Goal: Task Accomplishment & Management: Use online tool/utility

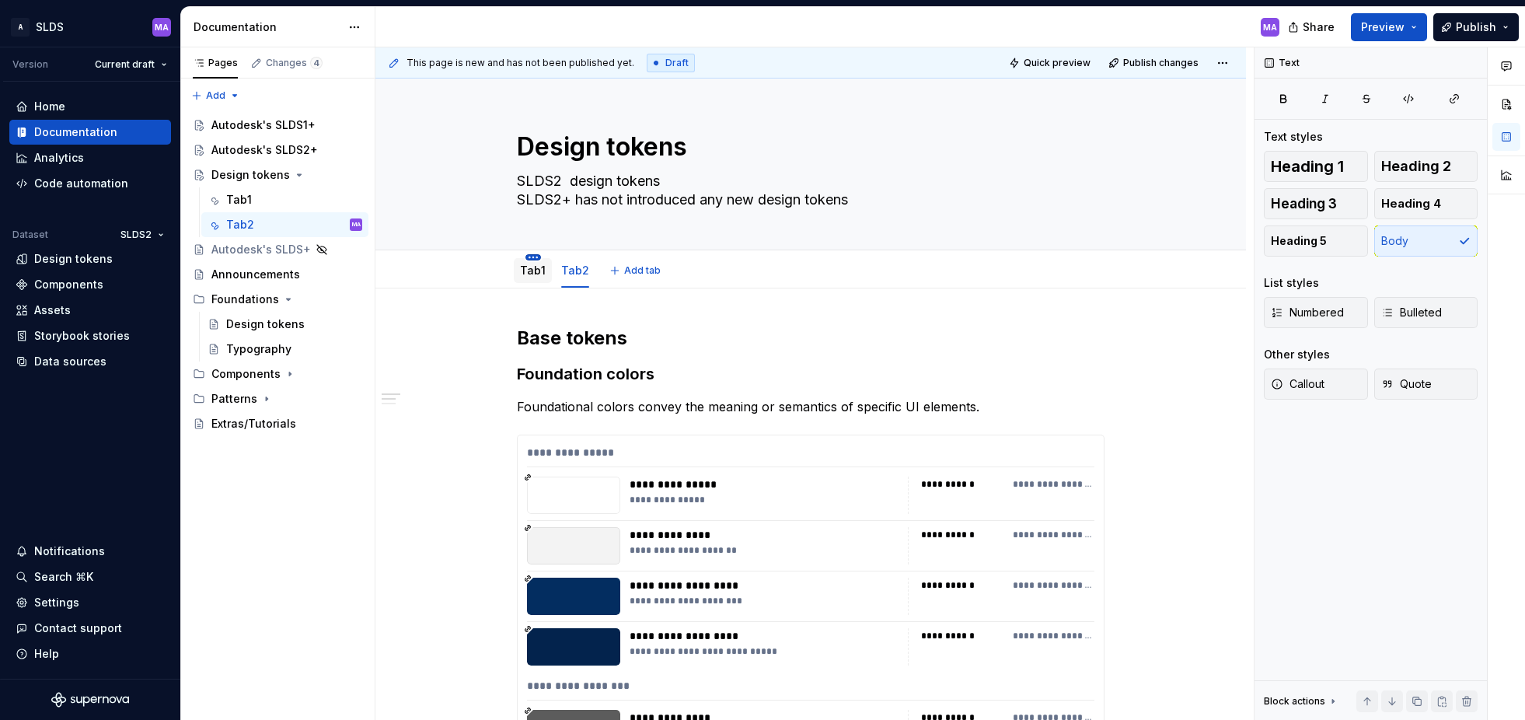
click at [538, 257] on html "A SLDS MA Version Current draft Home Documentation Analytics Code automation Da…" at bounding box center [762, 360] width 1525 height 720
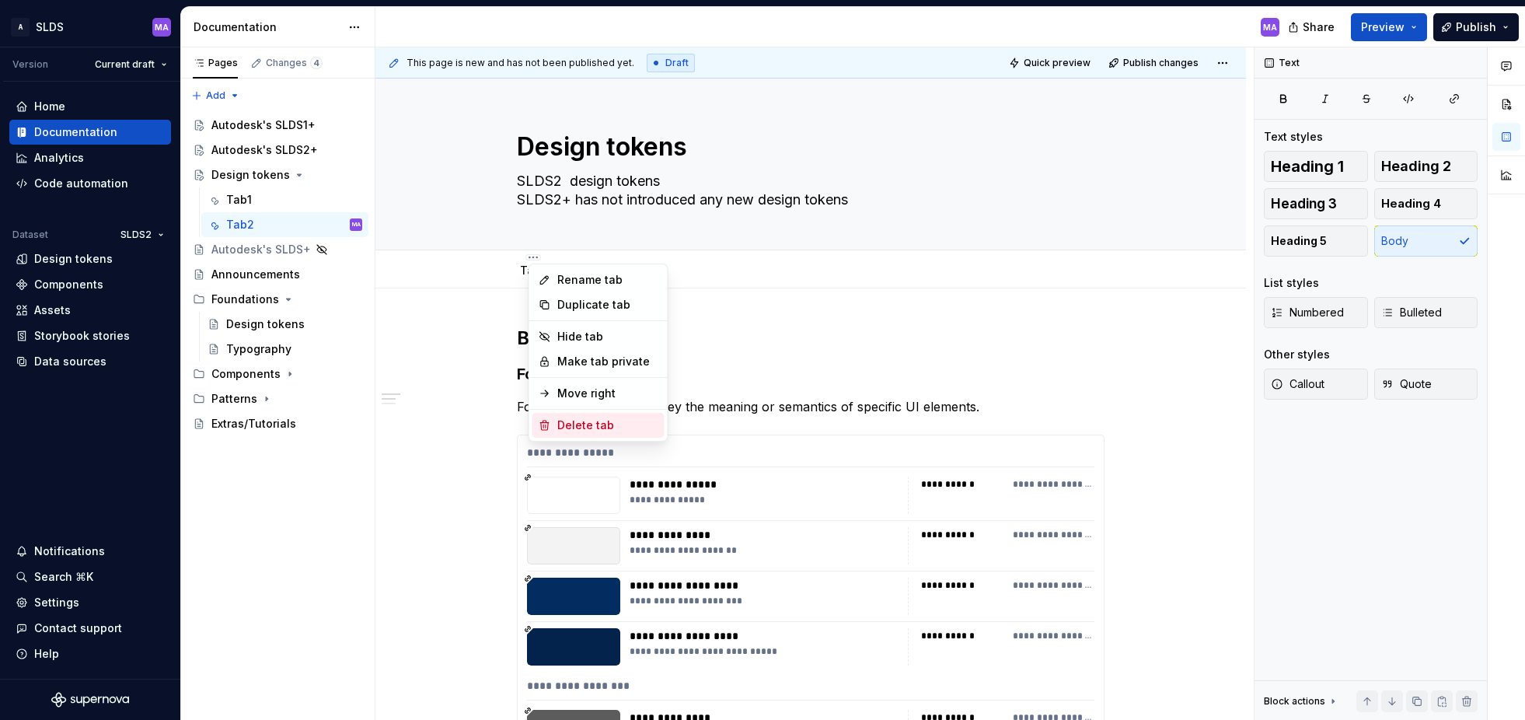
click at [608, 426] on div "Delete tab" at bounding box center [607, 426] width 101 height 16
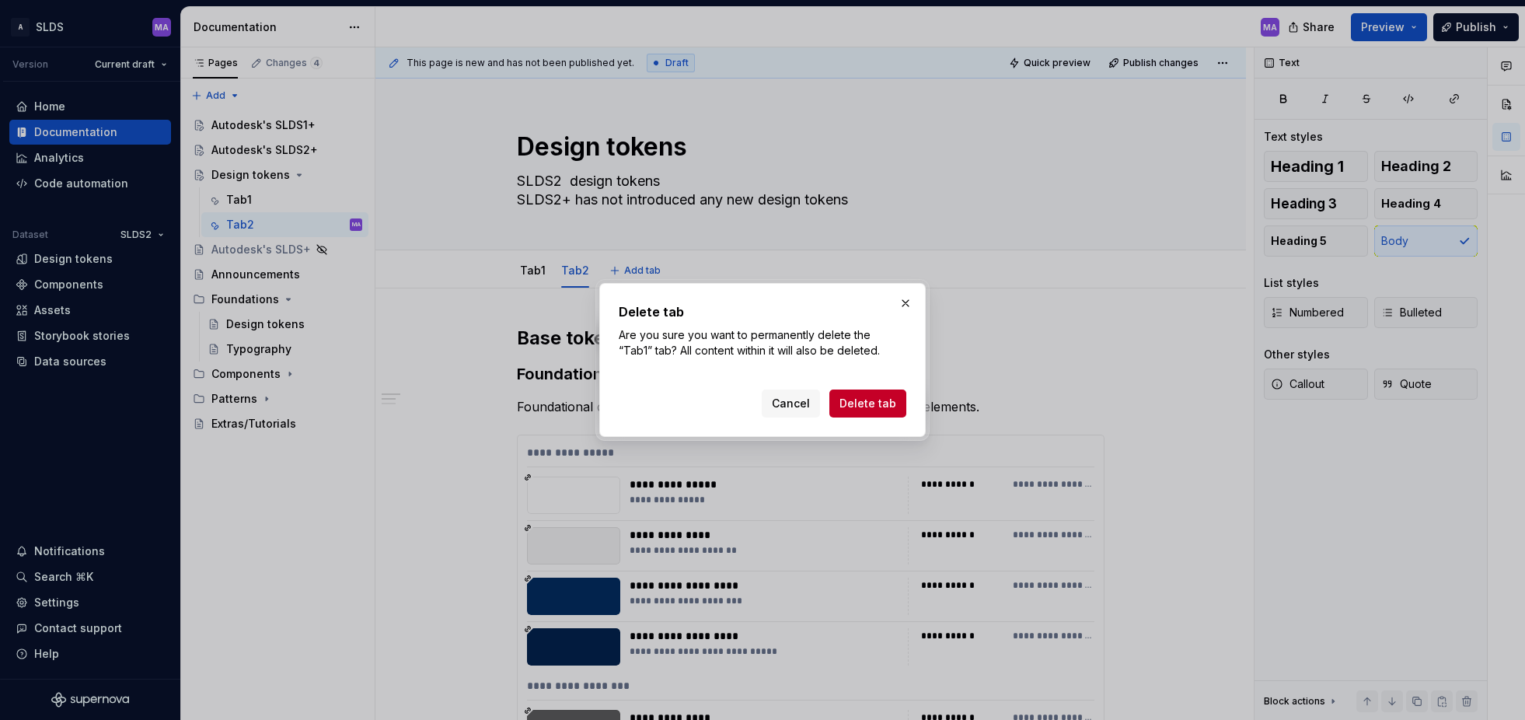
drag, startPoint x: 886, startPoint y: 403, endPoint x: 799, endPoint y: 362, distance: 96.0
click at [886, 403] on span "Delete tab" at bounding box center [868, 404] width 57 height 16
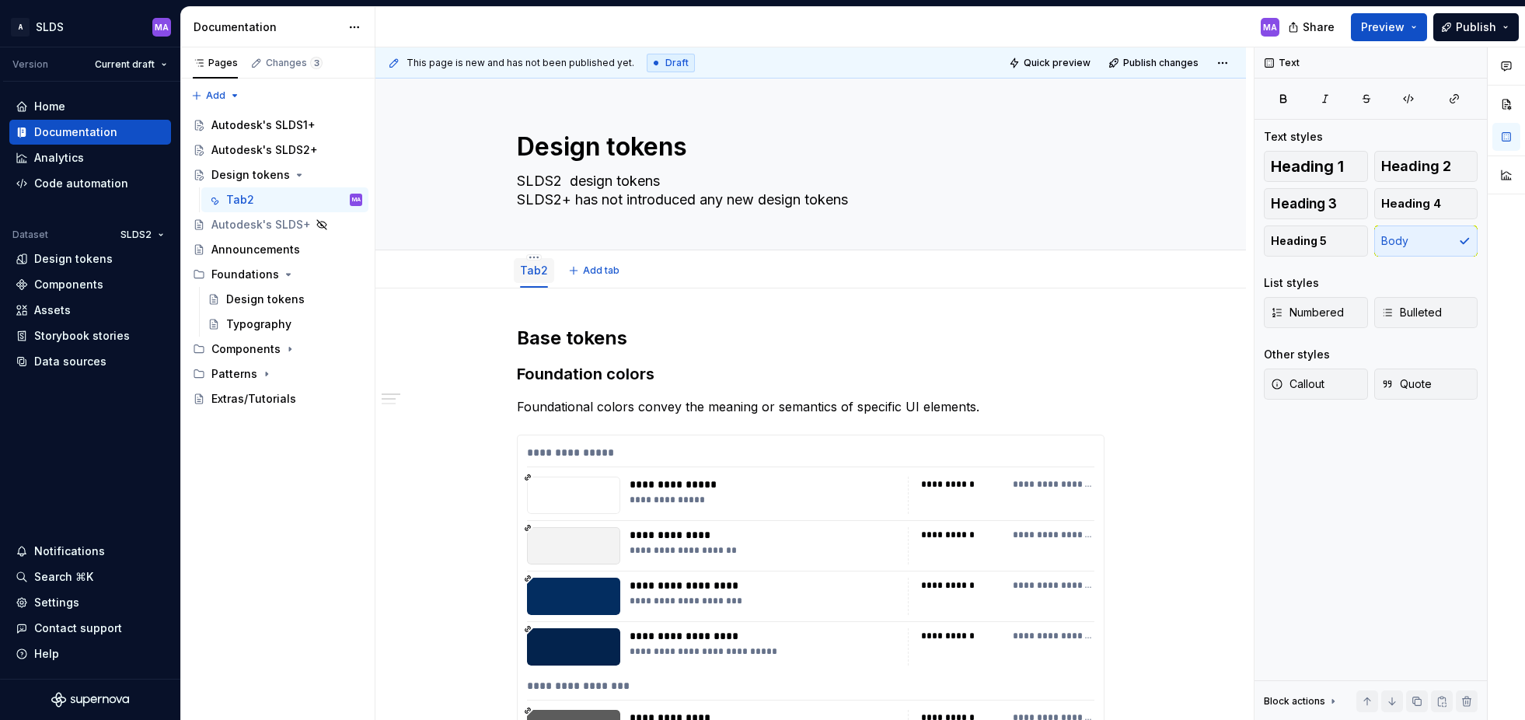
click at [534, 268] on link "Tab2" at bounding box center [534, 270] width 28 height 13
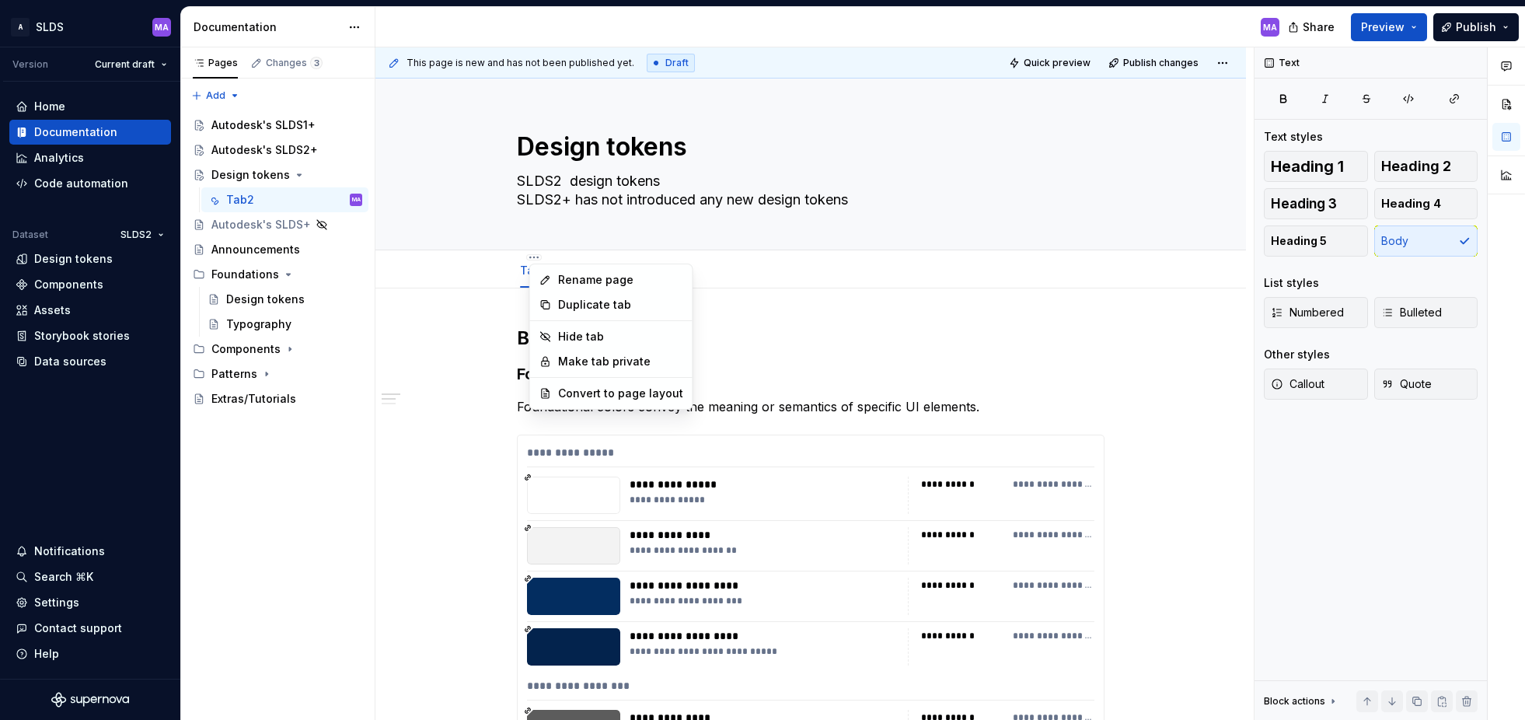
click at [538, 257] on html "A SLDS MA Version Current draft Home Documentation Analytics Code automation Da…" at bounding box center [762, 360] width 1525 height 720
drag, startPoint x: 582, startPoint y: 334, endPoint x: 671, endPoint y: 320, distance: 90.5
click at [582, 334] on div "Hide tab" at bounding box center [620, 337] width 125 height 16
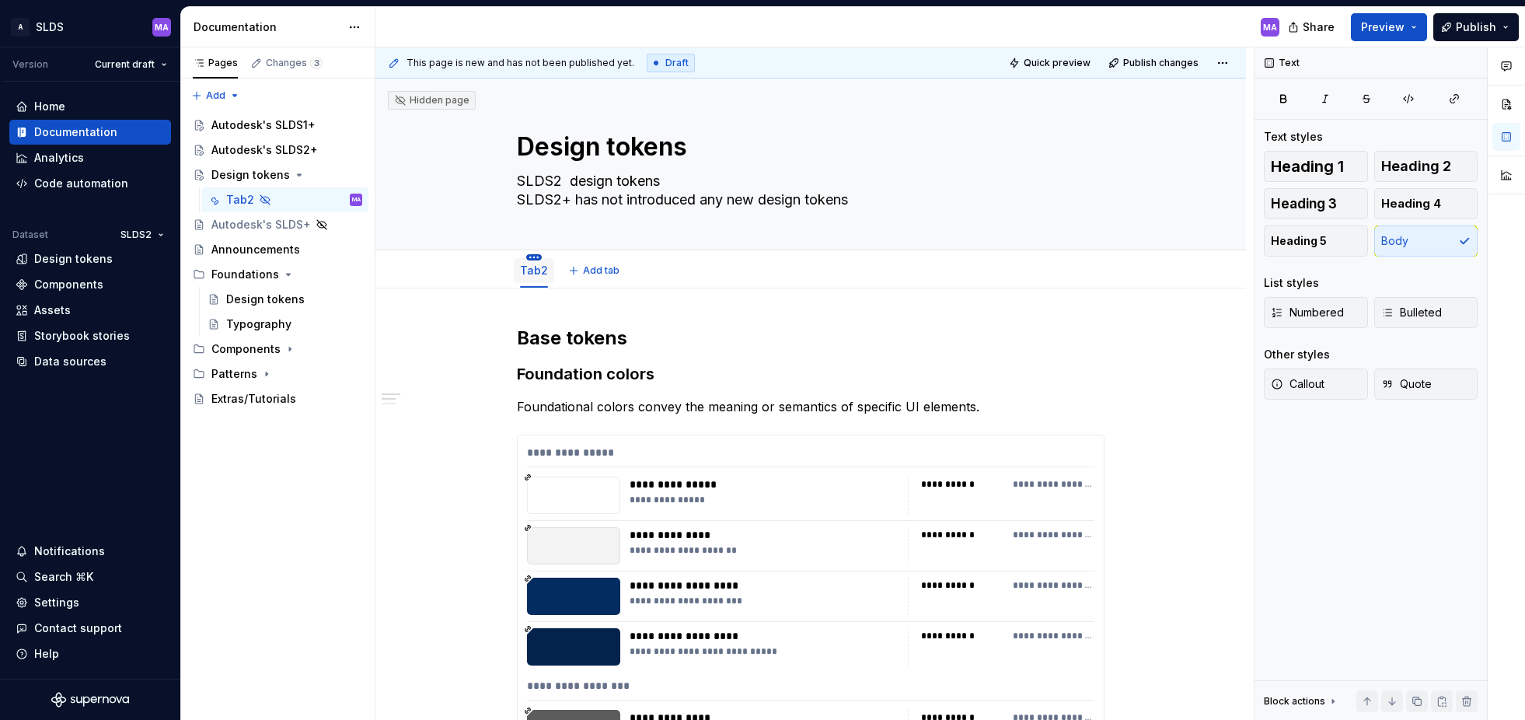
click at [536, 256] on html "A SLDS MA Version Current draft Home Documentation Analytics Code automation Da…" at bounding box center [762, 360] width 1525 height 720
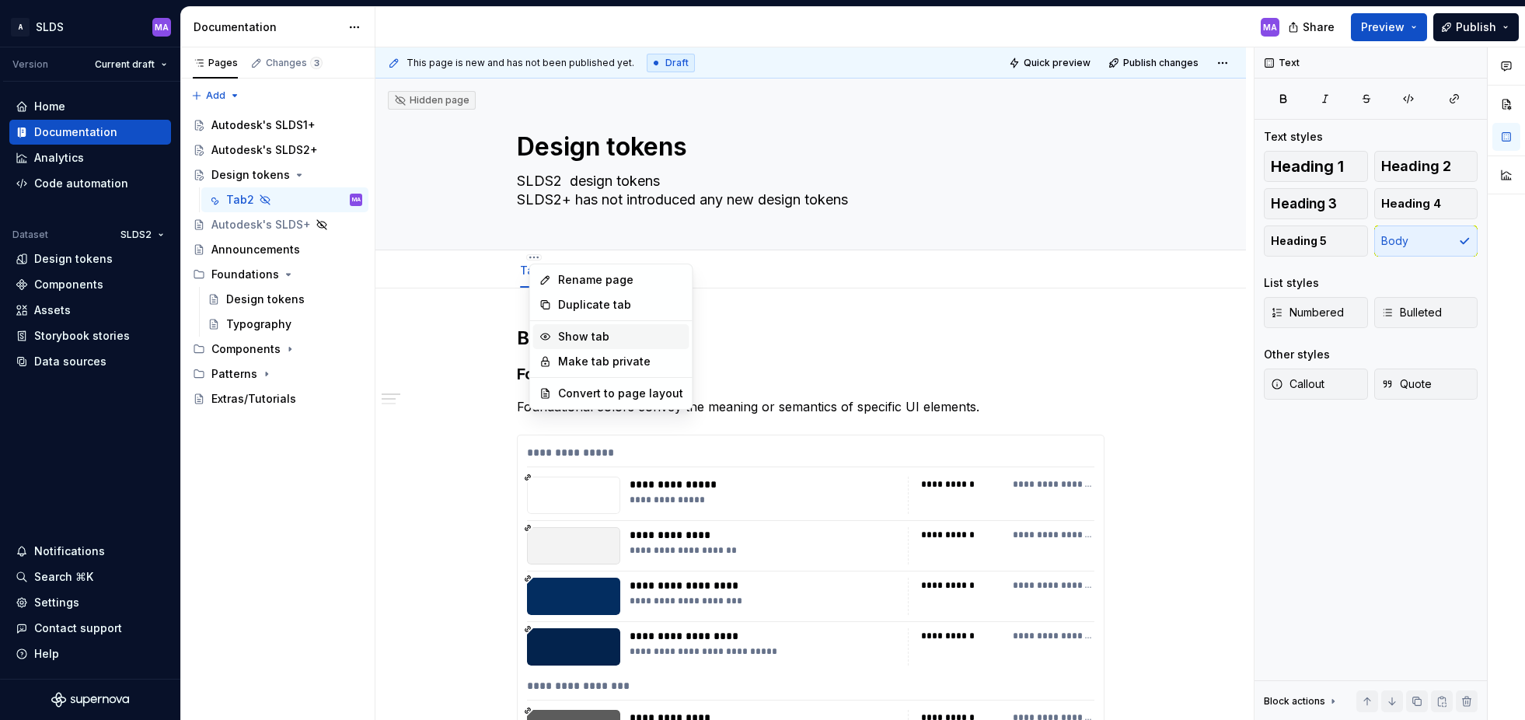
click at [592, 335] on div "Show tab" at bounding box center [620, 337] width 125 height 16
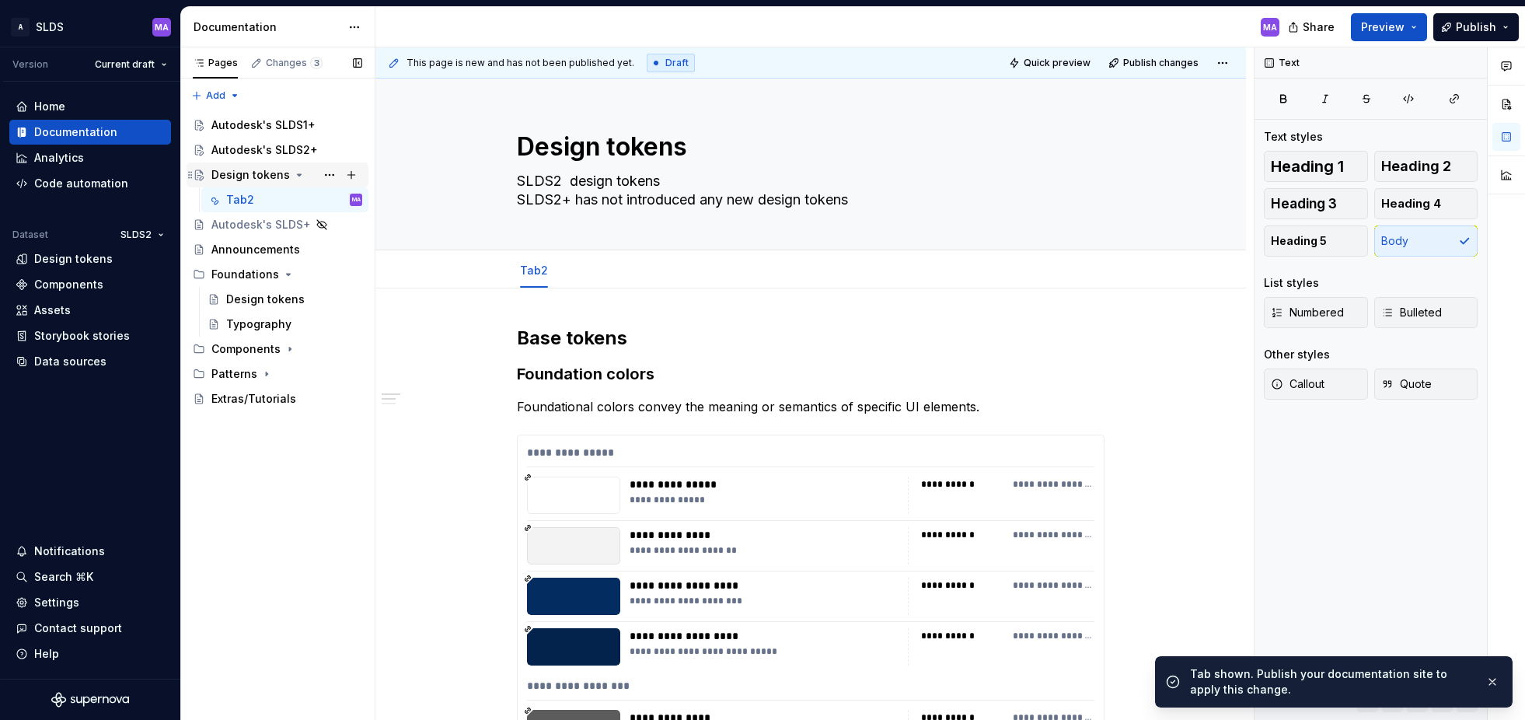
click at [297, 176] on icon "Page tree" at bounding box center [299, 175] width 12 height 12
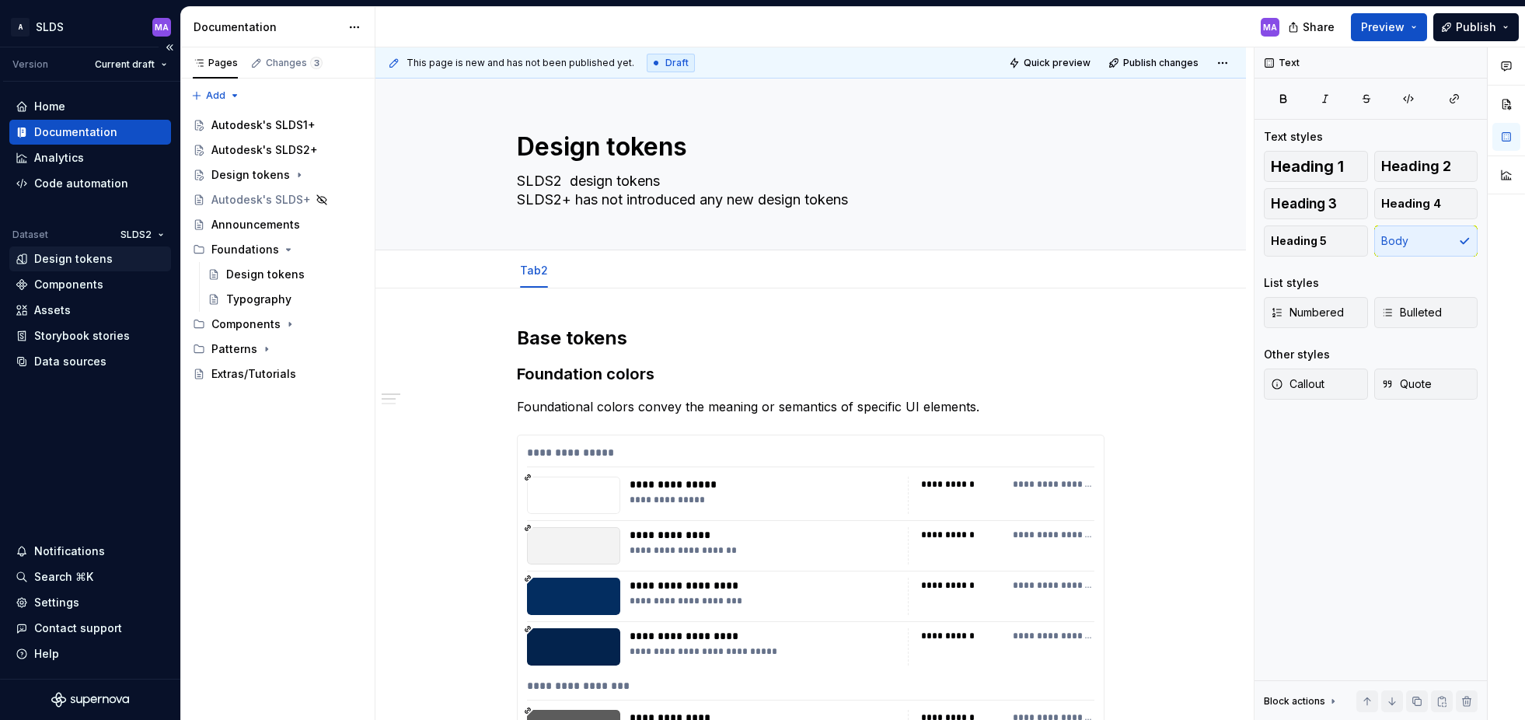
click at [95, 258] on div "Design tokens" at bounding box center [73, 259] width 79 height 16
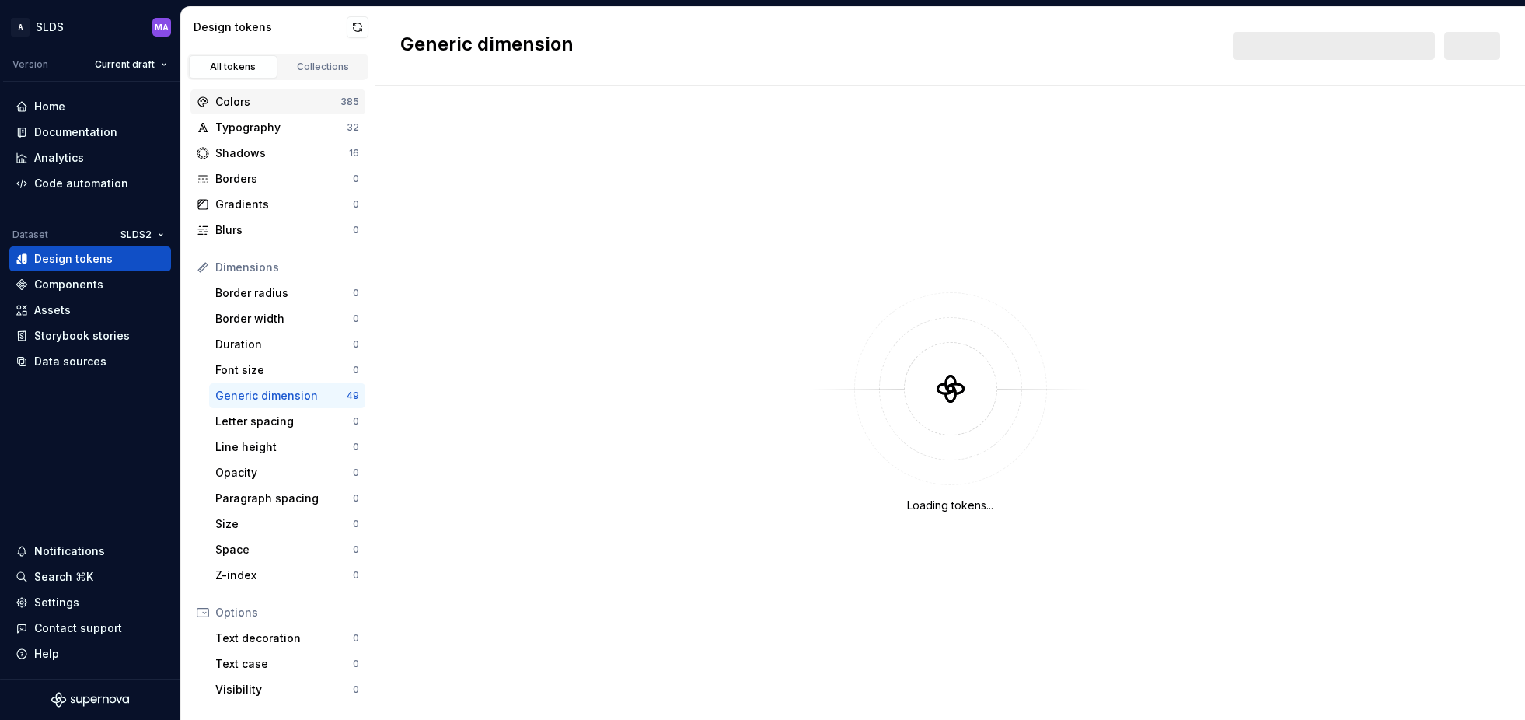
click at [253, 99] on div "Colors" at bounding box center [277, 102] width 125 height 16
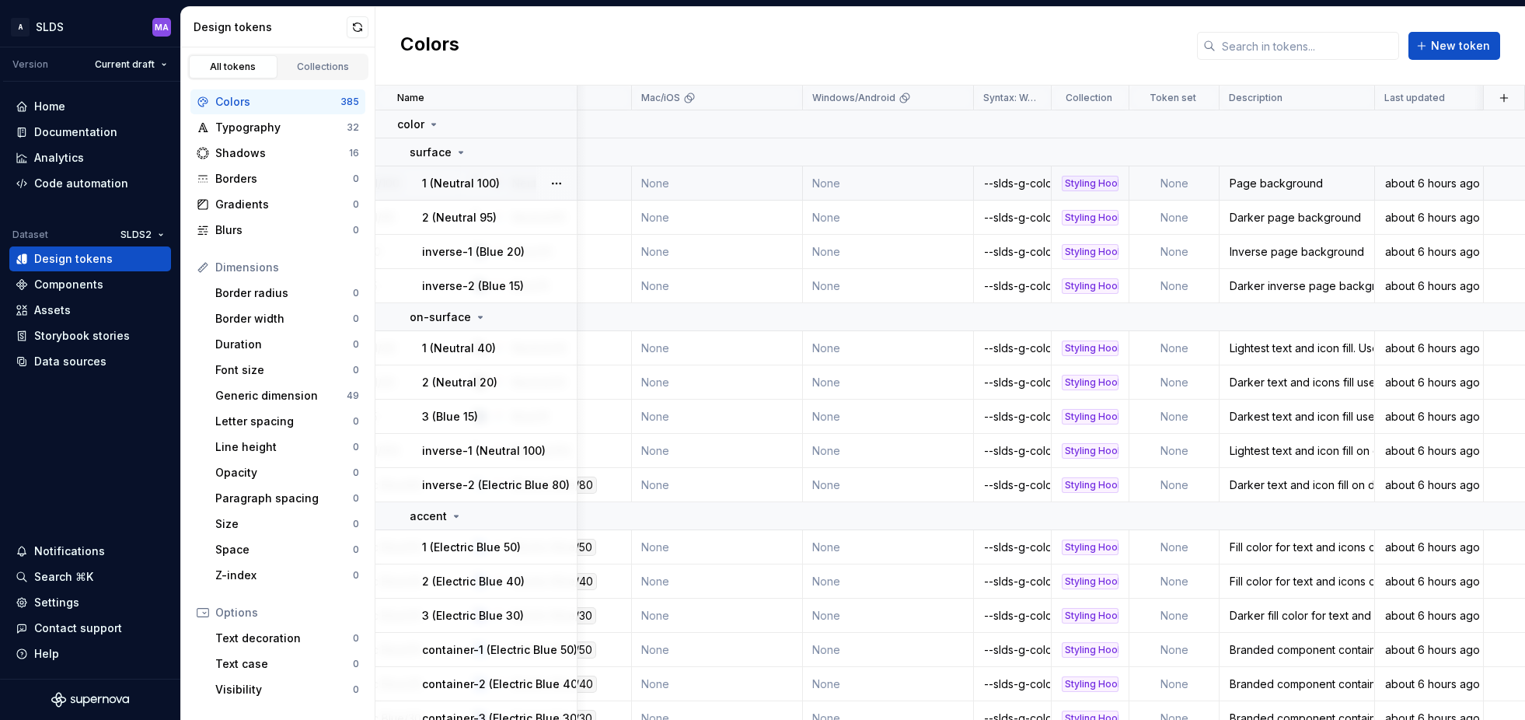
scroll to position [0, 288]
click at [1179, 182] on td "None" at bounding box center [1175, 183] width 90 height 34
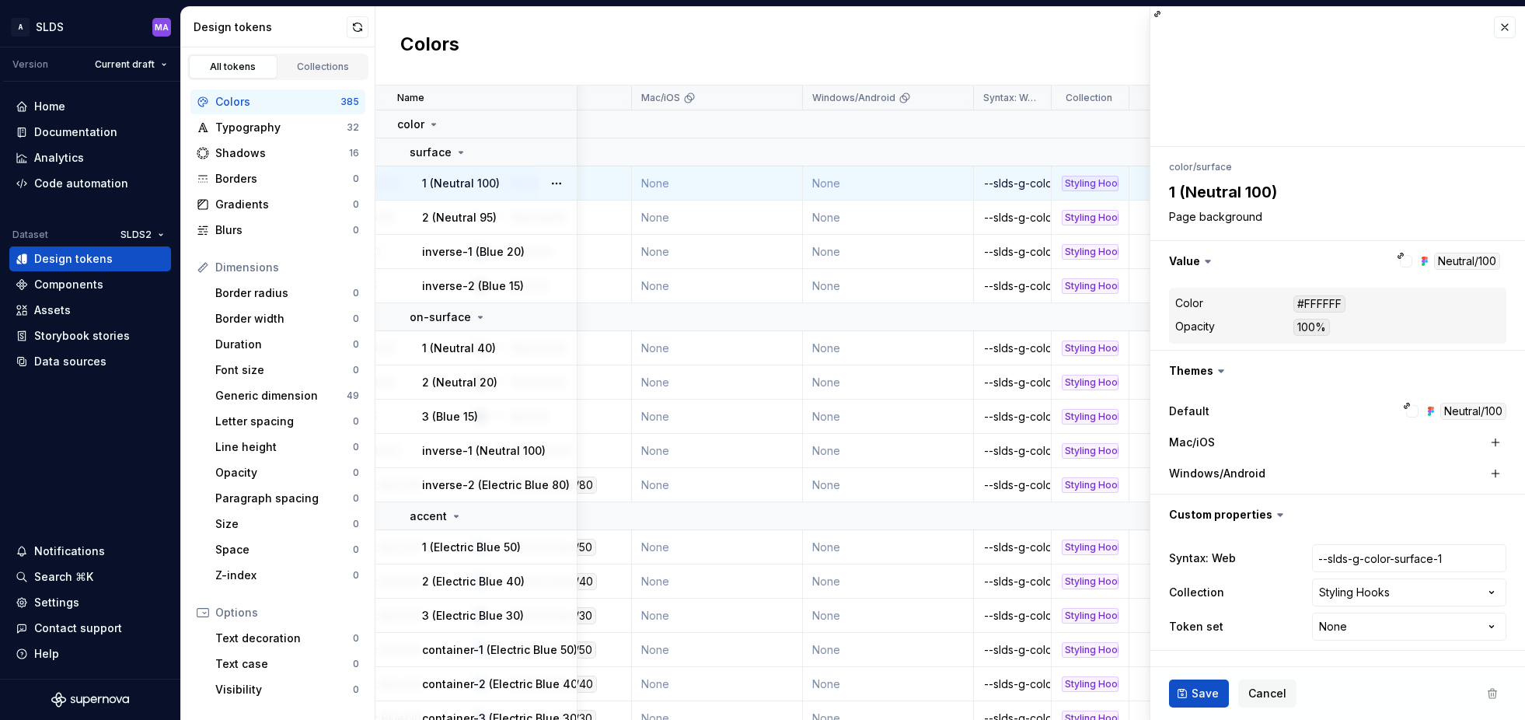
click at [1183, 86] on div at bounding box center [1338, 77] width 375 height 140
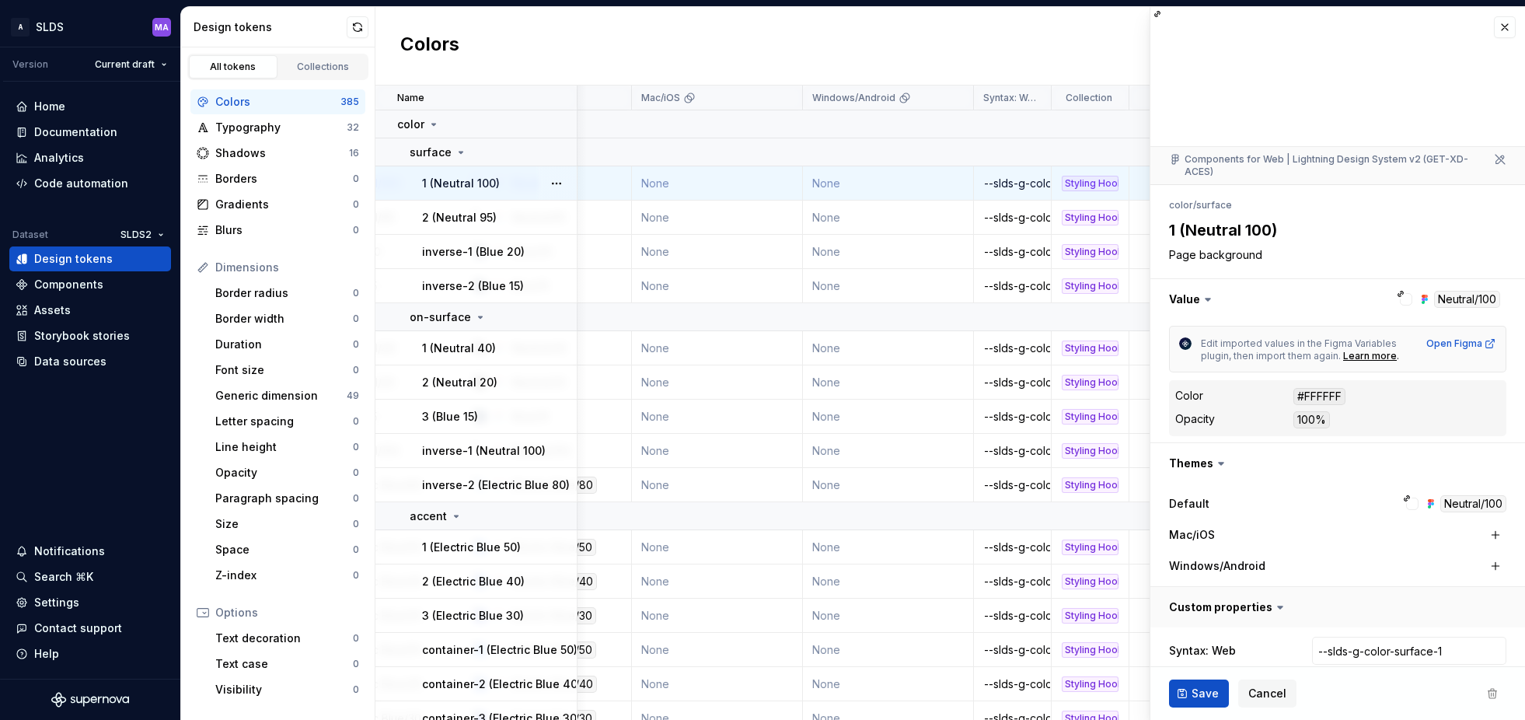
scroll to position [74, 0]
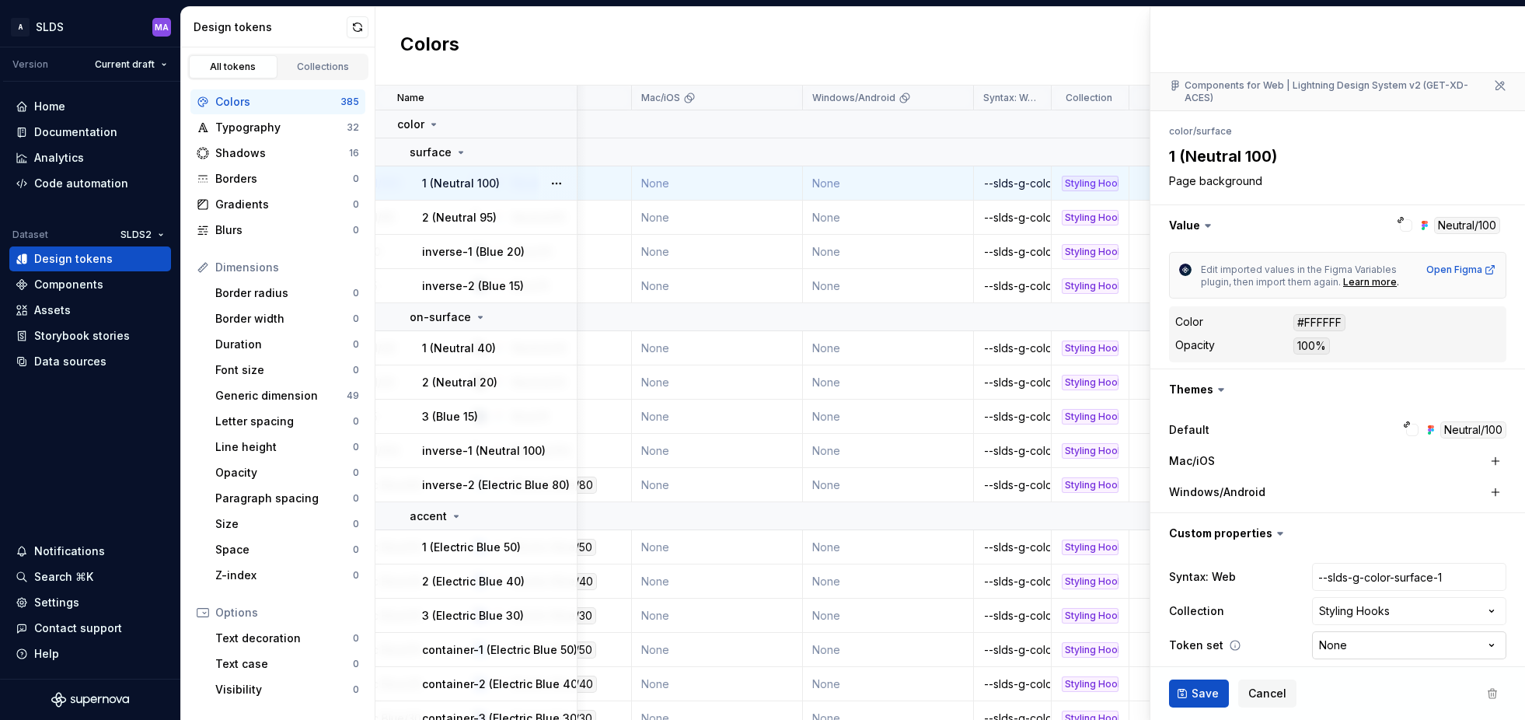
click at [1428, 638] on html "A SLDS MA Version Current draft Home Documentation Analytics Code automation Da…" at bounding box center [762, 360] width 1525 height 720
click at [1268, 638] on html "A SLDS MA Version Current draft Home Documentation Analytics Code automation Da…" at bounding box center [762, 360] width 1525 height 720
click at [1233, 639] on icon at bounding box center [1235, 645] width 12 height 12
click at [1455, 637] on html "A SLDS MA Version Current draft Home Documentation Analytics Code automation Da…" at bounding box center [762, 360] width 1525 height 720
click at [1295, 508] on html "A SLDS MA Version Current draft Home Documentation Analytics Code automation Da…" at bounding box center [762, 360] width 1525 height 720
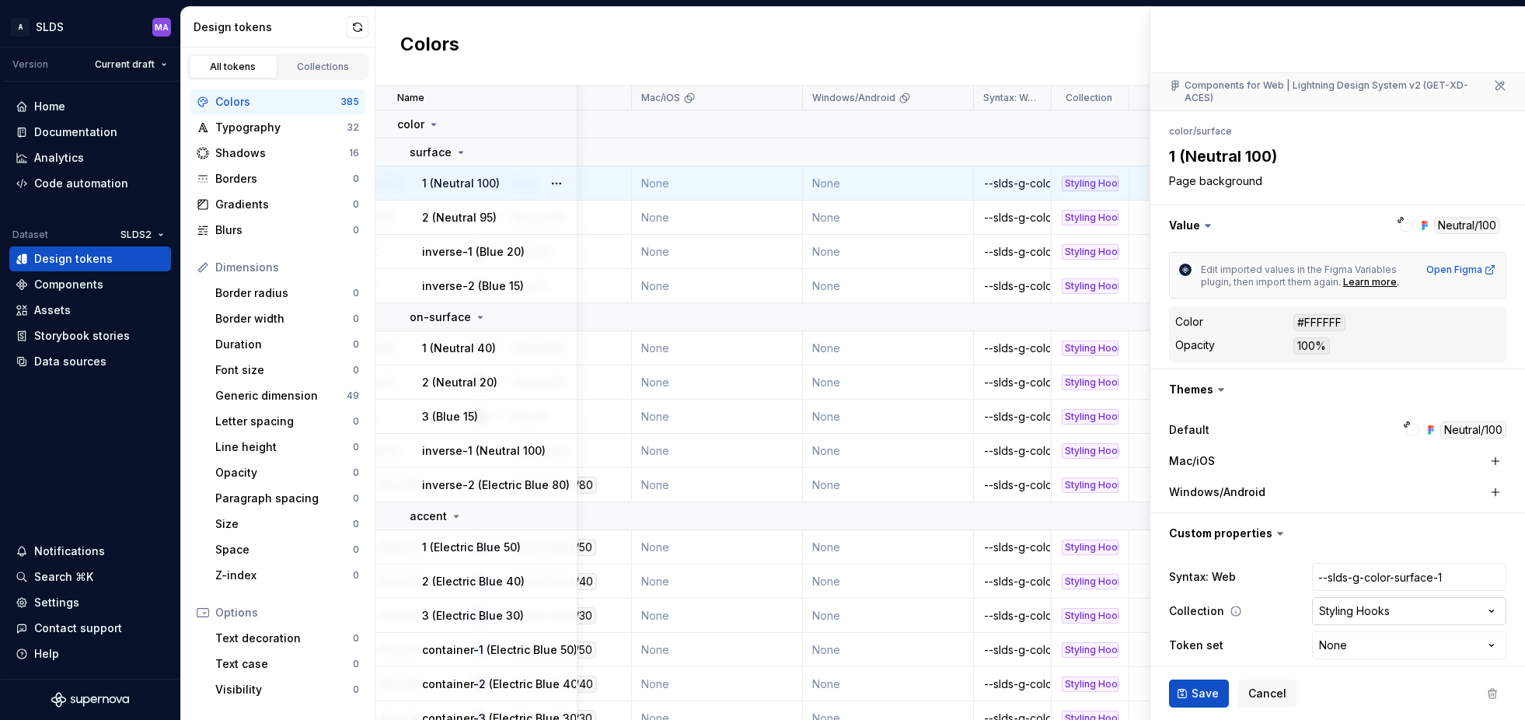
click at [1482, 599] on html "A SLDS MA Version Current draft Home Documentation Analytics Code automation Da…" at bounding box center [762, 360] width 1525 height 720
click at [1329, 207] on html "A SLDS MA Version Current draft Home Documentation Analytics Code automation Da…" at bounding box center [762, 360] width 1525 height 720
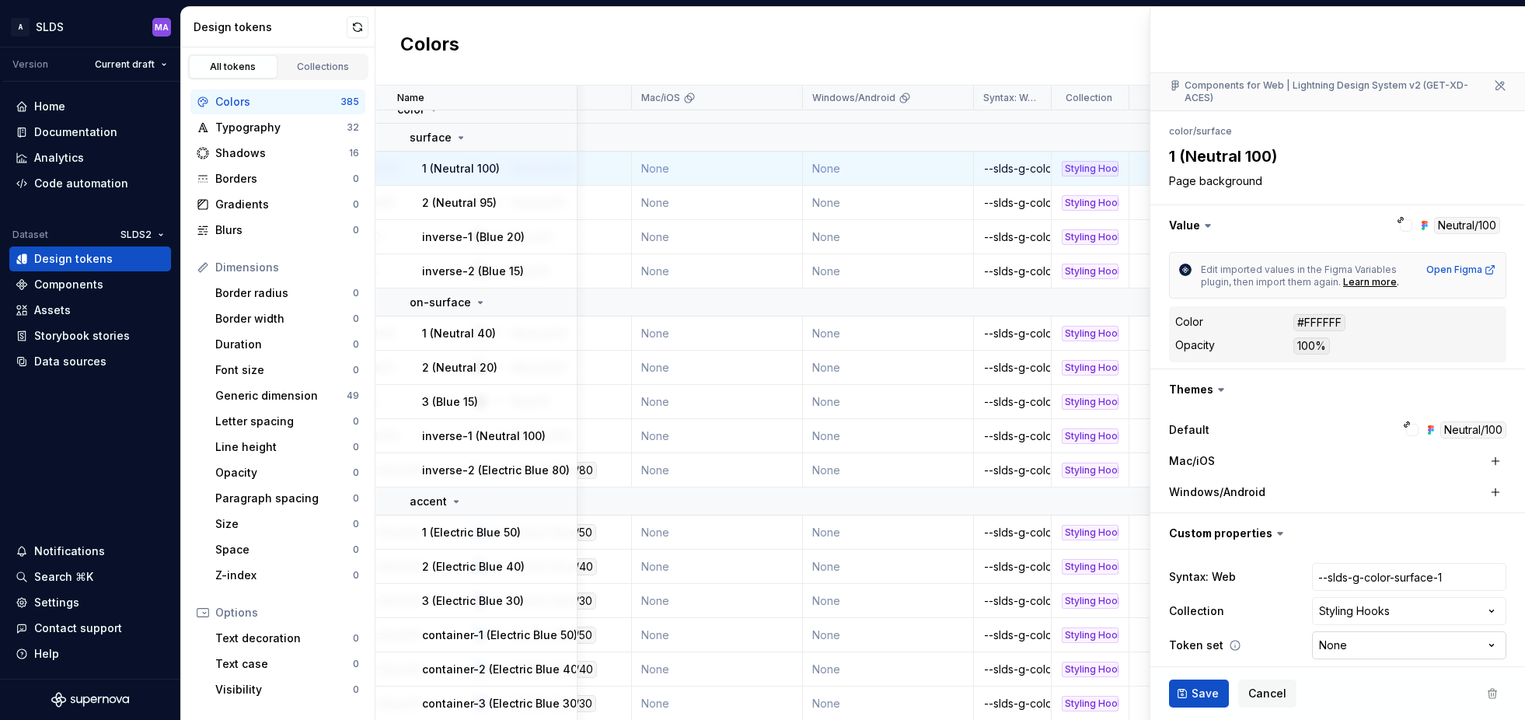
click at [1472, 629] on html "A SLDS MA Version Current draft Home Documentation Analytics Code automation Da…" at bounding box center [762, 360] width 1525 height 720
click at [1260, 501] on html "A SLDS MA Version Current draft Home Documentation Analytics Code automation Da…" at bounding box center [762, 360] width 1525 height 720
click at [1476, 598] on html "A SLDS MA Version Current draft Home Documentation Analytics Code automation Da…" at bounding box center [762, 360] width 1525 height 720
click at [1204, 496] on html "A SLDS MA Version Current draft Home Documentation Analytics Code automation Da…" at bounding box center [762, 360] width 1525 height 720
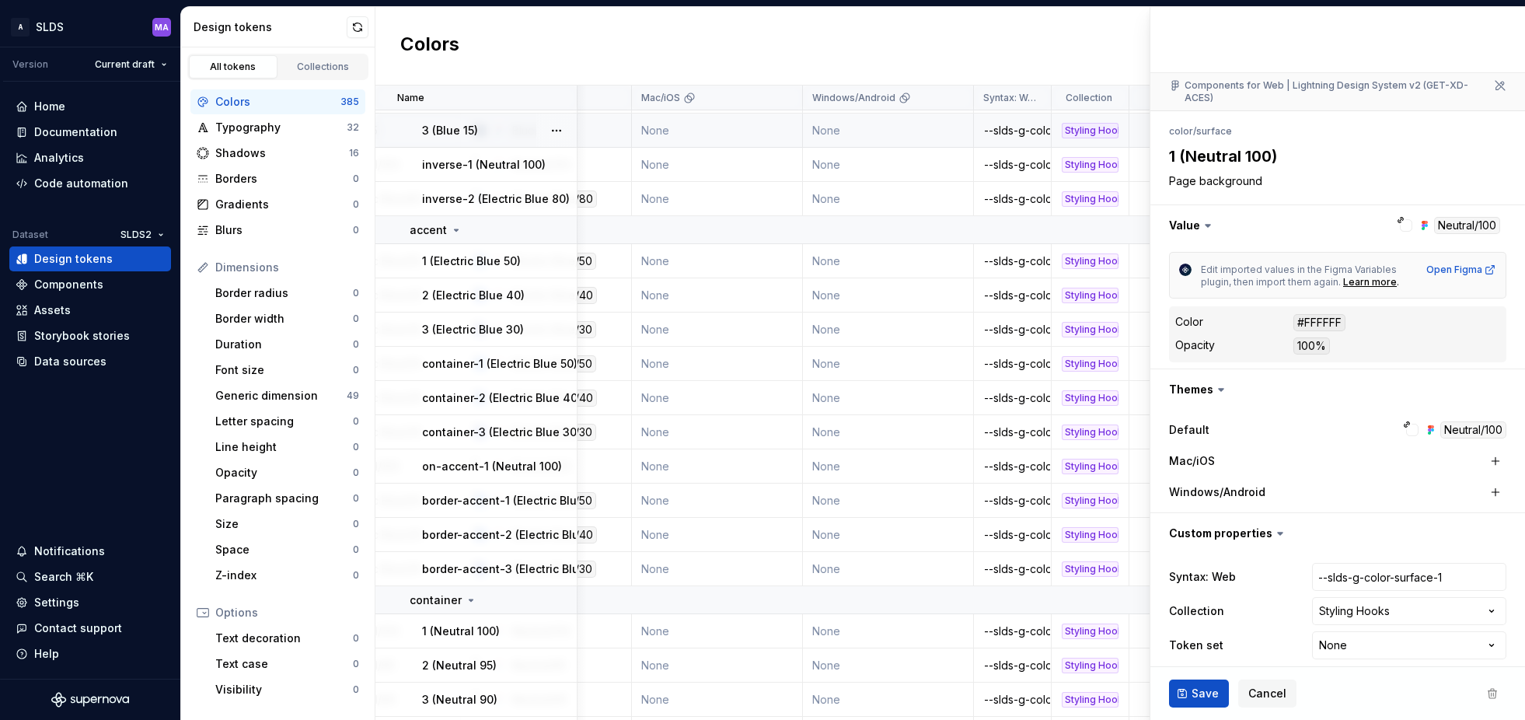
scroll to position [286, 288]
click at [1096, 128] on div "Styling Hooks" at bounding box center [1090, 131] width 57 height 16
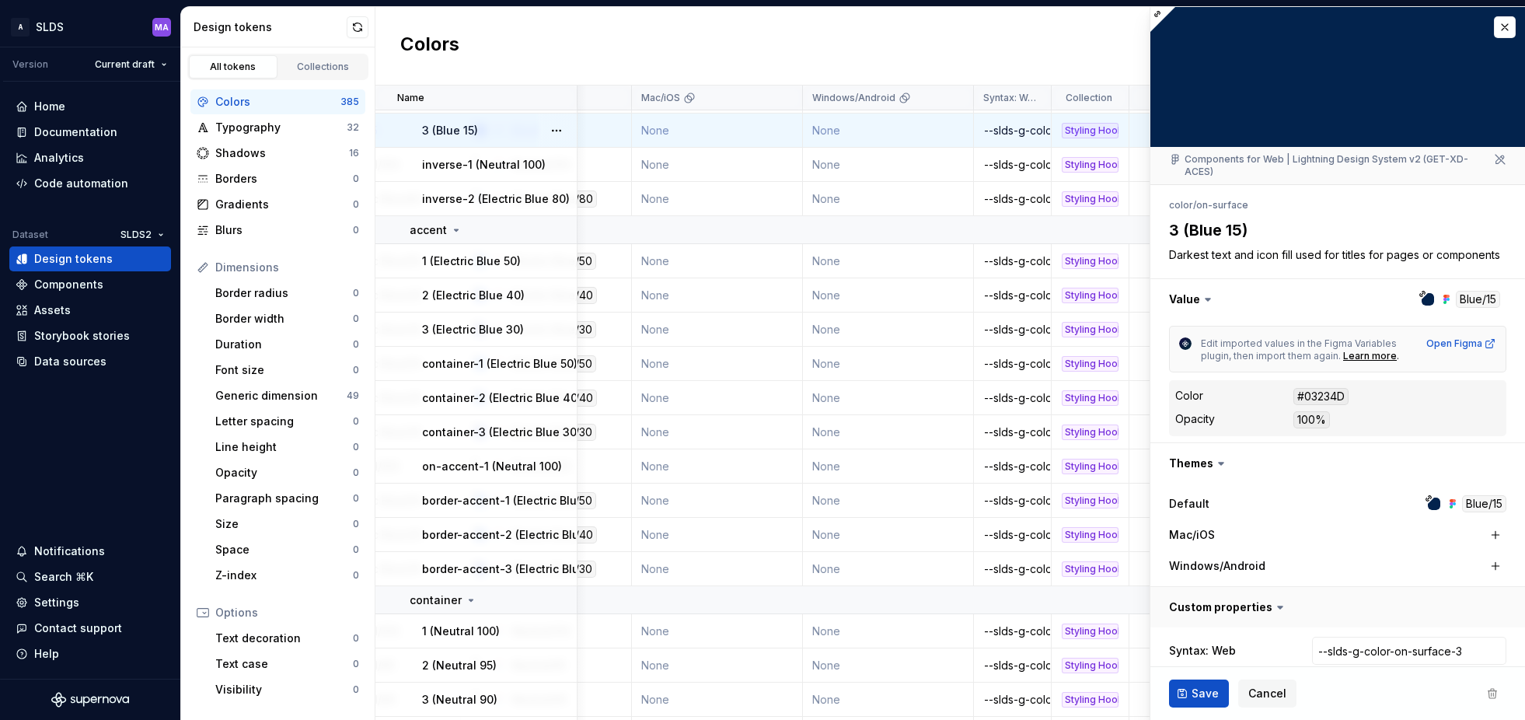
scroll to position [74, 0]
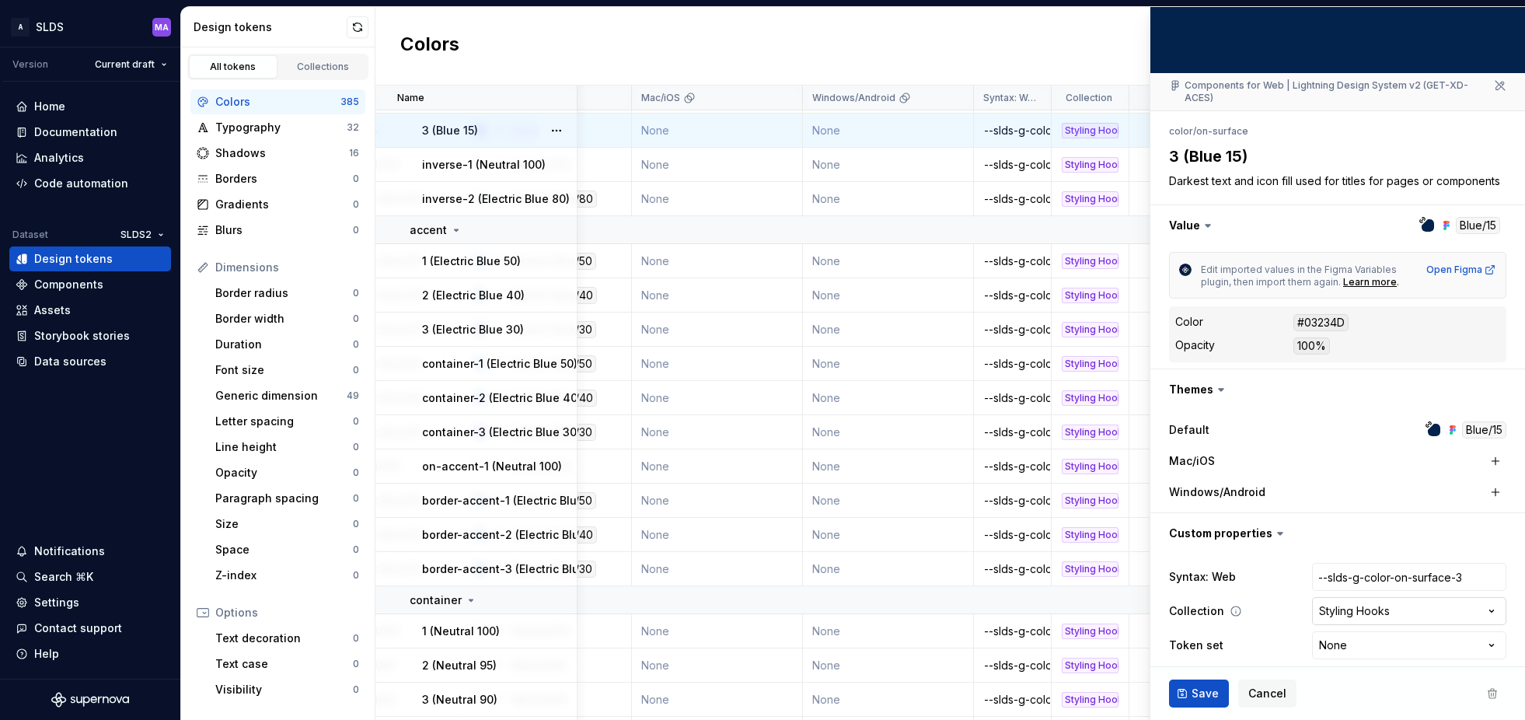
click at [1488, 600] on html "A SLDS MA Version Current draft Home Documentation Analytics Code automation Da…" at bounding box center [762, 360] width 1525 height 720
click at [1210, 618] on html "A SLDS MA Version Current draft Home Documentation Analytics Code automation Da…" at bounding box center [762, 360] width 1525 height 720
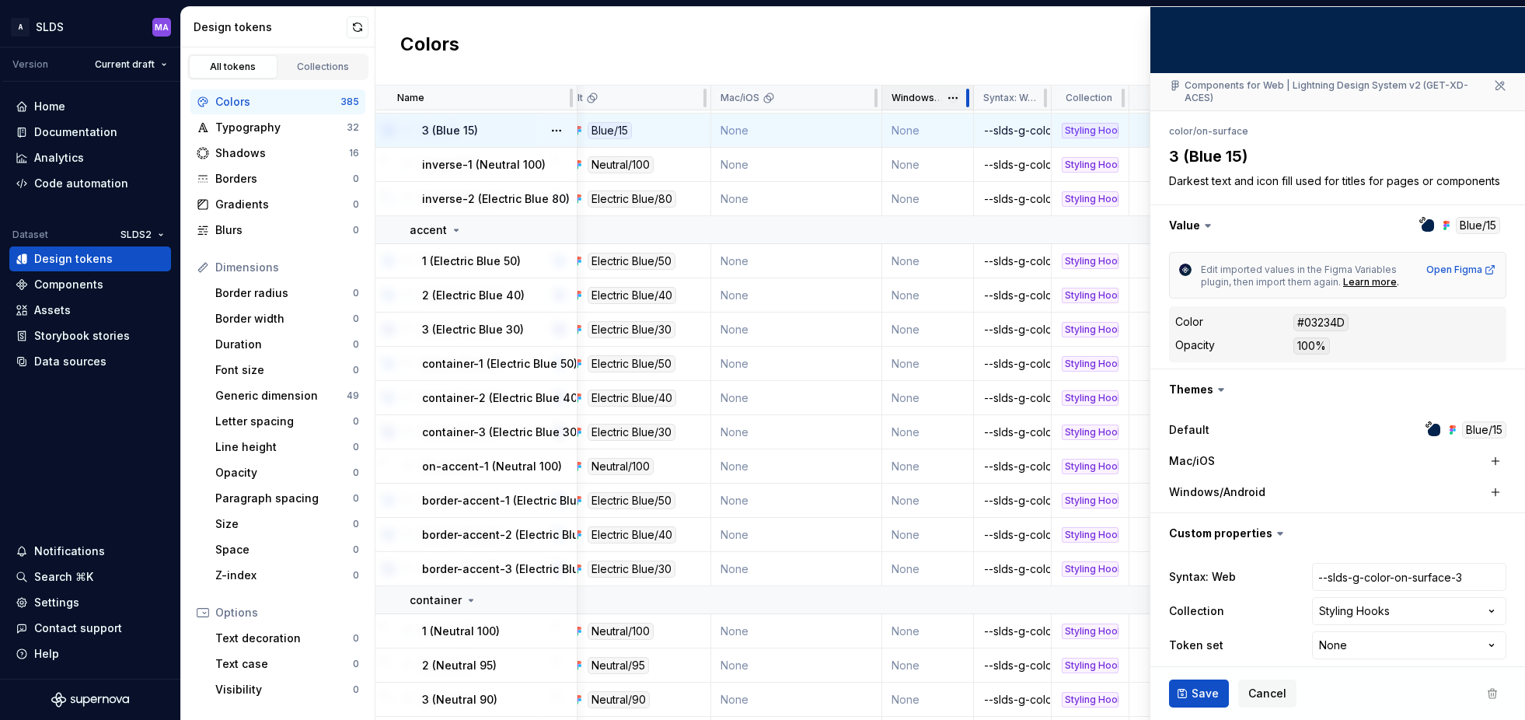
drag, startPoint x: 973, startPoint y: 96, endPoint x: 892, endPoint y: 99, distance: 80.9
click at [892, 99] on div "Windows/Android" at bounding box center [928, 98] width 92 height 25
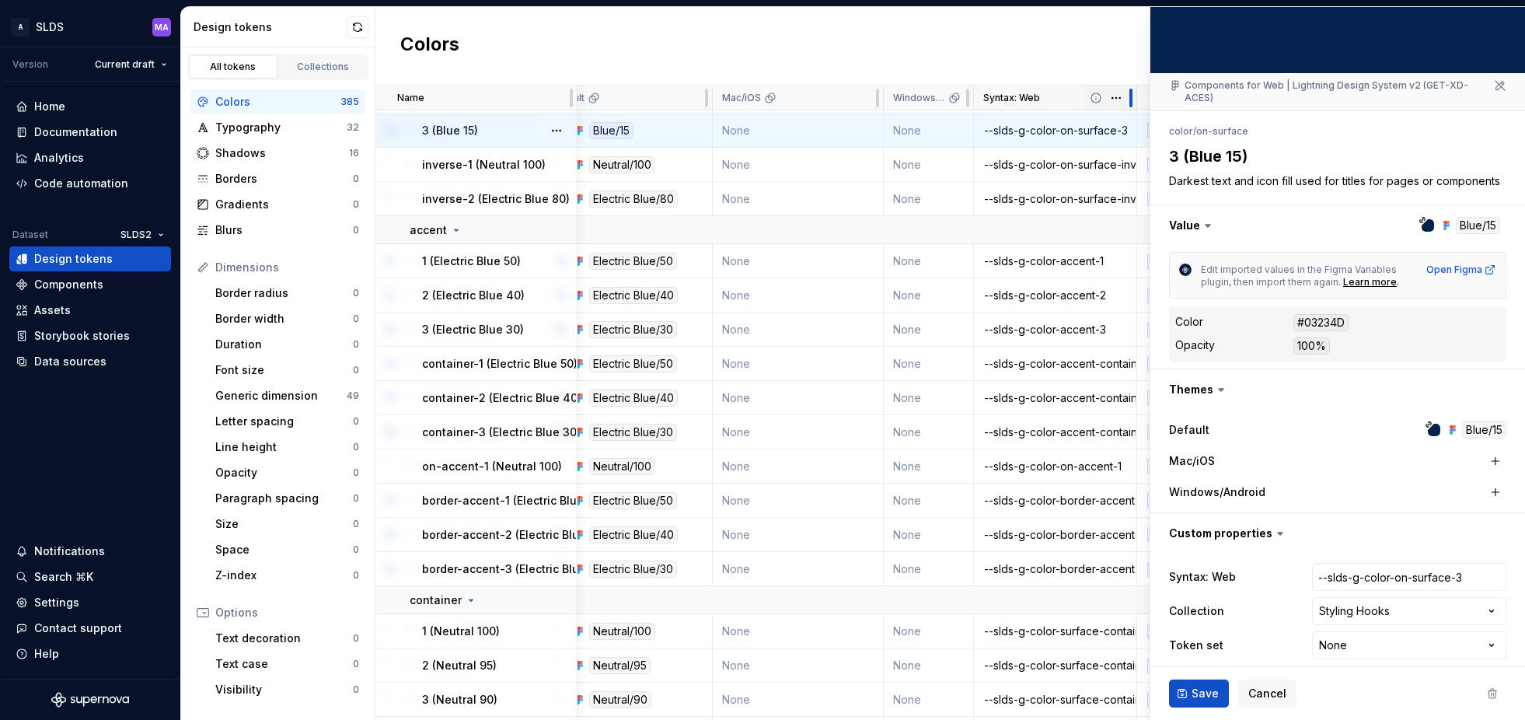
drag, startPoint x: 1060, startPoint y: 98, endPoint x: 1138, endPoint y: 100, distance: 77.8
click at [1138, 100] on div at bounding box center [1131, 98] width 12 height 25
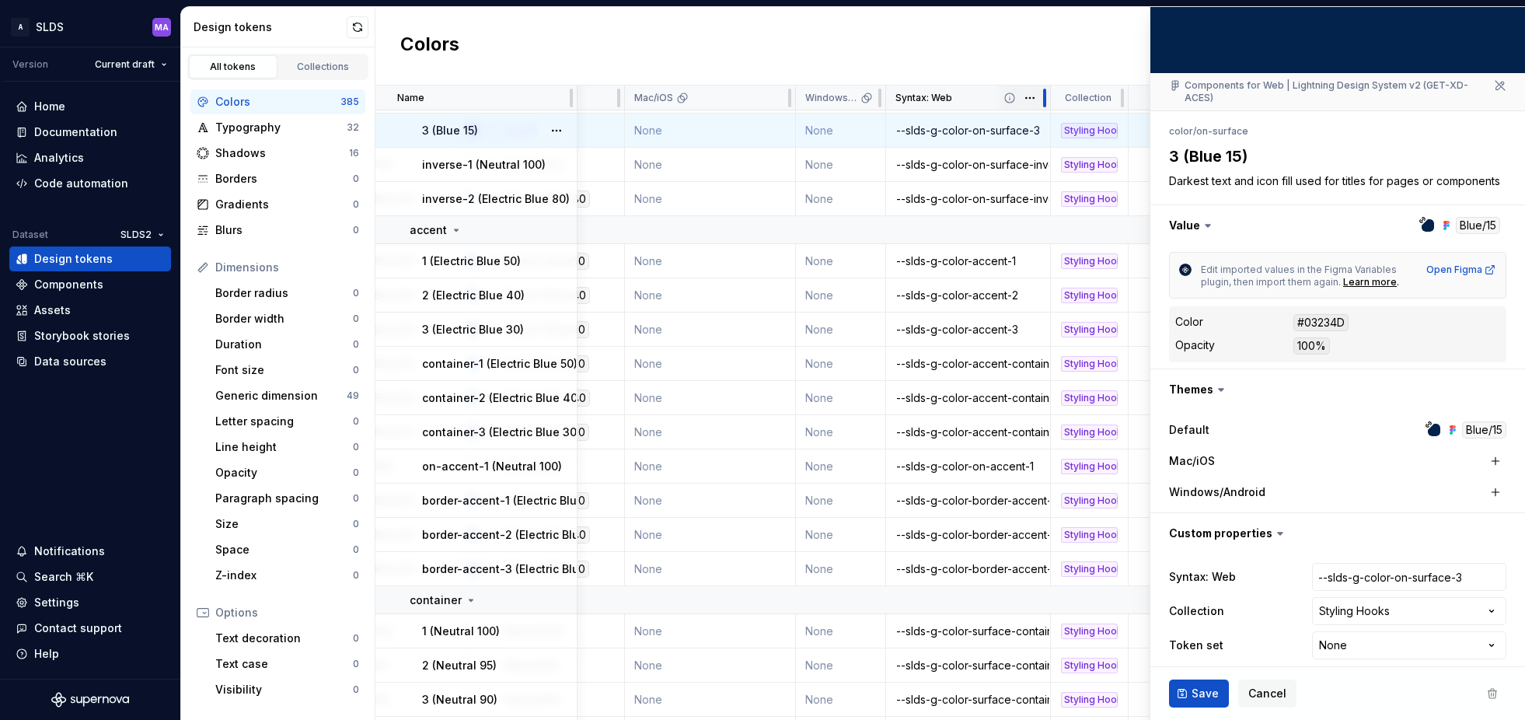
scroll to position [286, 294]
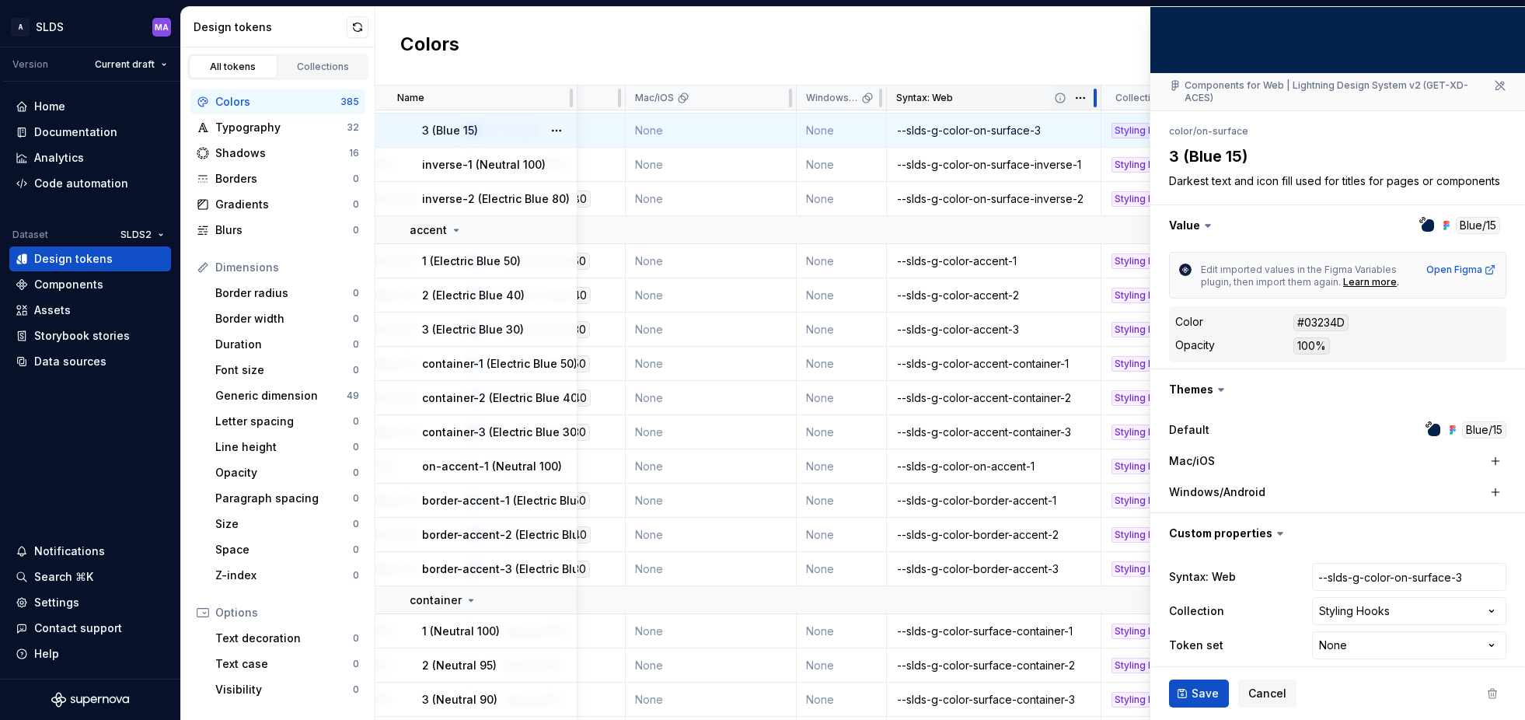
drag, startPoint x: 1050, startPoint y: 98, endPoint x: 1099, endPoint y: 100, distance: 49.8
click at [1099, 100] on div at bounding box center [1095, 98] width 12 height 25
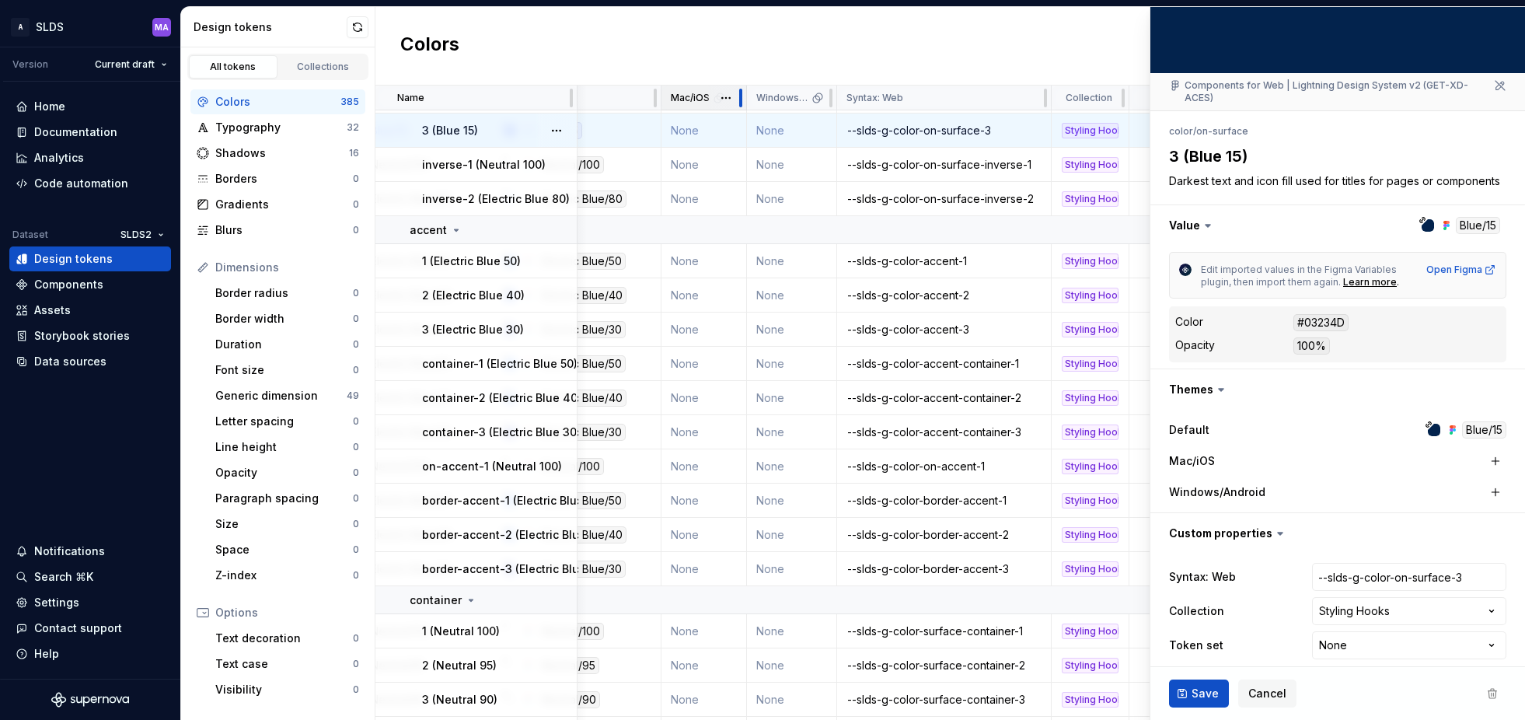
type textarea "*"
drag, startPoint x: 795, startPoint y: 95, endPoint x: 713, endPoint y: 100, distance: 82.6
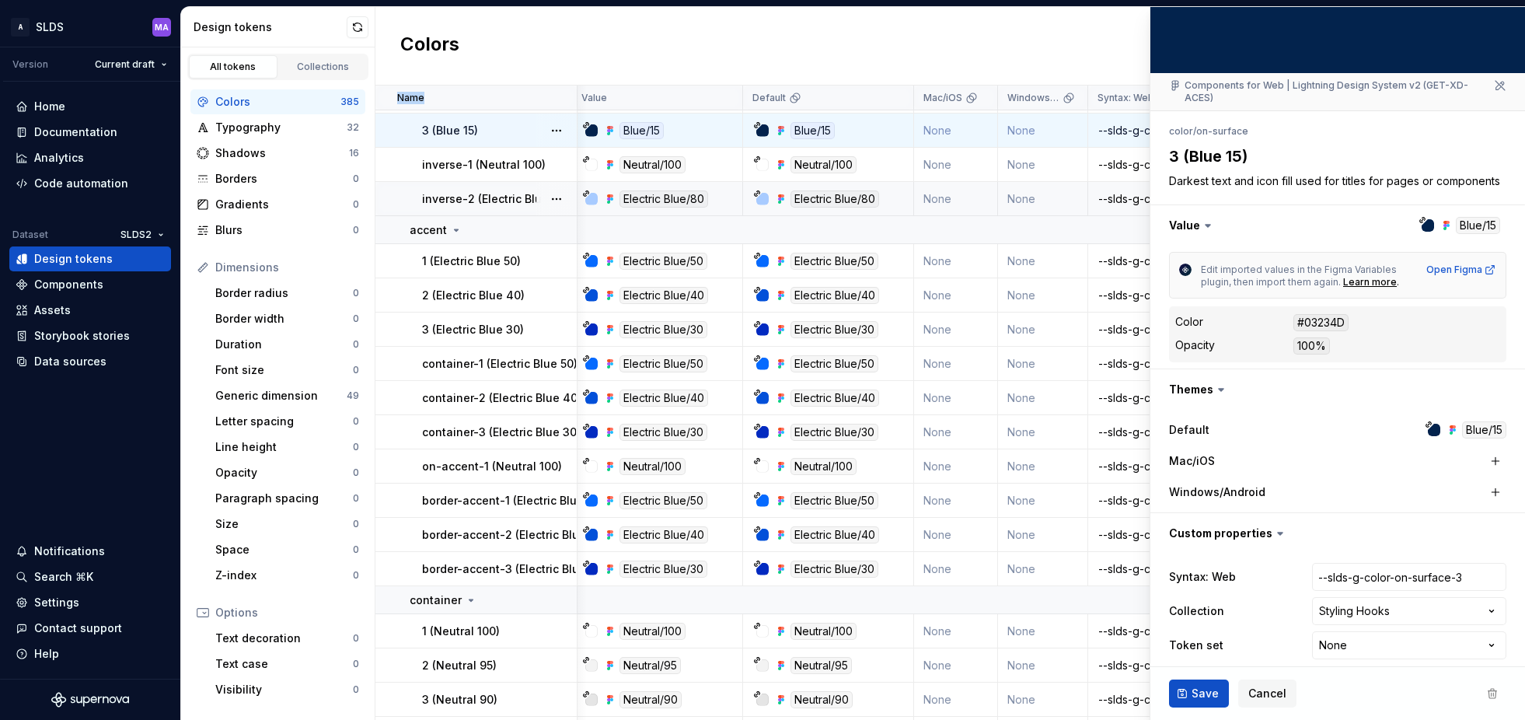
scroll to position [286, 0]
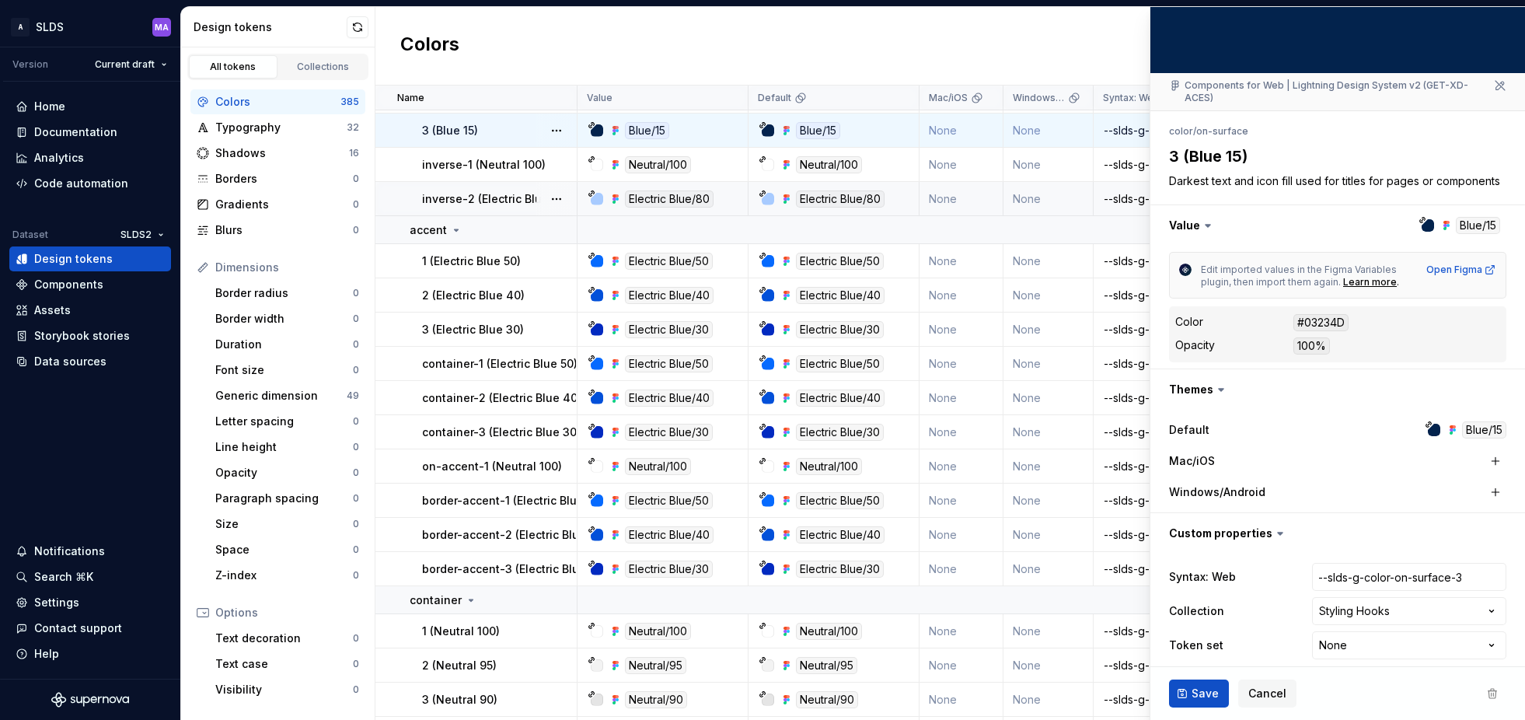
click at [498, 54] on div "Colors New token" at bounding box center [951, 46] width 1150 height 79
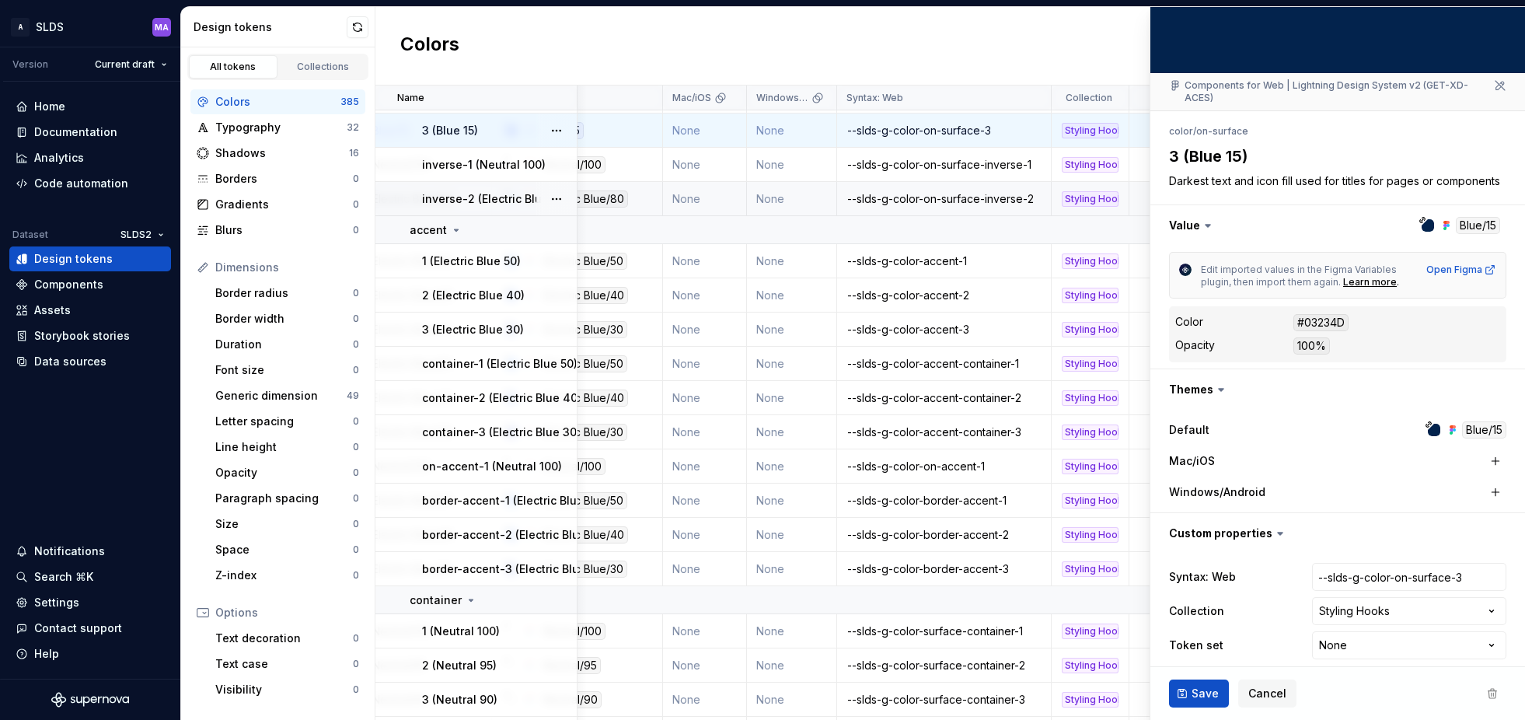
scroll to position [286, 257]
click at [1495, 634] on html "A SLDS MA Version Current draft Home Documentation Analytics Code automation Da…" at bounding box center [762, 360] width 1525 height 720
click at [1393, 662] on html "A SLDS MA Version Current draft Home Documentation Analytics Code automation Da…" at bounding box center [762, 360] width 1525 height 720
click at [71, 308] on div "Assets" at bounding box center [90, 310] width 149 height 16
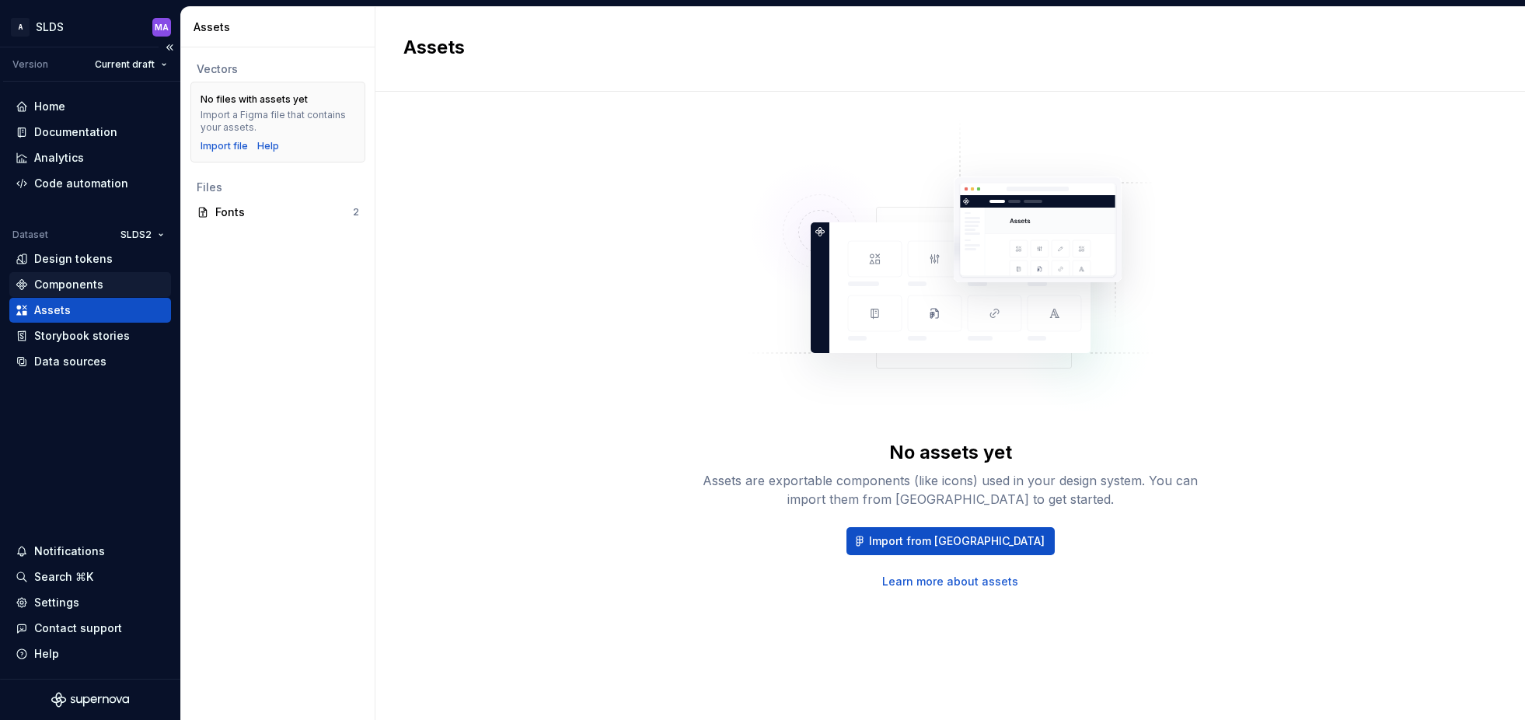
click at [70, 284] on div "Components" at bounding box center [68, 285] width 69 height 16
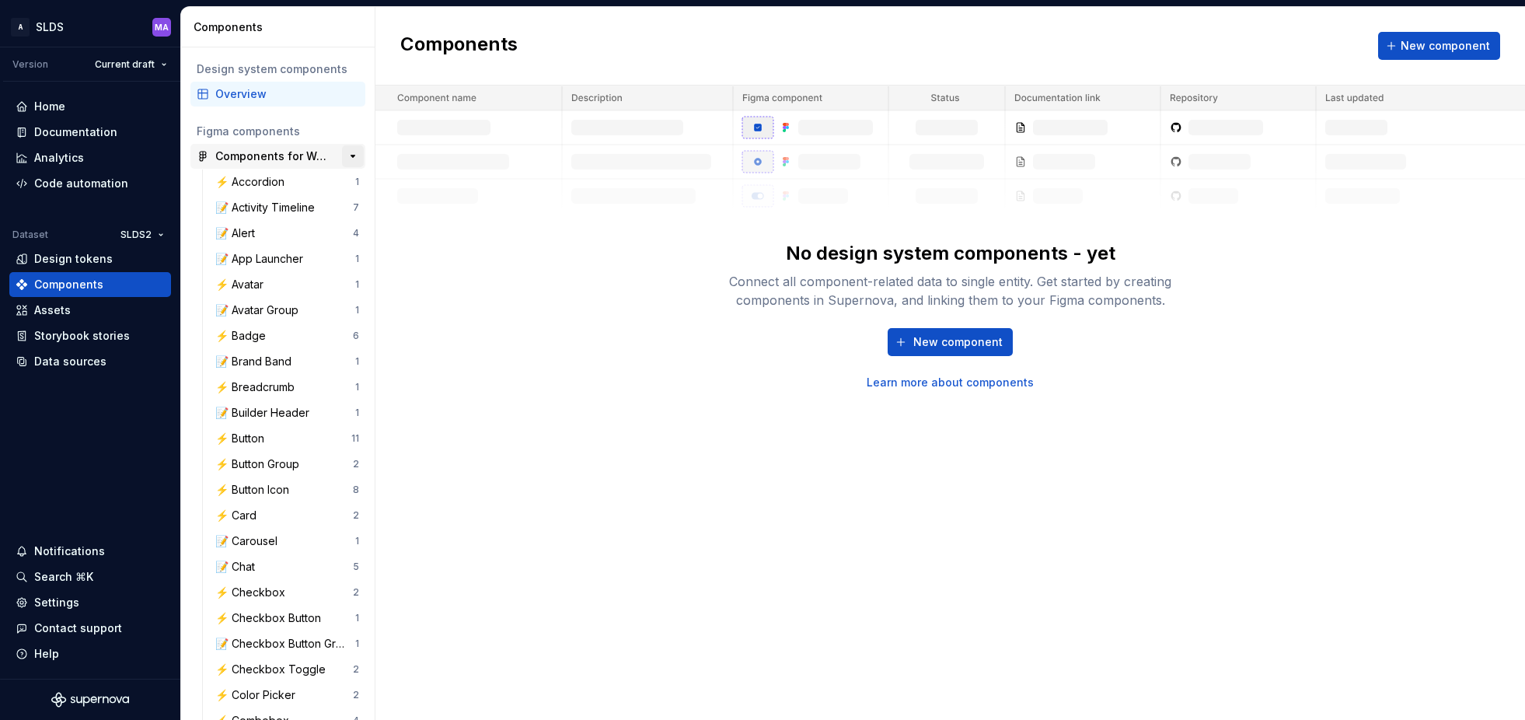
click at [355, 152] on button "button" at bounding box center [353, 156] width 22 height 22
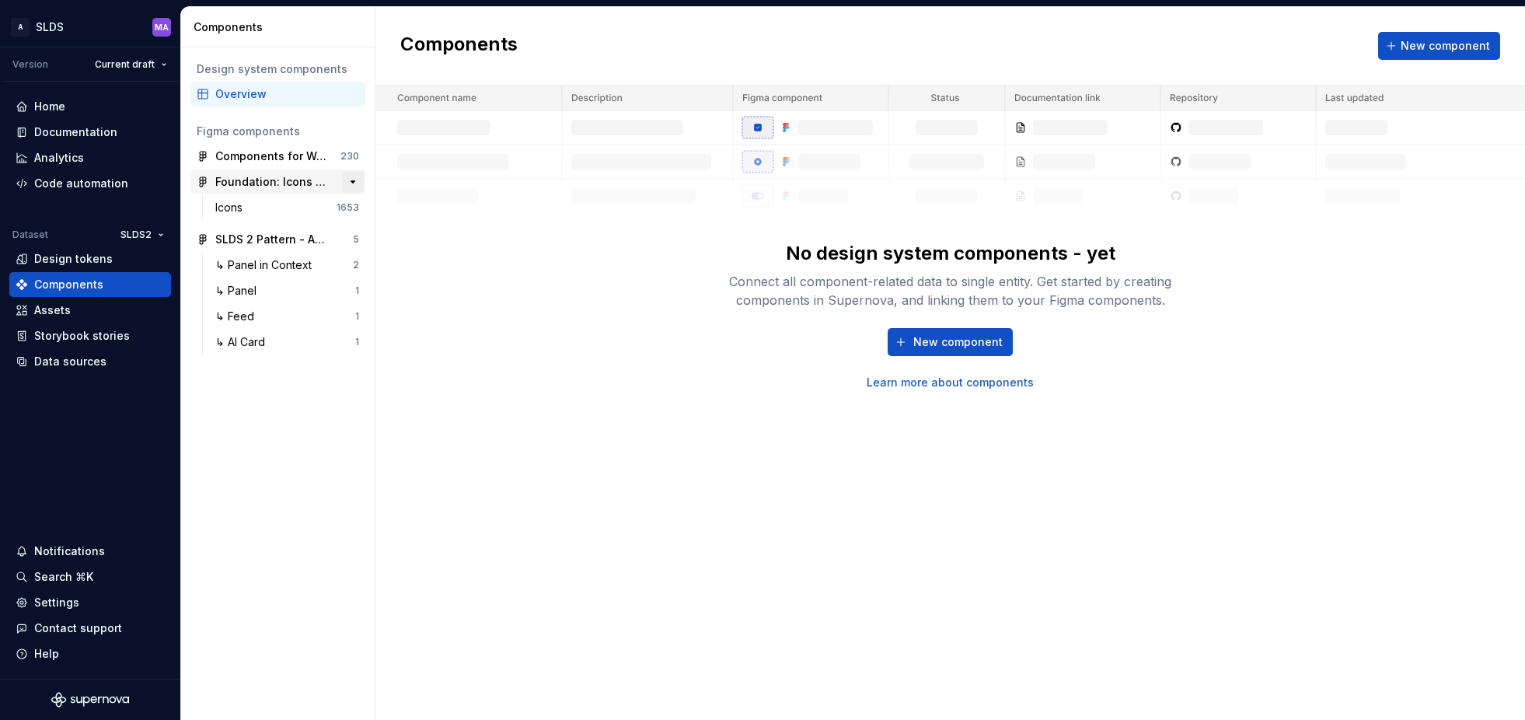
click at [352, 182] on button "button" at bounding box center [353, 182] width 22 height 22
click at [354, 205] on button "button" at bounding box center [353, 208] width 22 height 22
click at [62, 261] on div "Design tokens" at bounding box center [73, 259] width 79 height 16
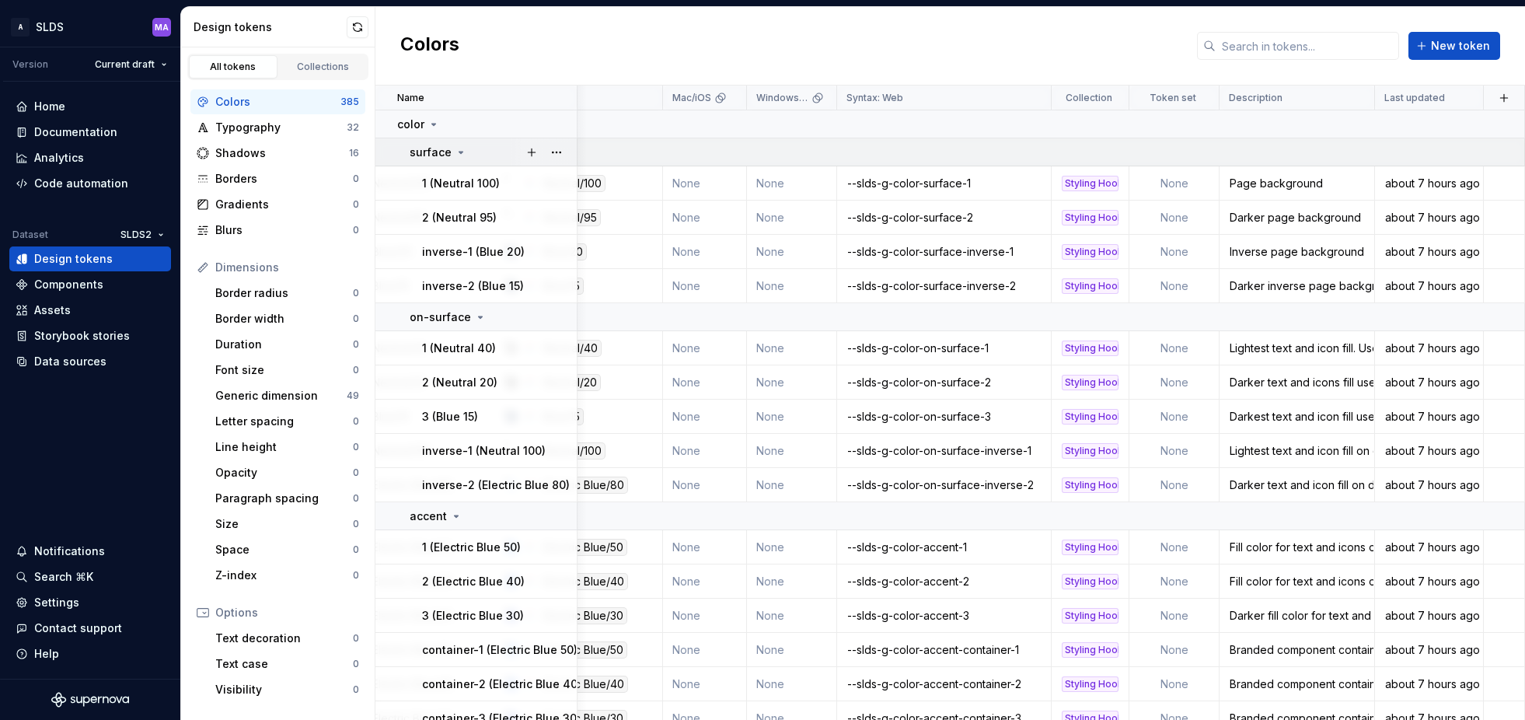
scroll to position [0, 257]
click at [1199, 103] on html "A SLDS MA Version Current draft Home Documentation Analytics Code automation Da…" at bounding box center [762, 360] width 1525 height 720
click at [1254, 127] on span "Edit property" at bounding box center [1267, 129] width 101 height 16
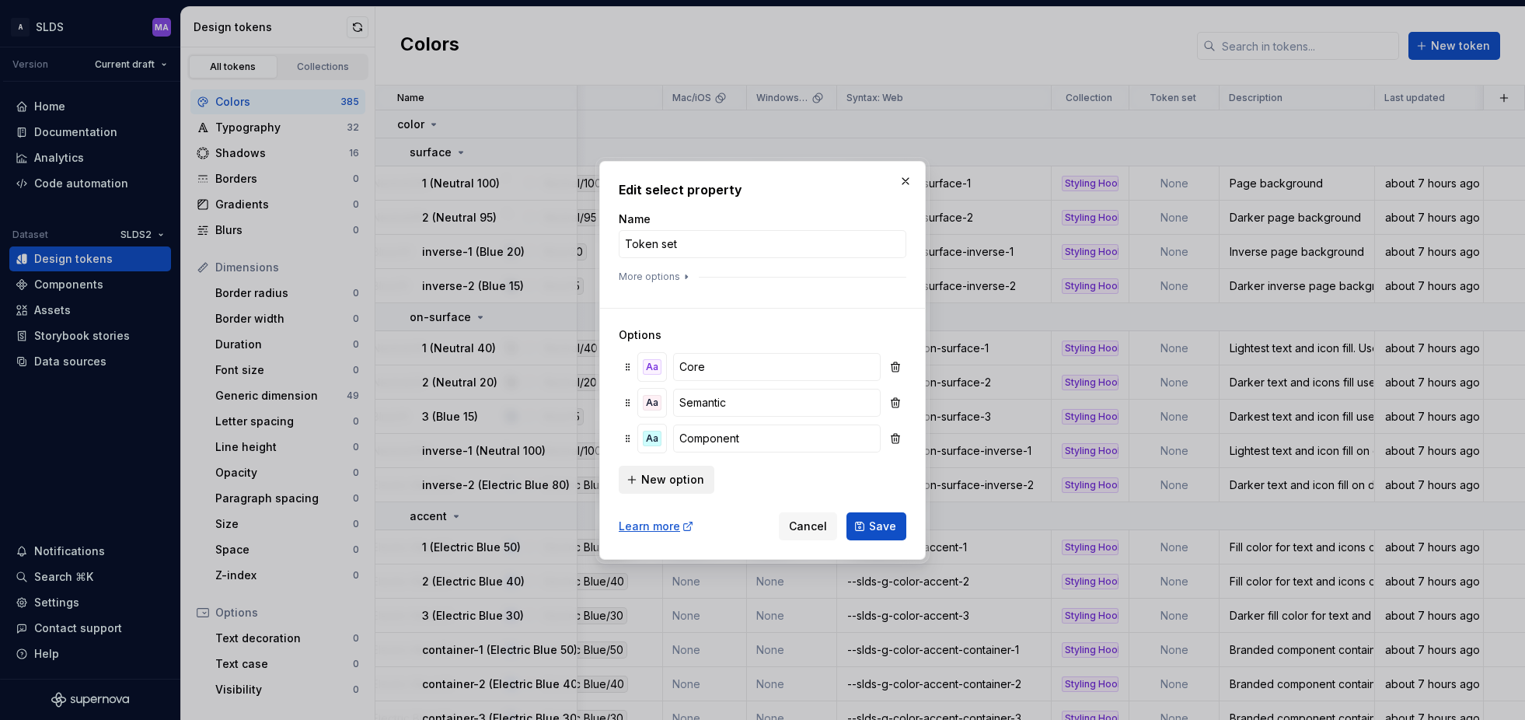
click at [658, 482] on span "New option" at bounding box center [672, 480] width 63 height 16
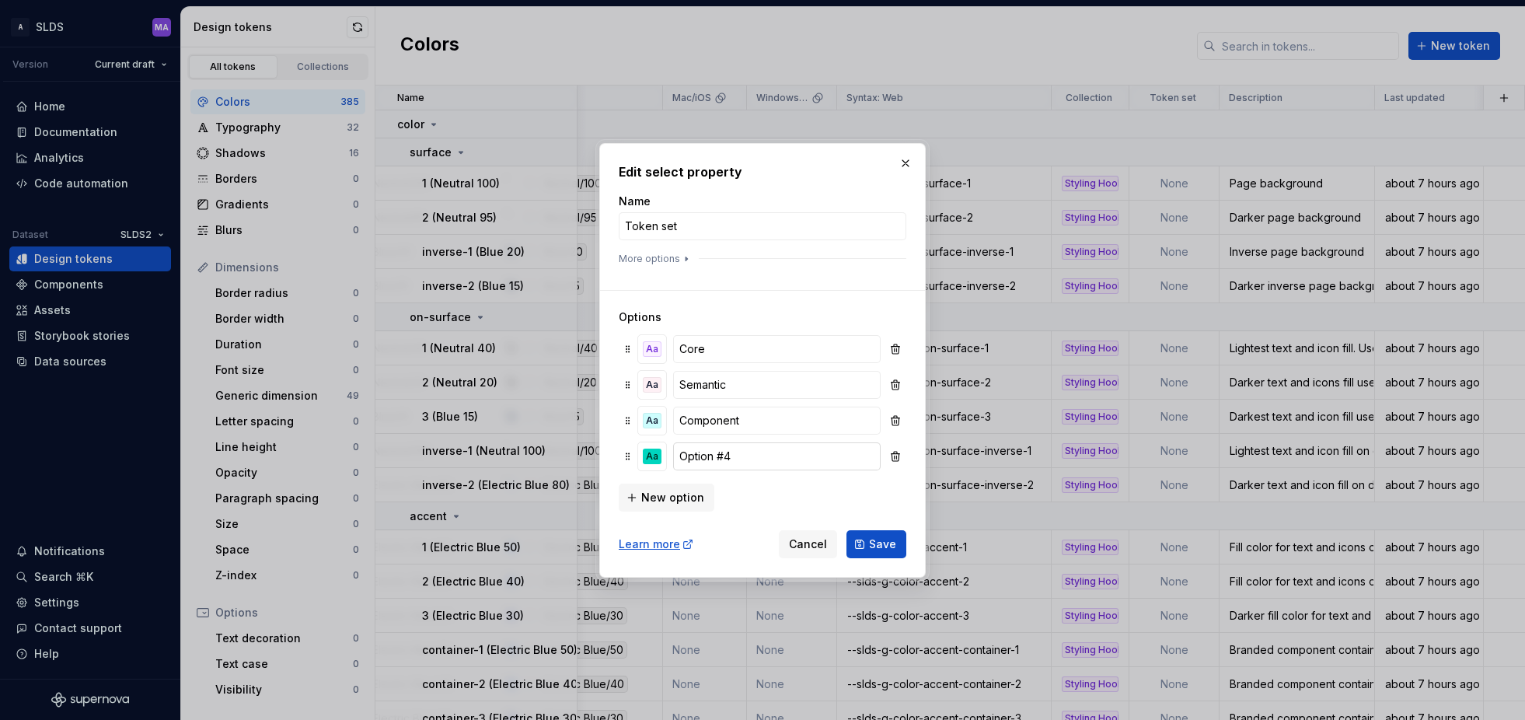
click at [746, 456] on input "Option #4" at bounding box center [777, 456] width 208 height 28
type input "Foundational"
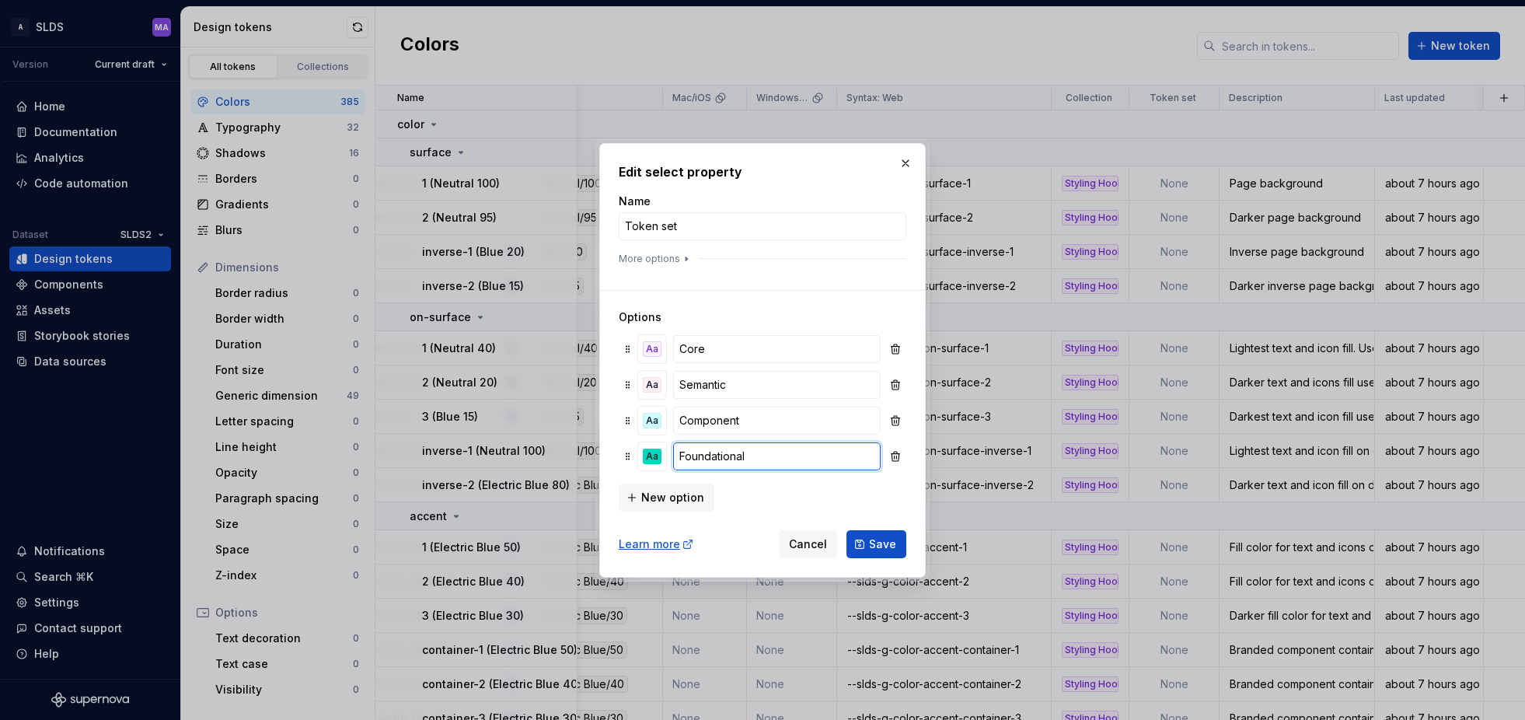
click at [847, 530] on button "Save" at bounding box center [877, 544] width 60 height 28
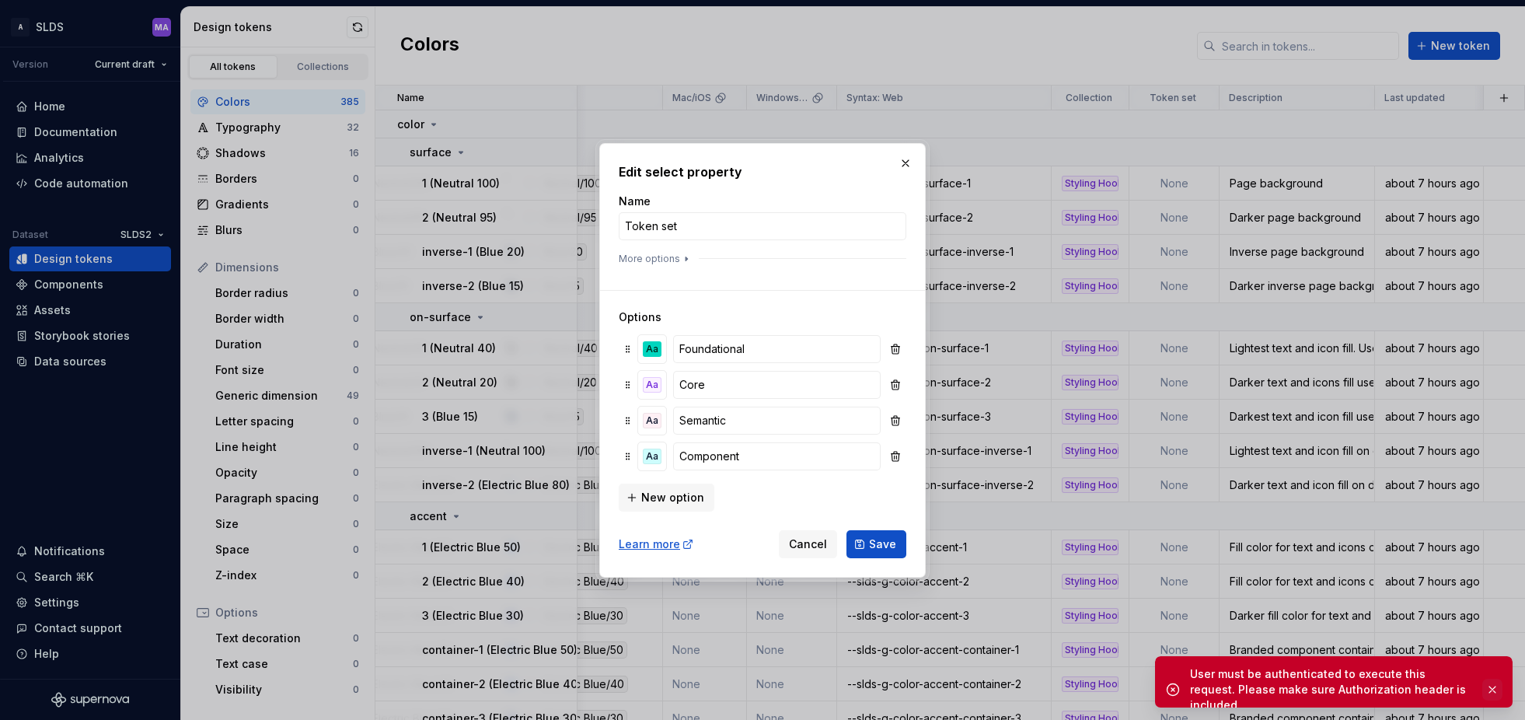
click at [1493, 681] on button "button" at bounding box center [1493, 690] width 20 height 22
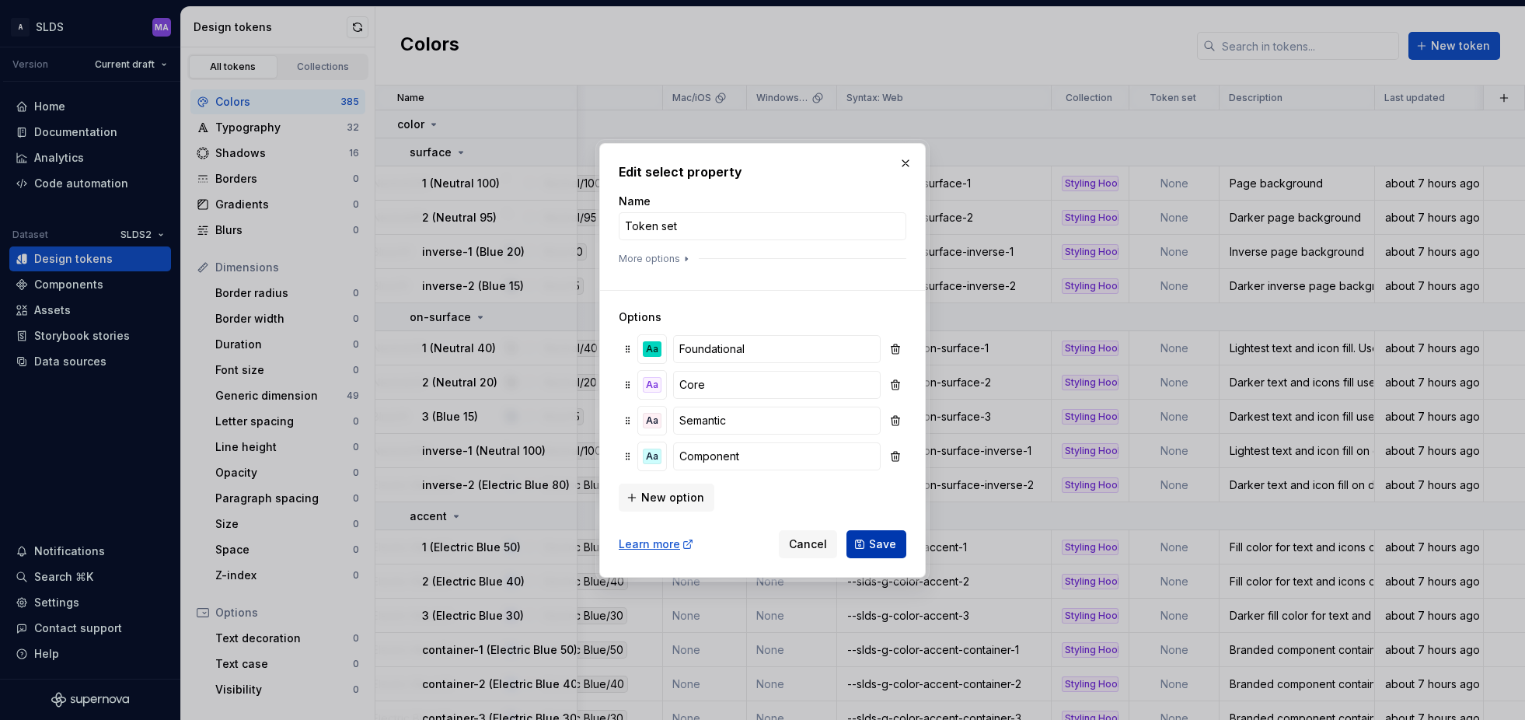
click at [871, 541] on span "Save" at bounding box center [882, 544] width 27 height 16
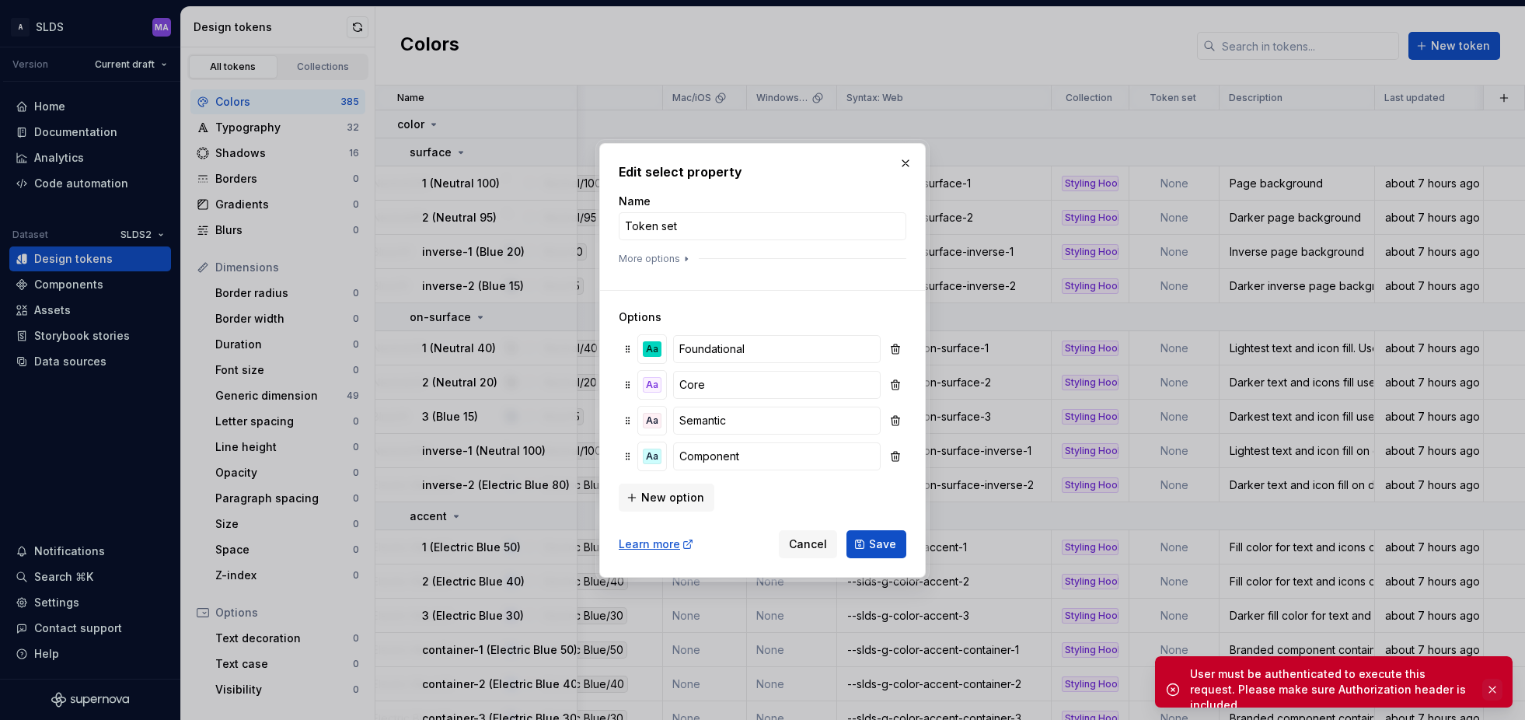
click at [1494, 680] on button "button" at bounding box center [1493, 690] width 20 height 22
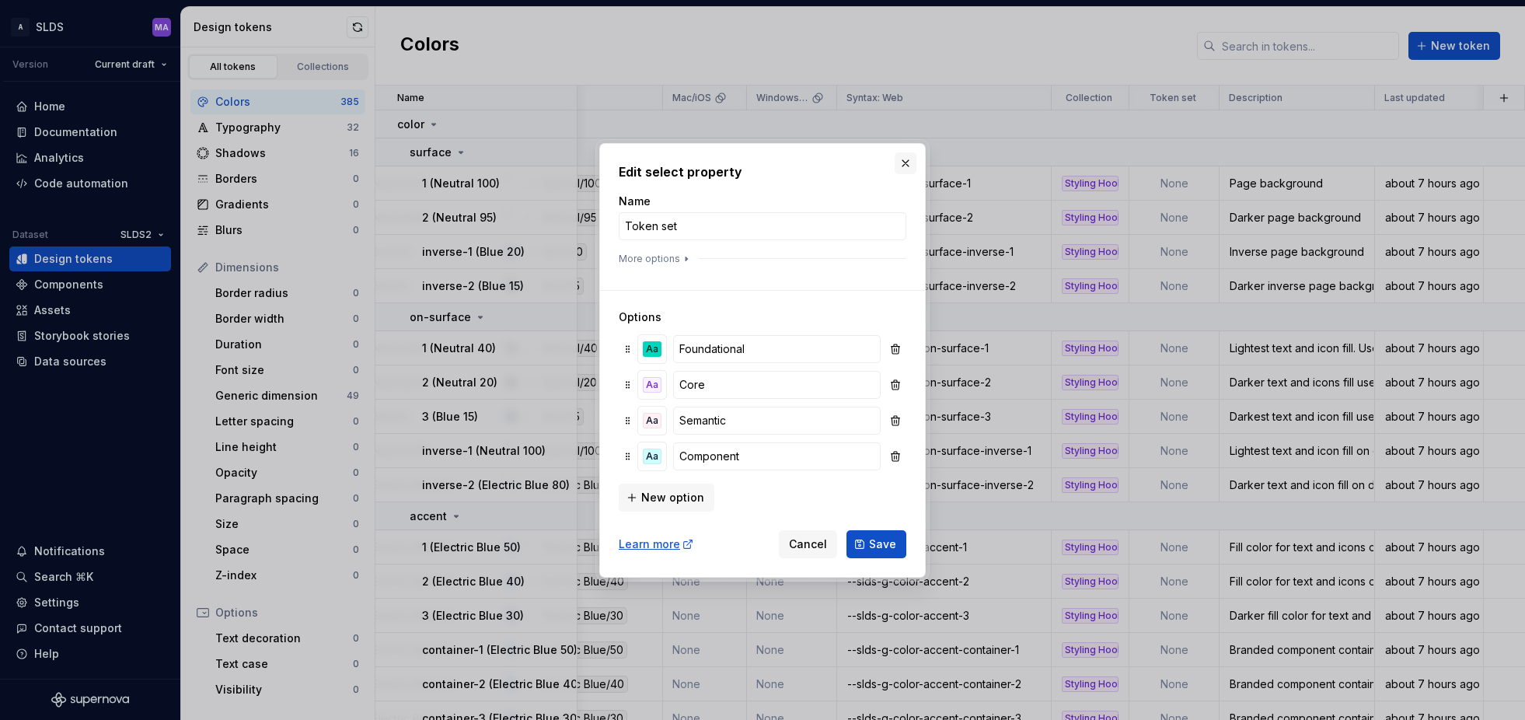
click at [905, 161] on button "button" at bounding box center [906, 163] width 22 height 22
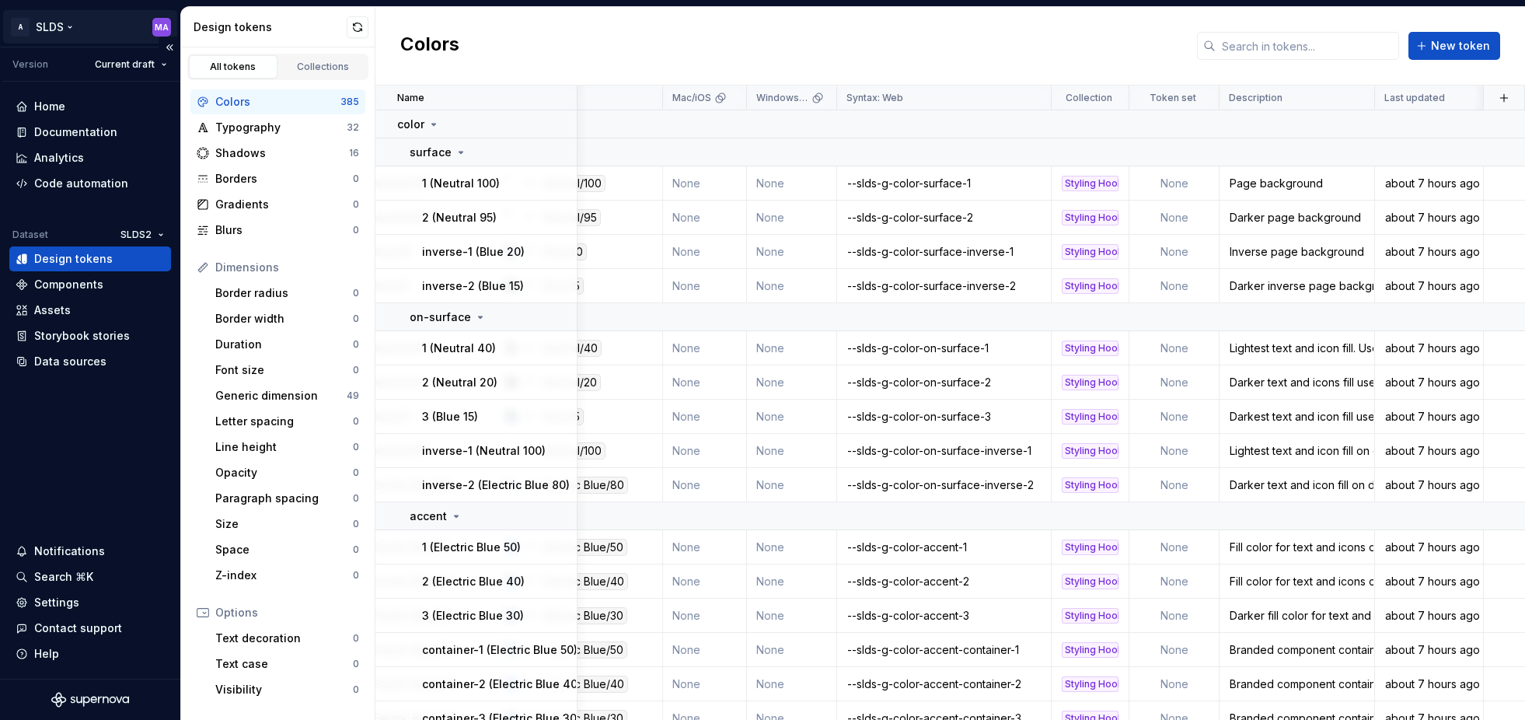
click at [156, 23] on html "A SLDS MA Version Current draft Home Documentation Analytics Code automation Da…" at bounding box center [762, 360] width 1525 height 720
click at [1199, 95] on html "A SLDS MA Version Current draft Home Documentation Analytics Code automation Da…" at bounding box center [762, 360] width 1525 height 720
click at [1221, 128] on span "Edit property" at bounding box center [1267, 129] width 101 height 16
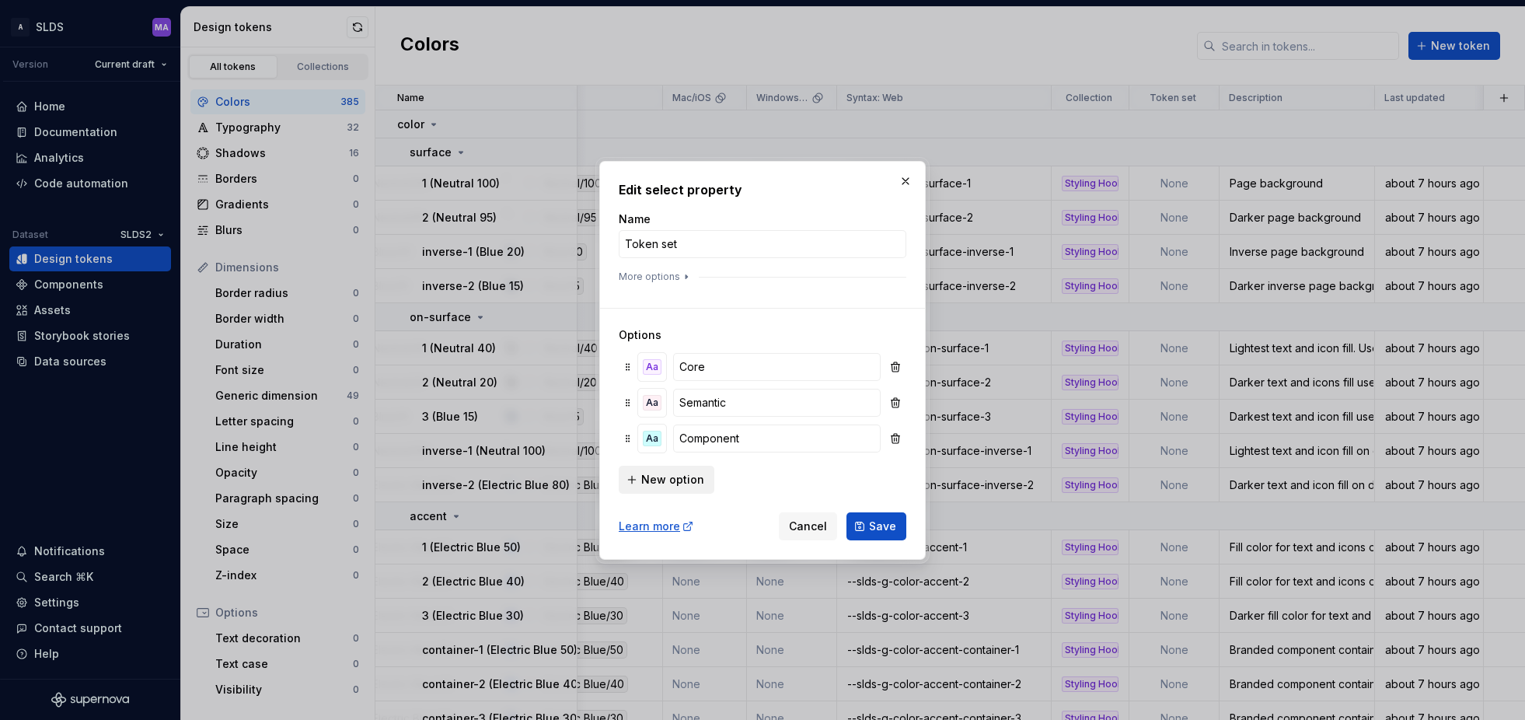
click at [648, 484] on span "New option" at bounding box center [672, 480] width 63 height 16
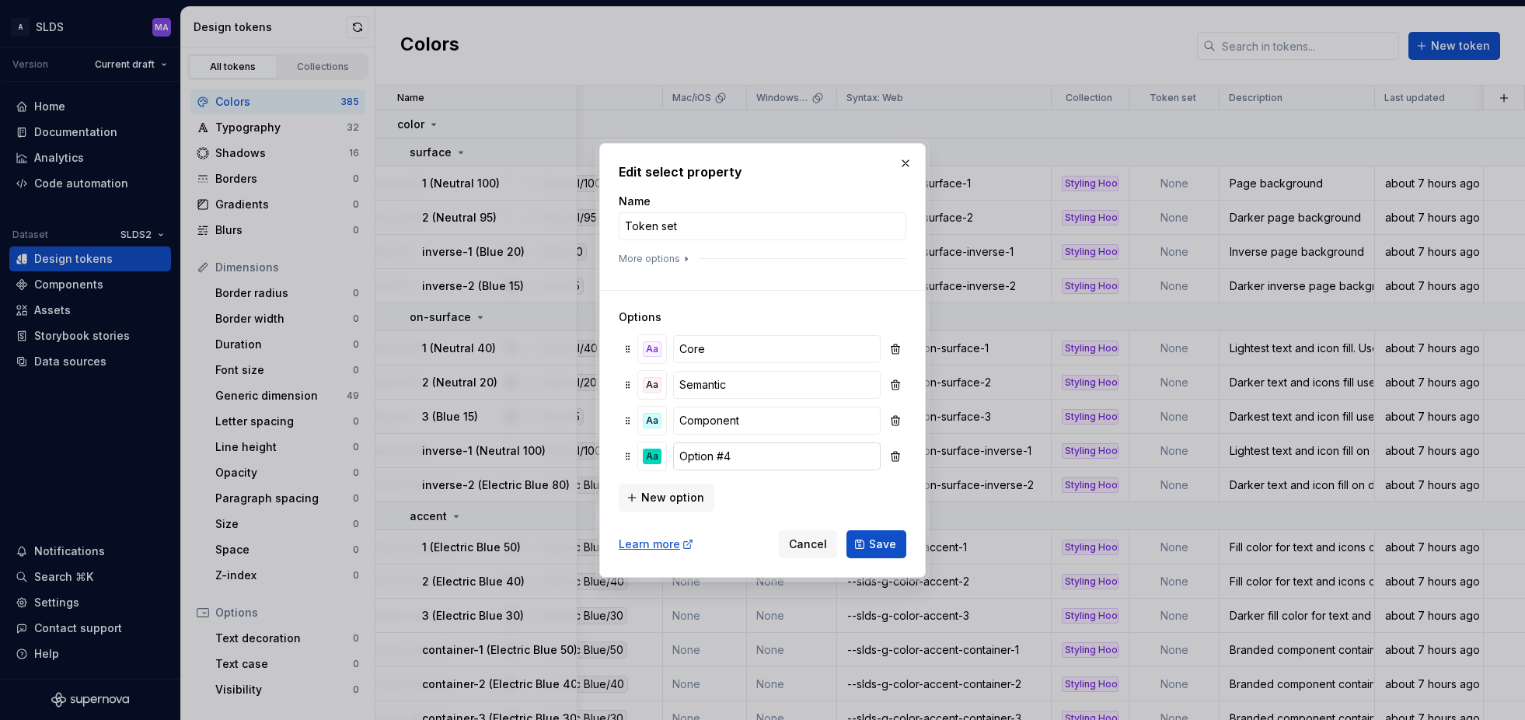
click at [771, 460] on input "Option #4" at bounding box center [777, 456] width 208 height 28
type input "Foundational"
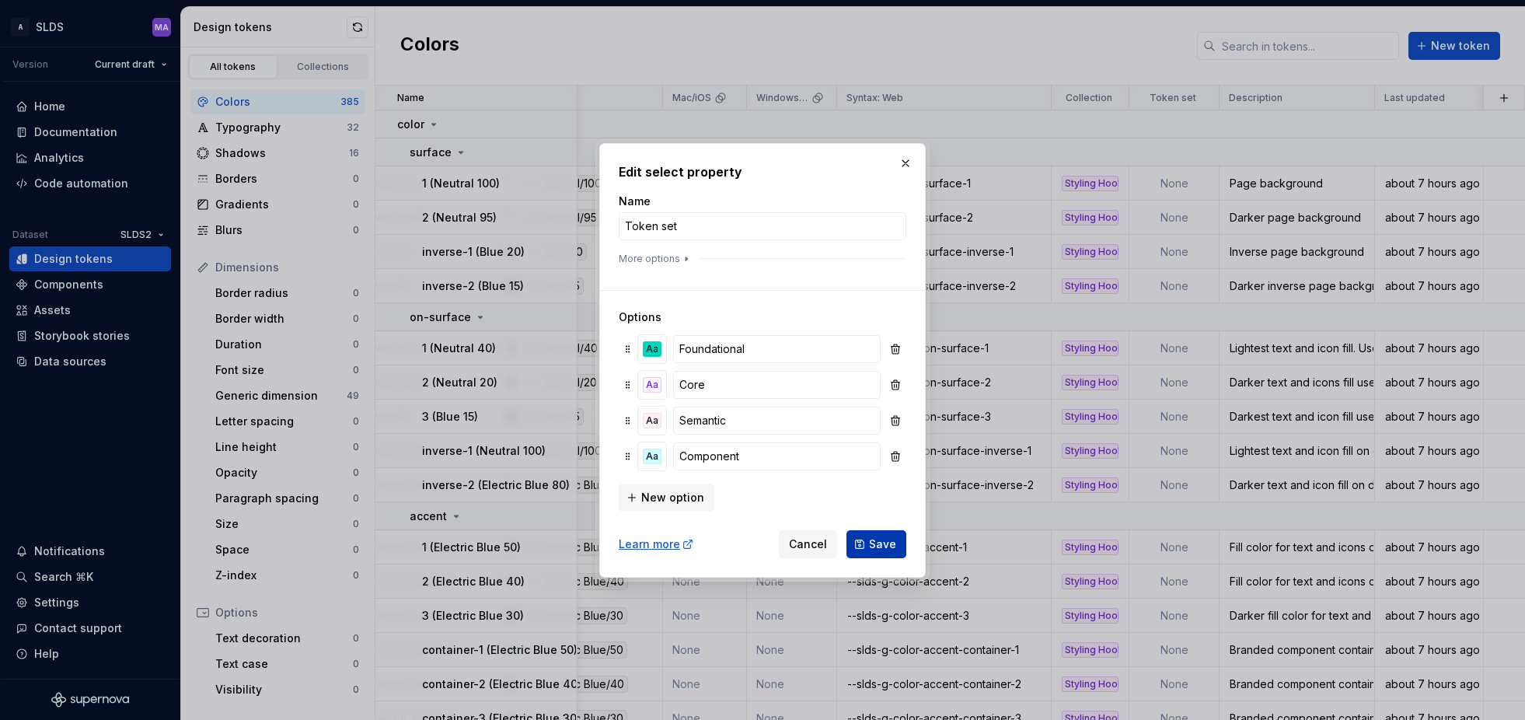
click at [896, 545] on span "Save" at bounding box center [882, 544] width 27 height 16
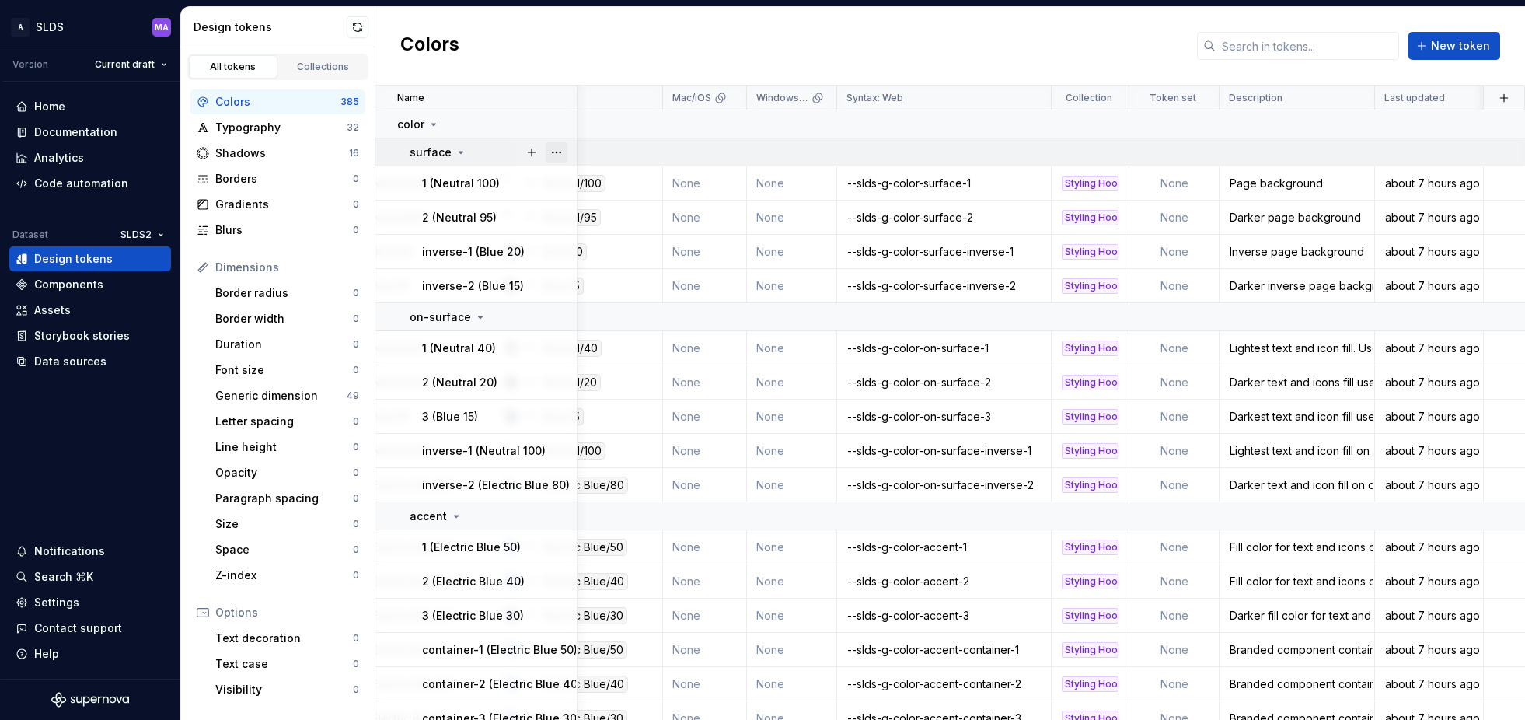
click at [559, 150] on button "button" at bounding box center [557, 153] width 22 height 22
click at [671, 142] on html "A SLDS MA Version Current draft Home Documentation Analytics Code automation Da…" at bounding box center [762, 360] width 1525 height 720
click at [509, 181] on div "1 (Neutral 100)" at bounding box center [499, 184] width 154 height 16
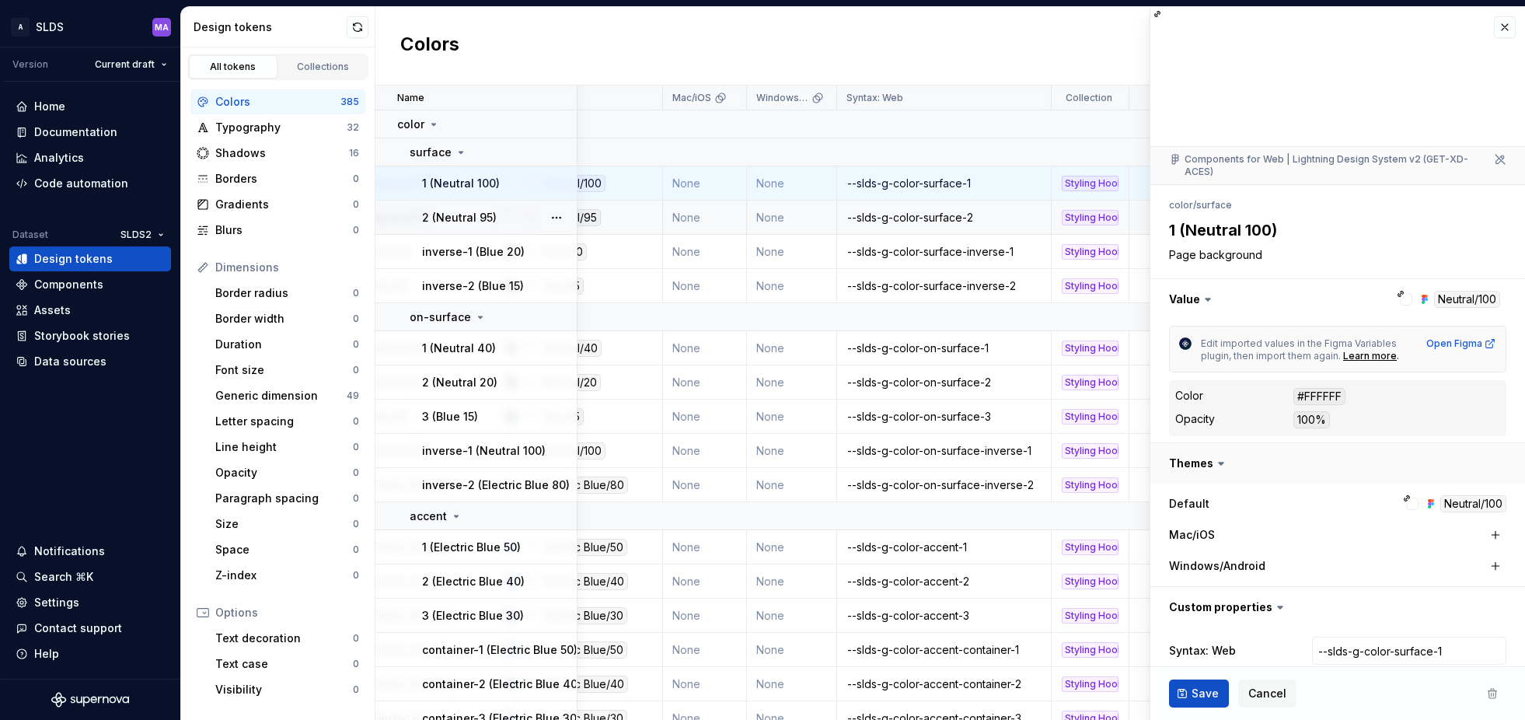
type textarea "*"
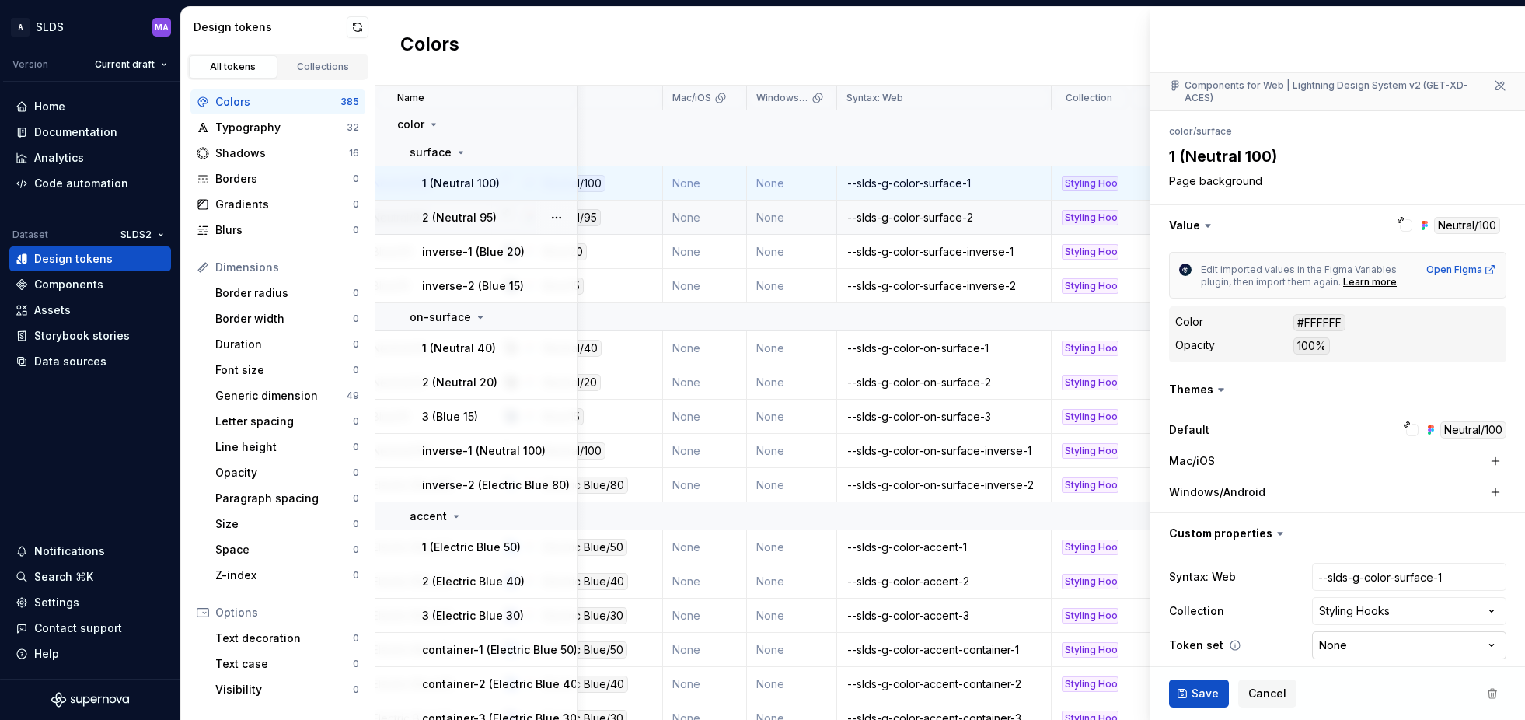
click at [1424, 634] on html "A SLDS MA Version Current draft Home Documentation Analytics Code automation Da…" at bounding box center [762, 360] width 1525 height 720
select select "**********"
click at [509, 214] on div "2 (Neutral 95)" at bounding box center [499, 218] width 154 height 16
type textarea "*"
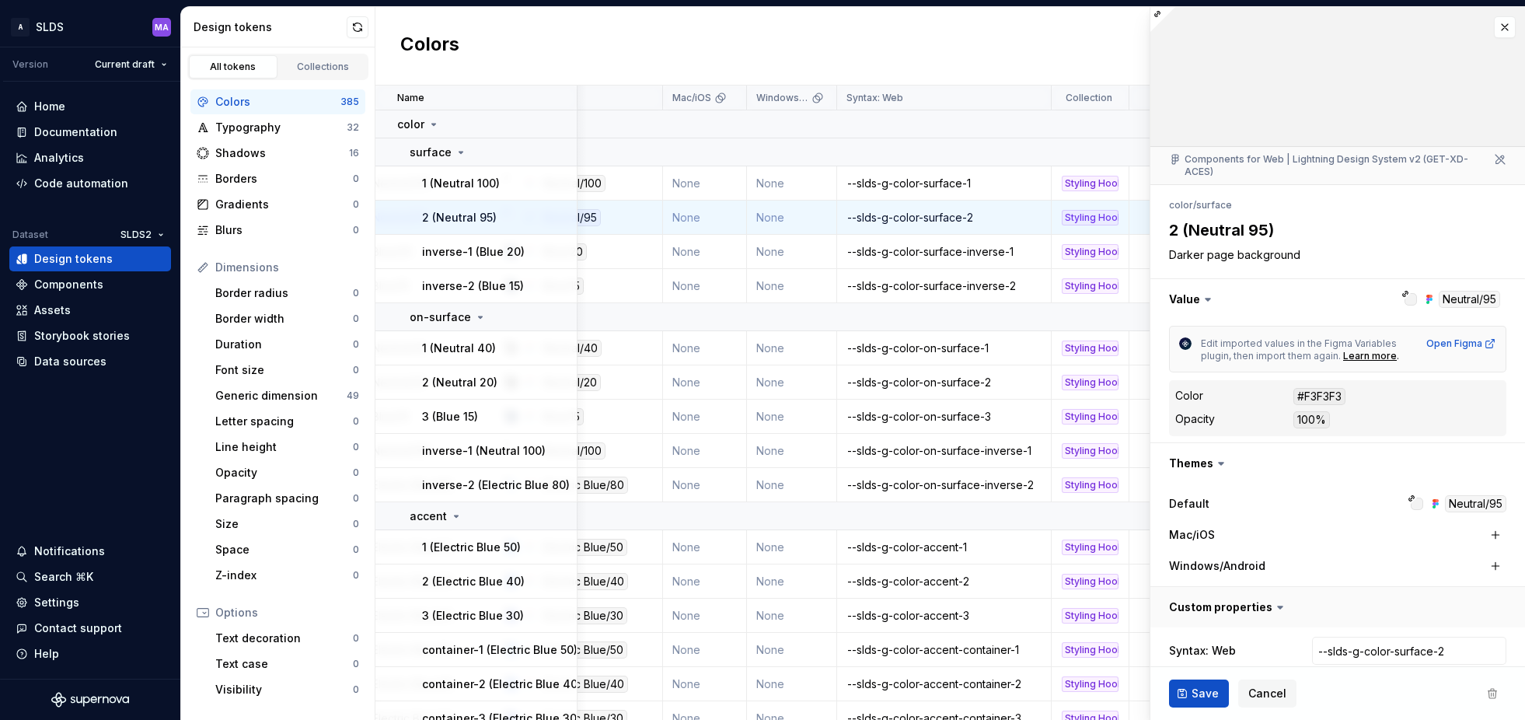
scroll to position [74, 0]
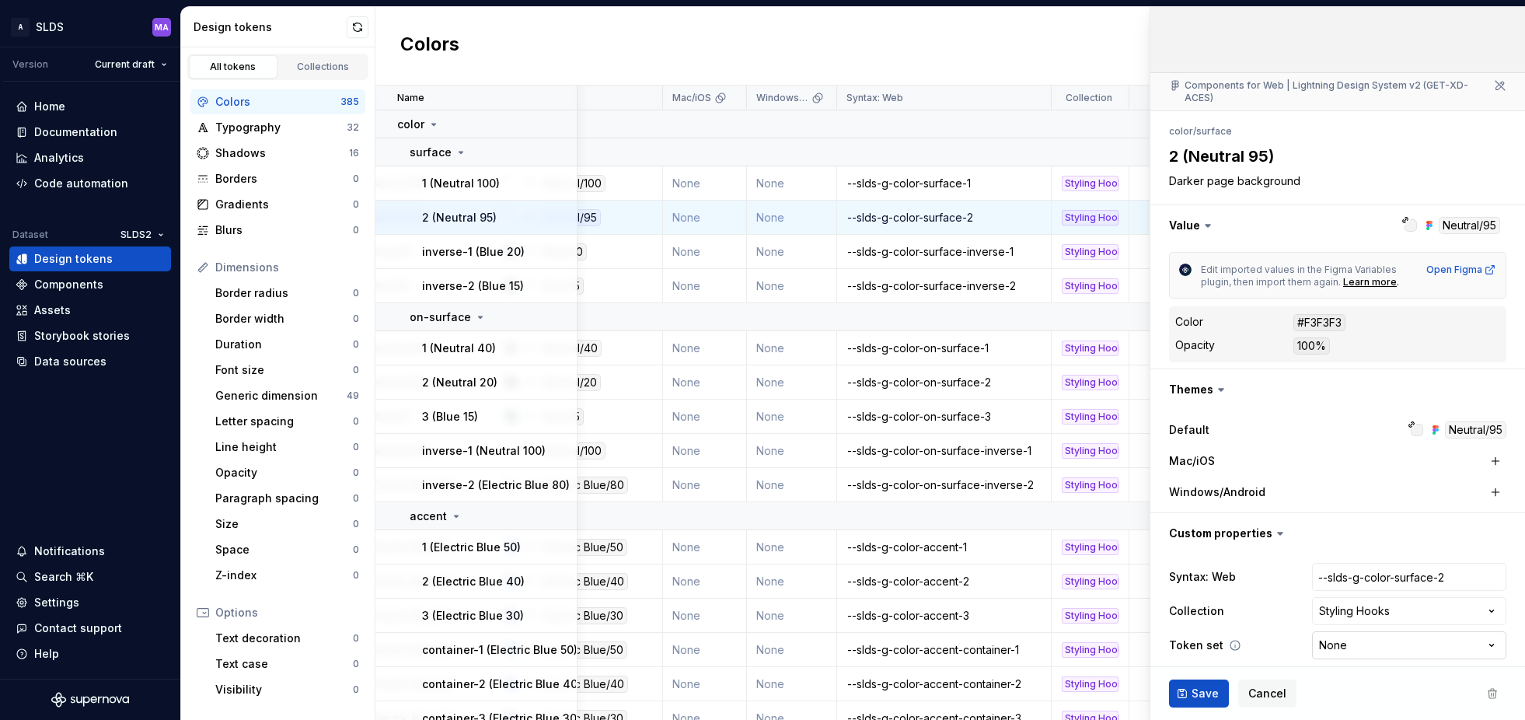
click at [1441, 634] on html "A SLDS MA Version Current draft Home Documentation Analytics Code automation Da…" at bounding box center [762, 360] width 1525 height 720
select select "**********"
click at [1204, 694] on span "Save" at bounding box center [1205, 694] width 27 height 16
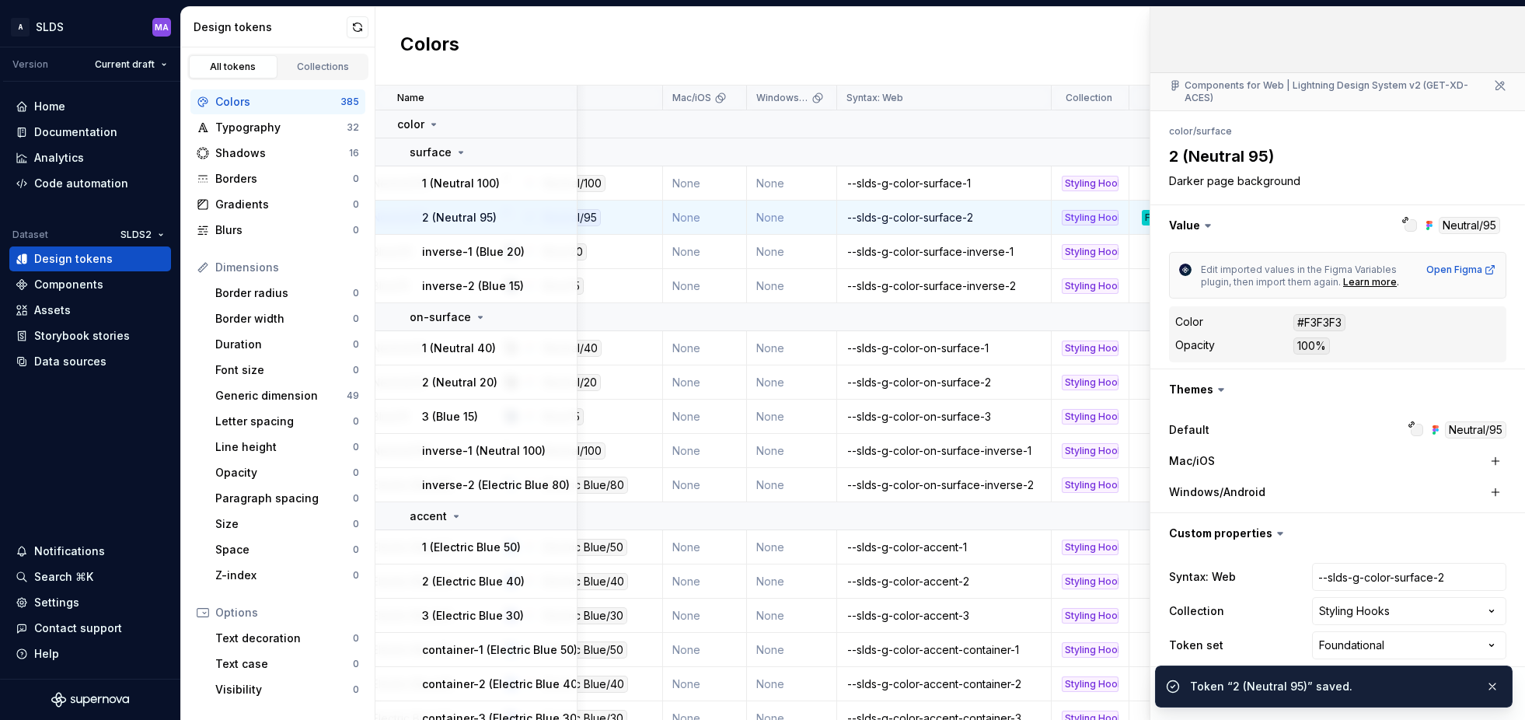
click at [508, 183] on div "1 (Neutral 100)" at bounding box center [499, 184] width 154 height 16
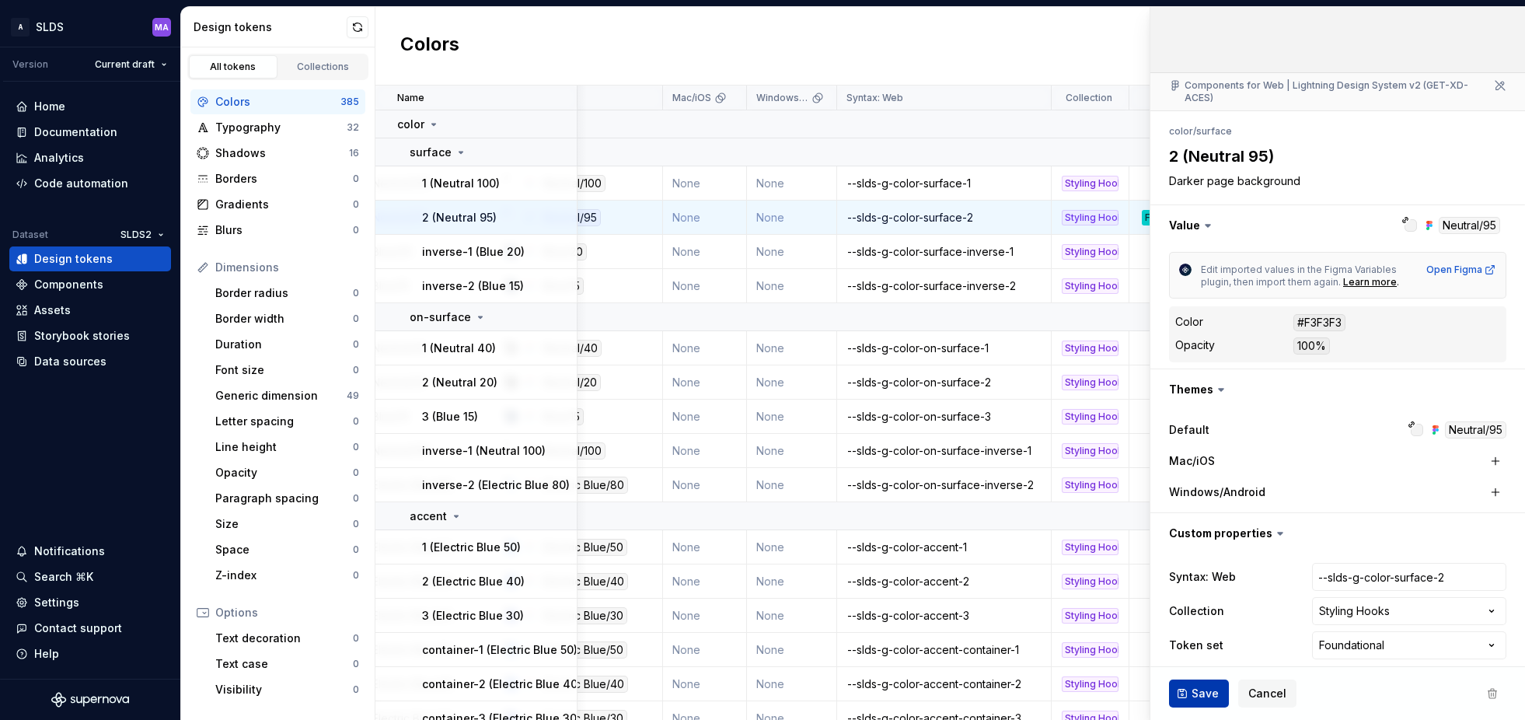
click at [1209, 686] on span "Save" at bounding box center [1205, 694] width 27 height 16
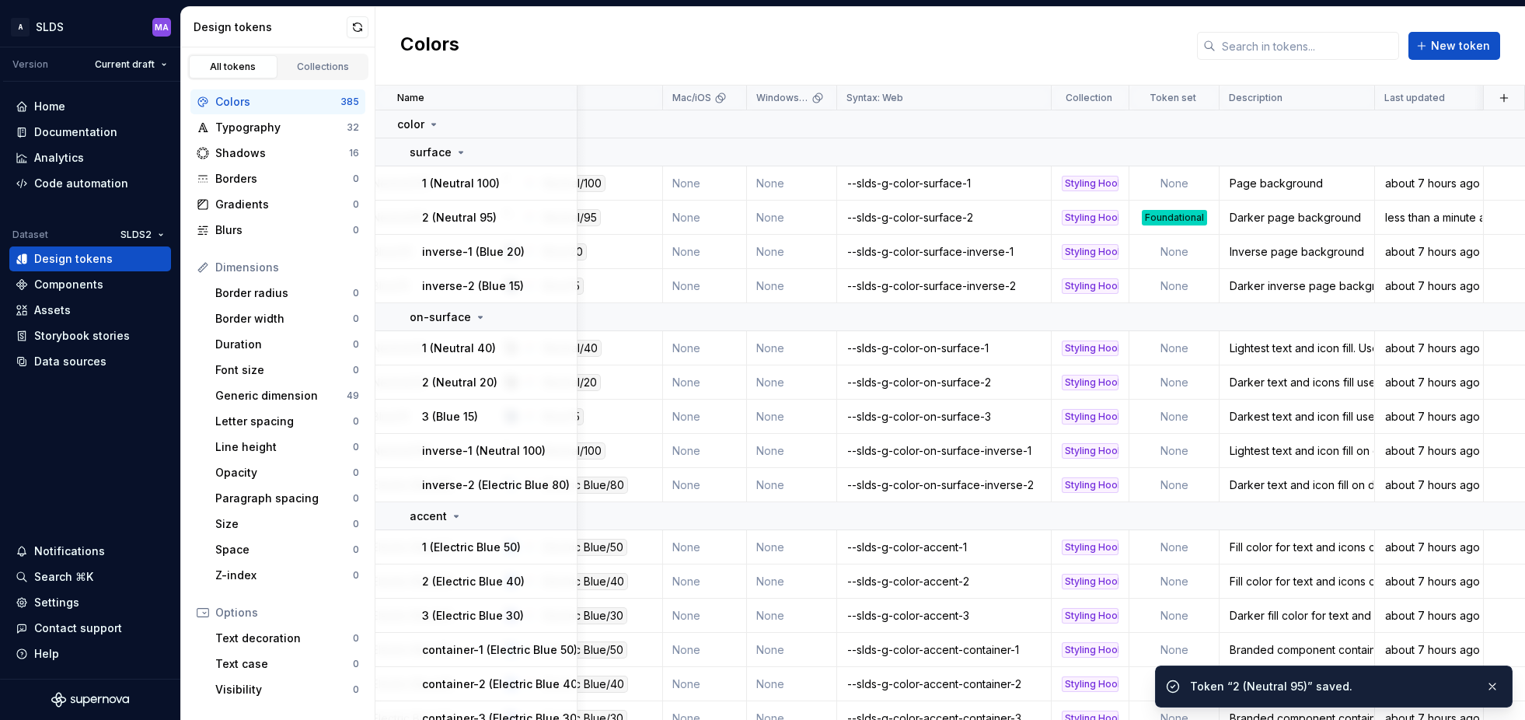
click at [532, 252] on div "inverse-1 (Blue 20)" at bounding box center [499, 252] width 154 height 16
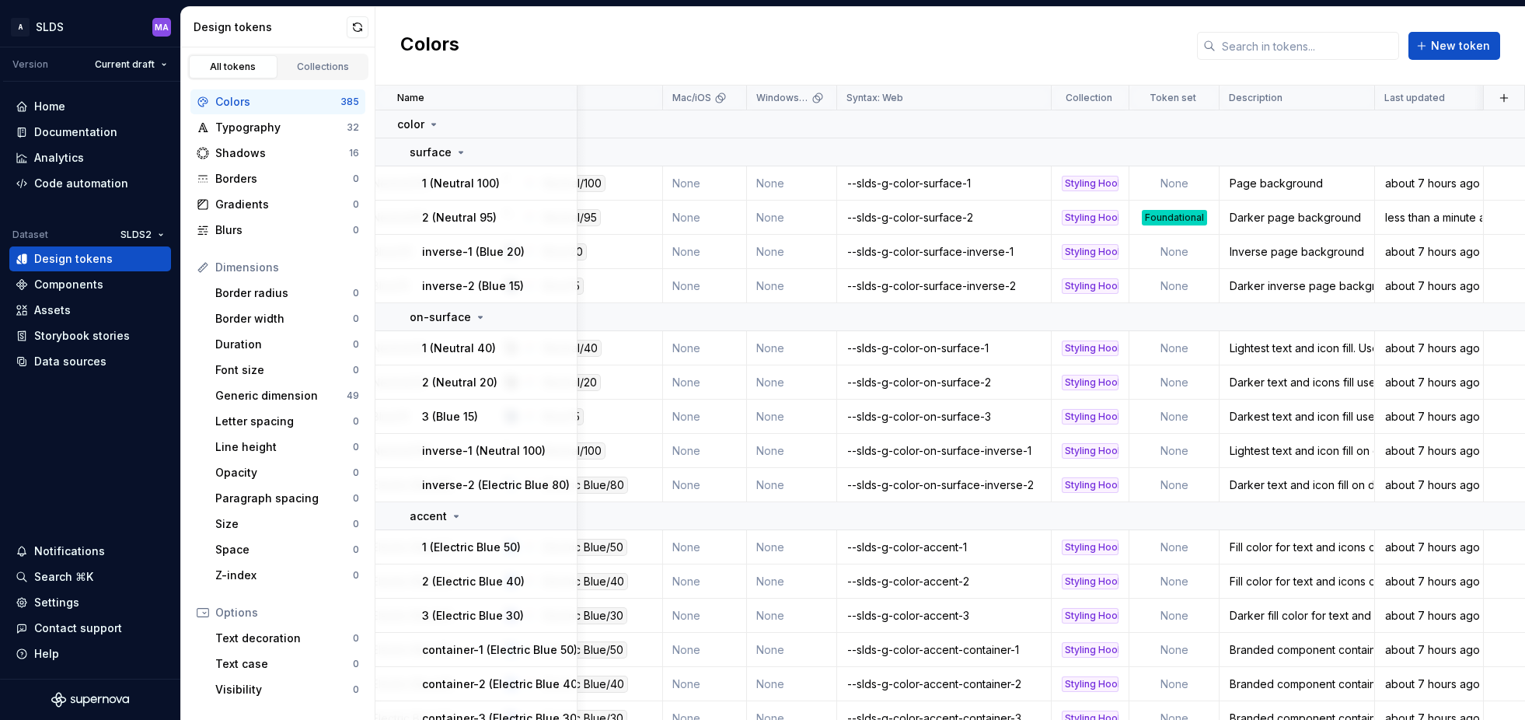
type textarea "*"
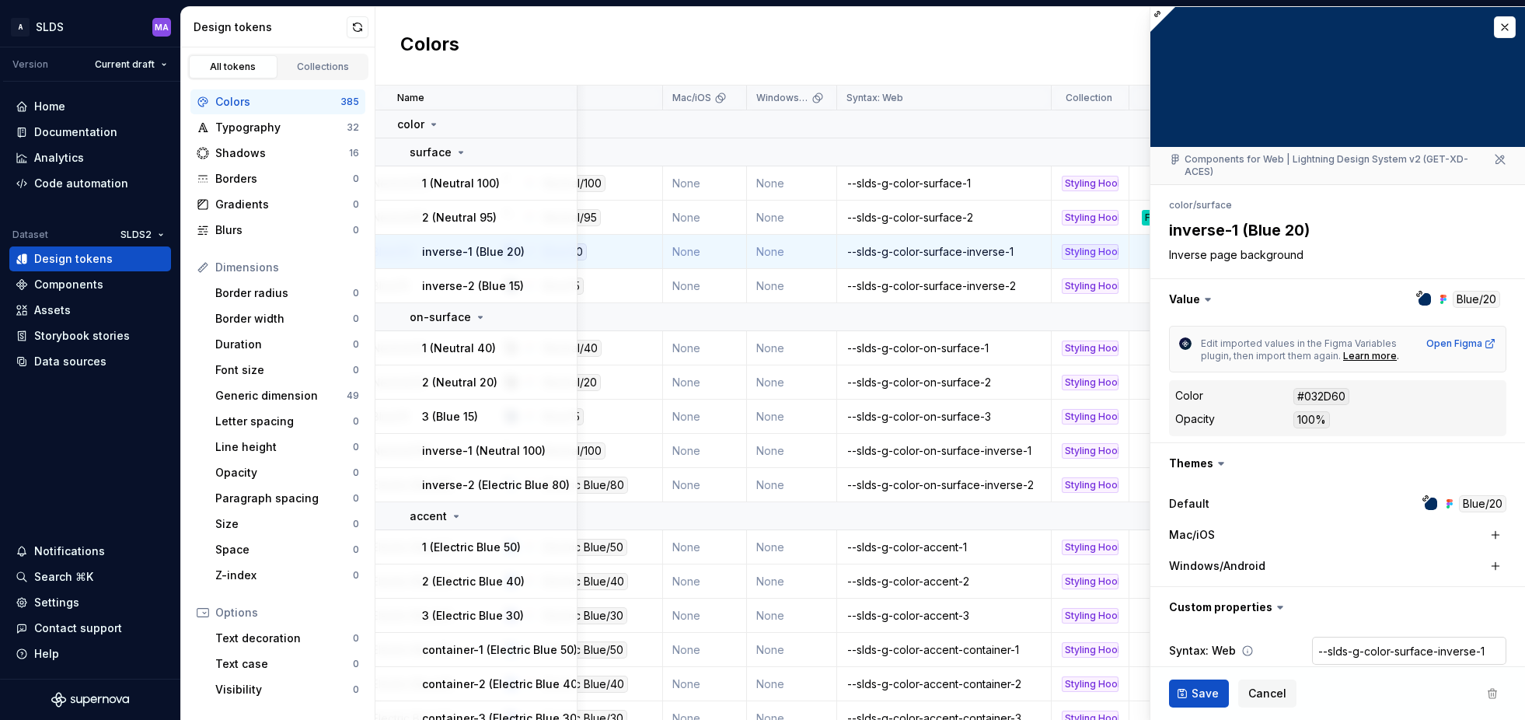
scroll to position [74, 0]
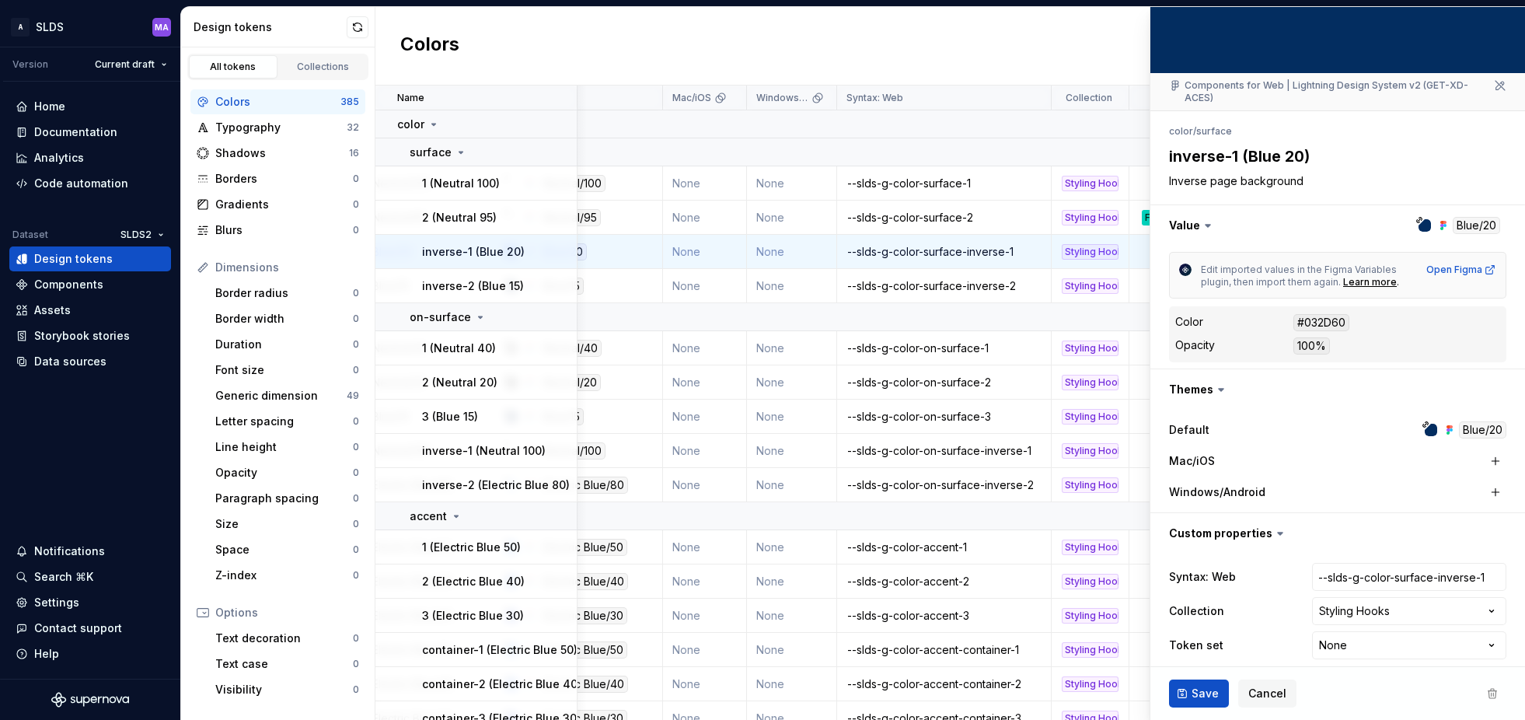
click at [1393, 637] on html "A SLDS MA Version Current draft Home Documentation Analytics Code automation Da…" at bounding box center [762, 360] width 1525 height 720
select select "**********"
click at [1201, 692] on span "Save" at bounding box center [1205, 694] width 27 height 16
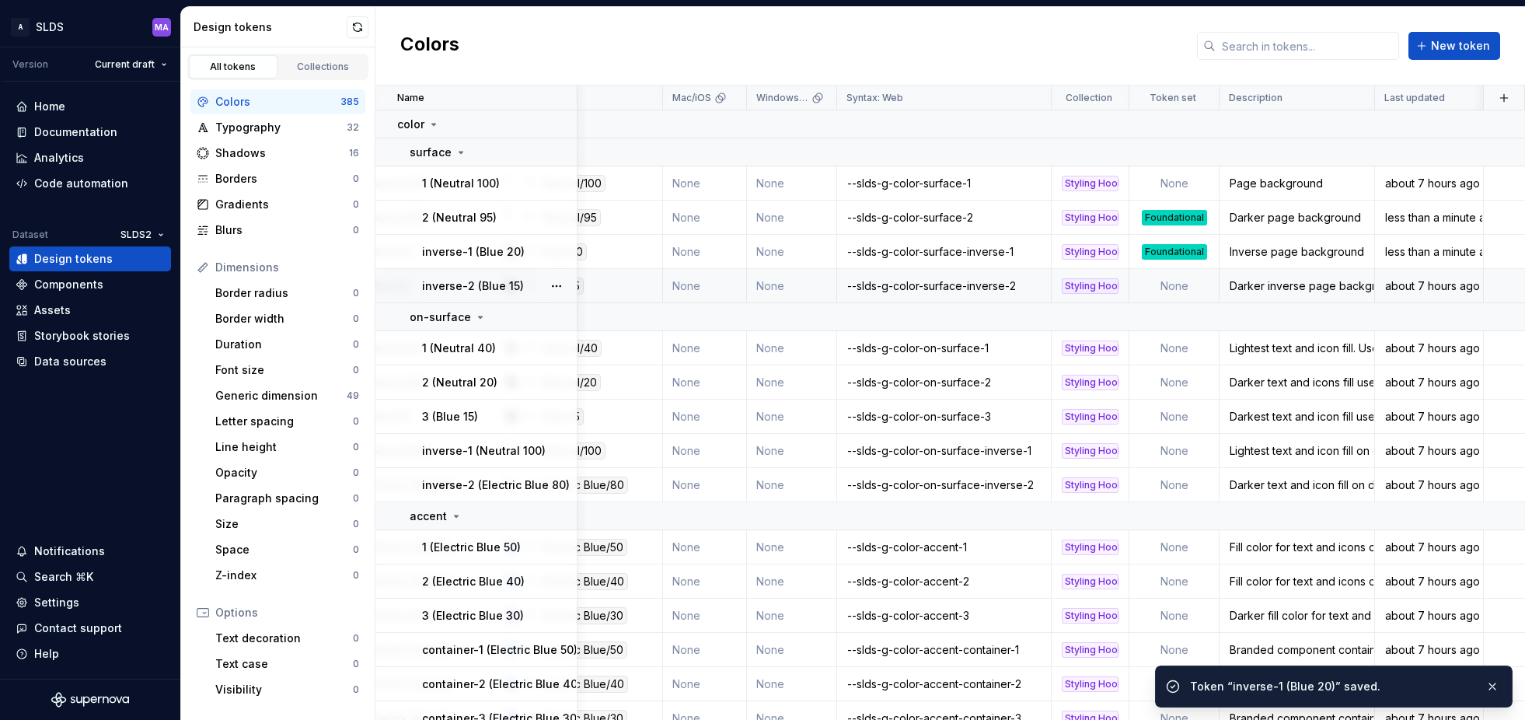
click at [529, 280] on div "inverse-2 (Blue 15)" at bounding box center [499, 286] width 154 height 16
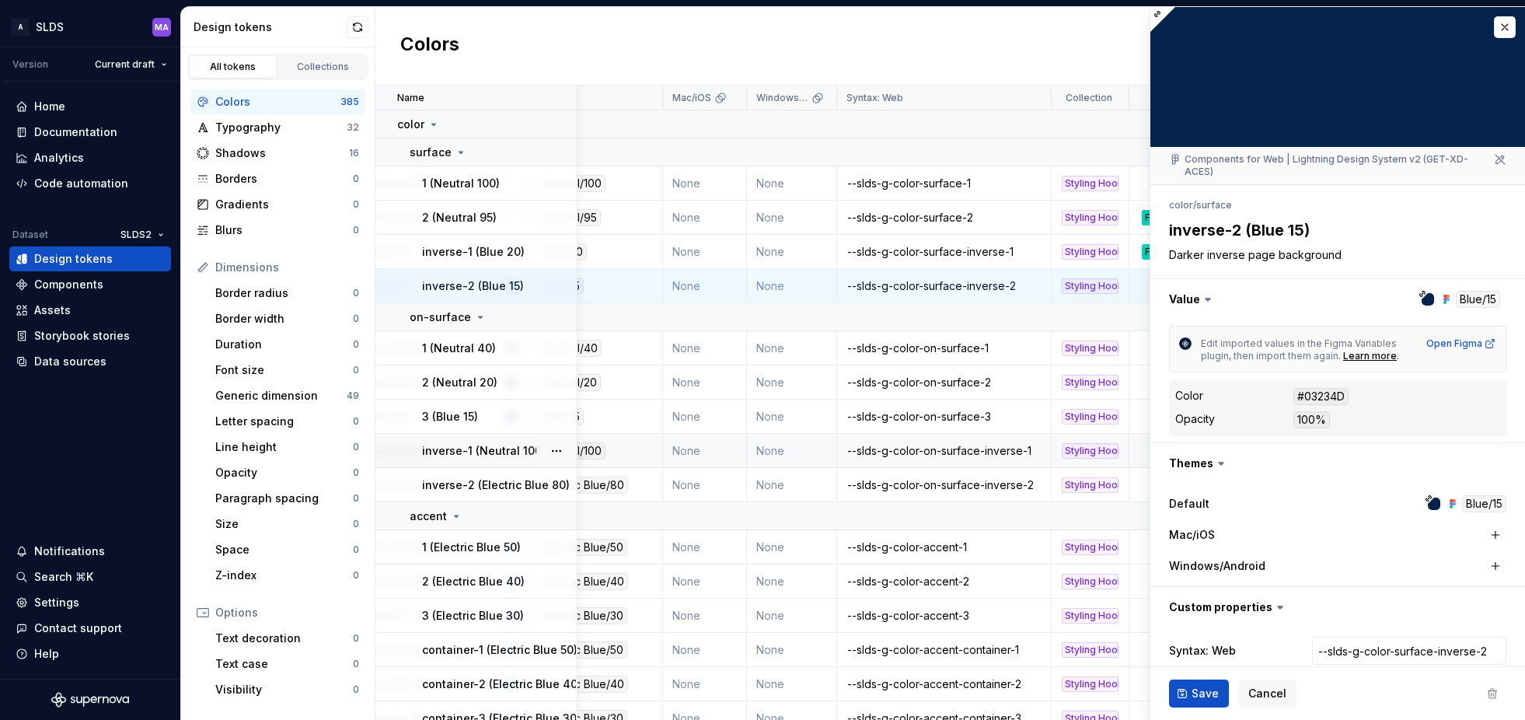
type textarea "*"
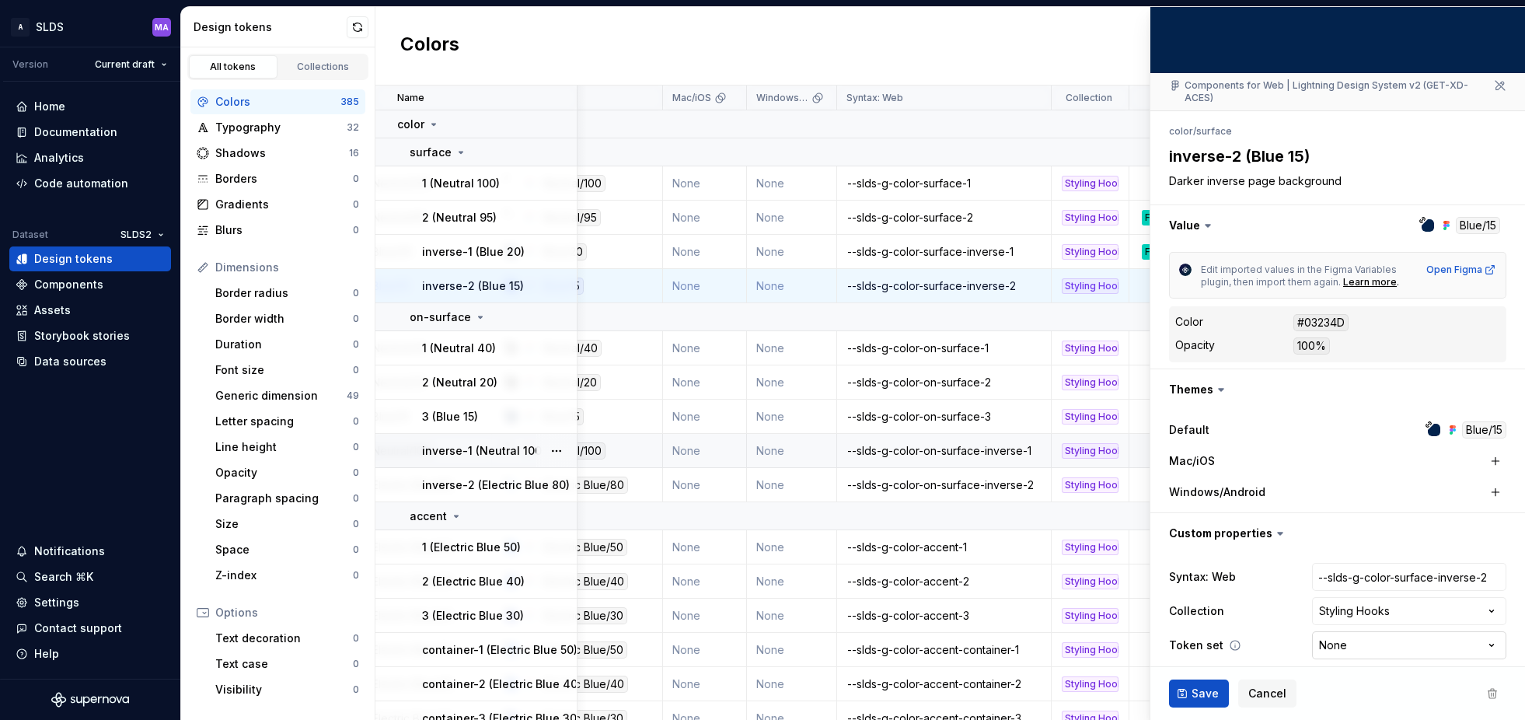
click at [1404, 627] on html "A SLDS MA Version Current draft Home Documentation Analytics Code automation Da…" at bounding box center [762, 360] width 1525 height 720
select select "**********"
click at [1204, 692] on span "Save" at bounding box center [1205, 694] width 27 height 16
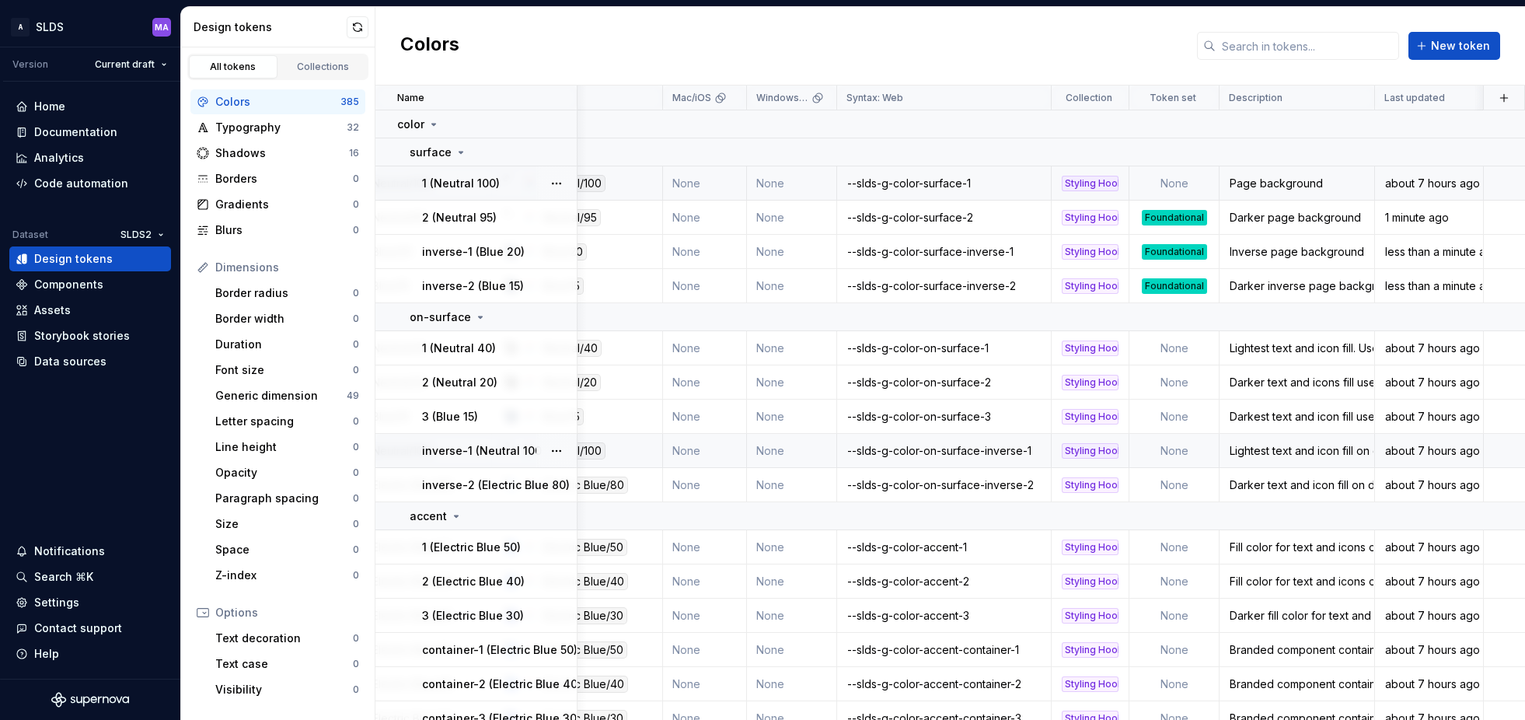
click at [522, 182] on div "1 (Neutral 100)" at bounding box center [499, 184] width 154 height 16
type textarea "*"
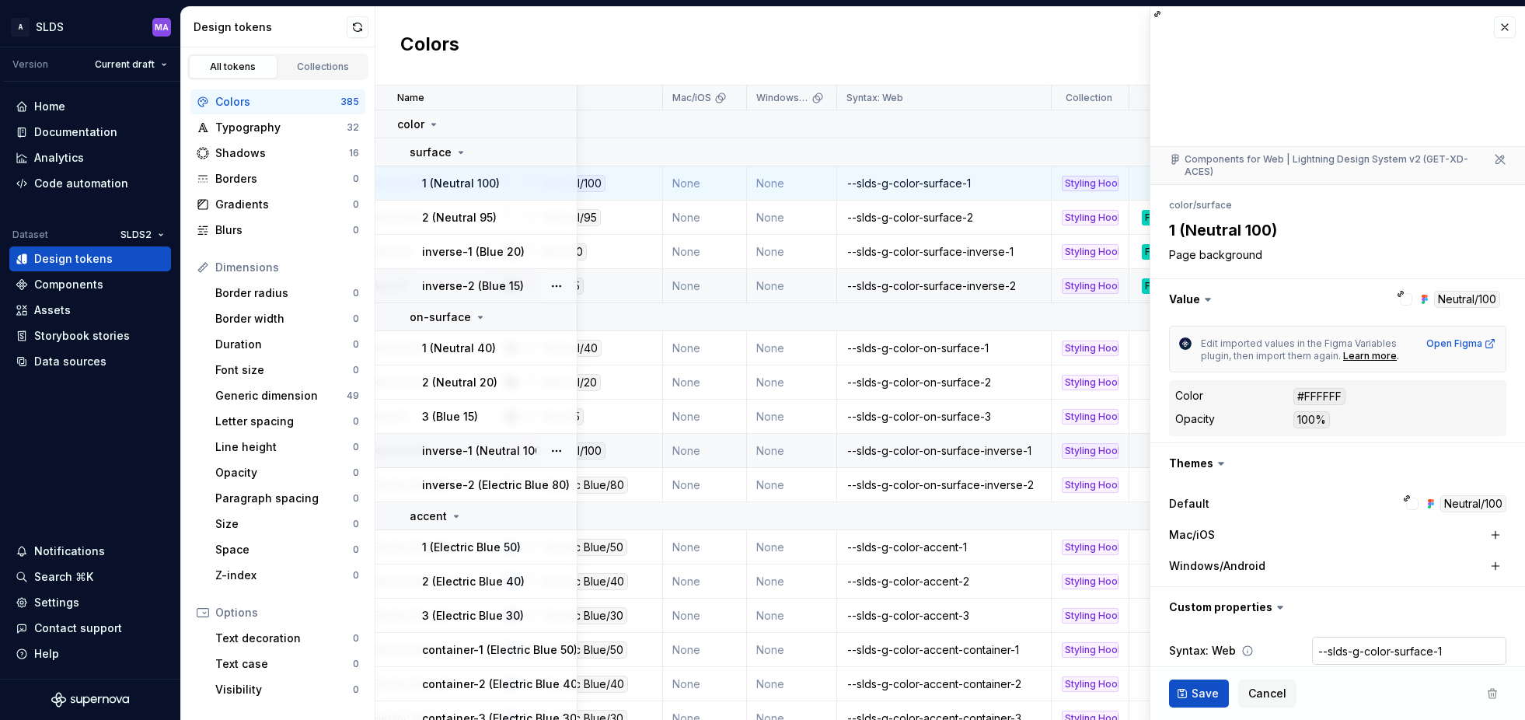
scroll to position [74, 0]
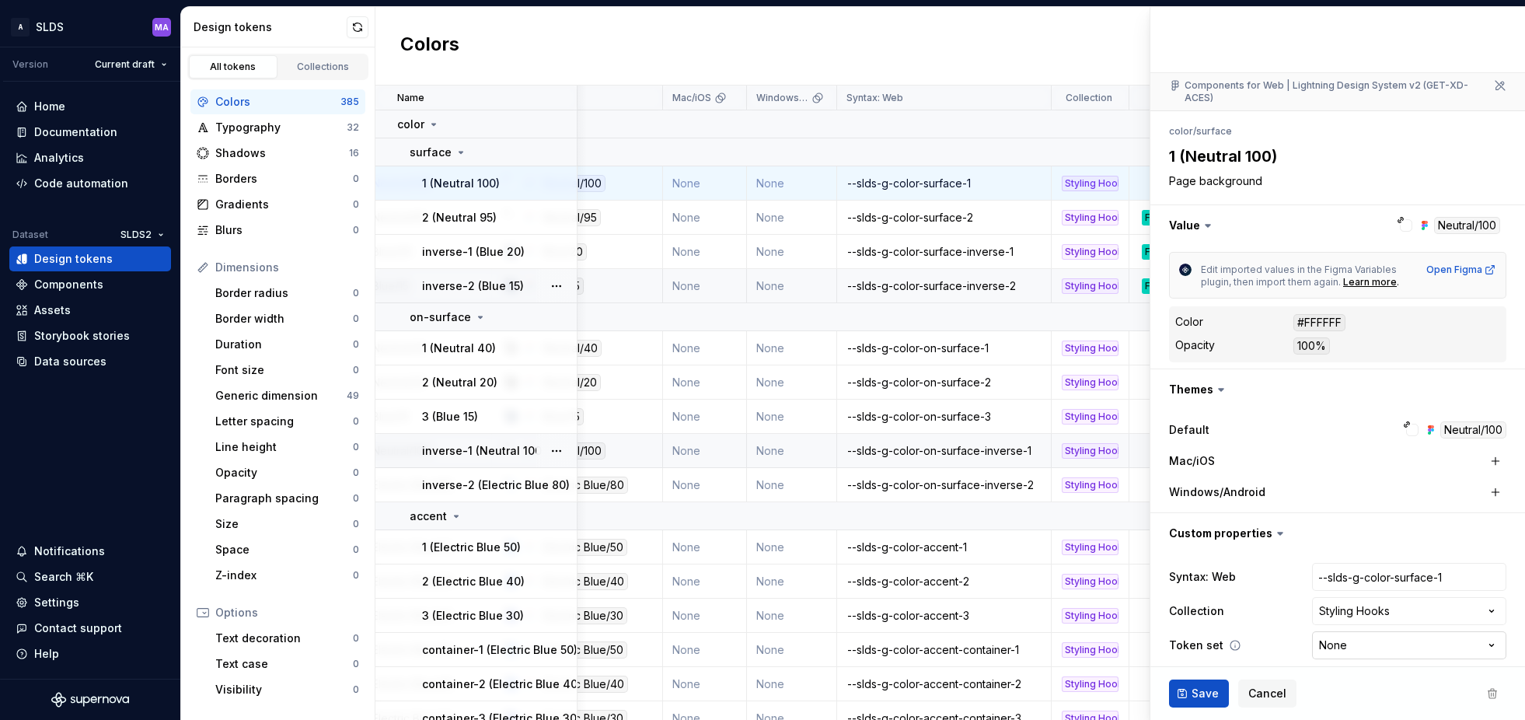
click at [1452, 638] on html "A SLDS MA Version Current draft Home Documentation Analytics Code automation Da…" at bounding box center [762, 360] width 1525 height 720
select select "**********"
click at [1200, 693] on span "Save" at bounding box center [1205, 694] width 27 height 16
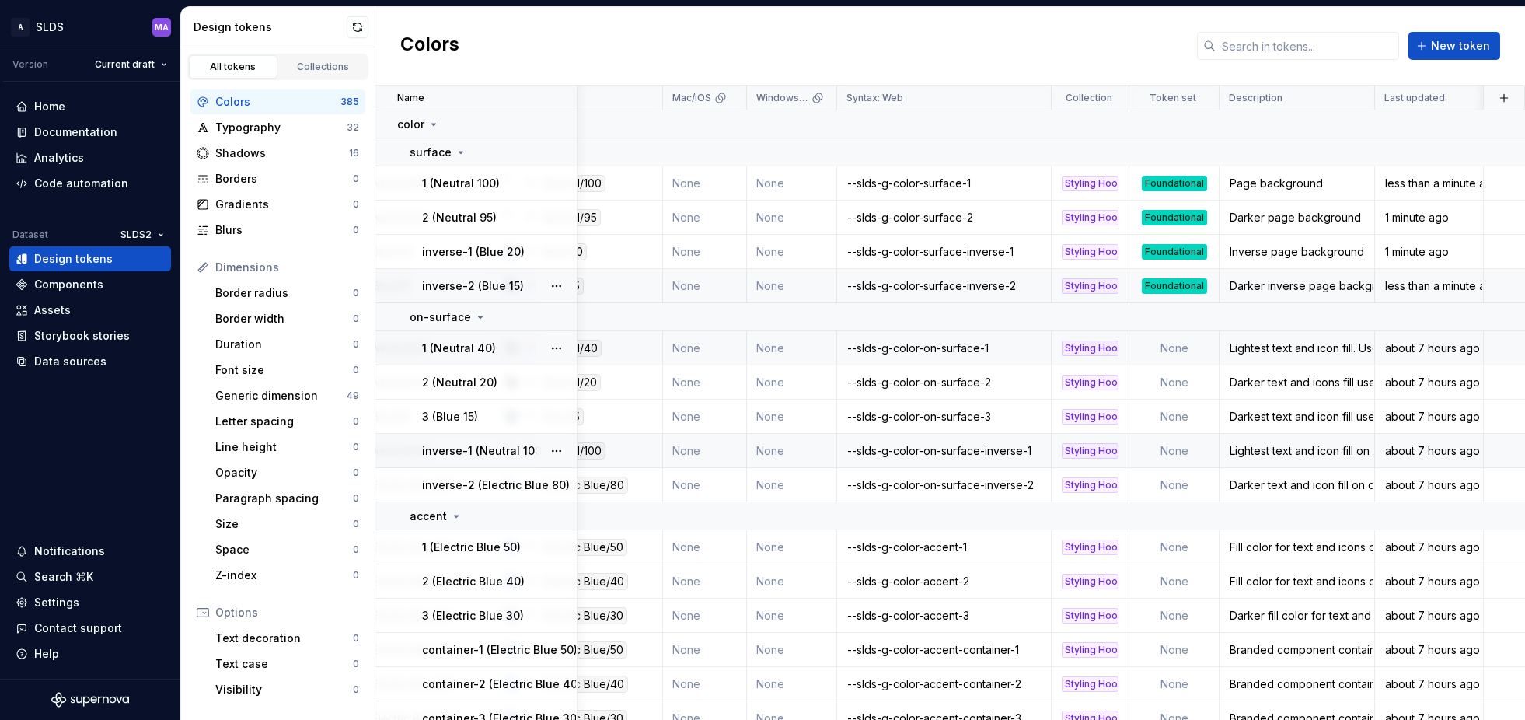
click at [1191, 351] on td "None" at bounding box center [1175, 348] width 90 height 34
type textarea "*"
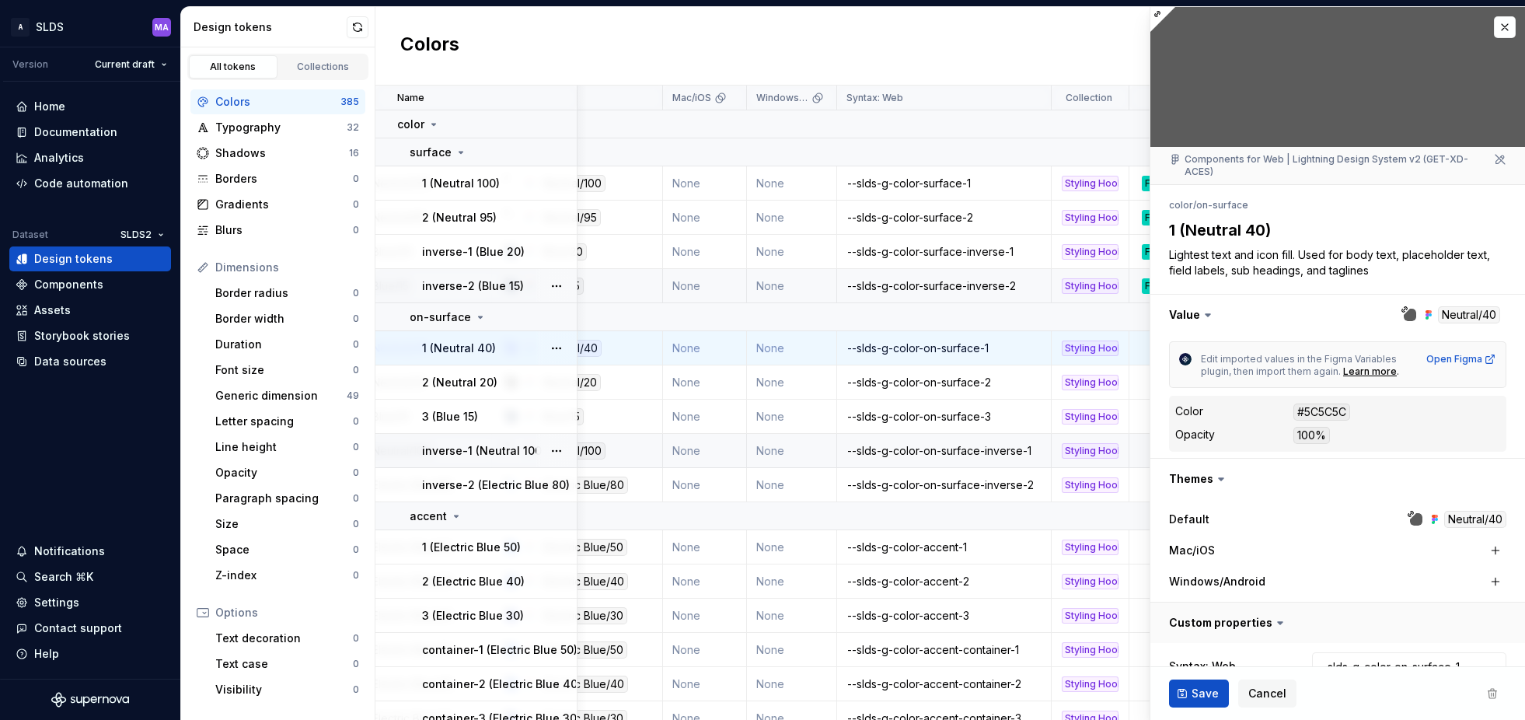
scroll to position [89, 0]
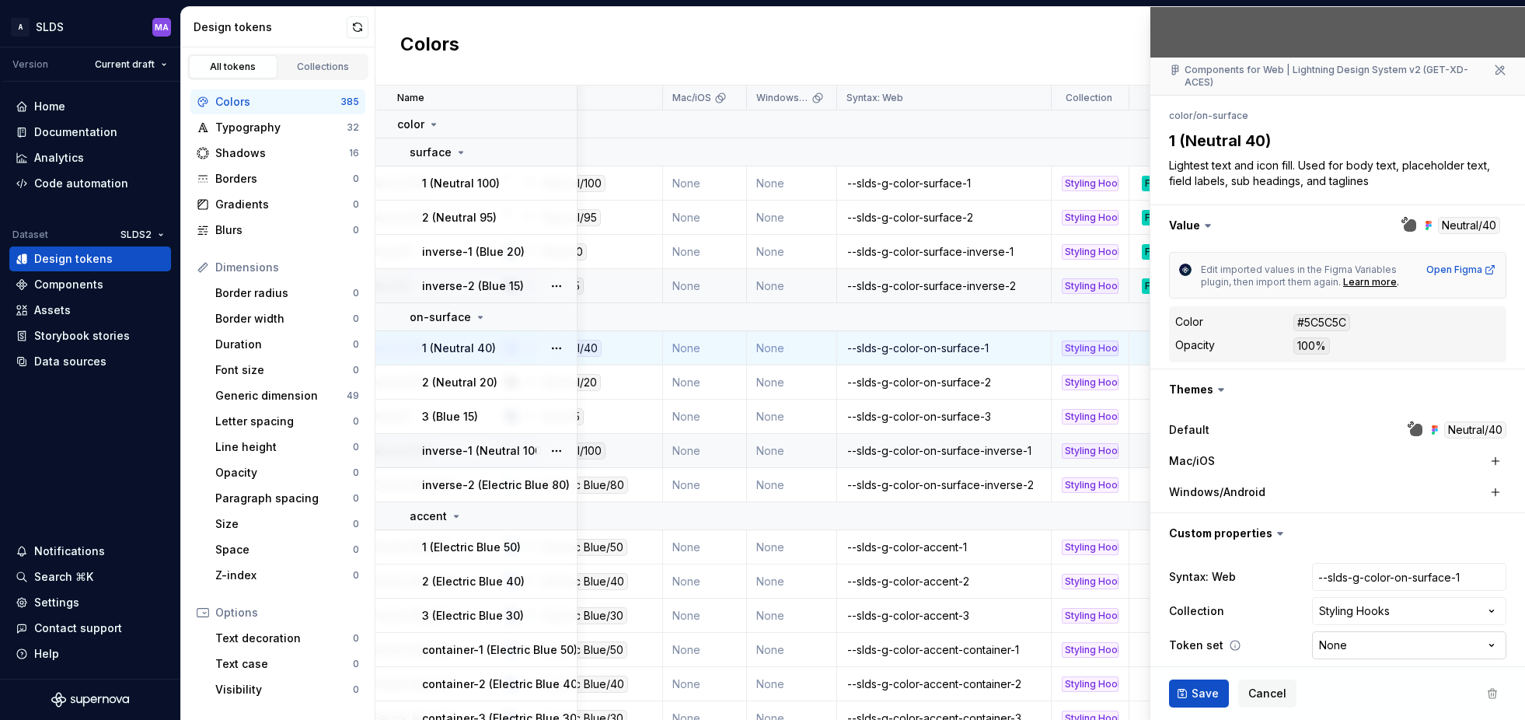
click at [1445, 640] on html "A SLDS MA Version Current draft Home Documentation Analytics Code automation Da…" at bounding box center [762, 360] width 1525 height 720
select select "**********"
click at [1197, 691] on span "Save" at bounding box center [1205, 694] width 27 height 16
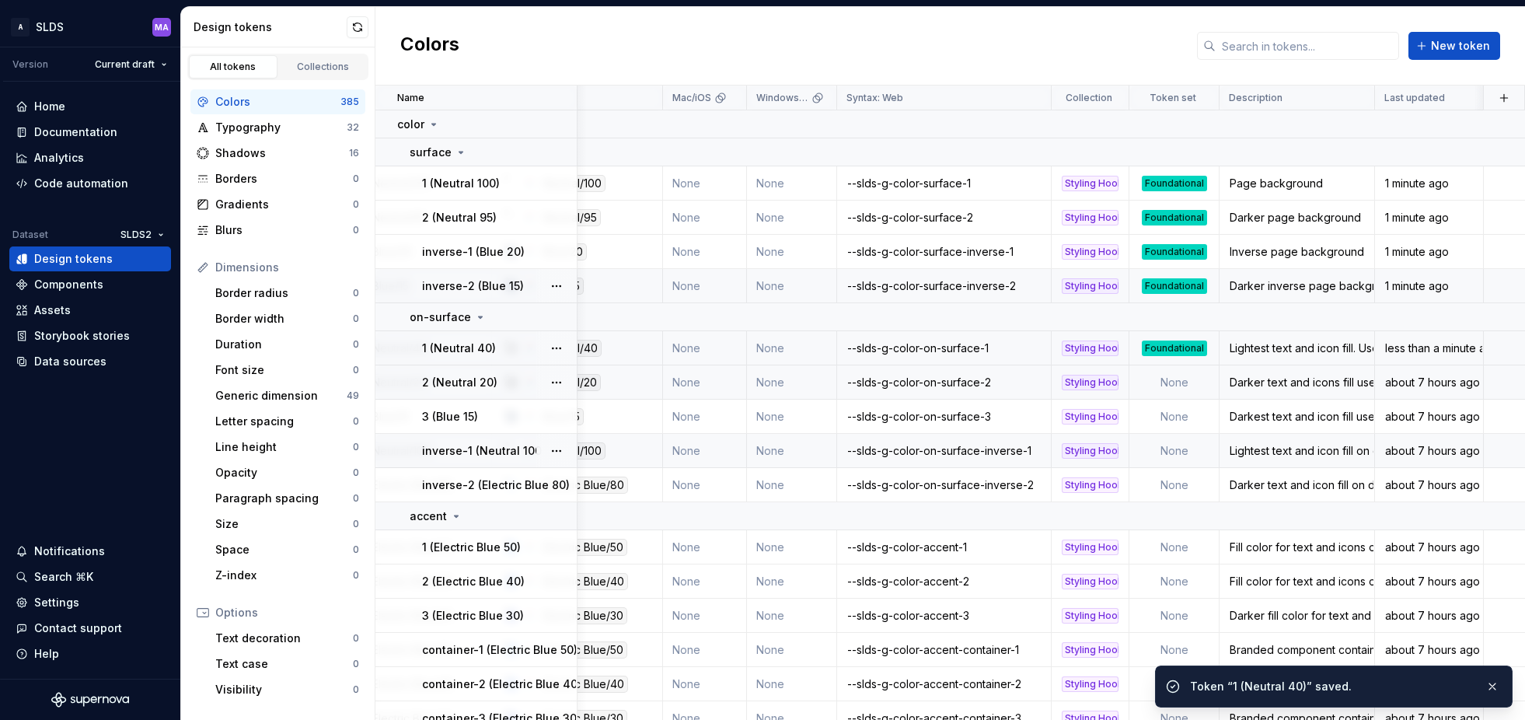
click at [1188, 386] on td "None" at bounding box center [1175, 382] width 90 height 34
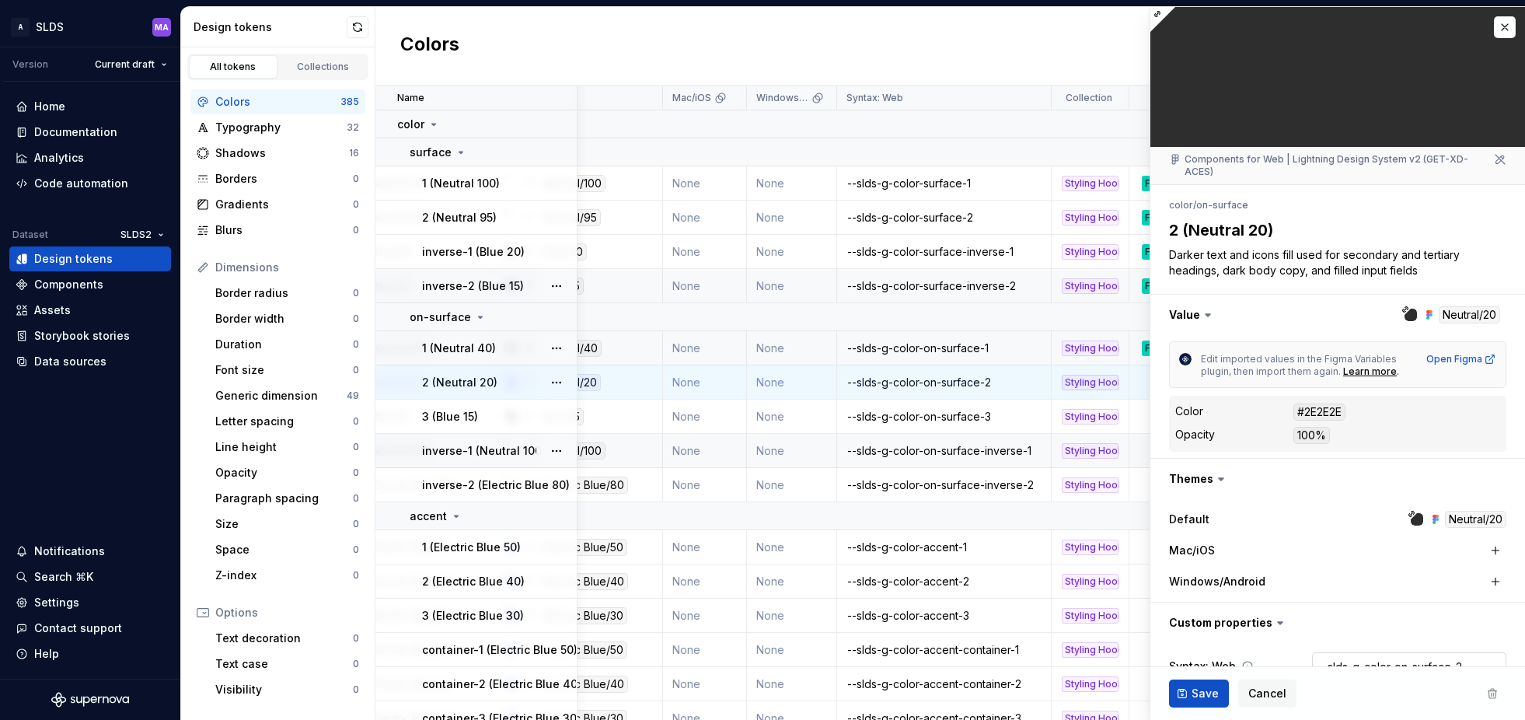
type textarea "*"
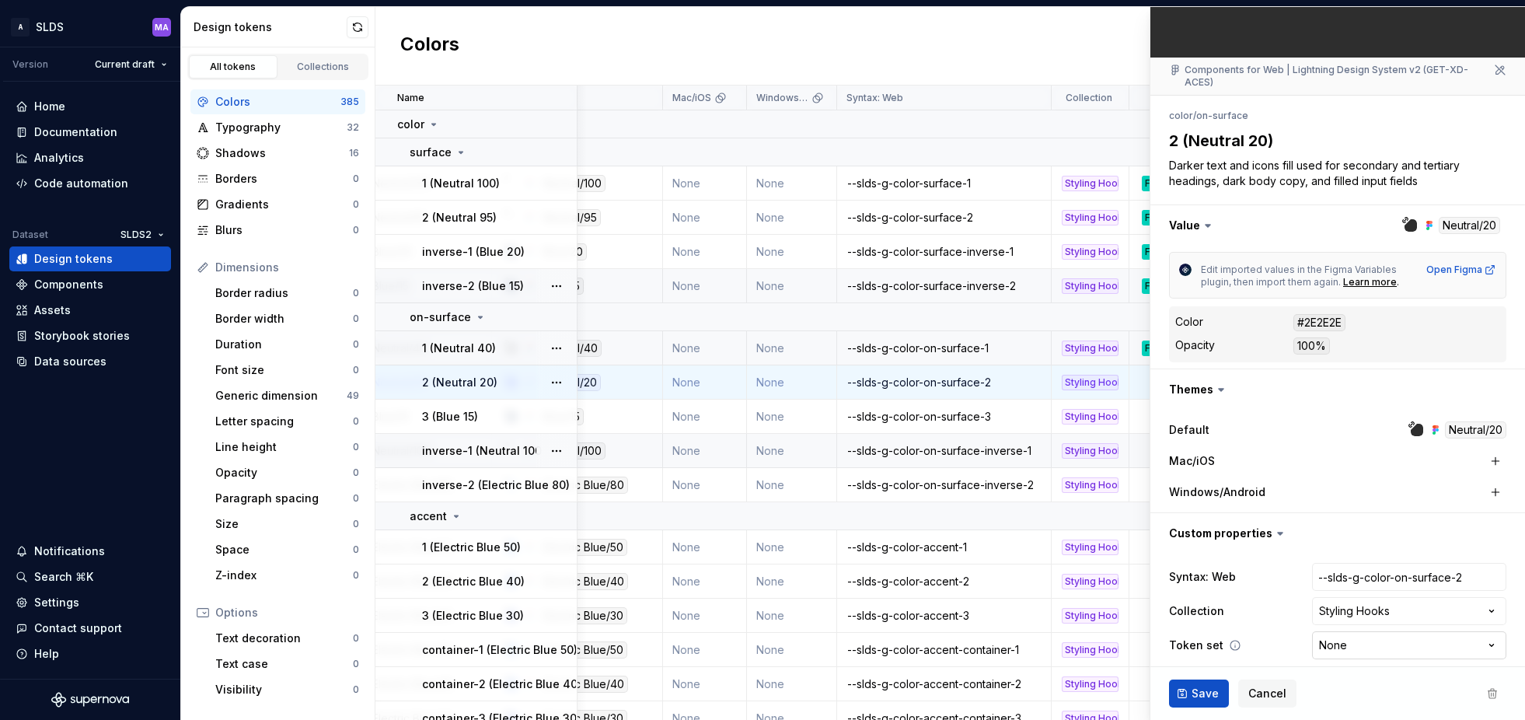
click at [1428, 635] on html "A SLDS MA Version Current draft Home Documentation Analytics Code automation Da…" at bounding box center [762, 360] width 1525 height 720
select select "**********"
click at [1197, 690] on span "Save" at bounding box center [1205, 694] width 27 height 16
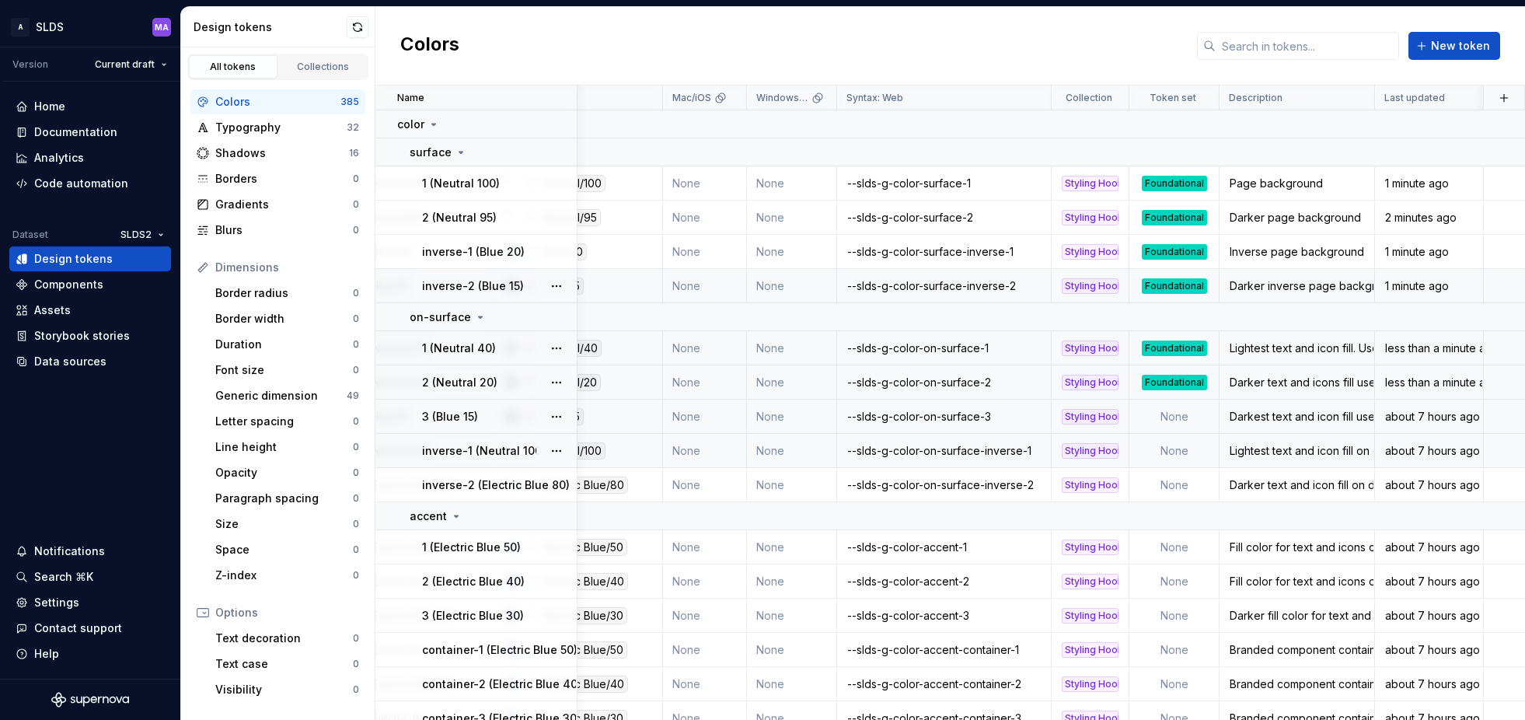
click at [1190, 416] on td "None" at bounding box center [1175, 417] width 90 height 34
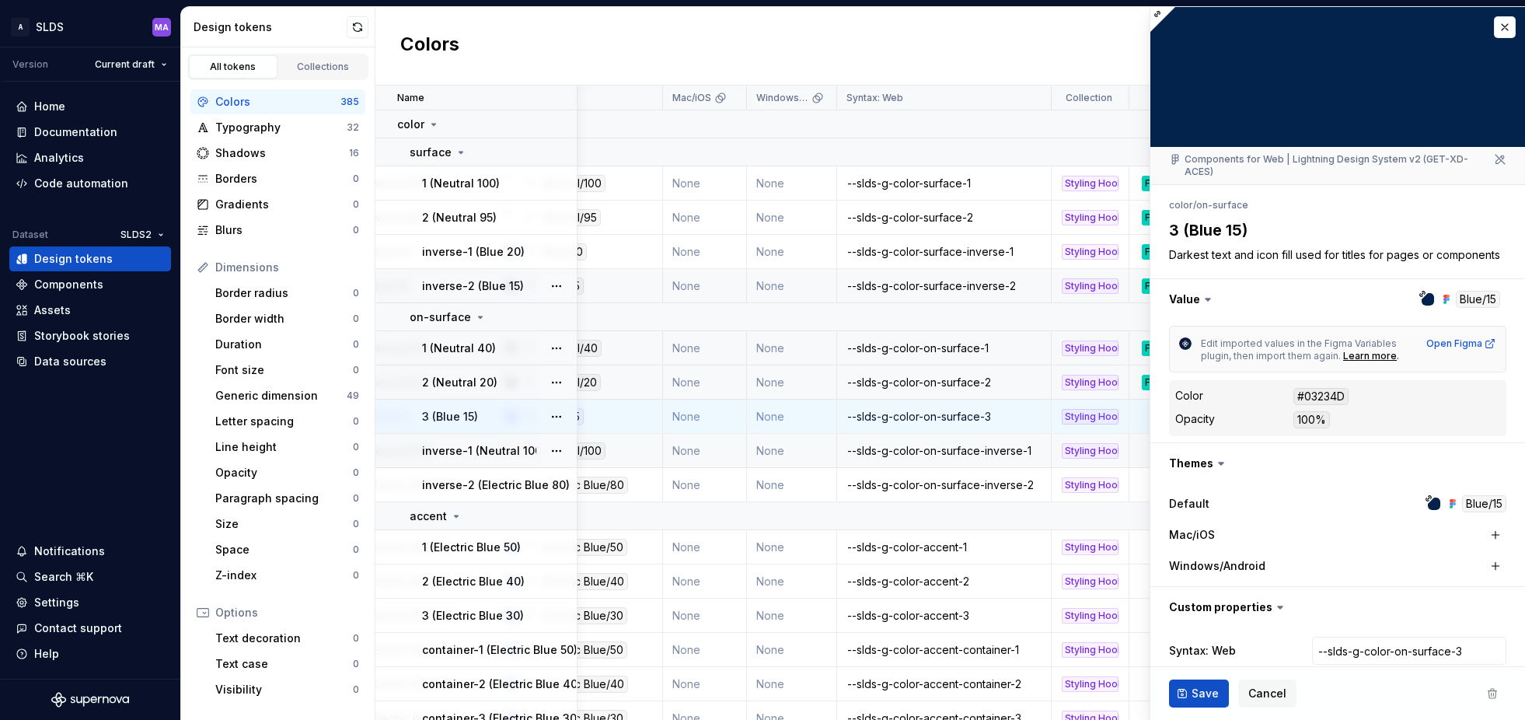
type textarea "*"
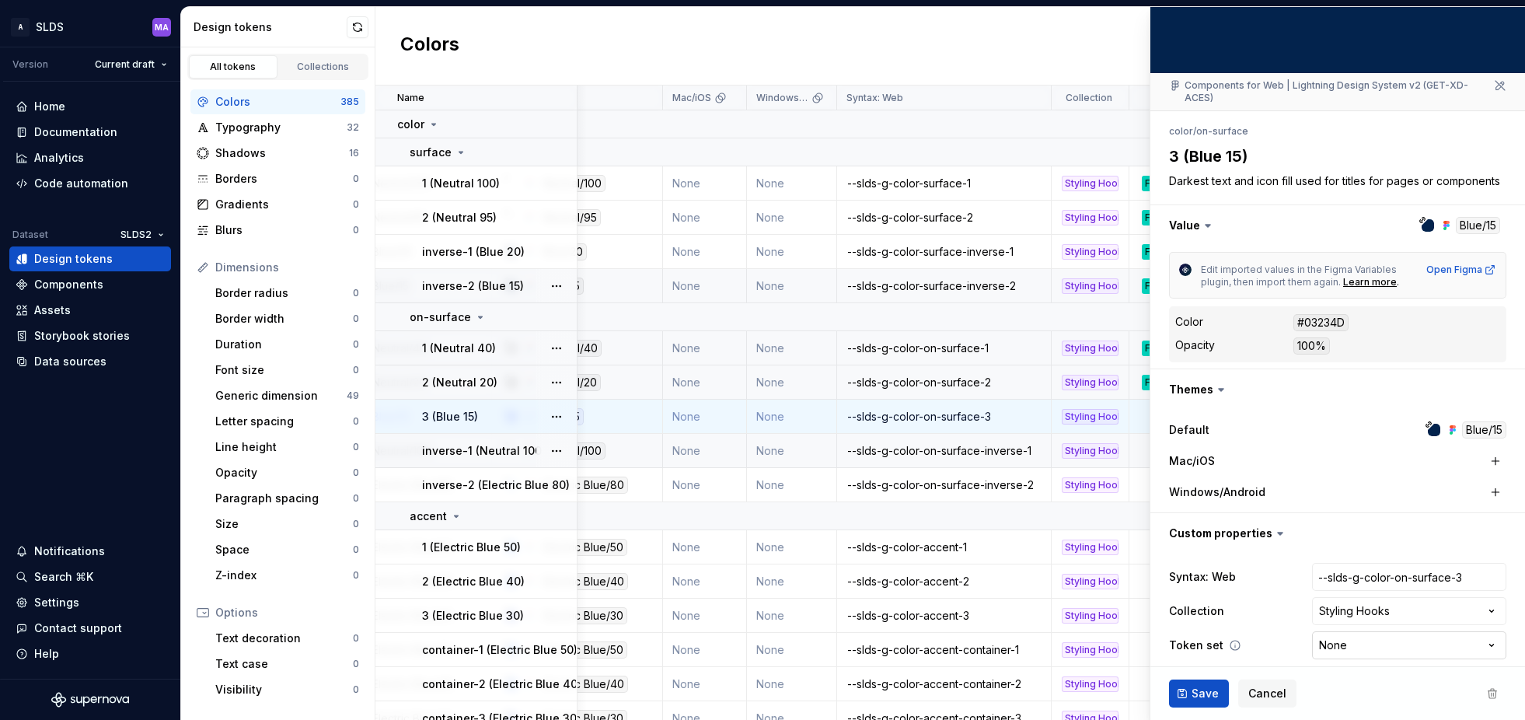
click at [1422, 636] on html "A SLDS MA Version Current draft Home Documentation Analytics Code automation Da…" at bounding box center [762, 360] width 1525 height 720
select select "**********"
click at [1201, 691] on span "Save" at bounding box center [1205, 694] width 27 height 16
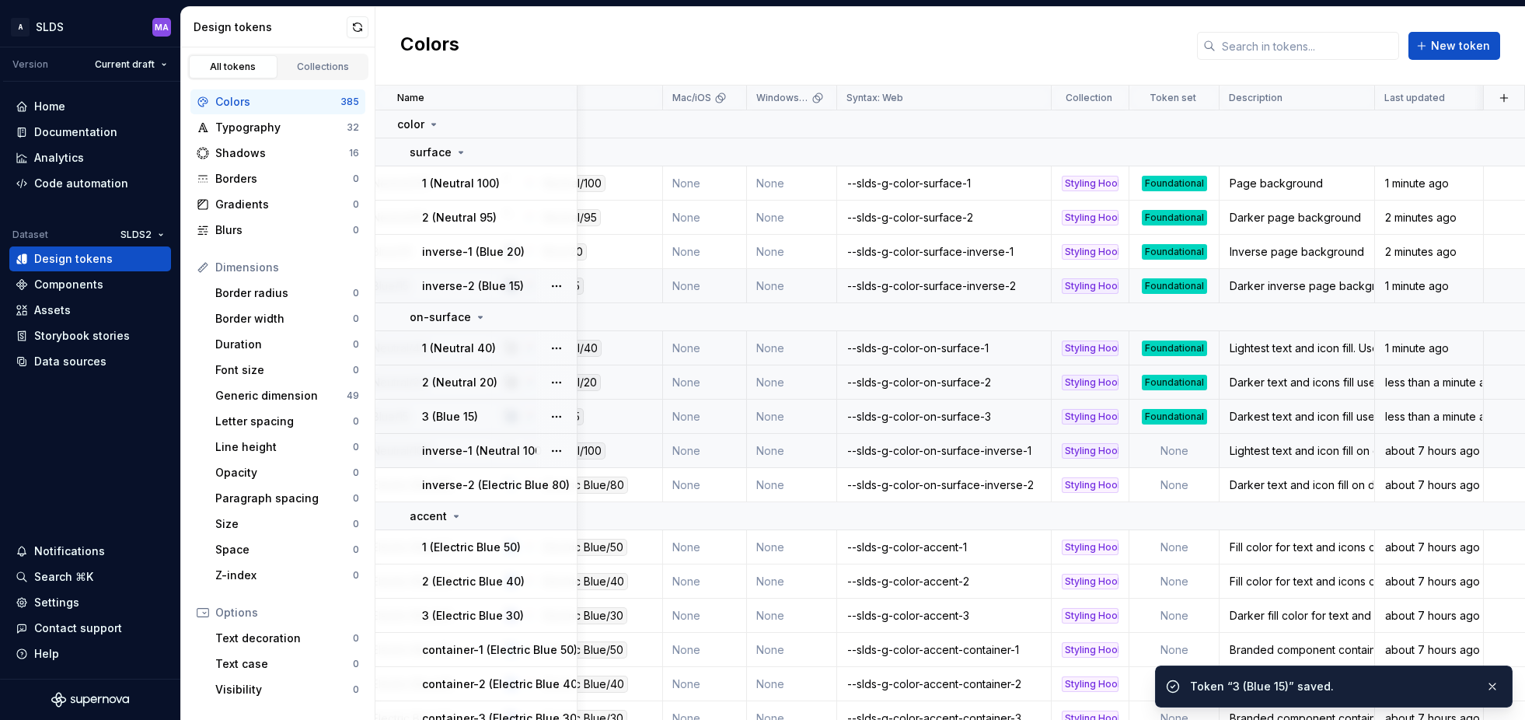
click at [1179, 447] on td "None" at bounding box center [1175, 451] width 90 height 34
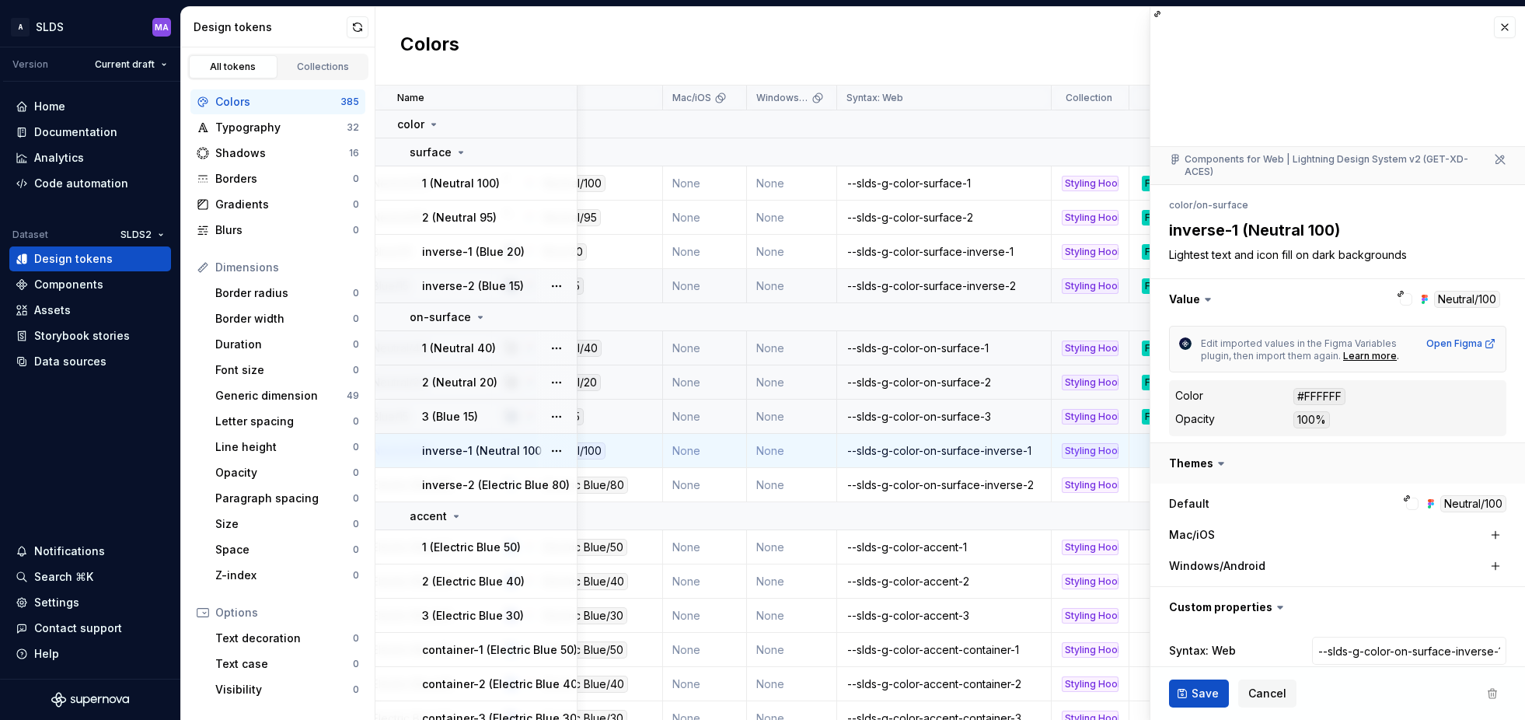
type textarea "*"
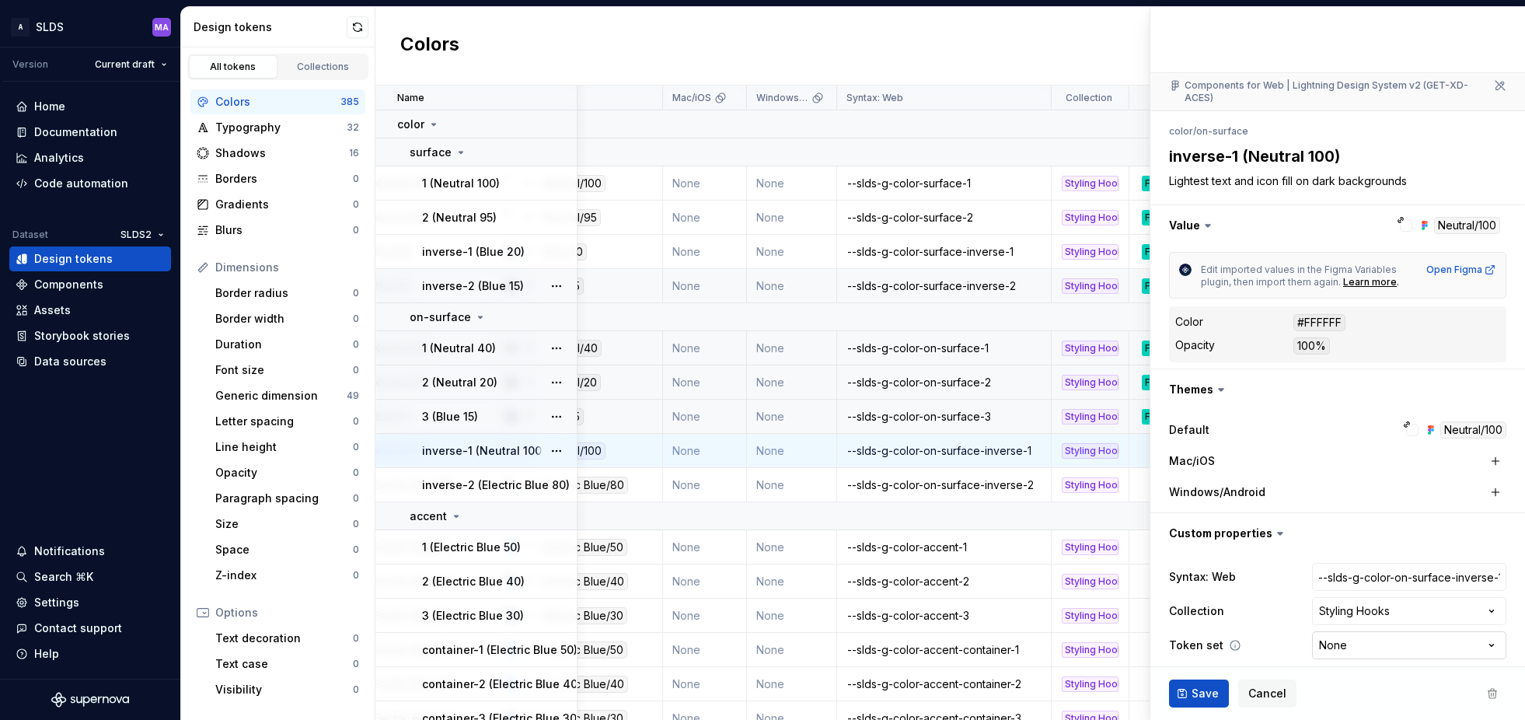
click at [1442, 634] on html "A SLDS MA Version Current draft Home Documentation Analytics Code automation Da…" at bounding box center [762, 360] width 1525 height 720
select select "**********"
click at [1201, 691] on span "Save" at bounding box center [1205, 694] width 27 height 16
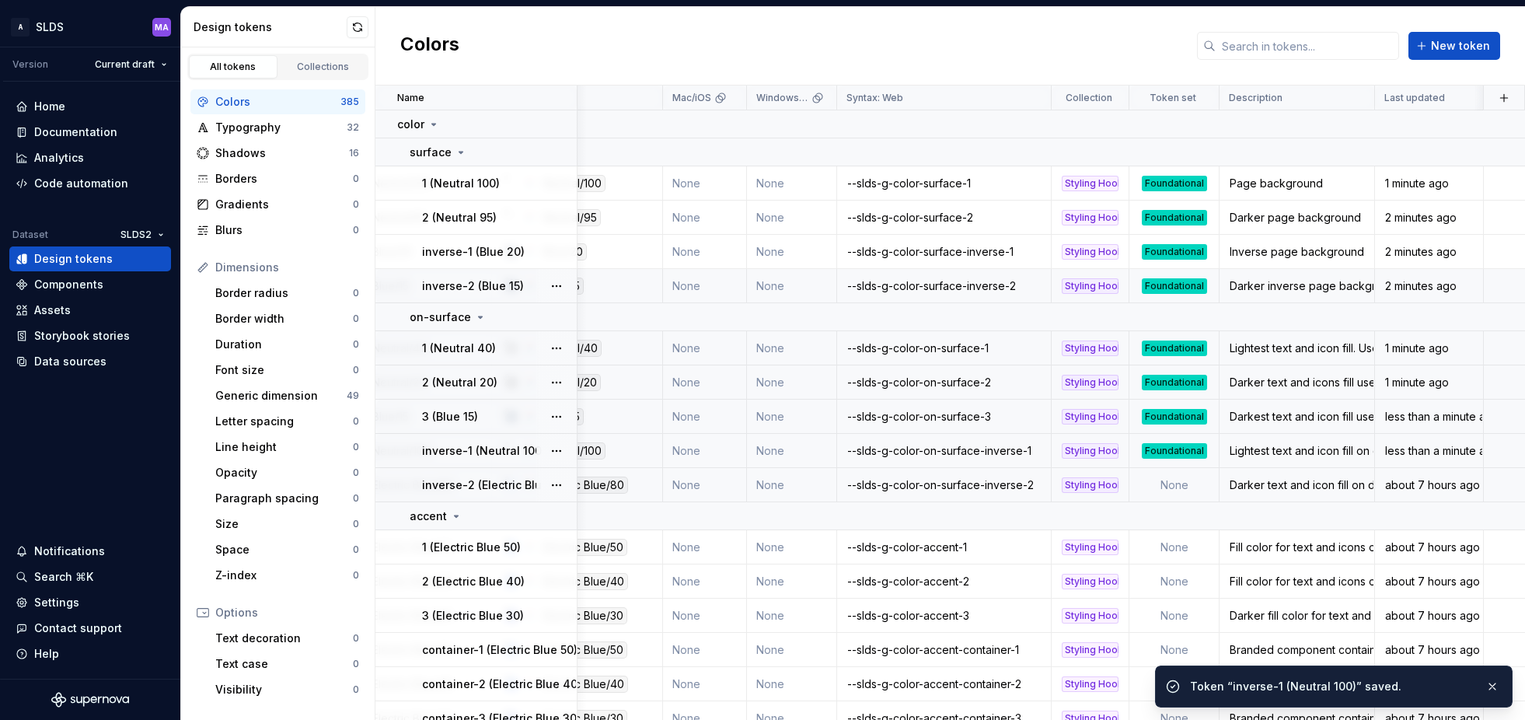
click at [1183, 484] on td "None" at bounding box center [1175, 485] width 90 height 34
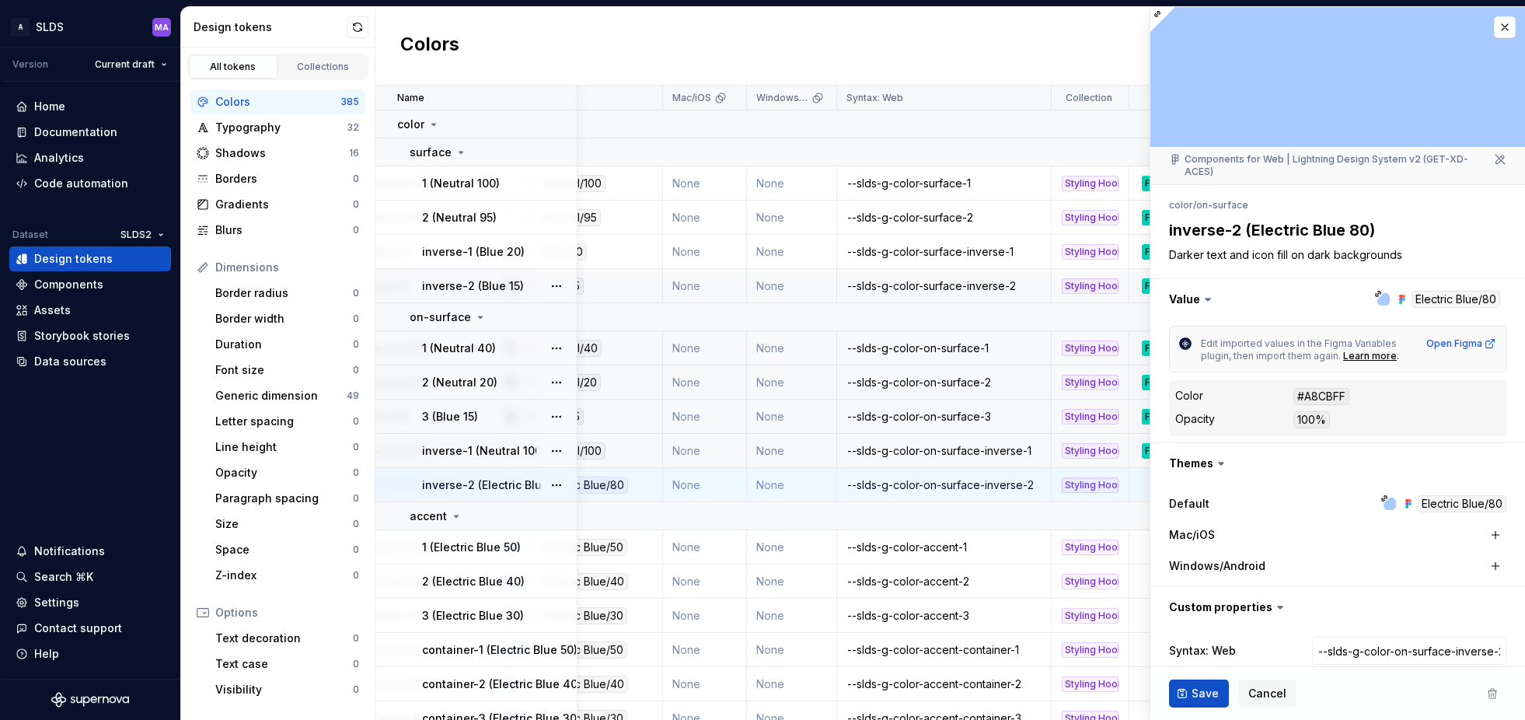
scroll to position [74, 0]
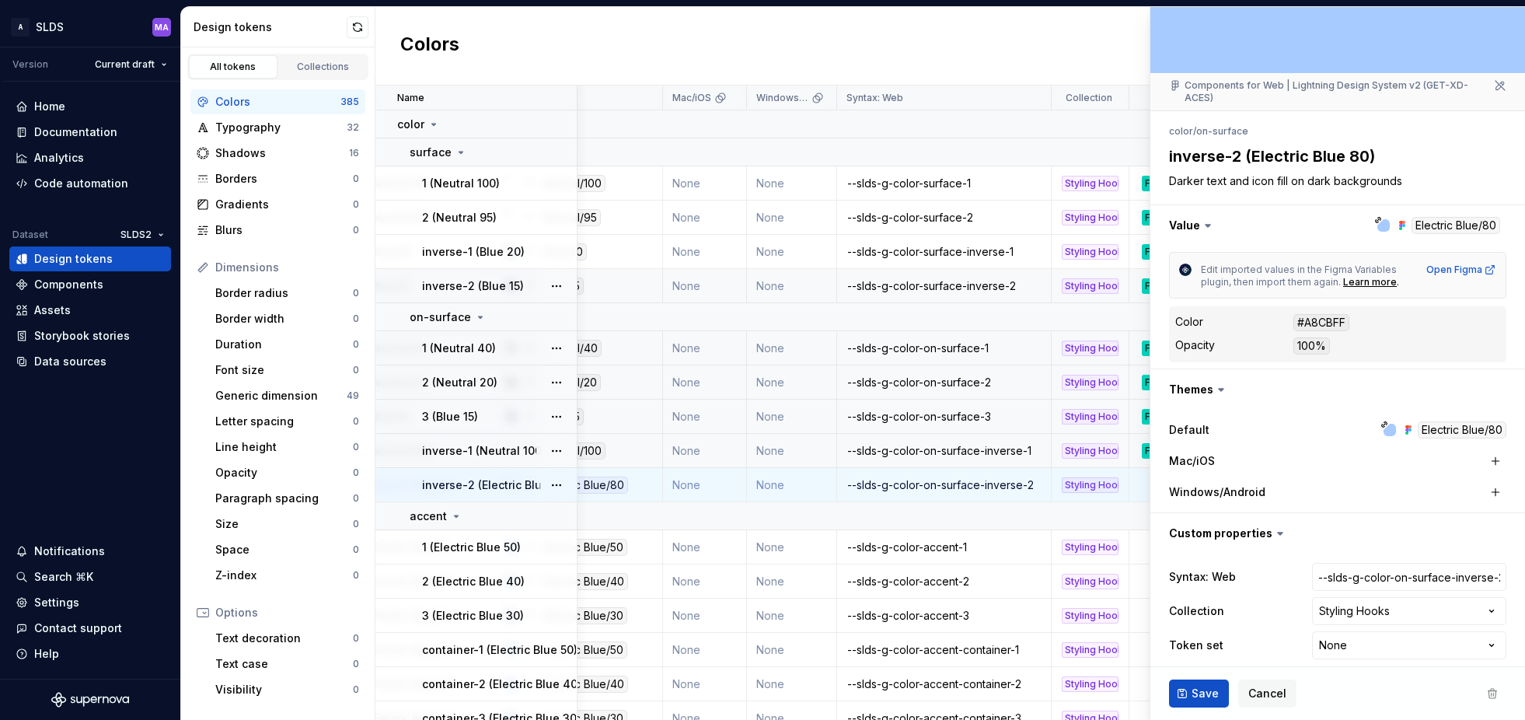
type textarea "*"
click at [1429, 627] on html "A SLDS MA Version Current draft Home Documentation Analytics Code automation Da…" at bounding box center [762, 360] width 1525 height 720
select select "**********"
click at [1198, 693] on span "Save" at bounding box center [1205, 694] width 27 height 16
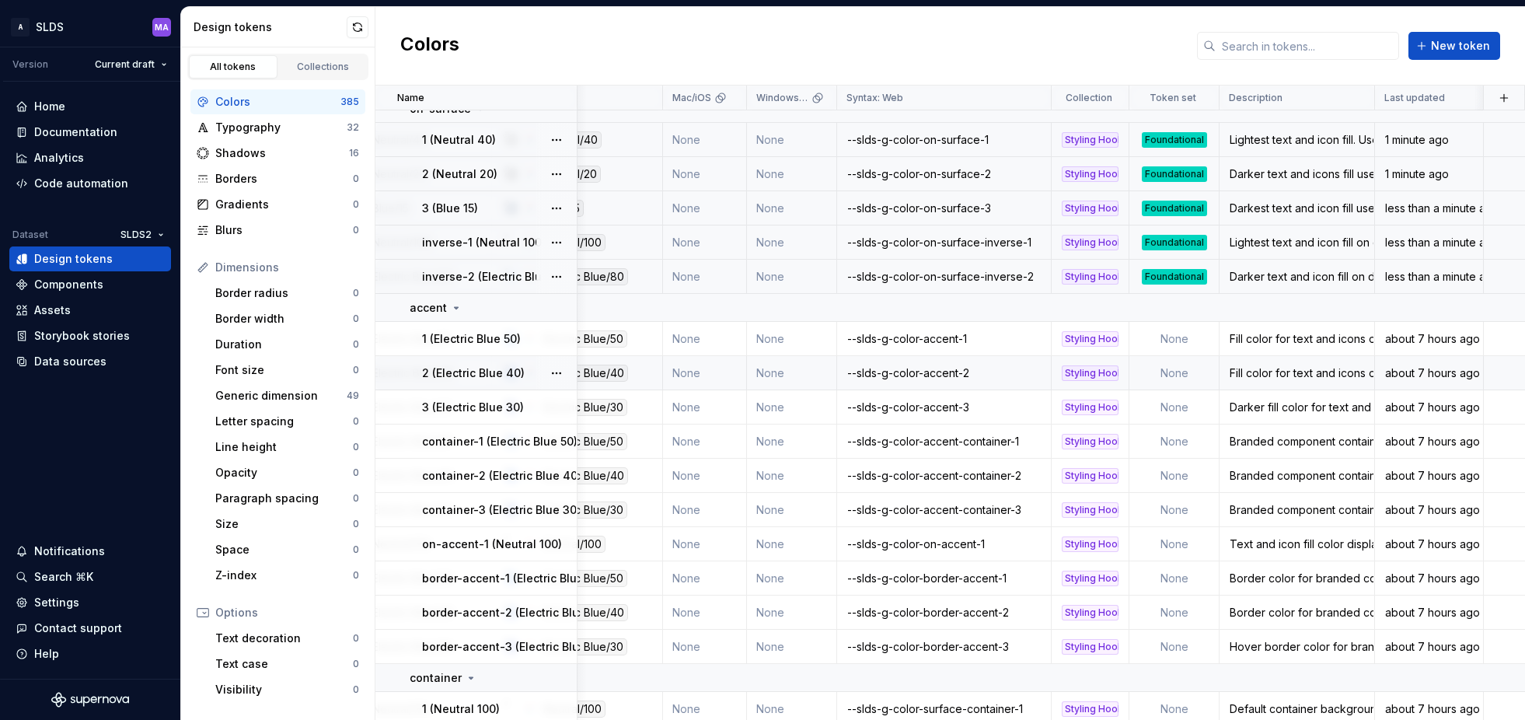
scroll to position [0, 257]
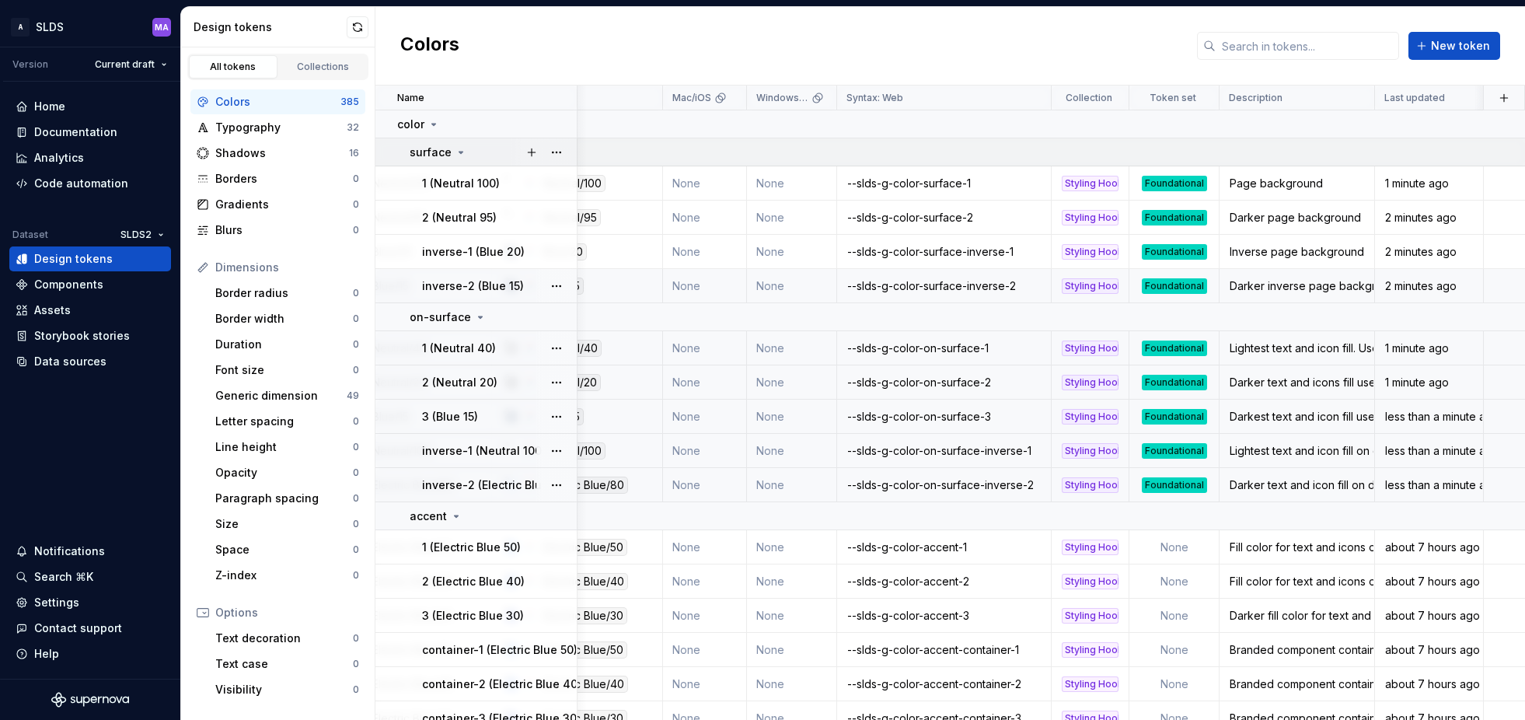
click at [460, 152] on icon at bounding box center [462, 153] width 4 height 2
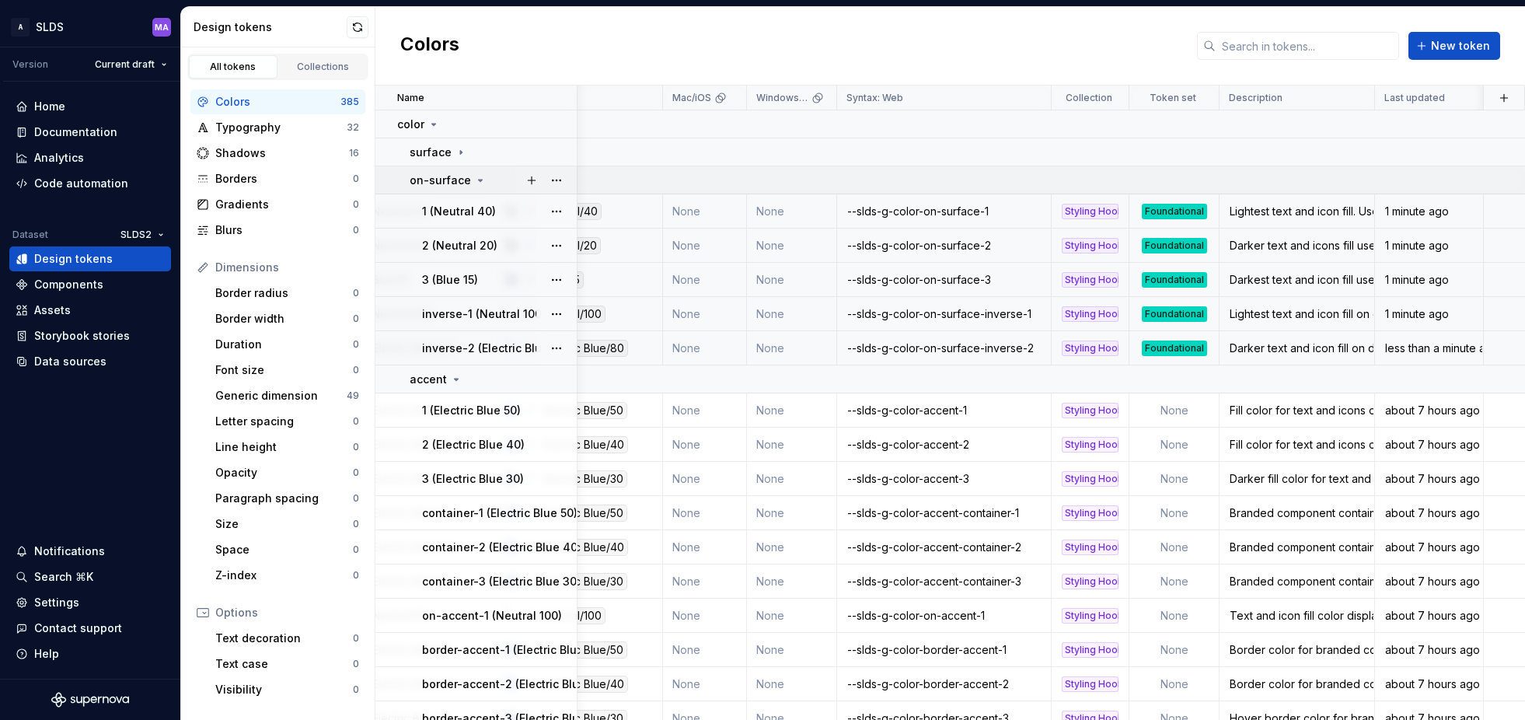
click at [476, 176] on icon at bounding box center [480, 180] width 12 height 12
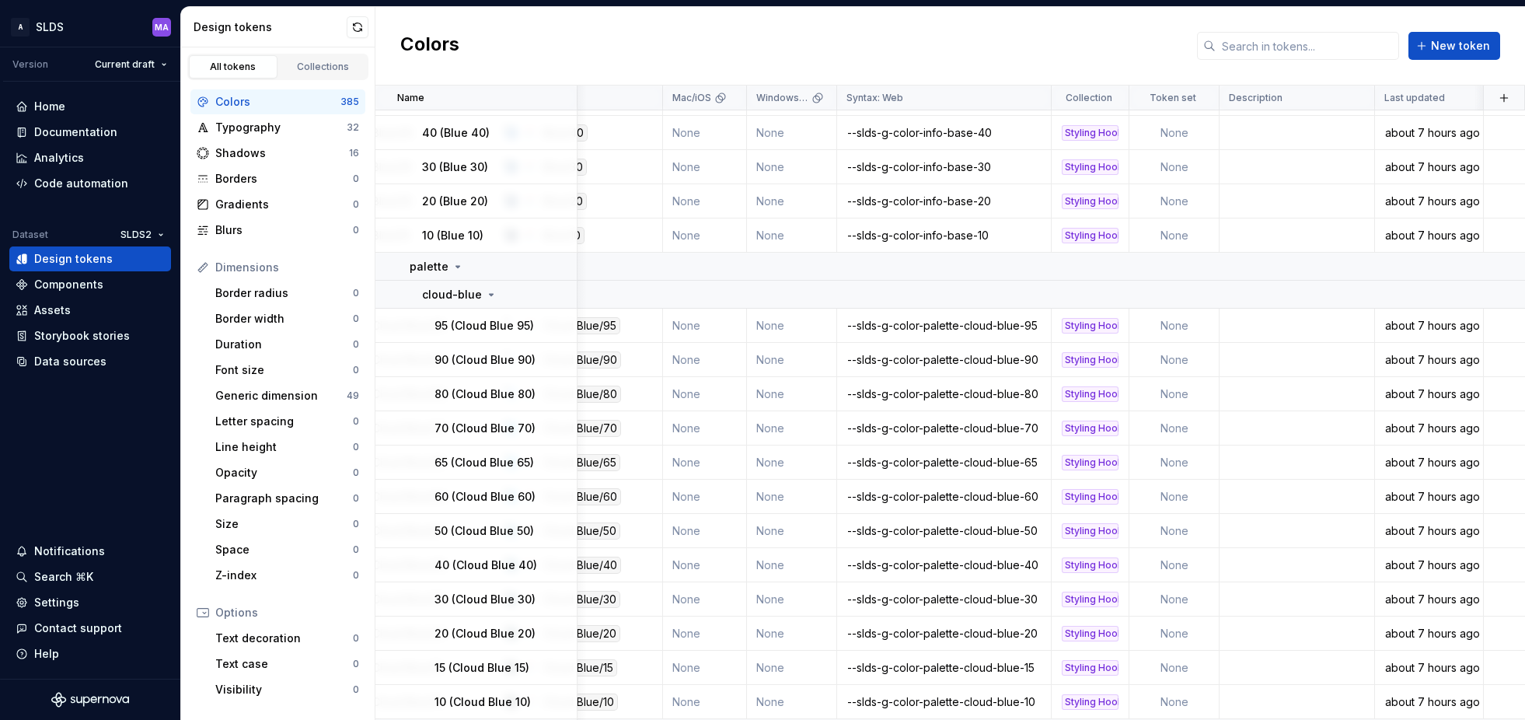
scroll to position [4099, 257]
click at [490, 292] on icon at bounding box center [492, 293] width 4 height 2
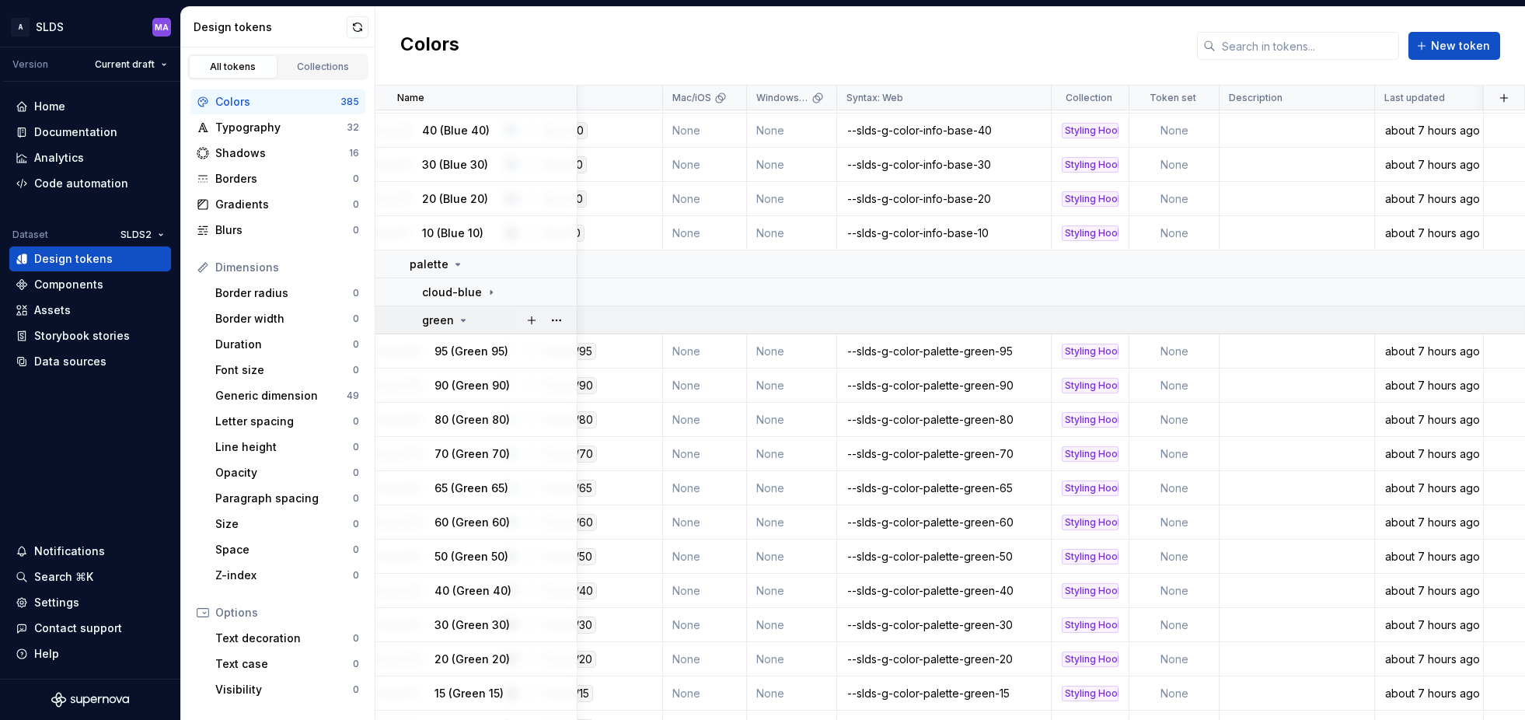
click at [463, 320] on icon at bounding box center [464, 321] width 4 height 2
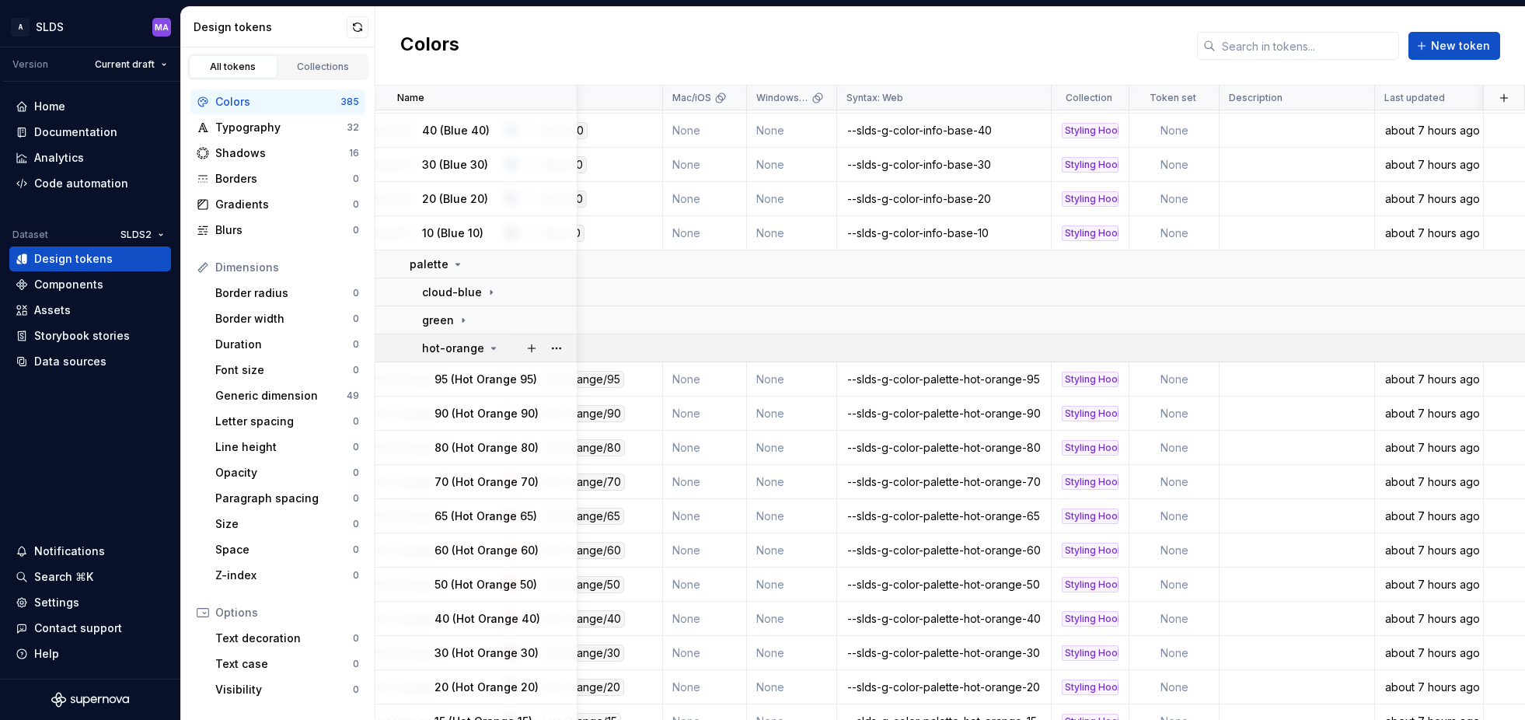
click at [488, 346] on icon at bounding box center [494, 348] width 12 height 12
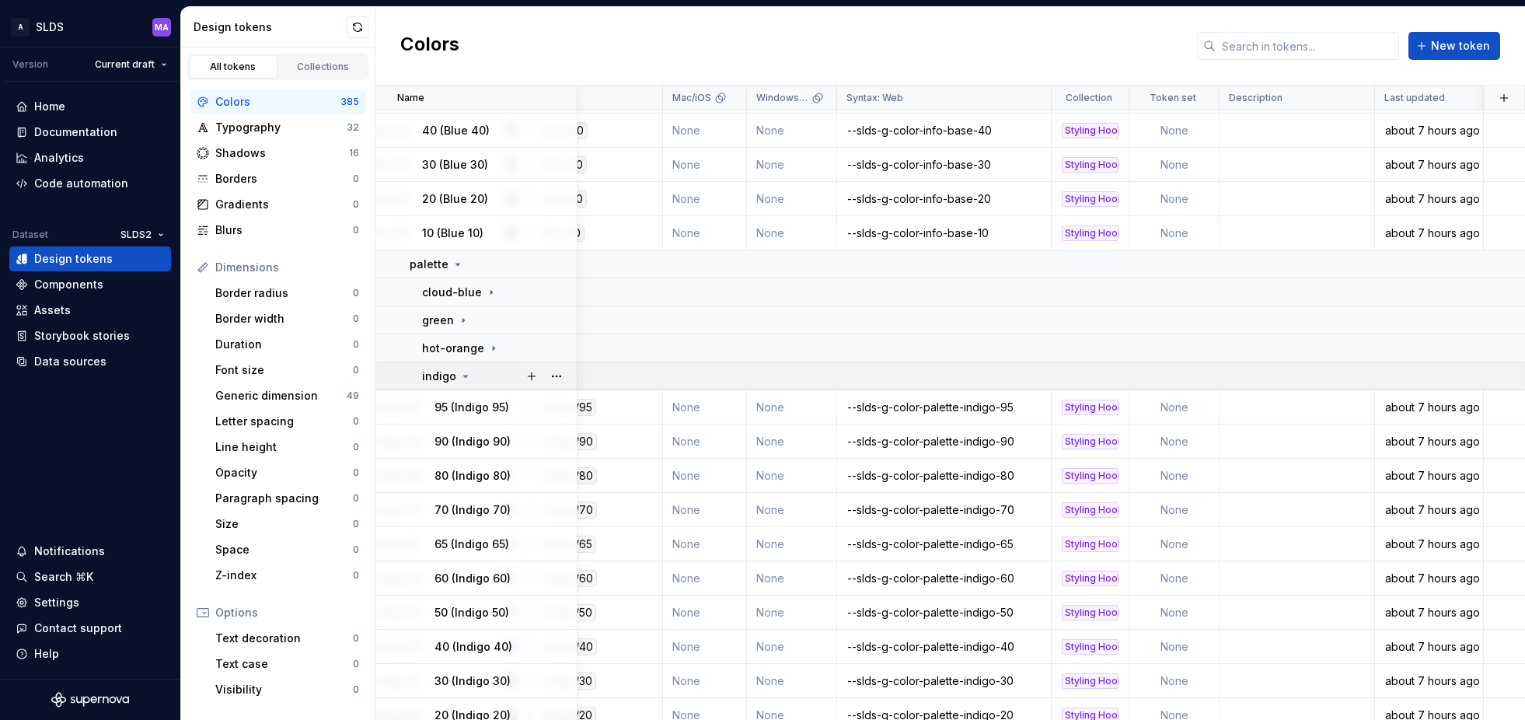
scroll to position [4105, 257]
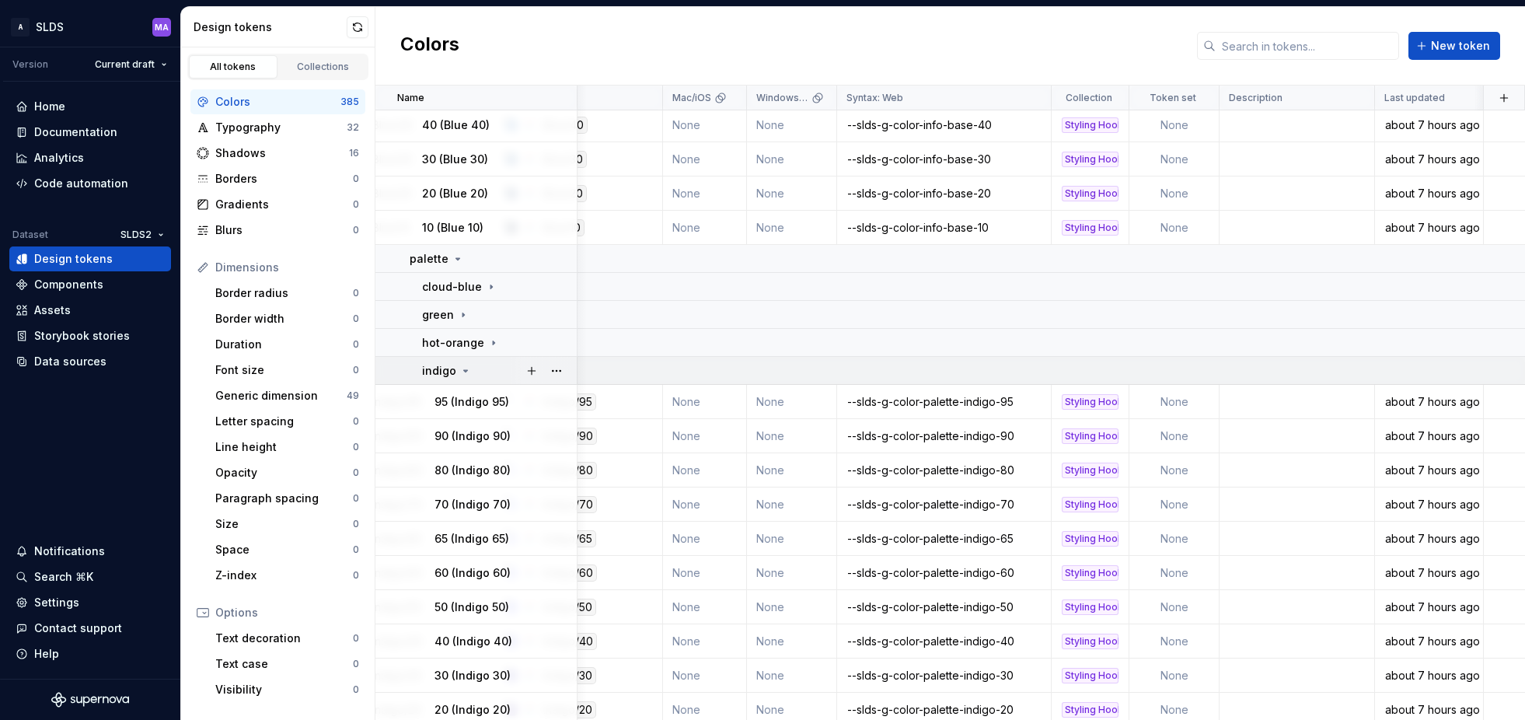
click at [465, 368] on icon at bounding box center [466, 371] width 12 height 12
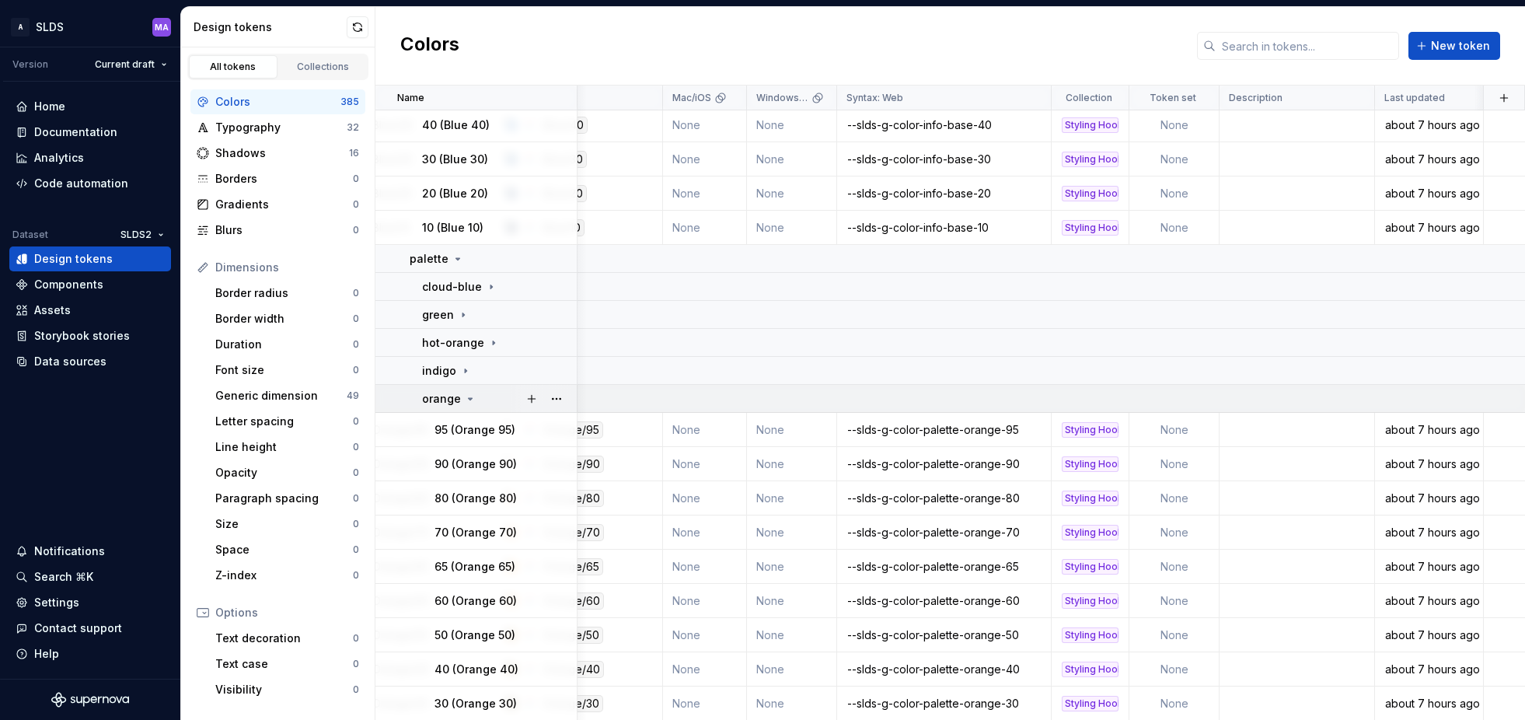
click at [464, 396] on icon at bounding box center [470, 399] width 12 height 12
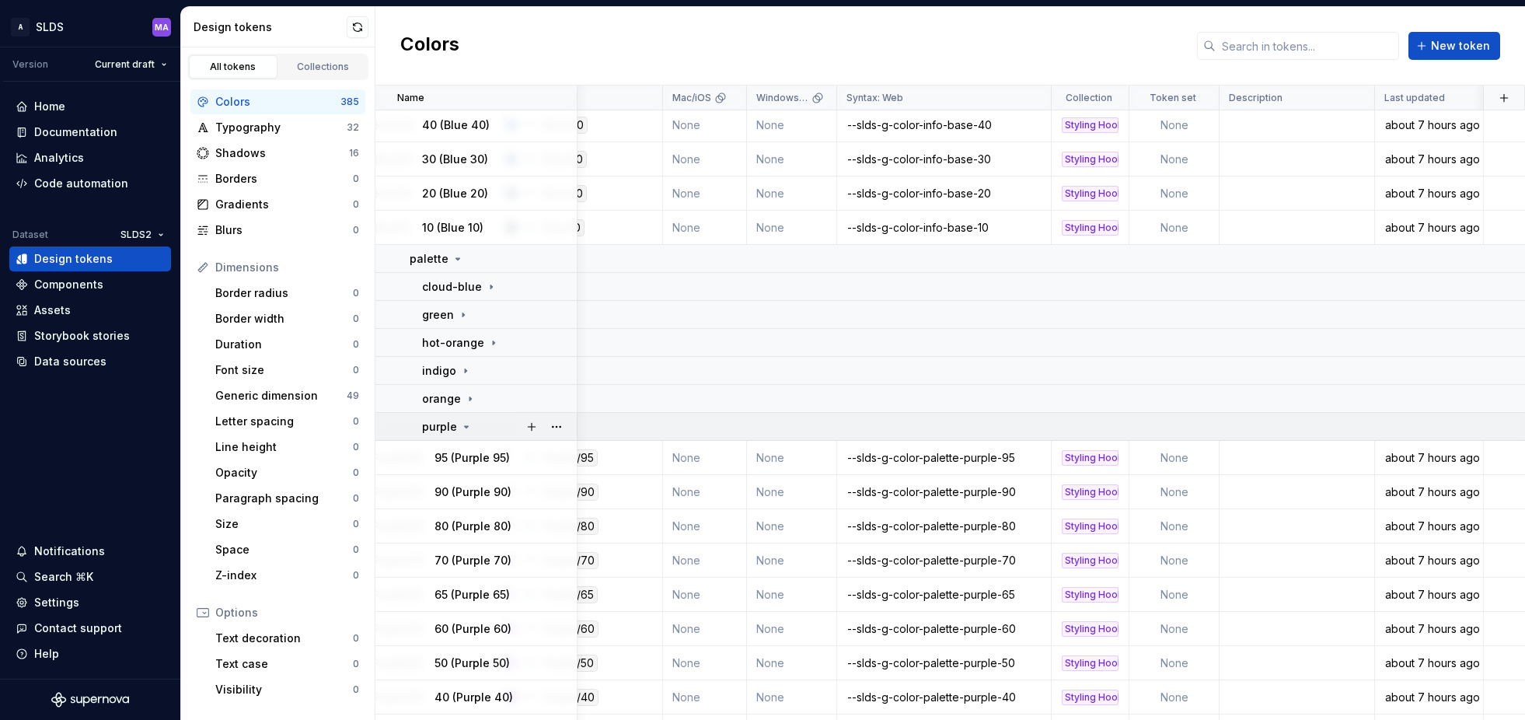
click at [466, 425] on icon at bounding box center [466, 427] width 12 height 12
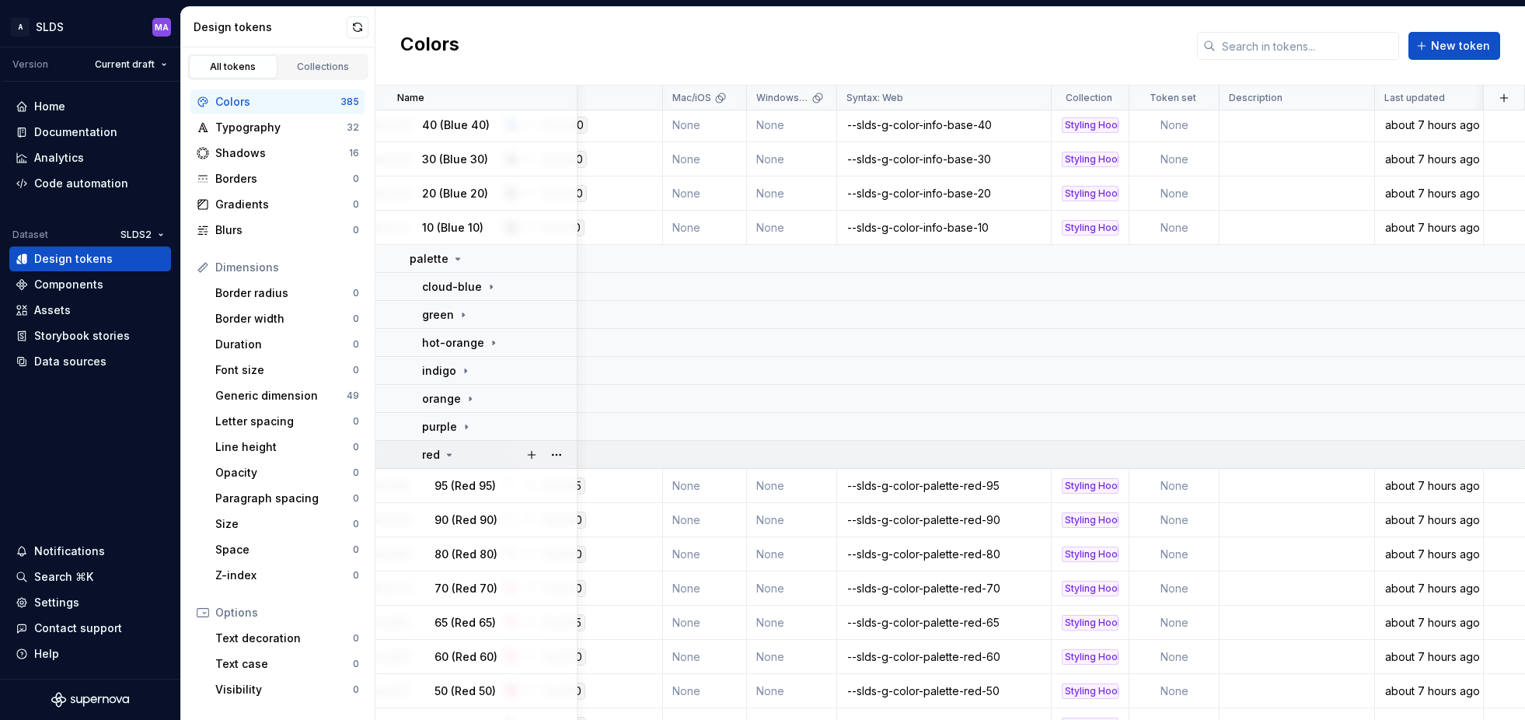
click at [449, 452] on icon at bounding box center [449, 455] width 12 height 12
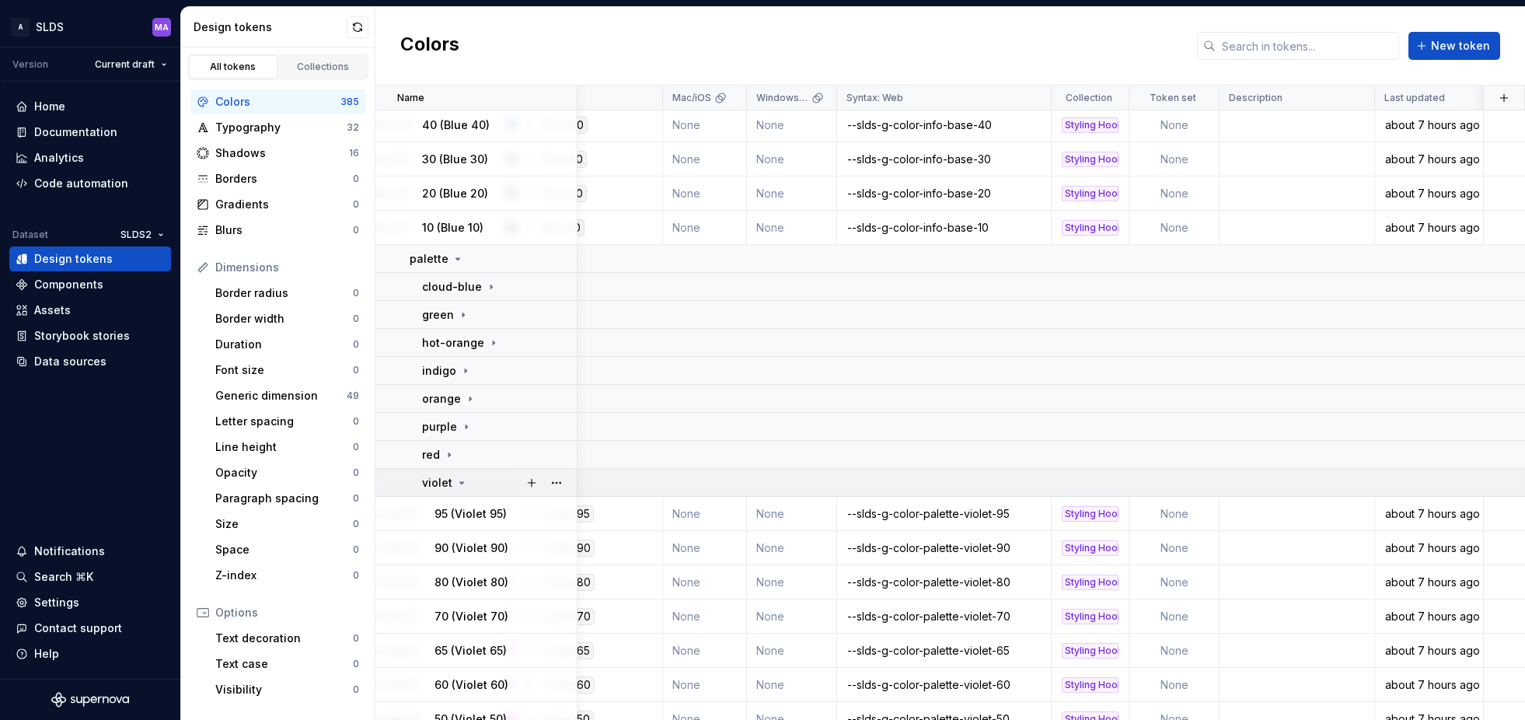
drag, startPoint x: 458, startPoint y: 482, endPoint x: 463, endPoint y: 474, distance: 9.7
click at [458, 482] on icon at bounding box center [462, 483] width 12 height 12
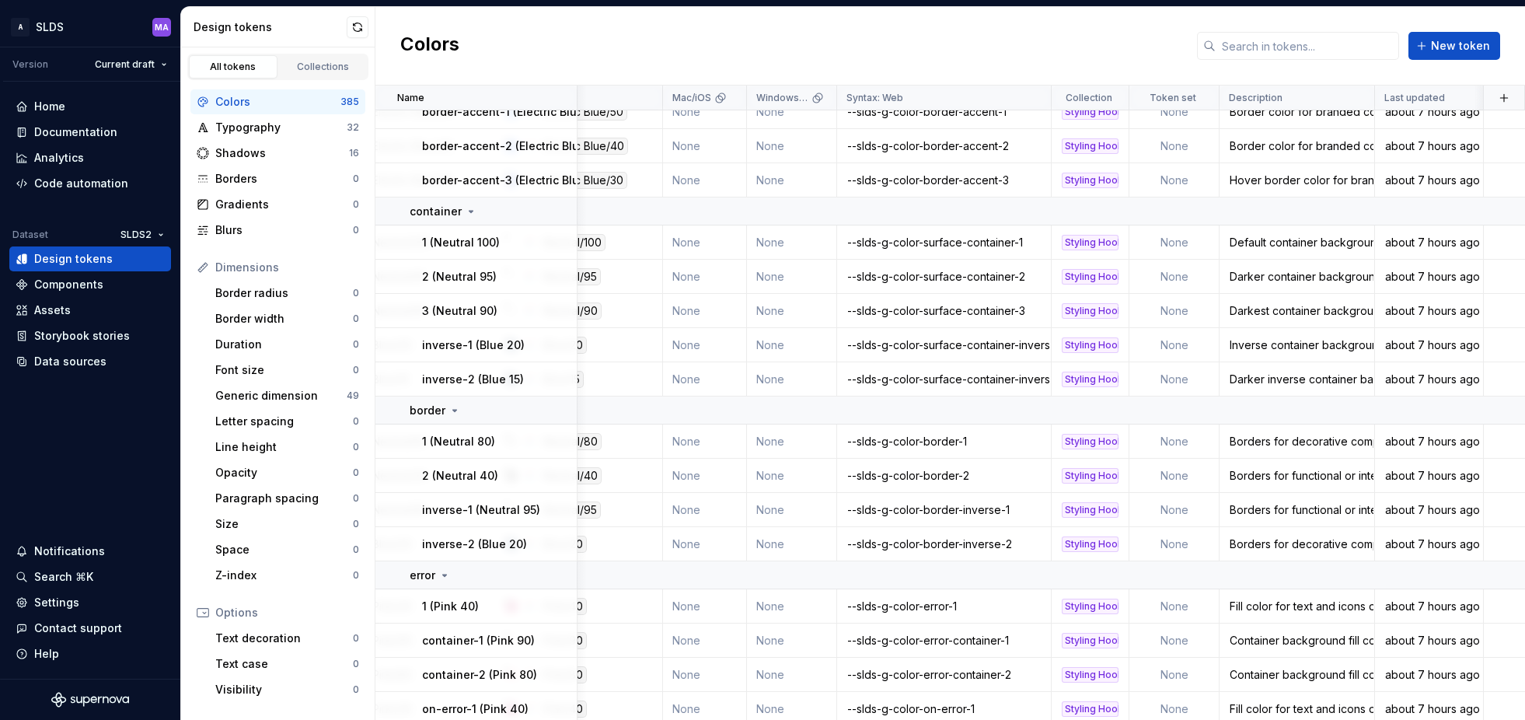
scroll to position [373, 257]
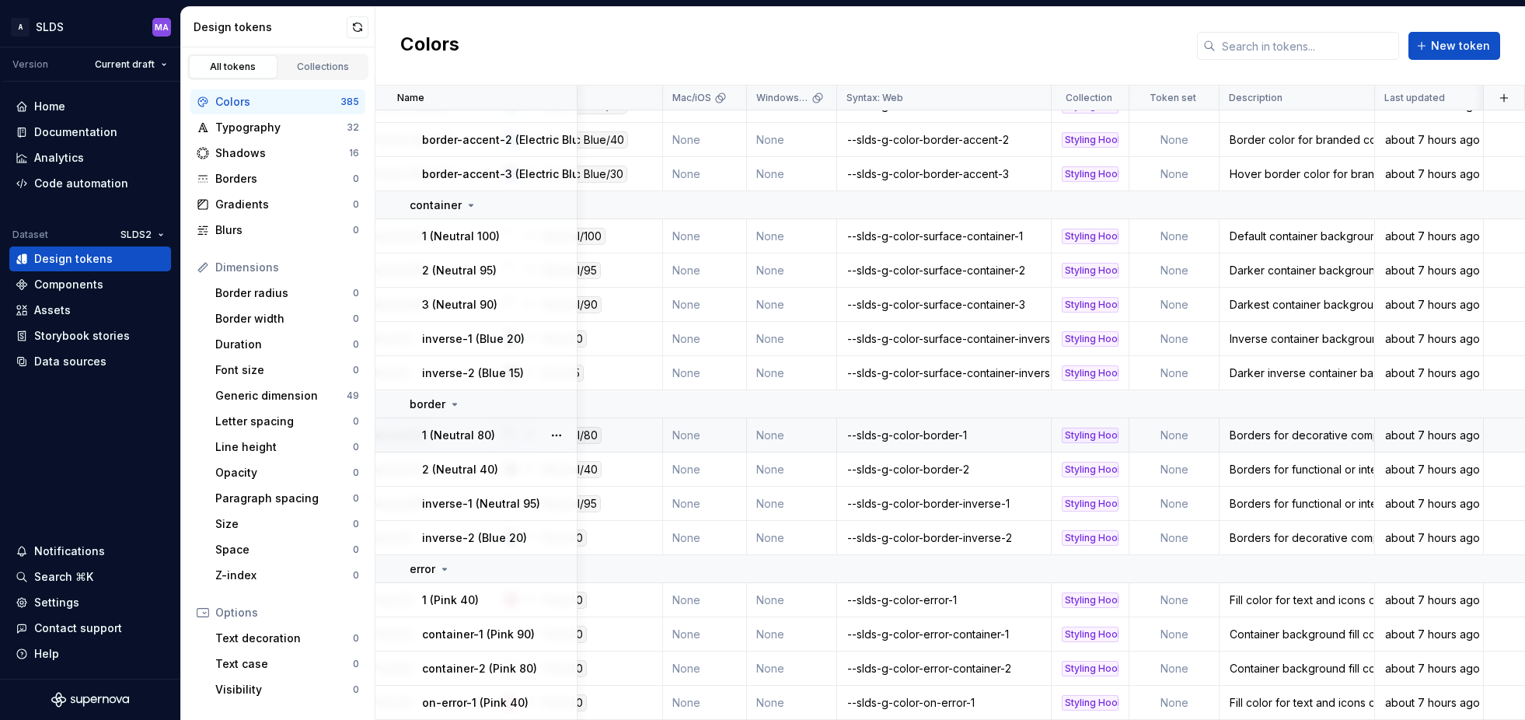
click at [1193, 437] on td "None" at bounding box center [1175, 435] width 90 height 34
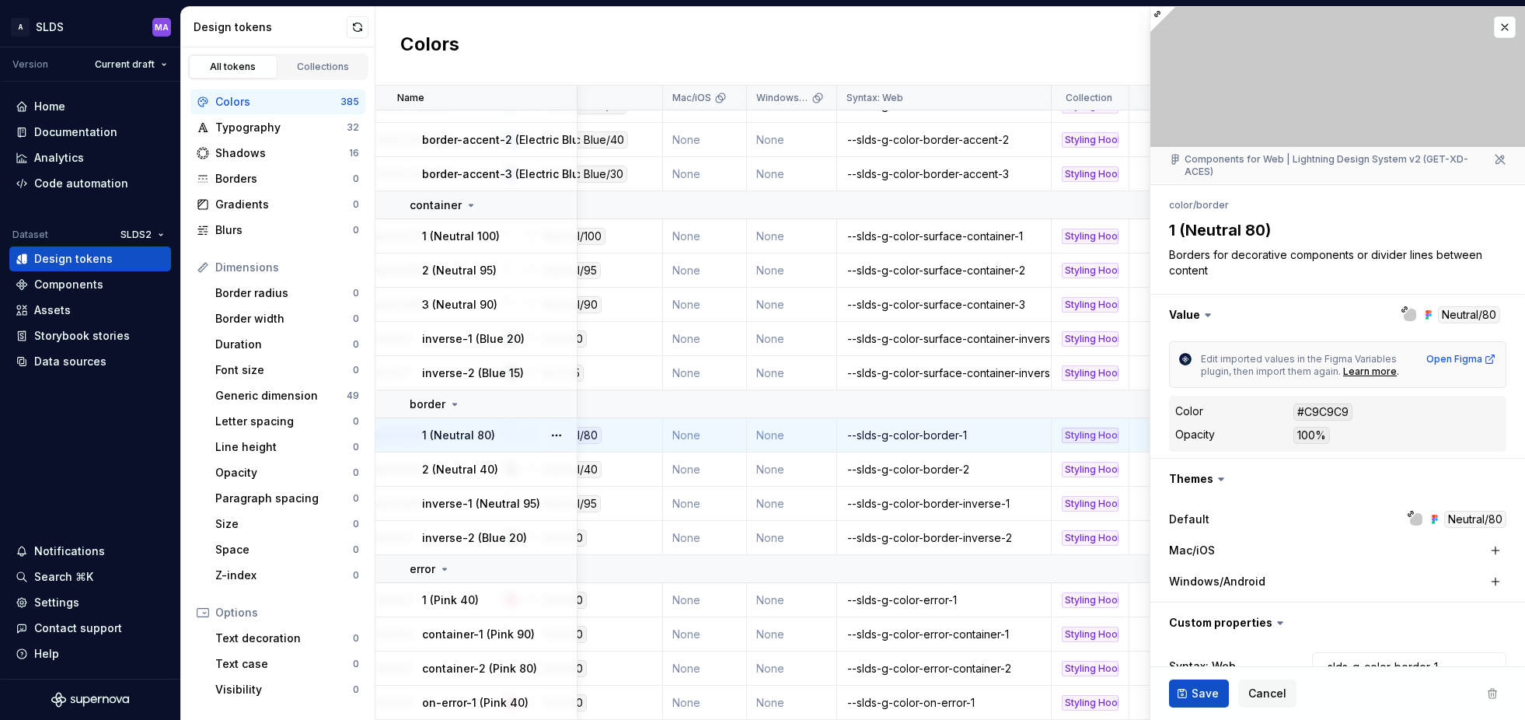
scroll to position [89, 0]
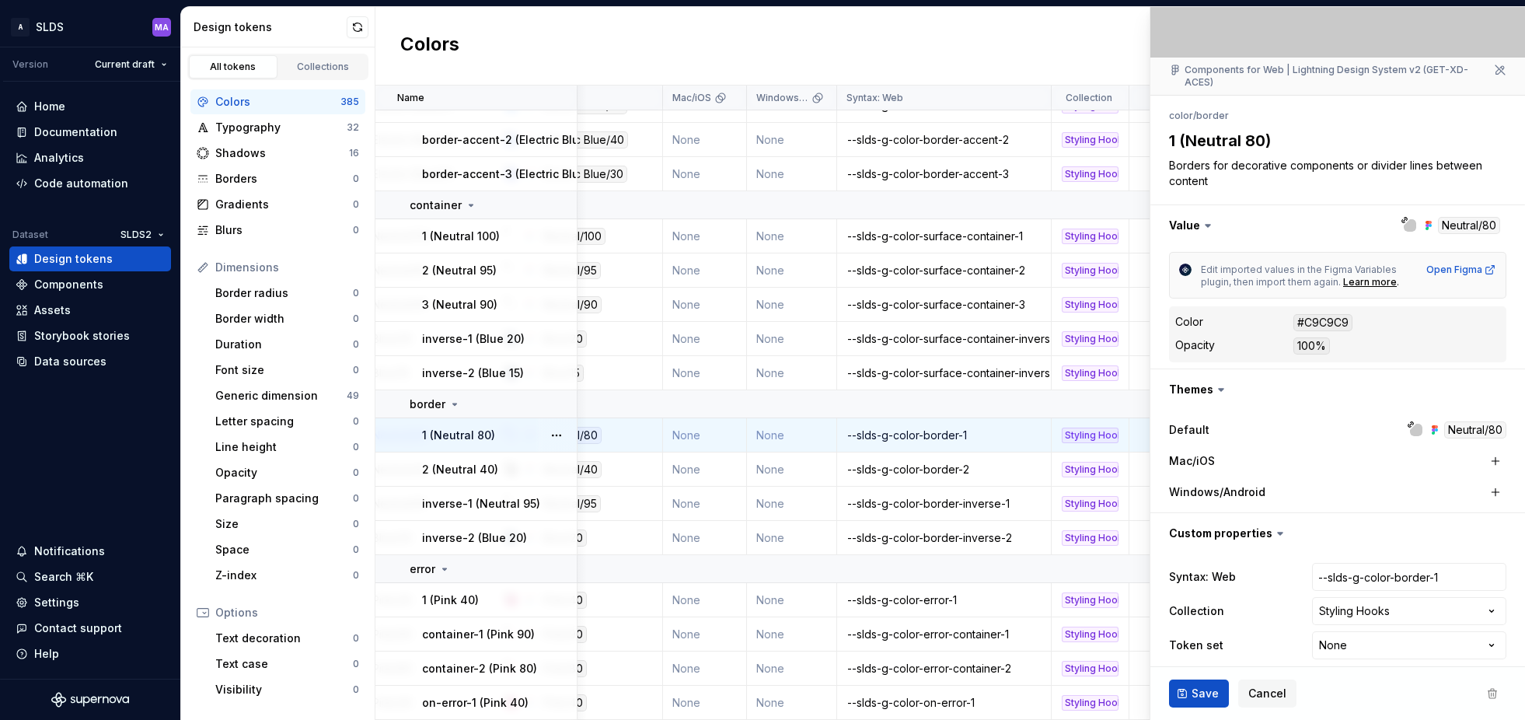
type textarea "*"
click at [1414, 632] on html "A SLDS MA Version Current draft Home Documentation Analytics Code automation Da…" at bounding box center [762, 360] width 1525 height 720
select select "**********"
click at [1199, 691] on span "Save" at bounding box center [1205, 694] width 27 height 16
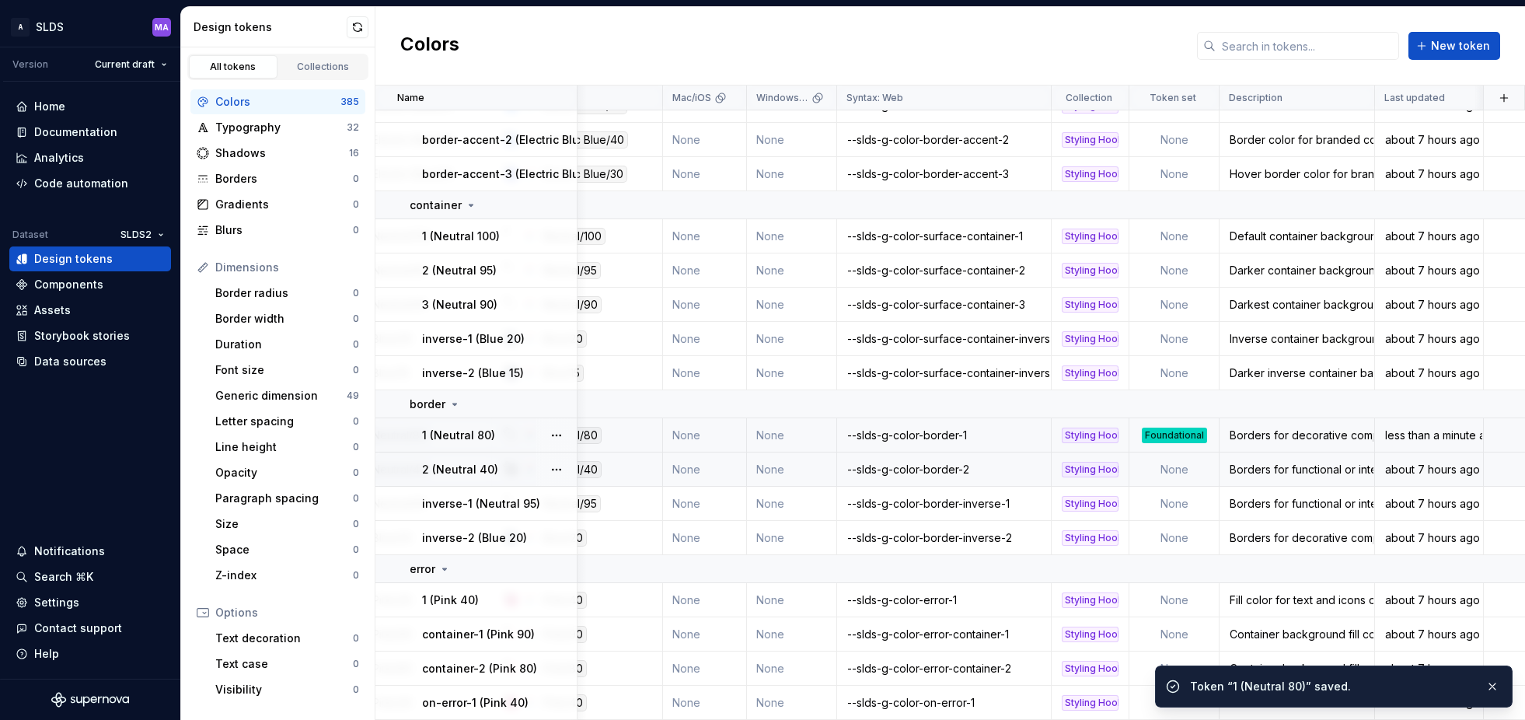
click at [1178, 470] on td "None" at bounding box center [1175, 470] width 90 height 34
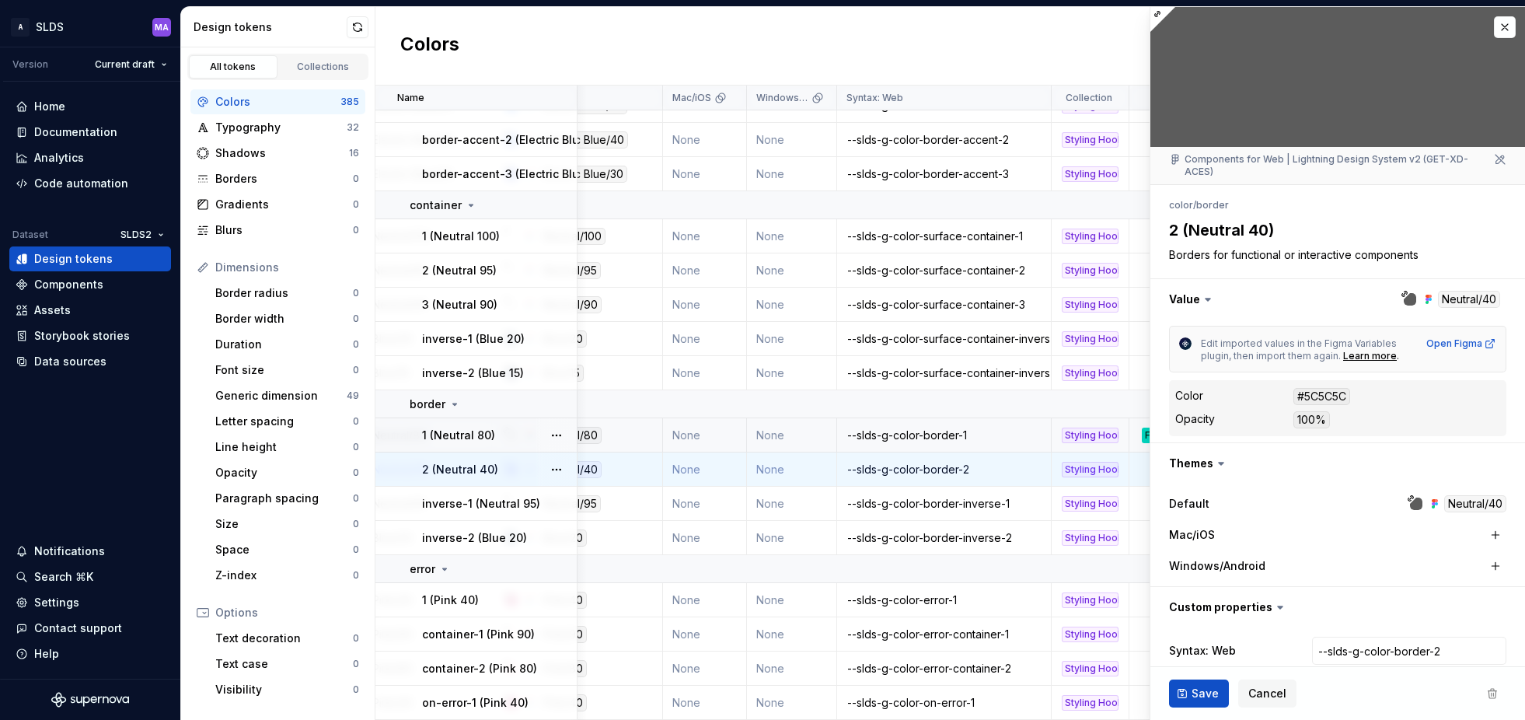
type textarea "*"
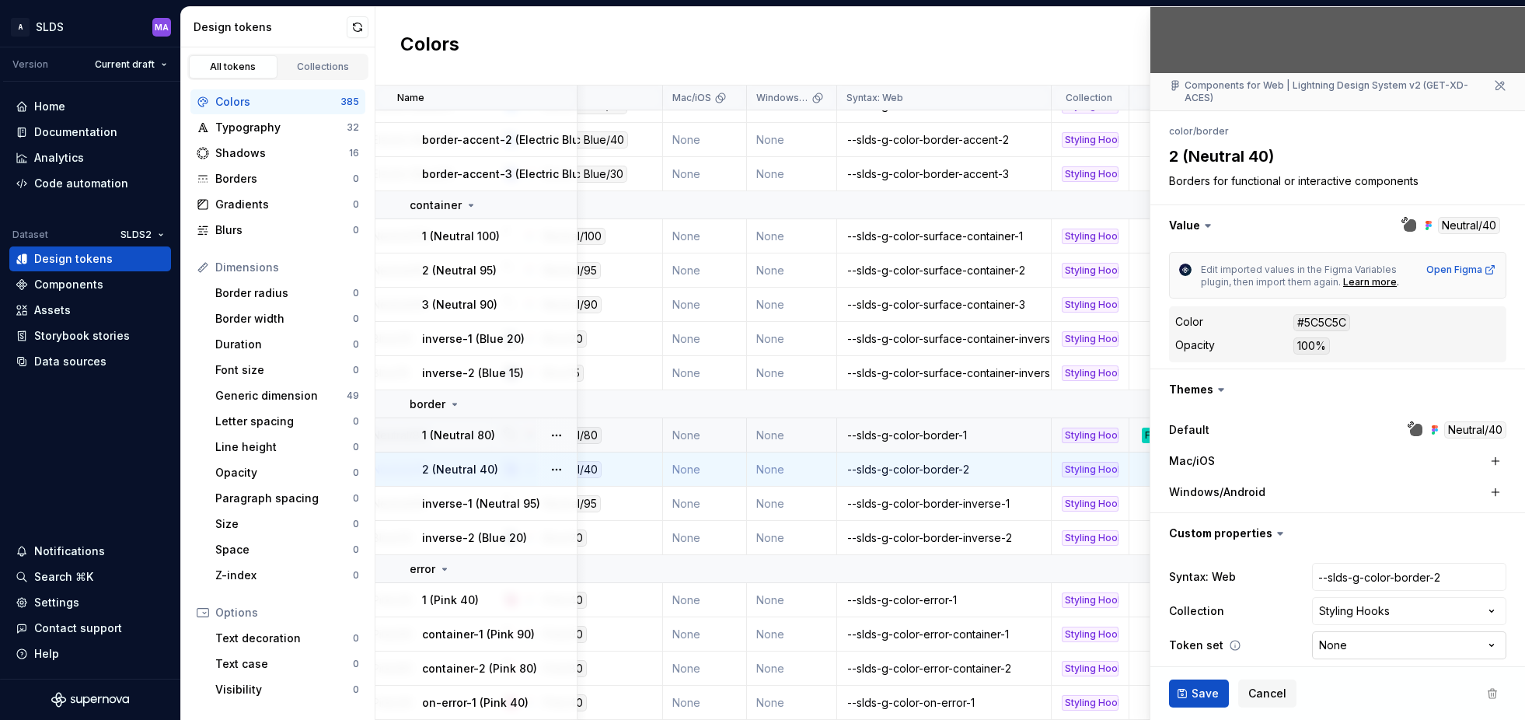
click at [1420, 630] on html "A SLDS MA Version Current draft Home Documentation Analytics Code automation Da…" at bounding box center [762, 360] width 1525 height 720
select select "**********"
click at [1201, 699] on span "Save" at bounding box center [1205, 694] width 27 height 16
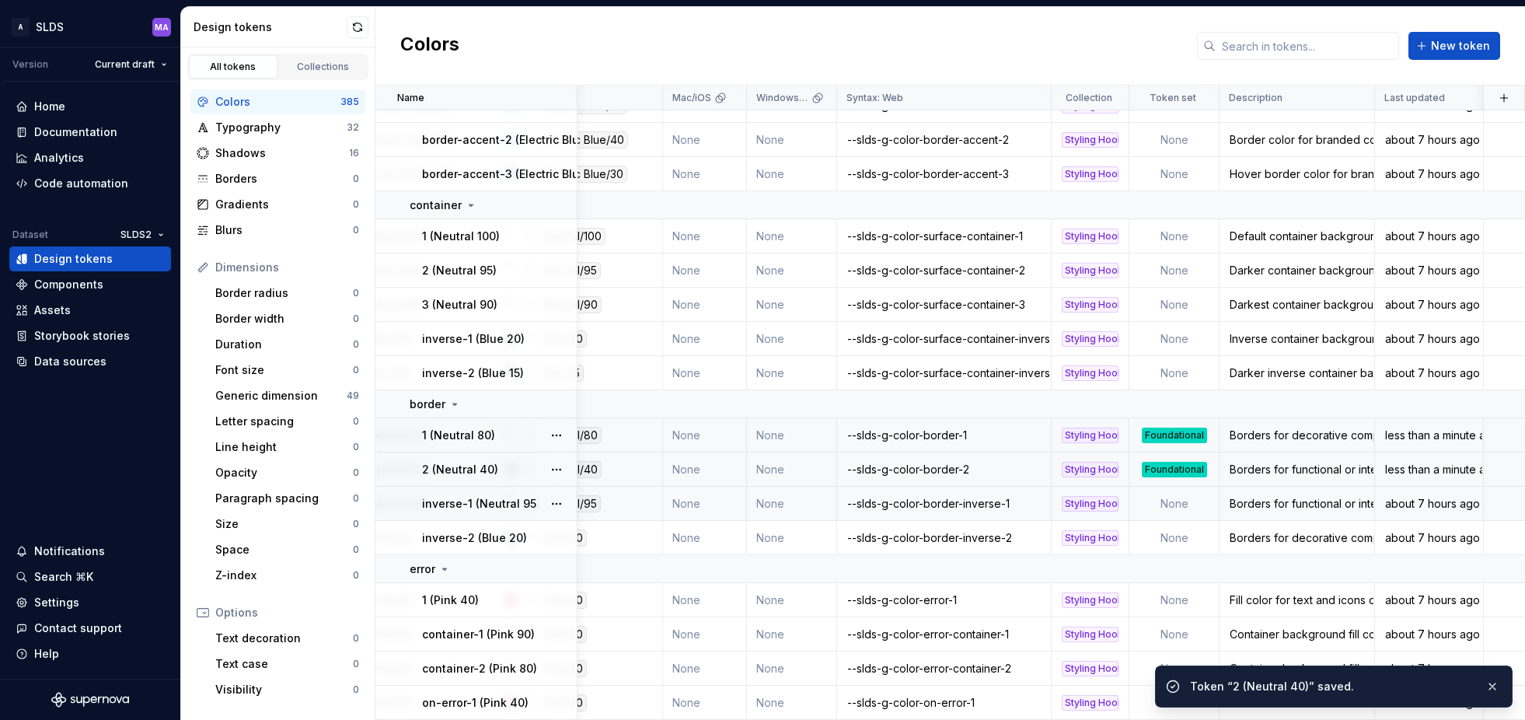
click at [1171, 505] on td "None" at bounding box center [1175, 504] width 90 height 34
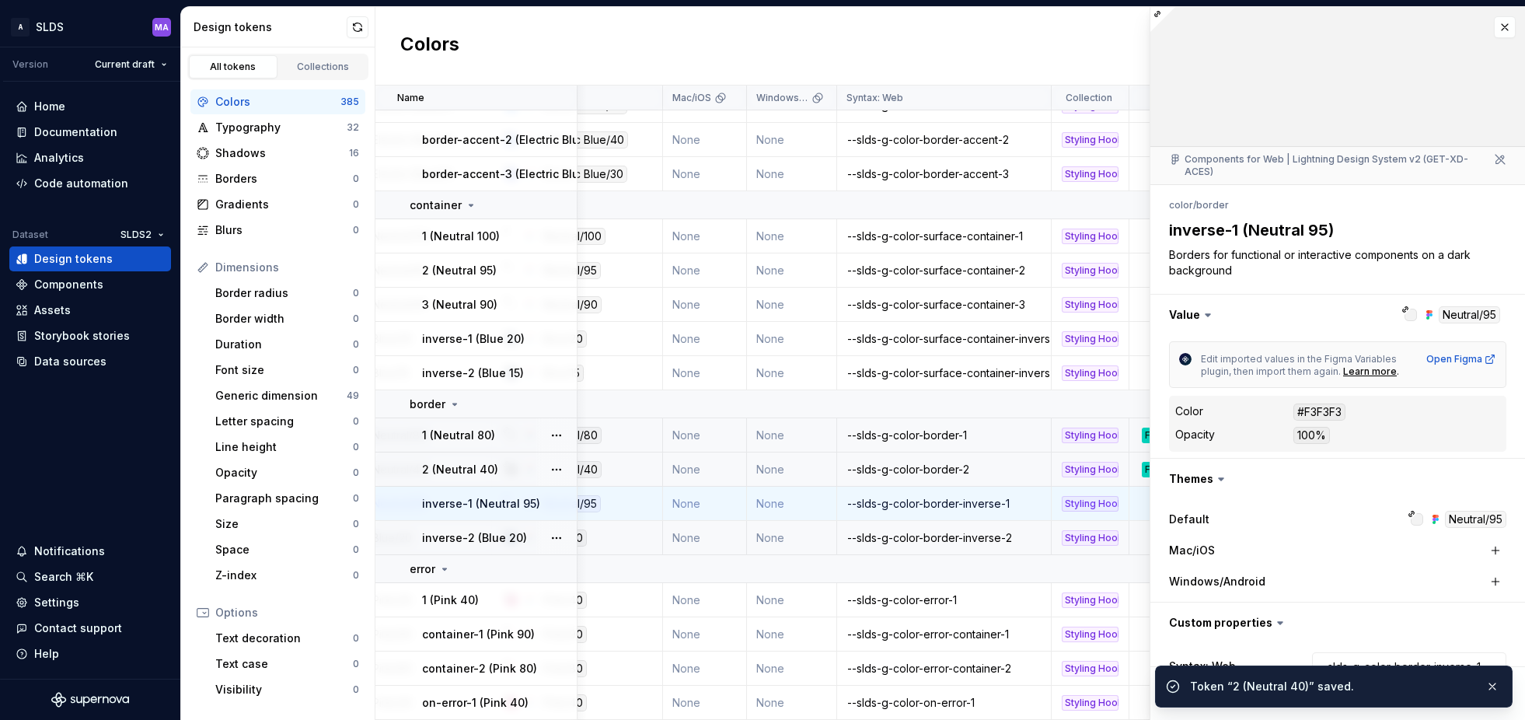
scroll to position [89, 0]
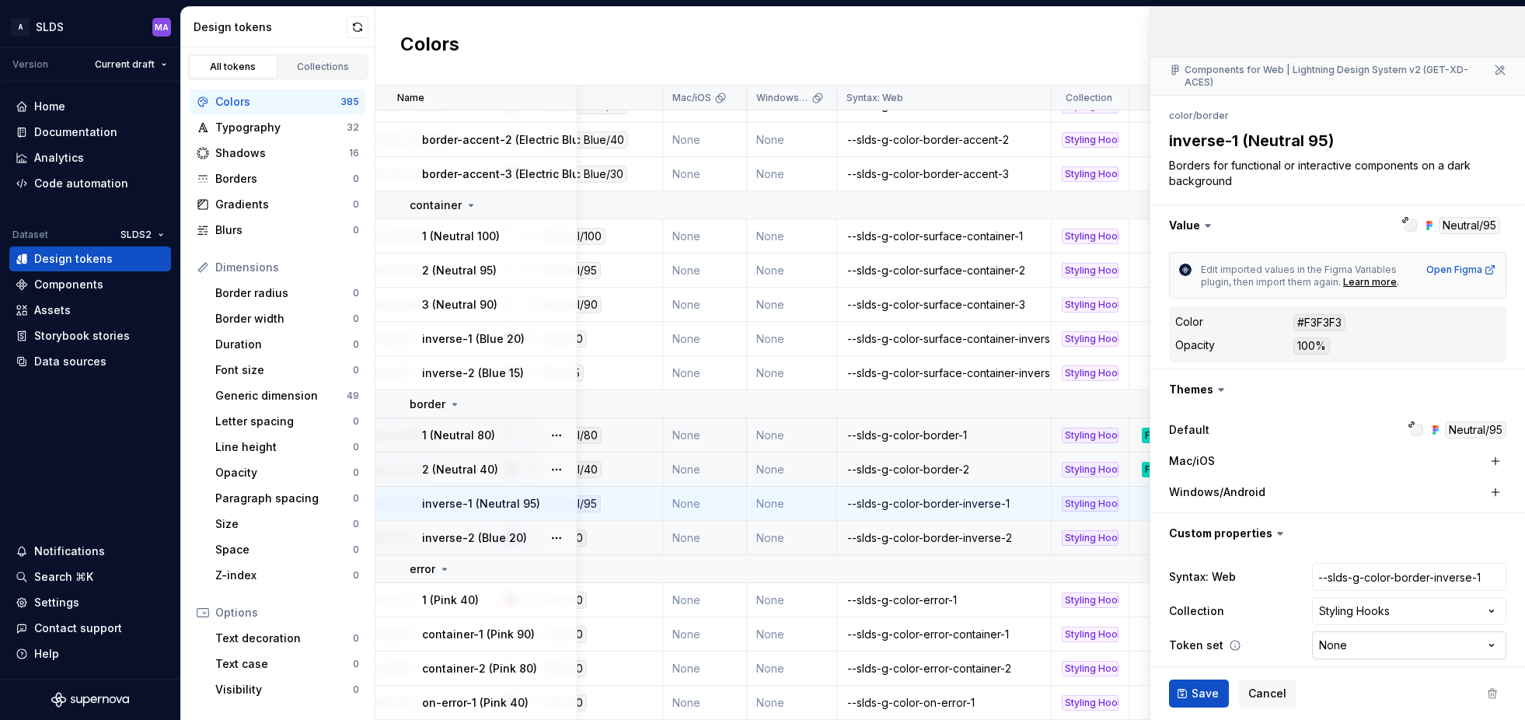
type textarea "*"
click at [1407, 631] on html "A SLDS MA Version Current draft Home Documentation Analytics Code automation Da…" at bounding box center [762, 360] width 1525 height 720
select select "**********"
click at [1214, 691] on span "Save" at bounding box center [1205, 694] width 27 height 16
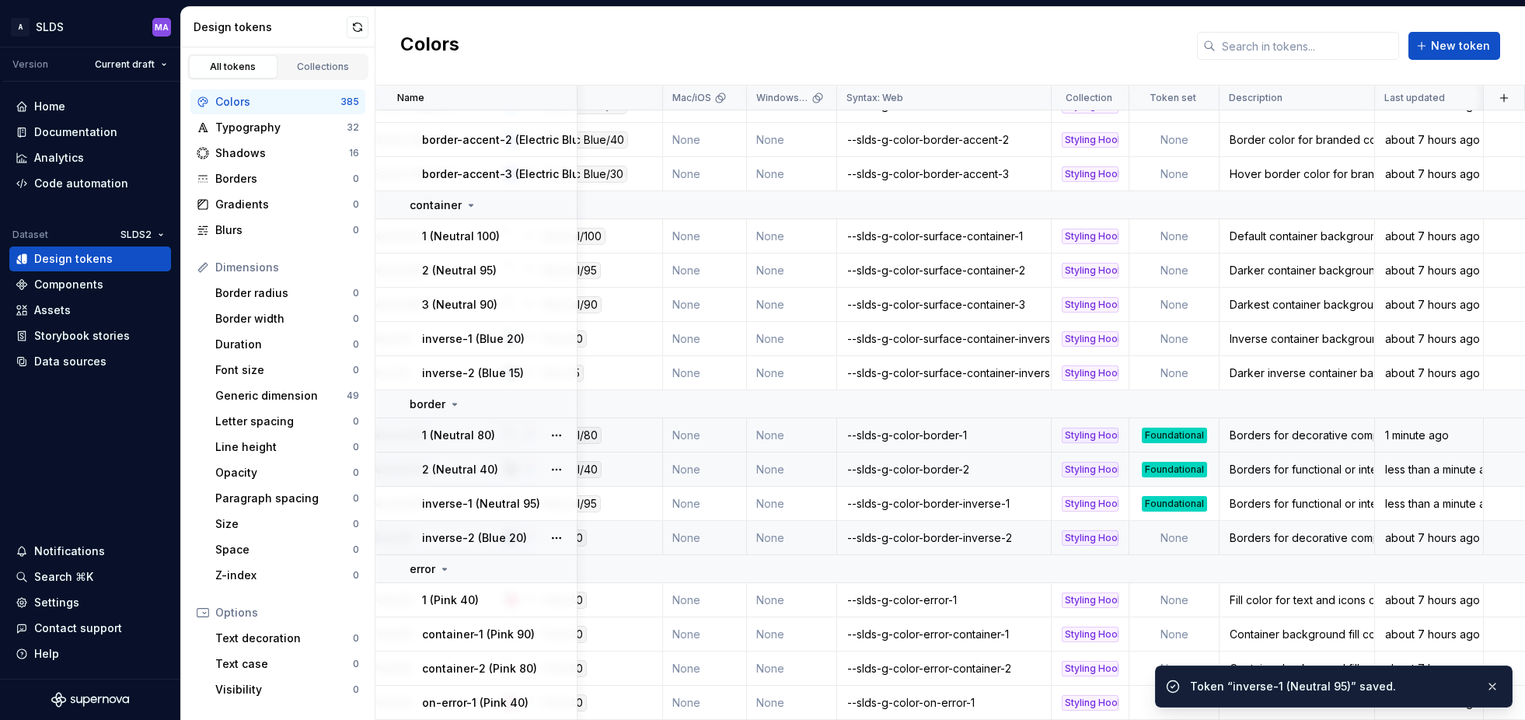
click at [1179, 535] on td "None" at bounding box center [1175, 538] width 90 height 34
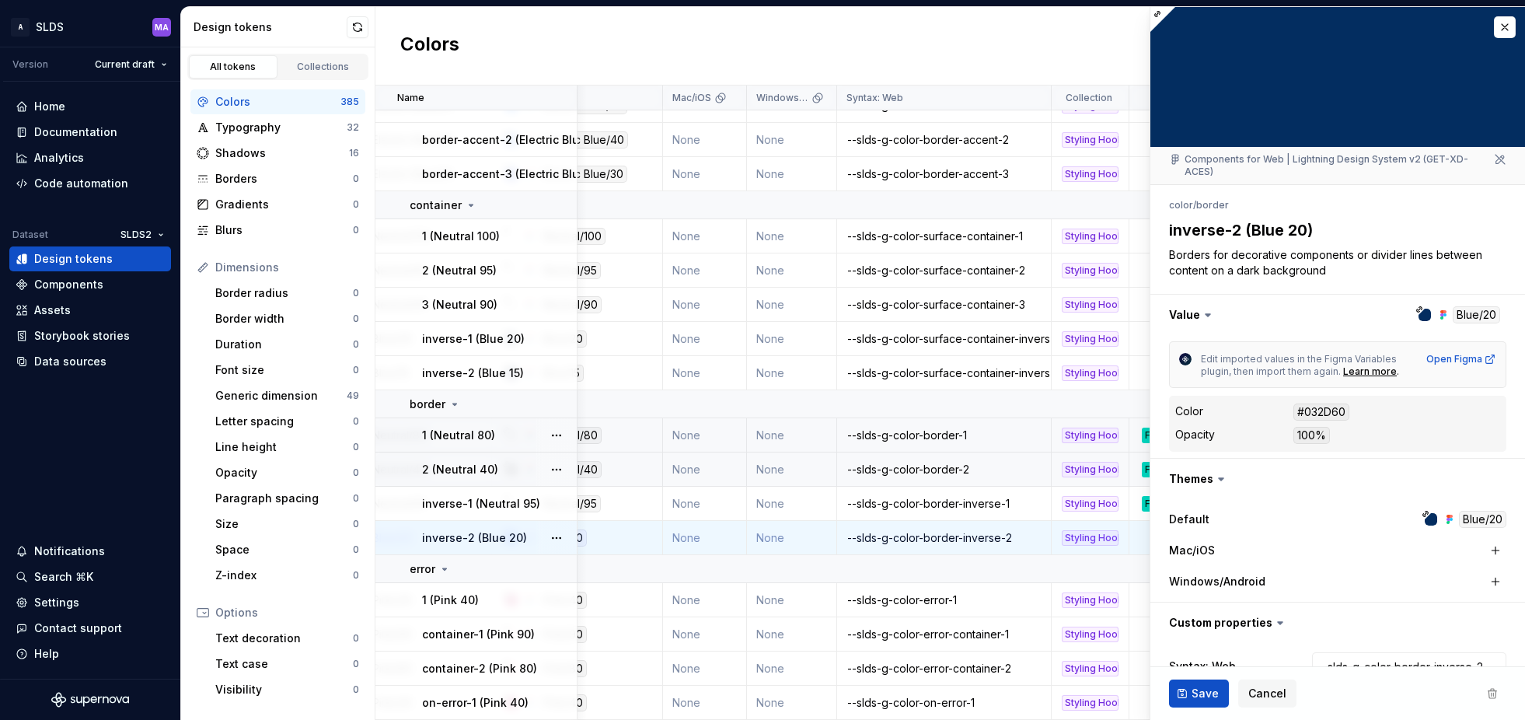
type textarea "*"
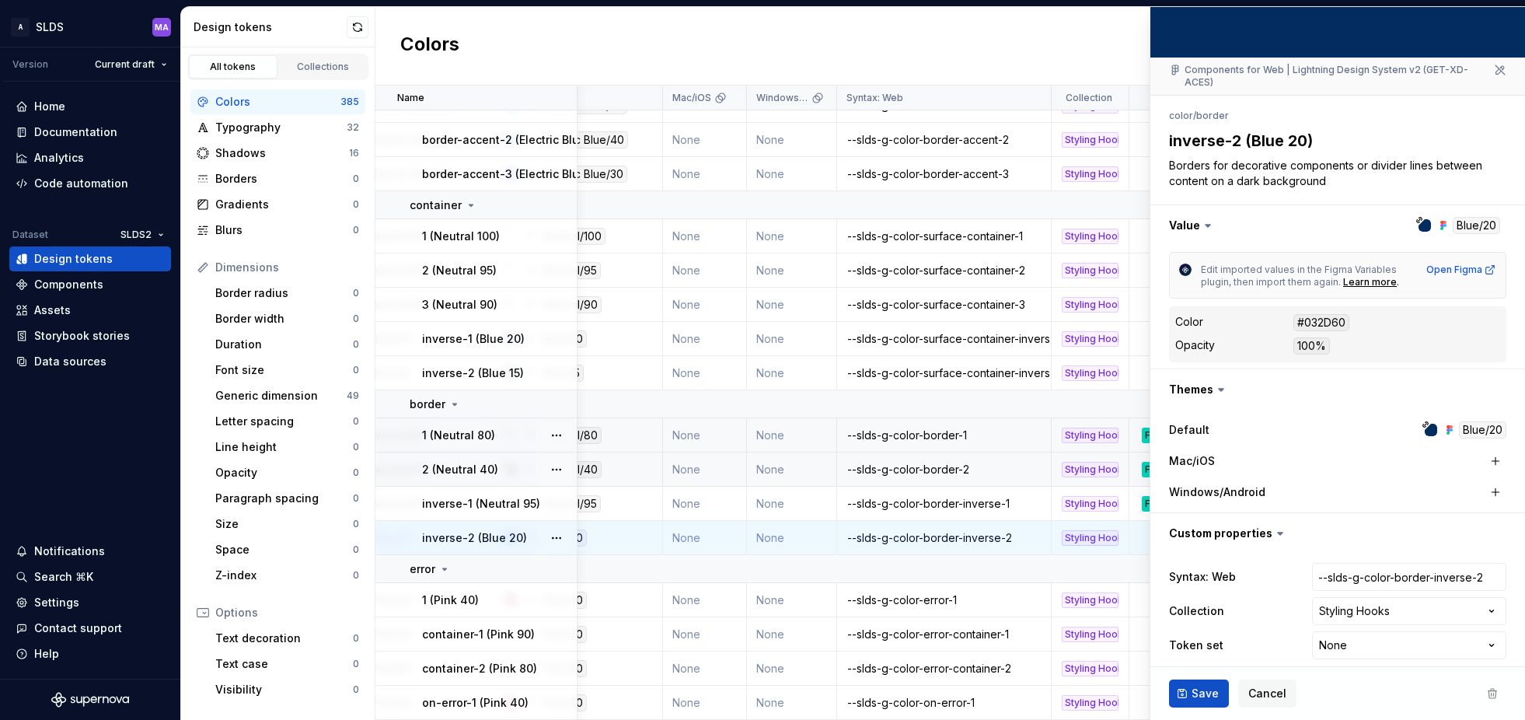
click at [1431, 633] on html "A SLDS MA Version Current draft Home Documentation Analytics Code automation Da…" at bounding box center [762, 360] width 1525 height 720
select select "**********"
click at [1206, 698] on span "Save" at bounding box center [1205, 694] width 27 height 16
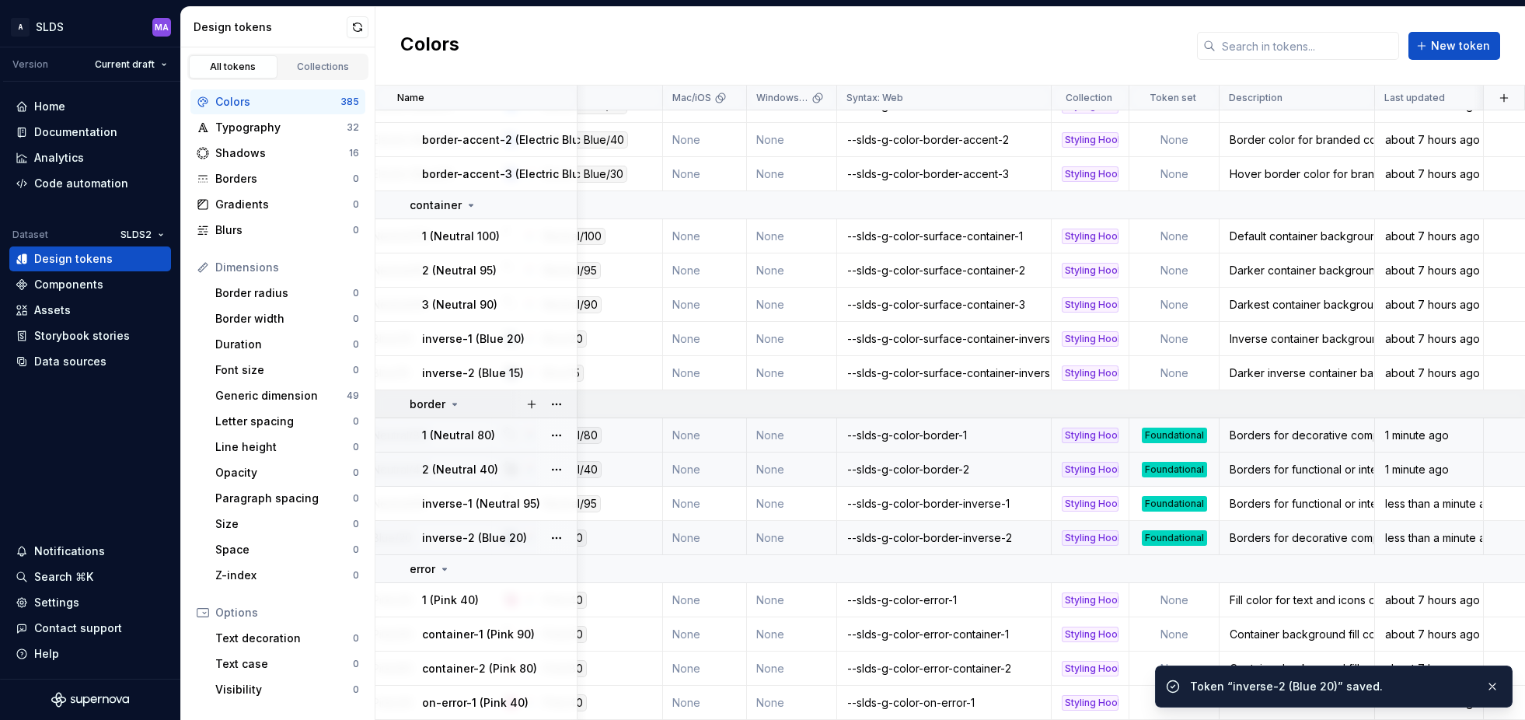
click at [452, 400] on icon at bounding box center [455, 404] width 12 height 12
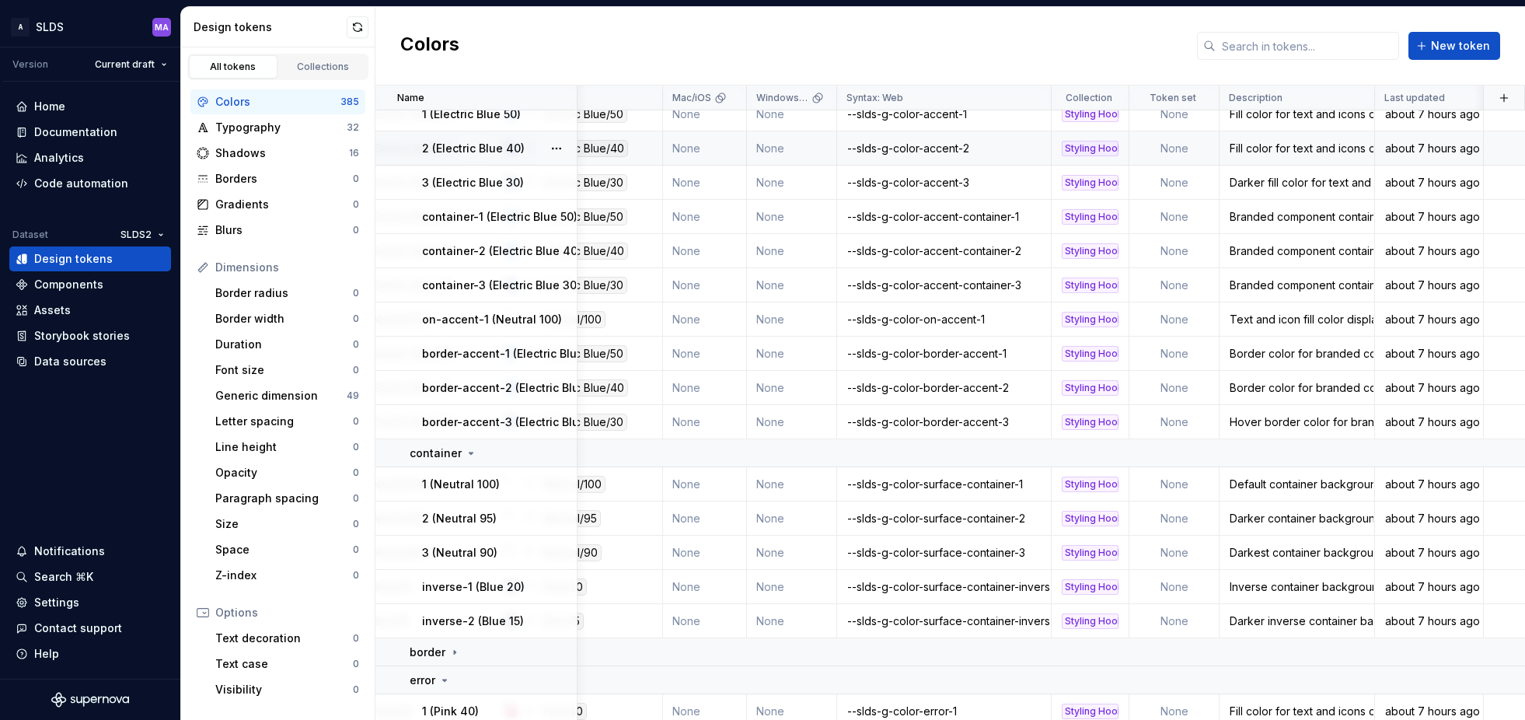
scroll to position [306, 257]
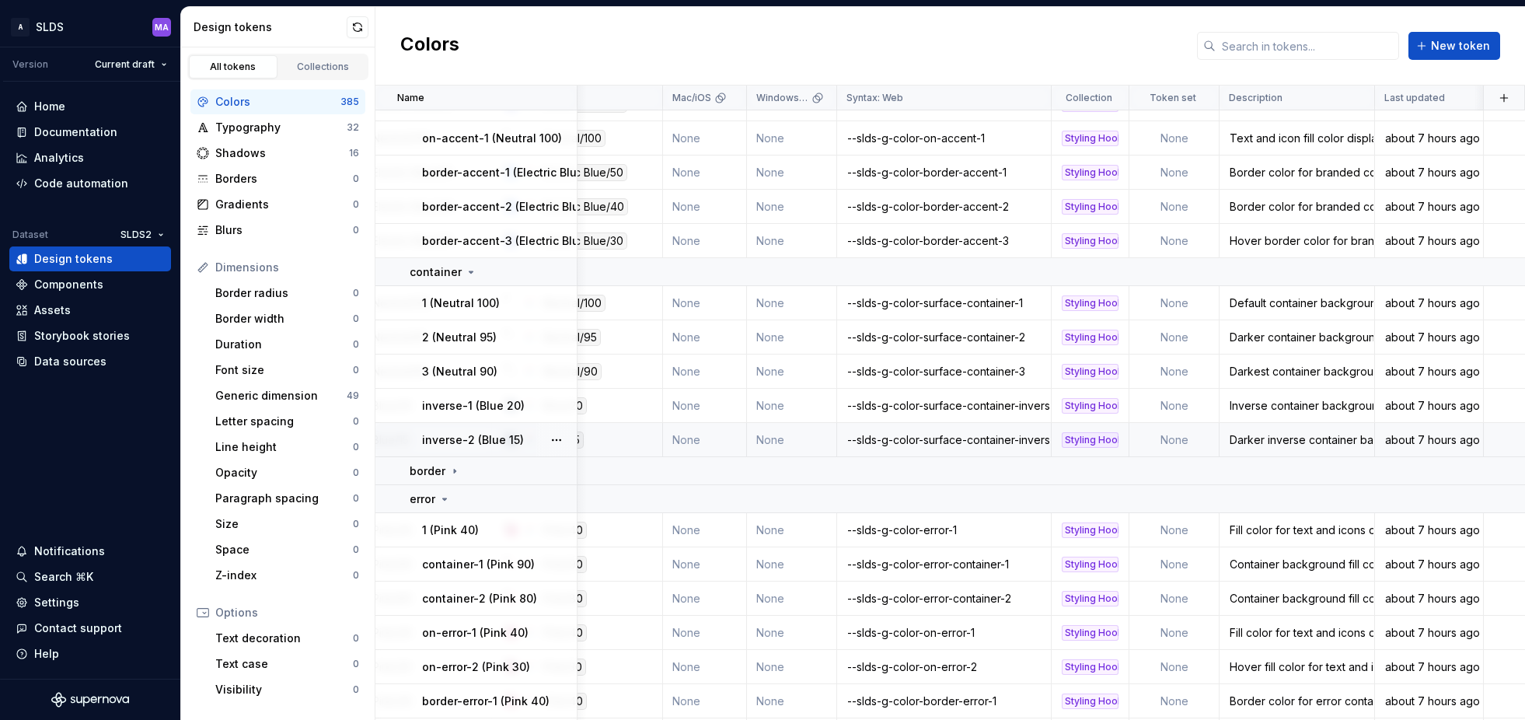
click at [1166, 440] on td "None" at bounding box center [1175, 440] width 90 height 34
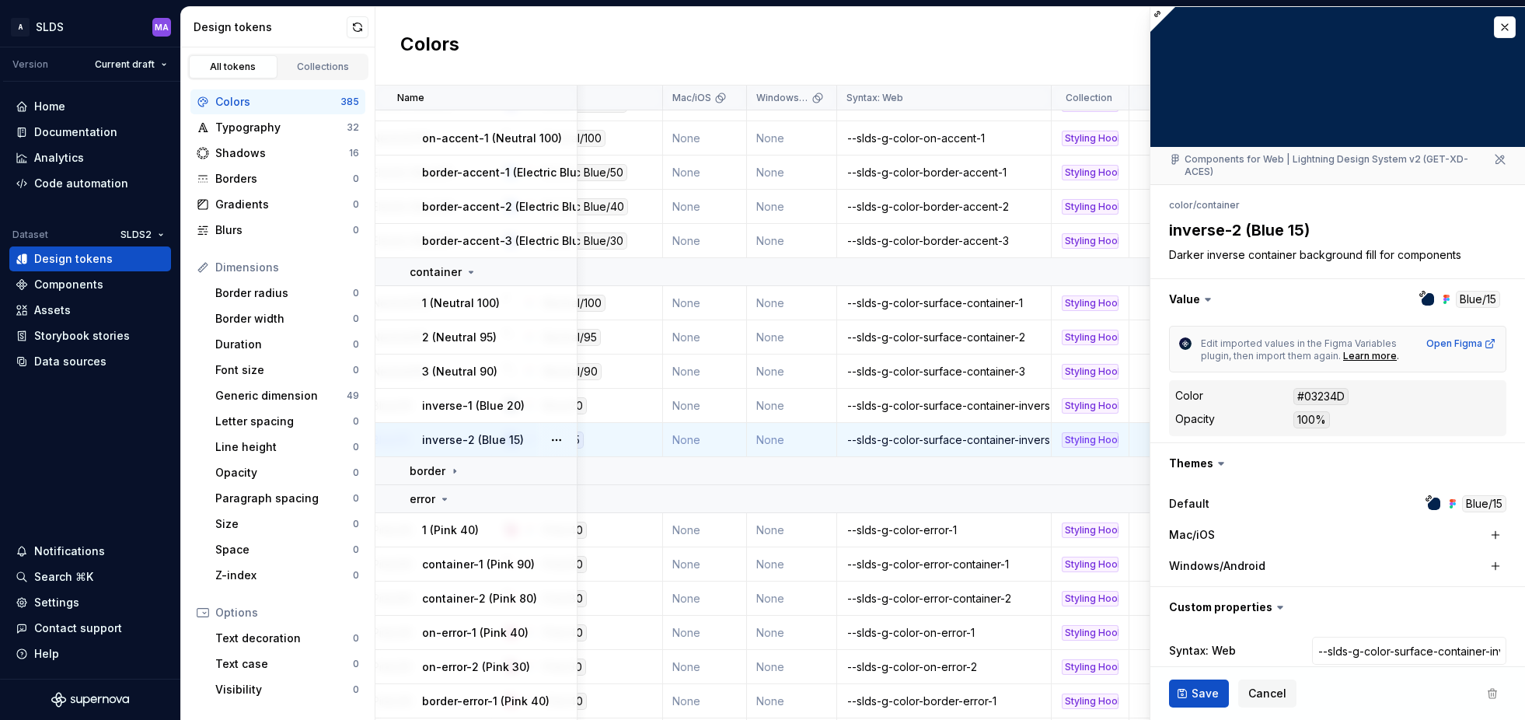
scroll to position [74, 0]
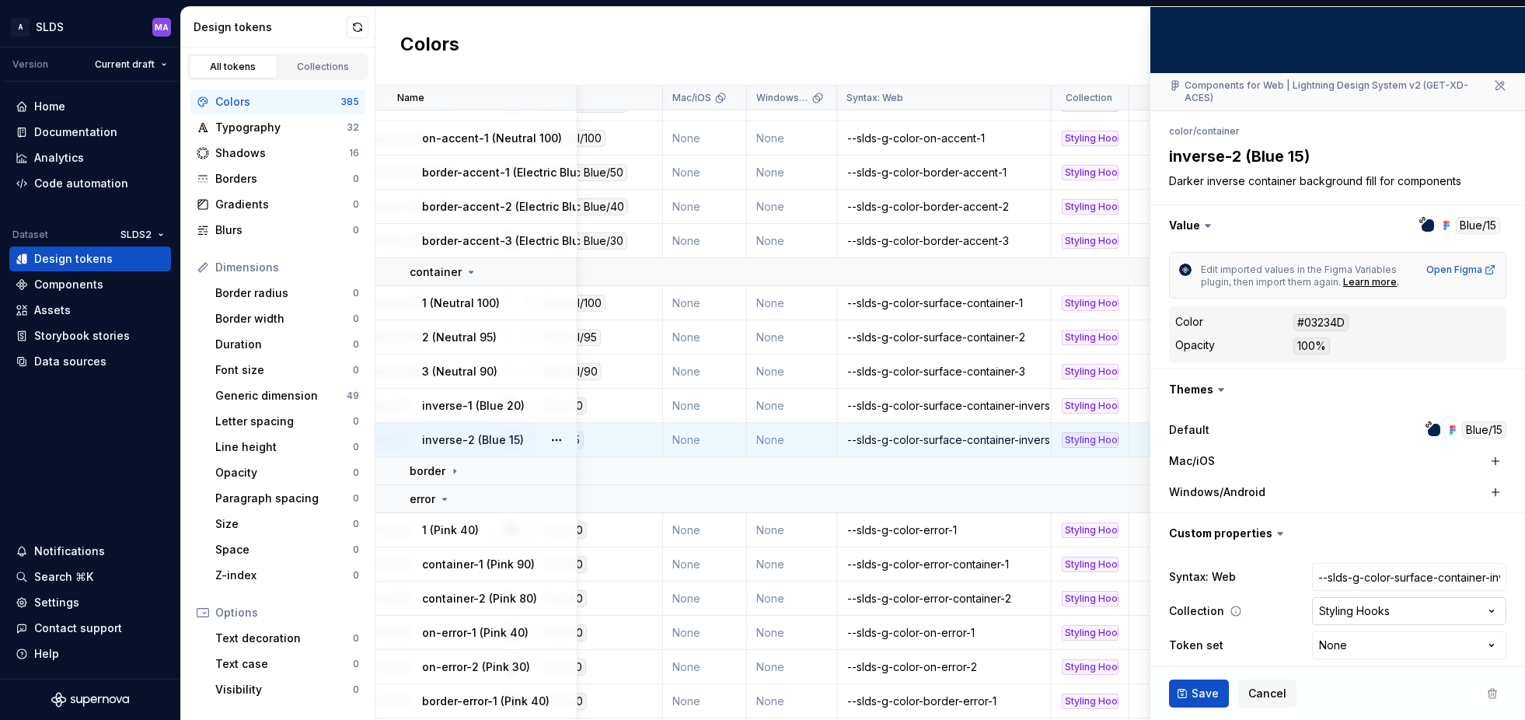
type textarea "*"
click at [1413, 630] on html "A SLDS MA Version Current draft Home Documentation Analytics Code automation Da…" at bounding box center [762, 360] width 1525 height 720
select select "**********"
click at [1198, 688] on span "Save" at bounding box center [1205, 694] width 27 height 16
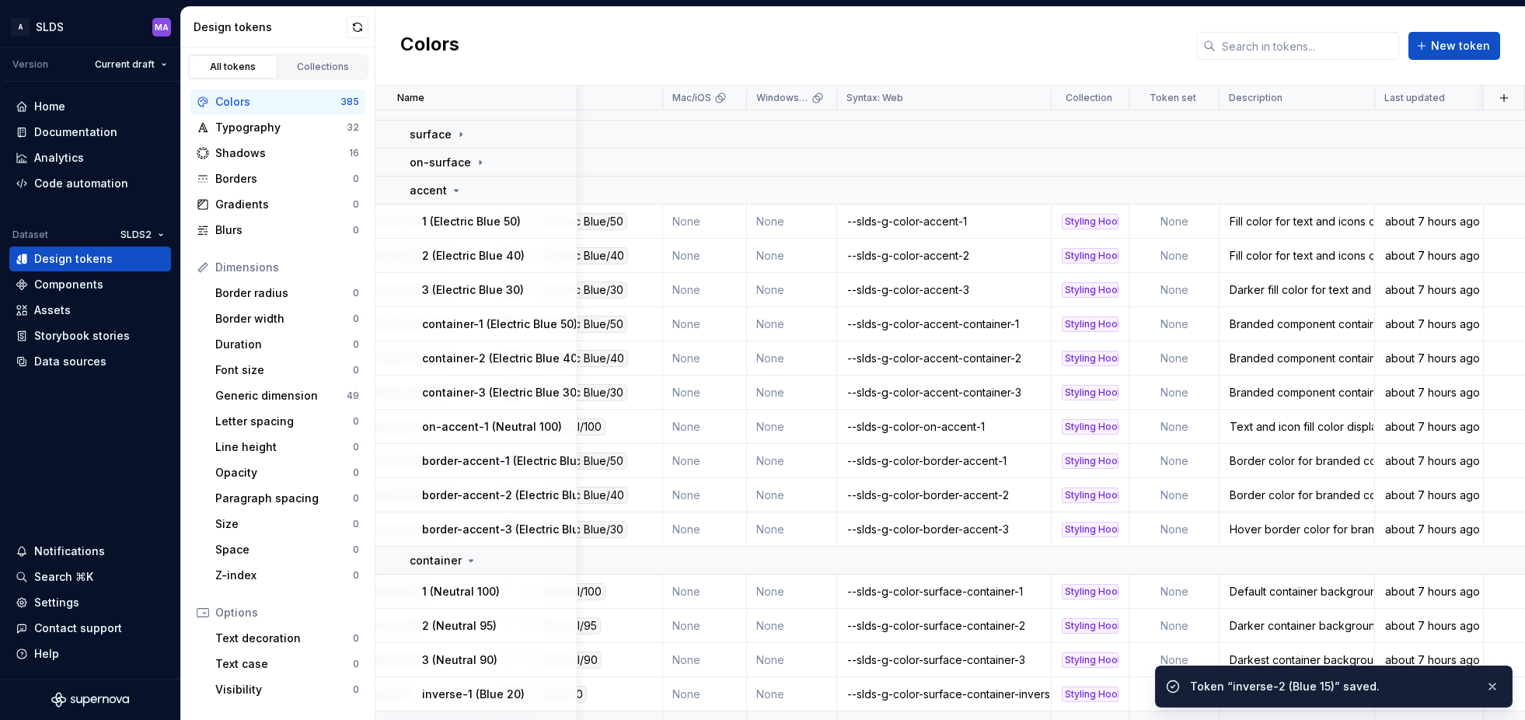
scroll to position [0, 257]
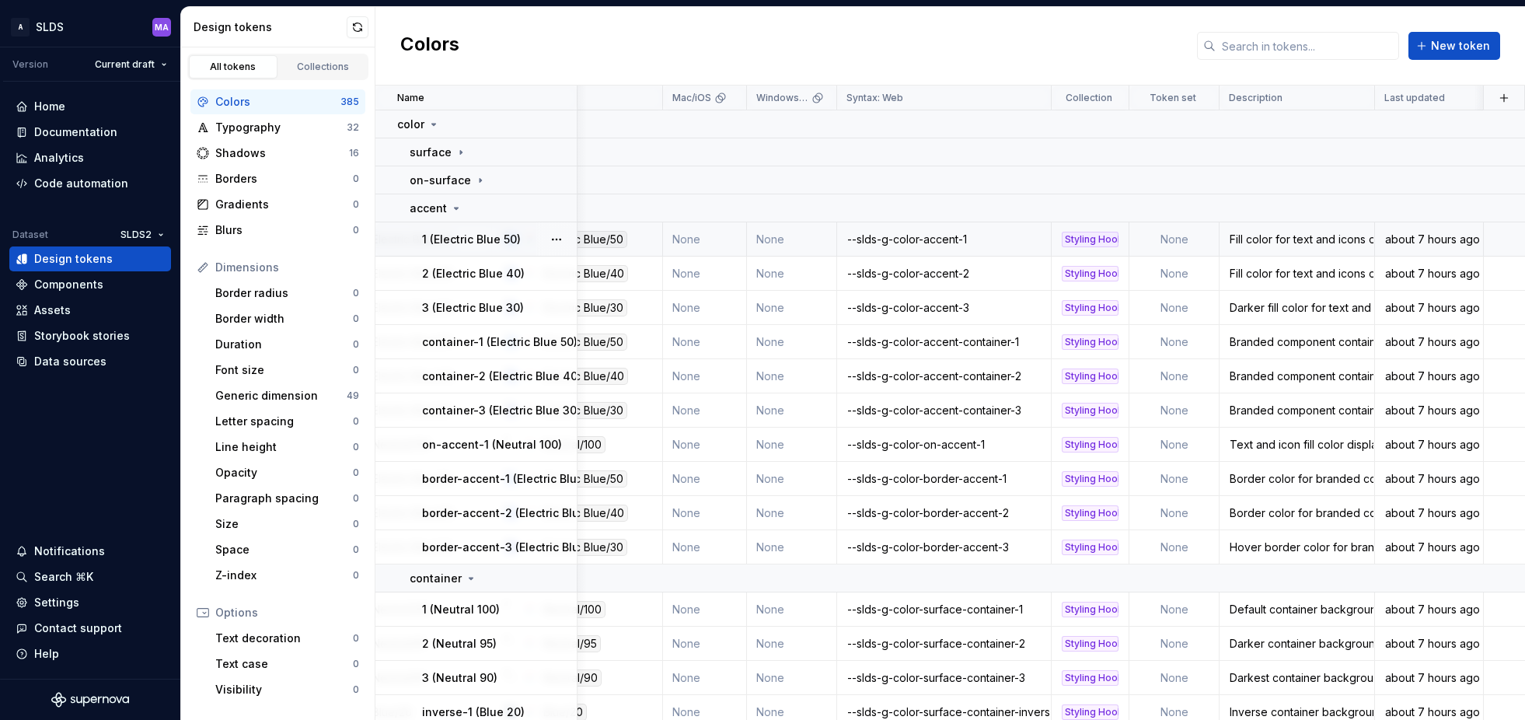
click at [1183, 240] on td "None" at bounding box center [1175, 239] width 90 height 34
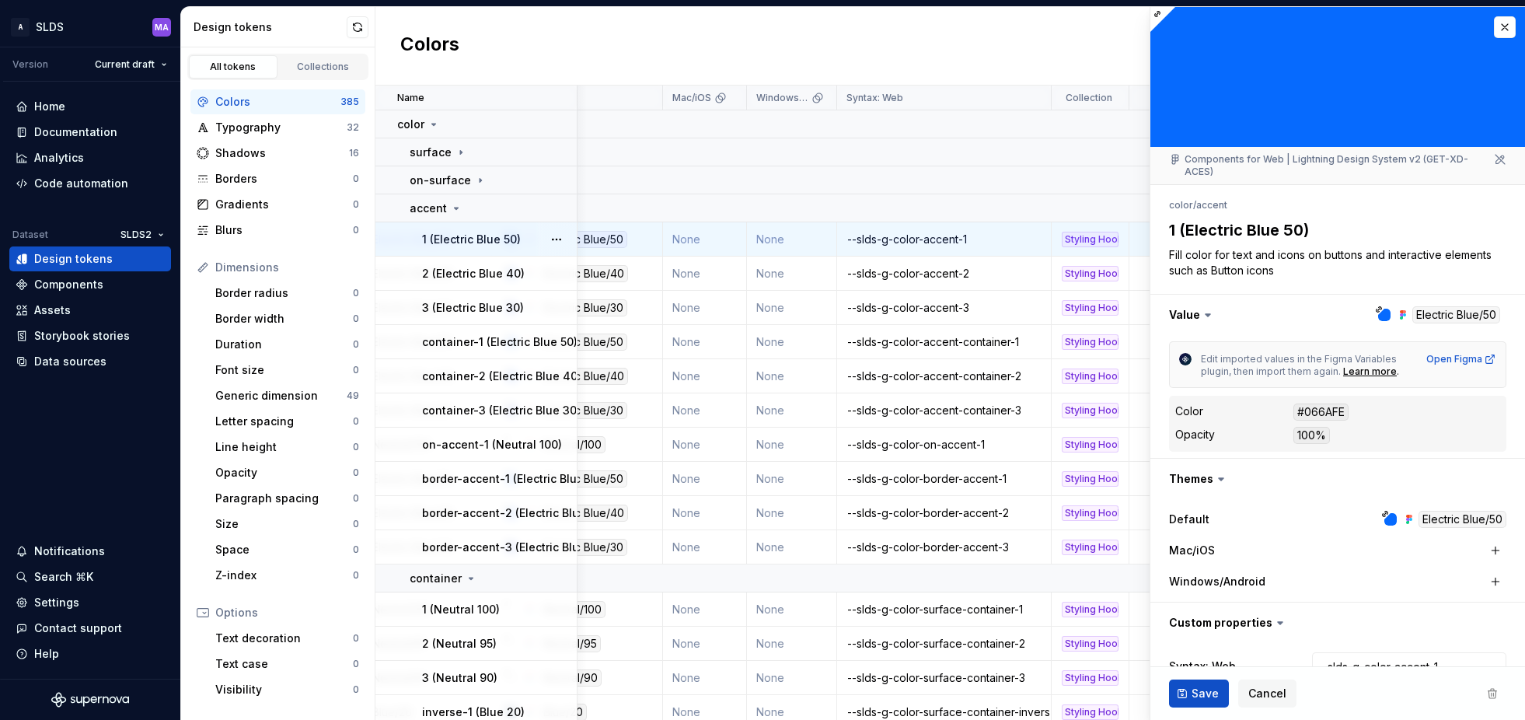
type textarea "*"
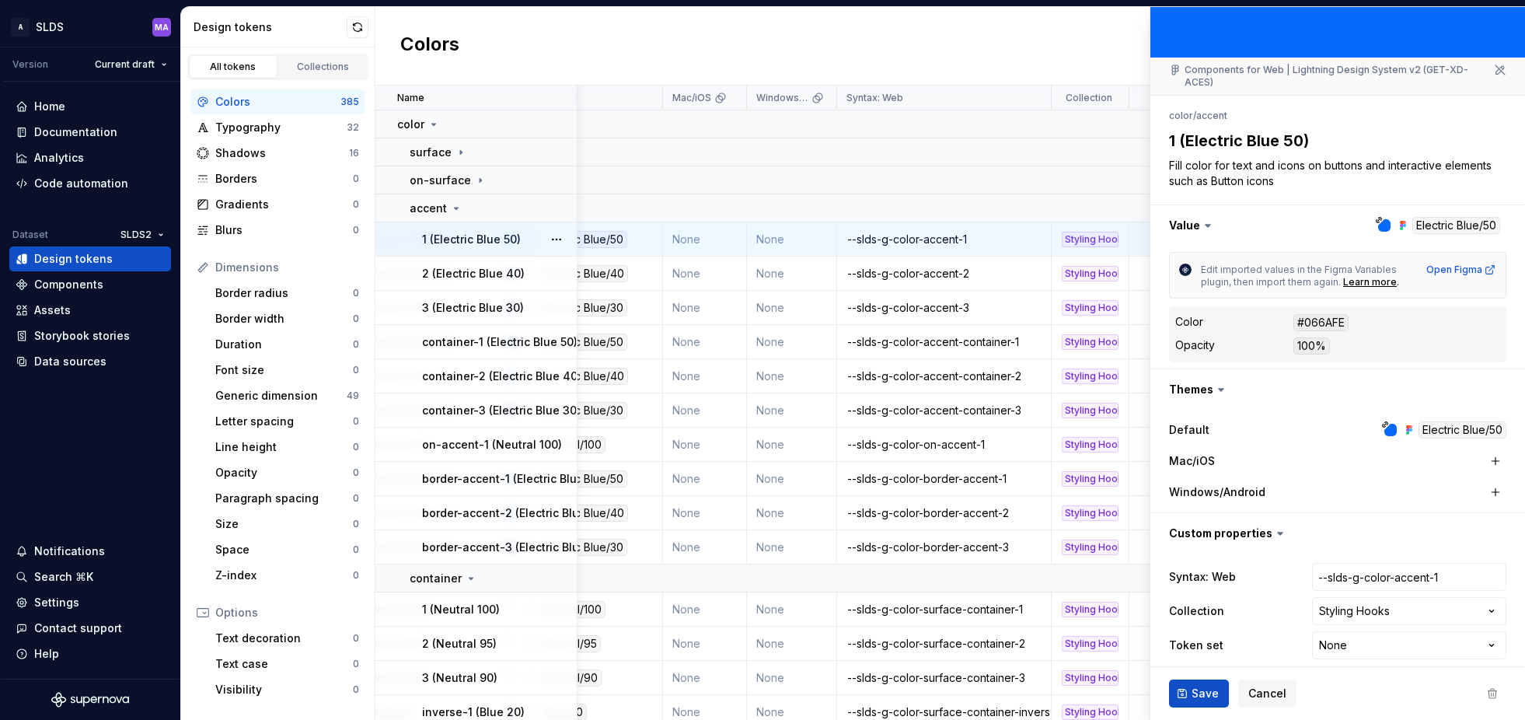
click at [1419, 631] on html "A SLDS MA Version Current draft Home Documentation Analytics Code automation Da…" at bounding box center [762, 360] width 1525 height 720
select select "**********"
click at [1193, 690] on span "Save" at bounding box center [1205, 694] width 27 height 16
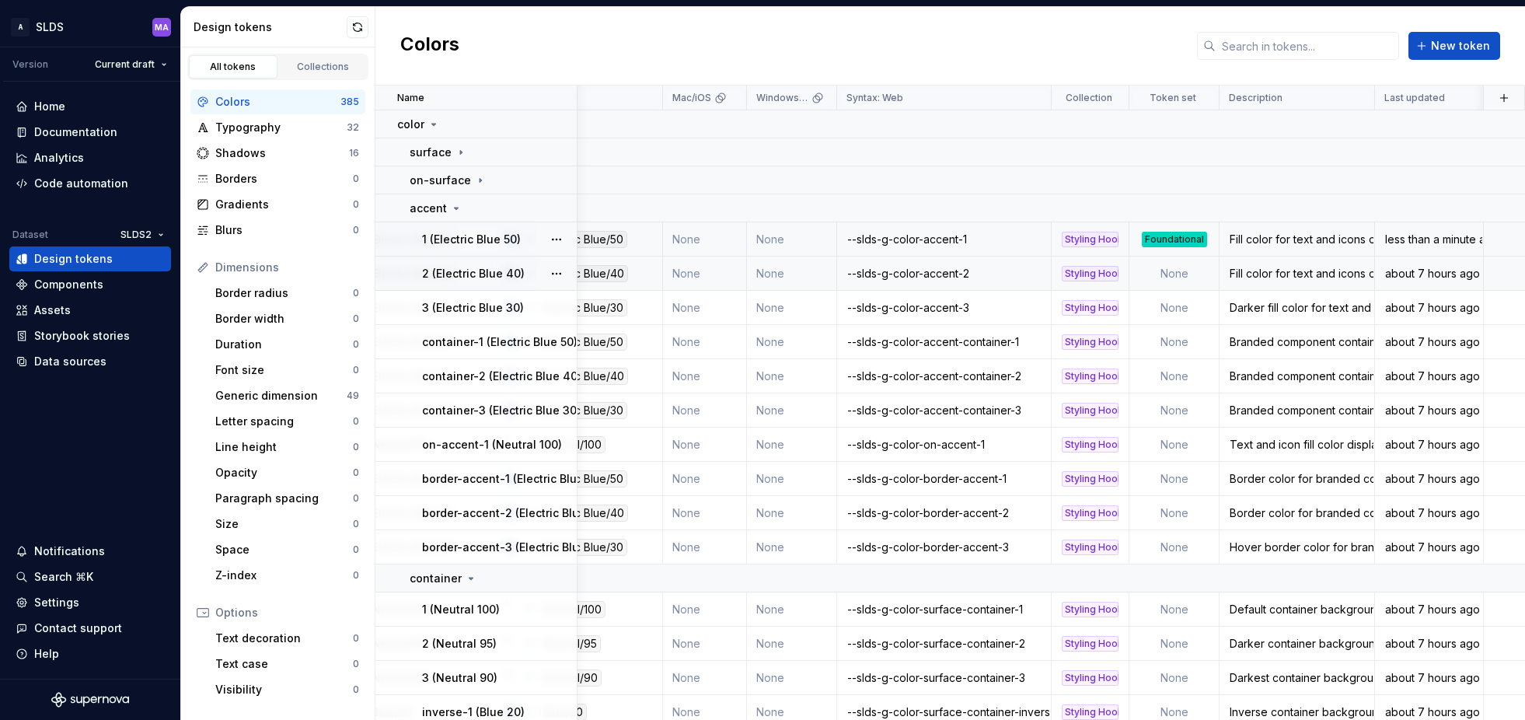
click at [1193, 273] on td "None" at bounding box center [1175, 274] width 90 height 34
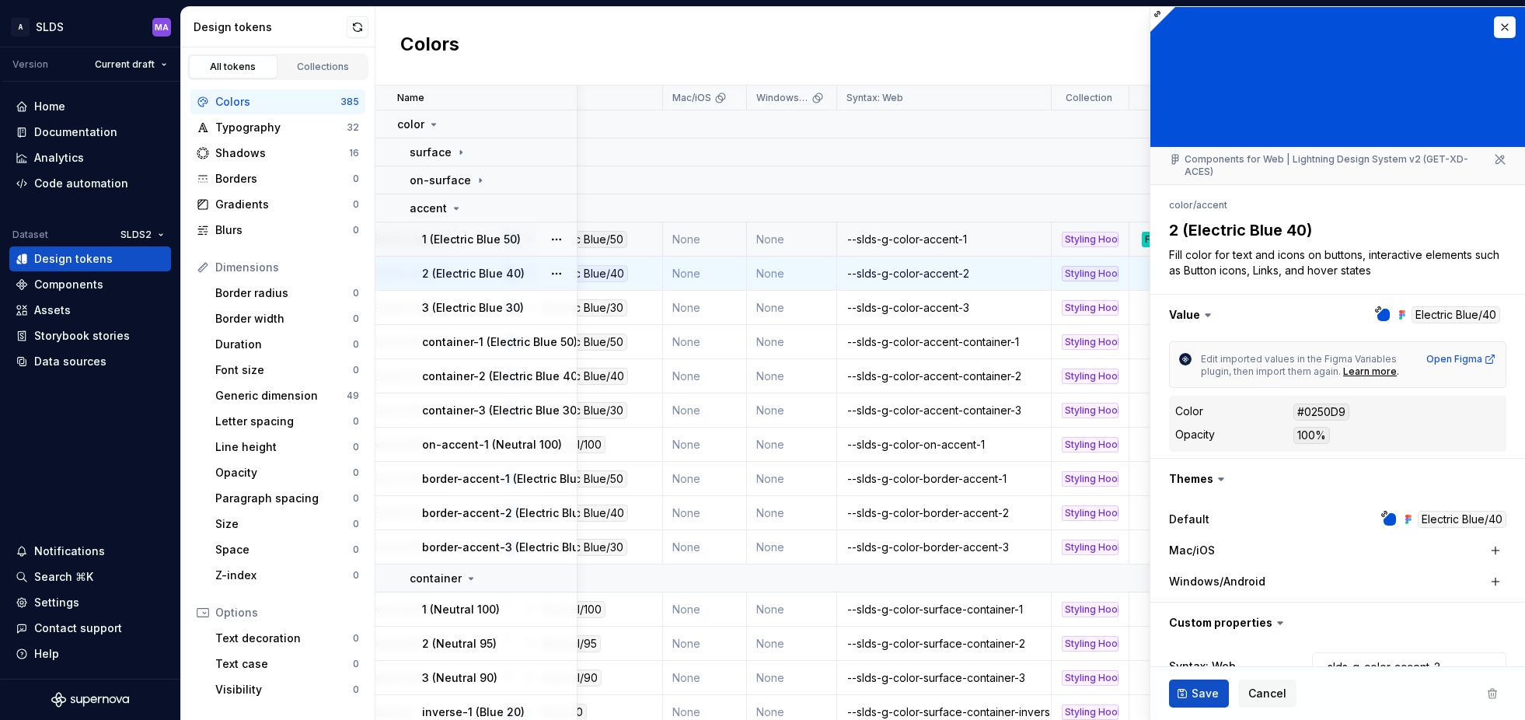
click at [1041, 47] on div "Colors New token" at bounding box center [951, 46] width 1150 height 79
click at [1267, 690] on span "Cancel" at bounding box center [1268, 694] width 38 height 16
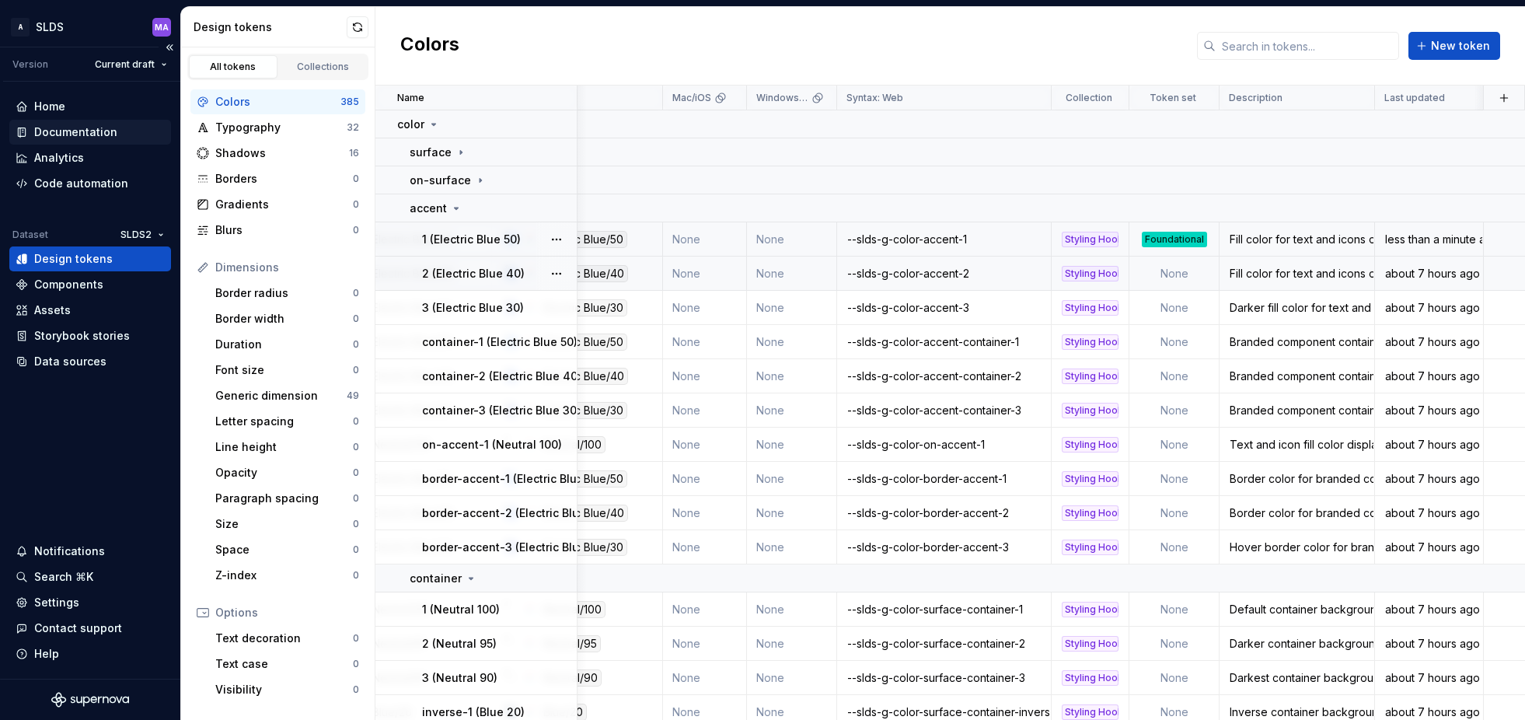
click at [88, 127] on div "Documentation" at bounding box center [75, 132] width 83 height 16
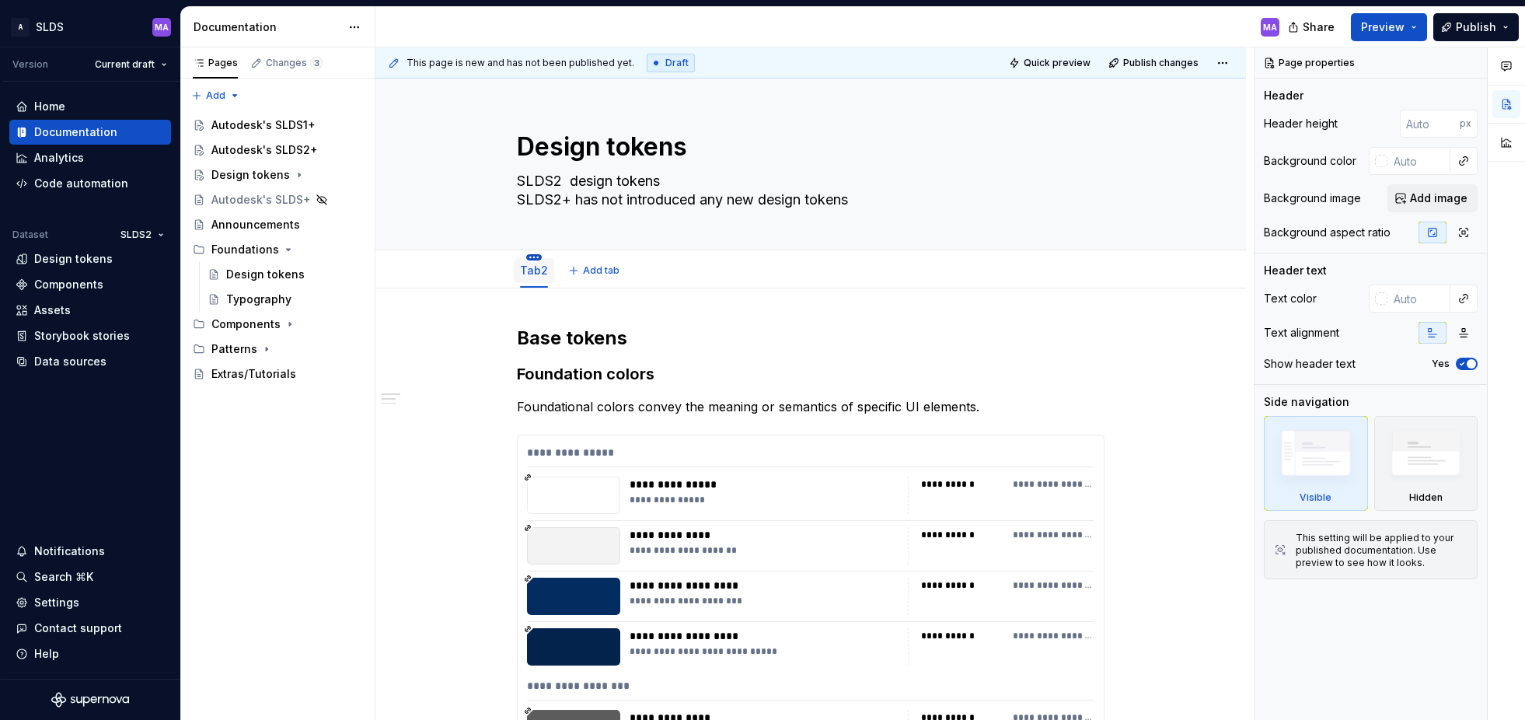
click at [537, 257] on html "A SLDS MA Version Current draft Home Documentation Analytics Code automation Da…" at bounding box center [762, 360] width 1525 height 720
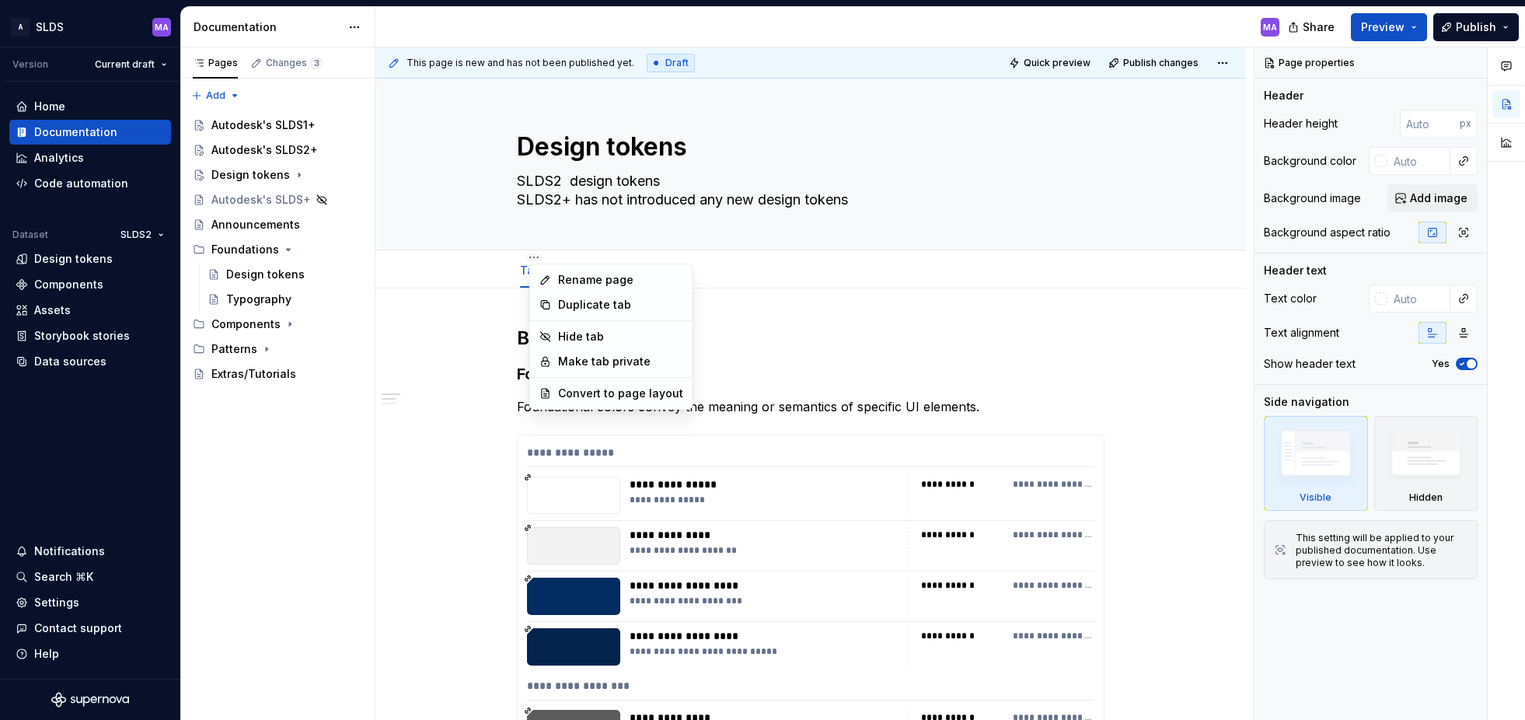
click at [1015, 364] on html "A SLDS MA Version Current draft Home Documentation Analytics Code automation Da…" at bounding box center [762, 360] width 1525 height 720
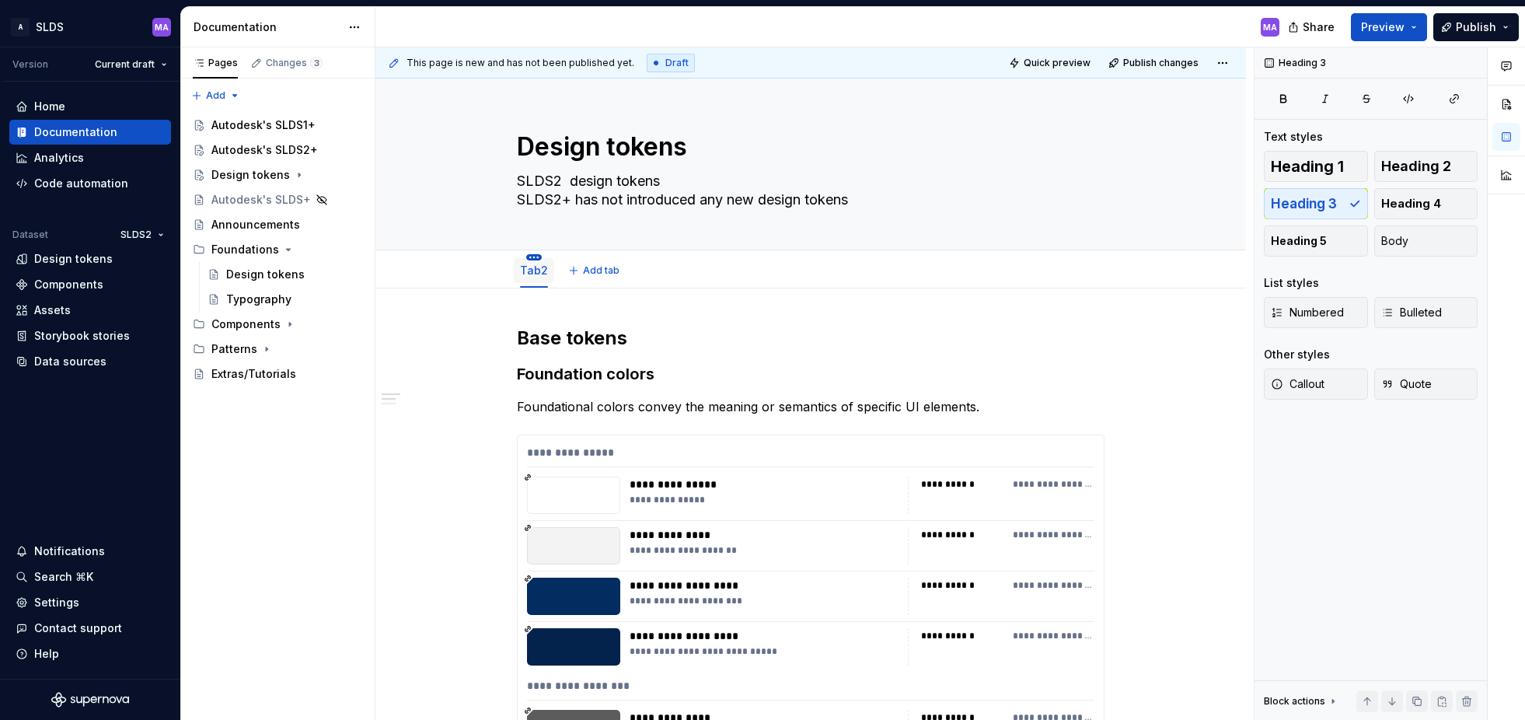
click at [536, 256] on html "A SLDS MA Version Current draft Home Documentation Analytics Code automation Da…" at bounding box center [762, 360] width 1525 height 720
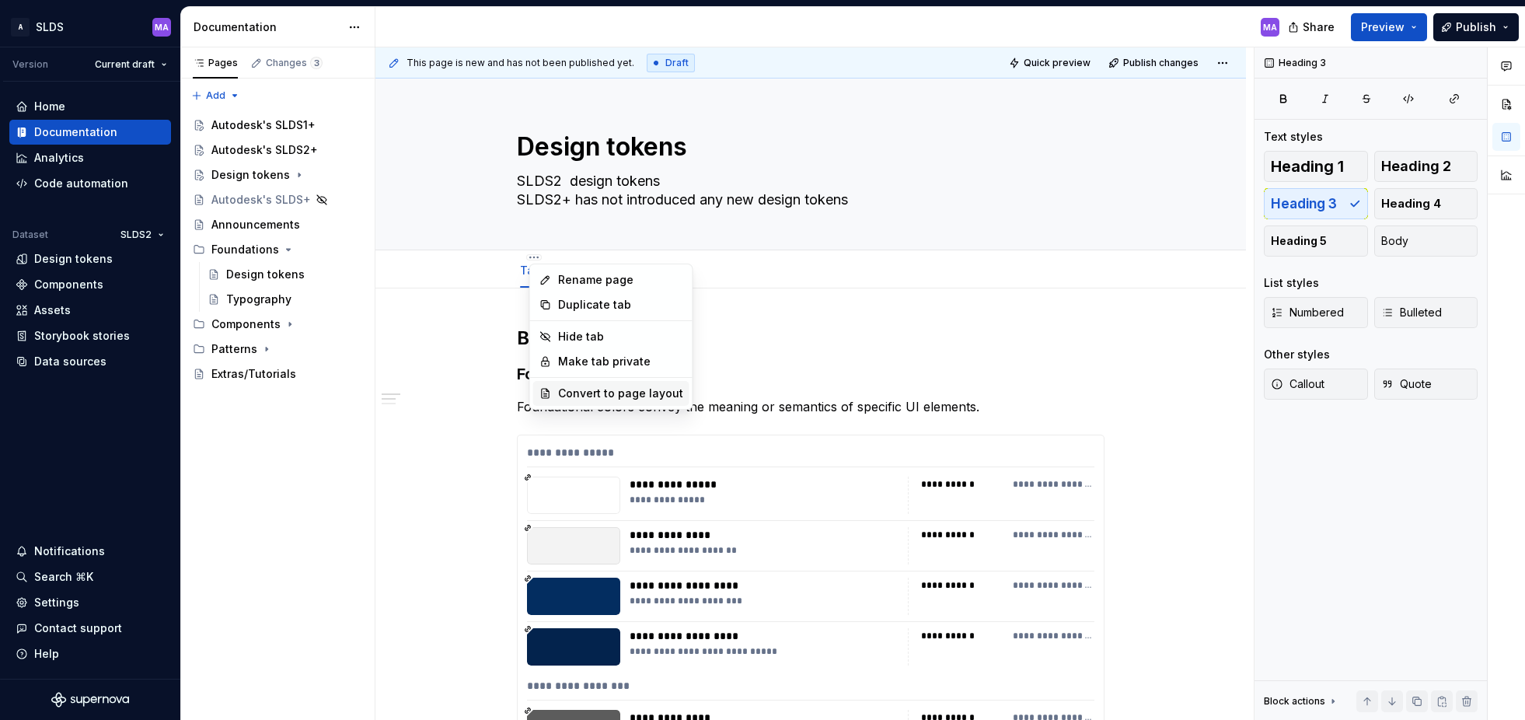
click at [615, 393] on div "Convert to page layout" at bounding box center [620, 394] width 125 height 16
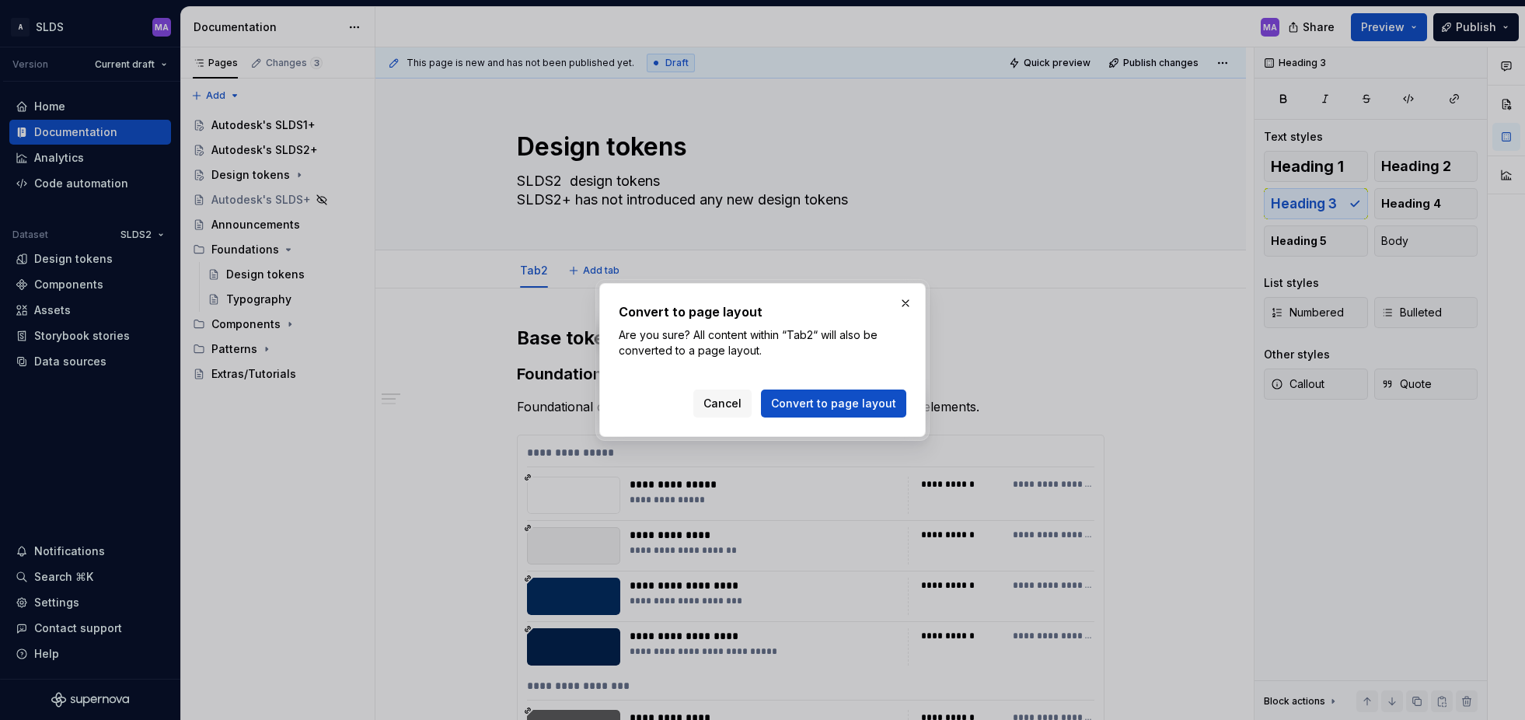
click at [829, 402] on span "Convert to page layout" at bounding box center [833, 404] width 125 height 16
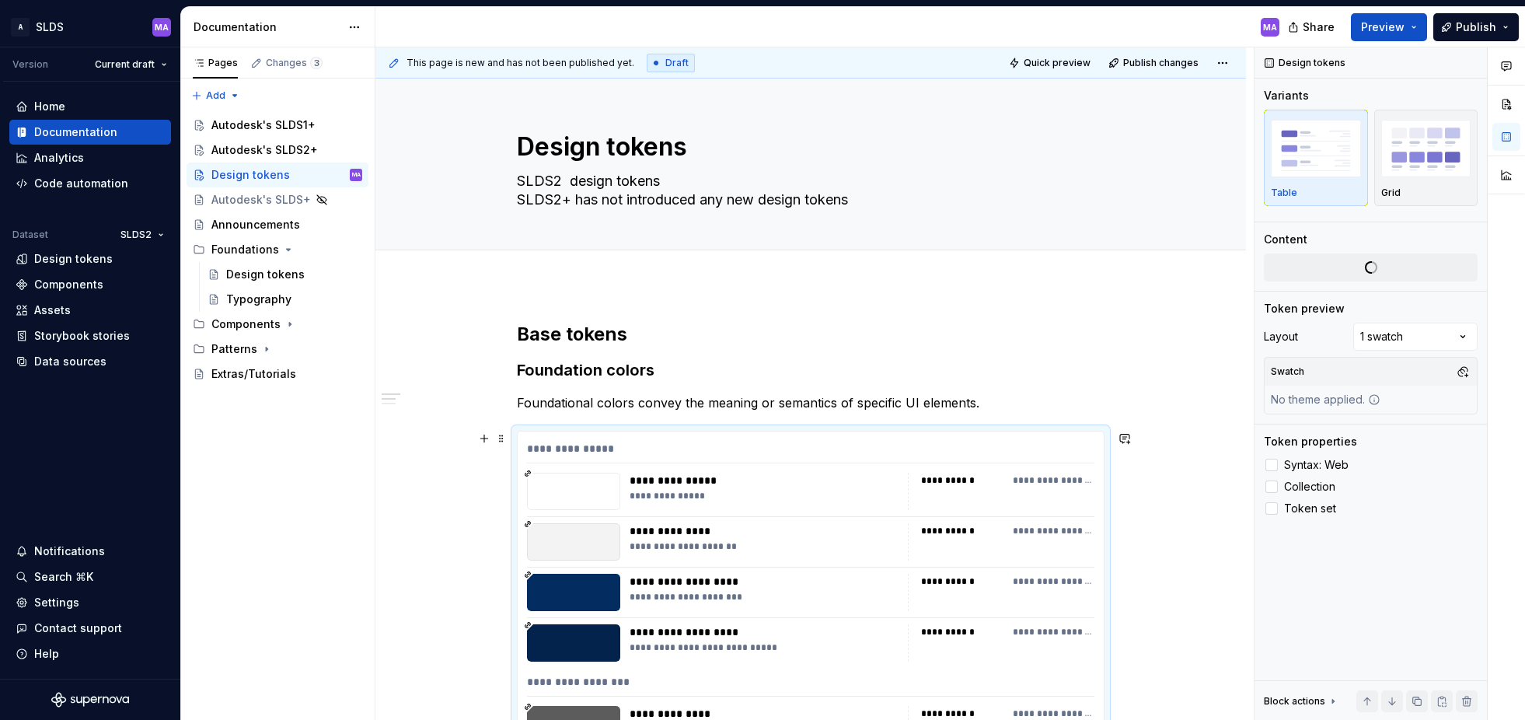
click at [783, 446] on div "**********" at bounding box center [811, 452] width 568 height 23
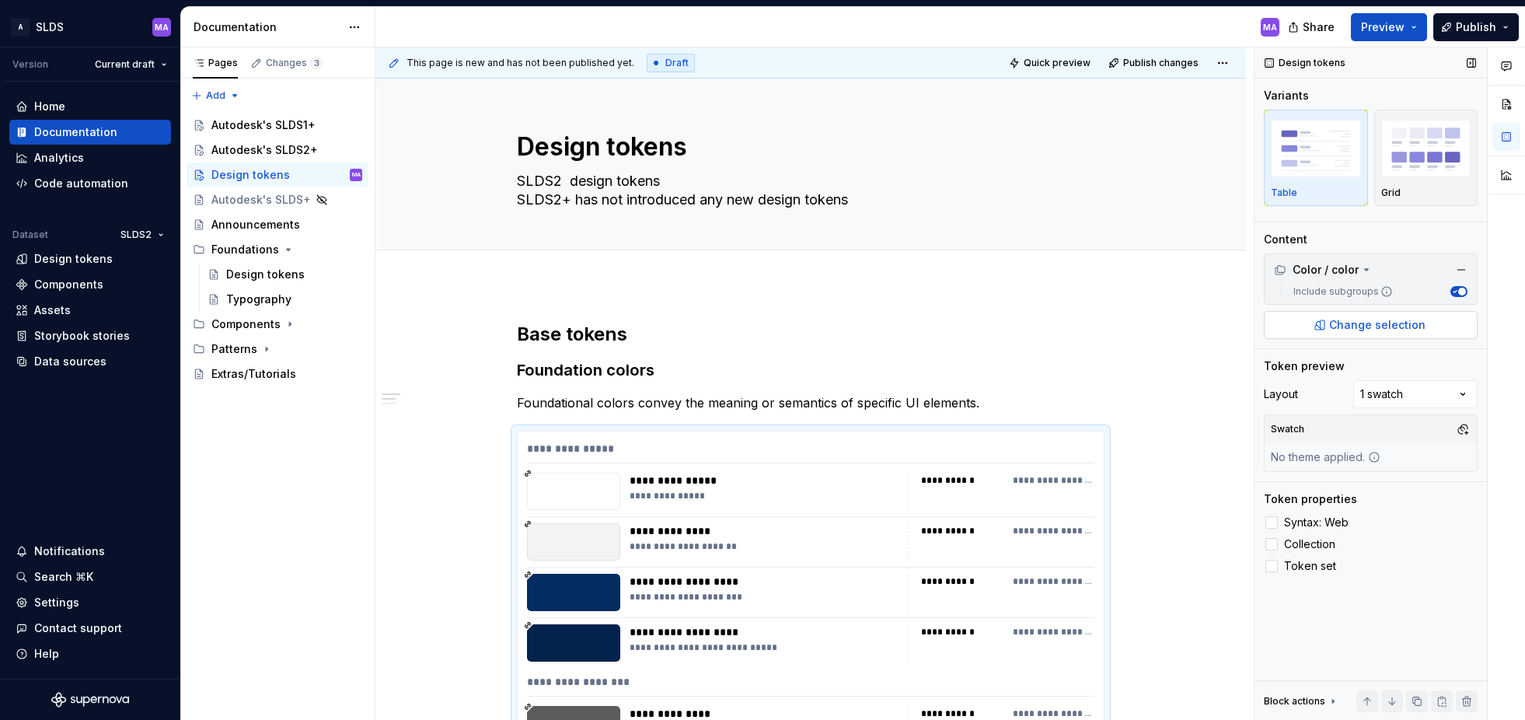
click at [1362, 327] on span "Change selection" at bounding box center [1378, 325] width 96 height 16
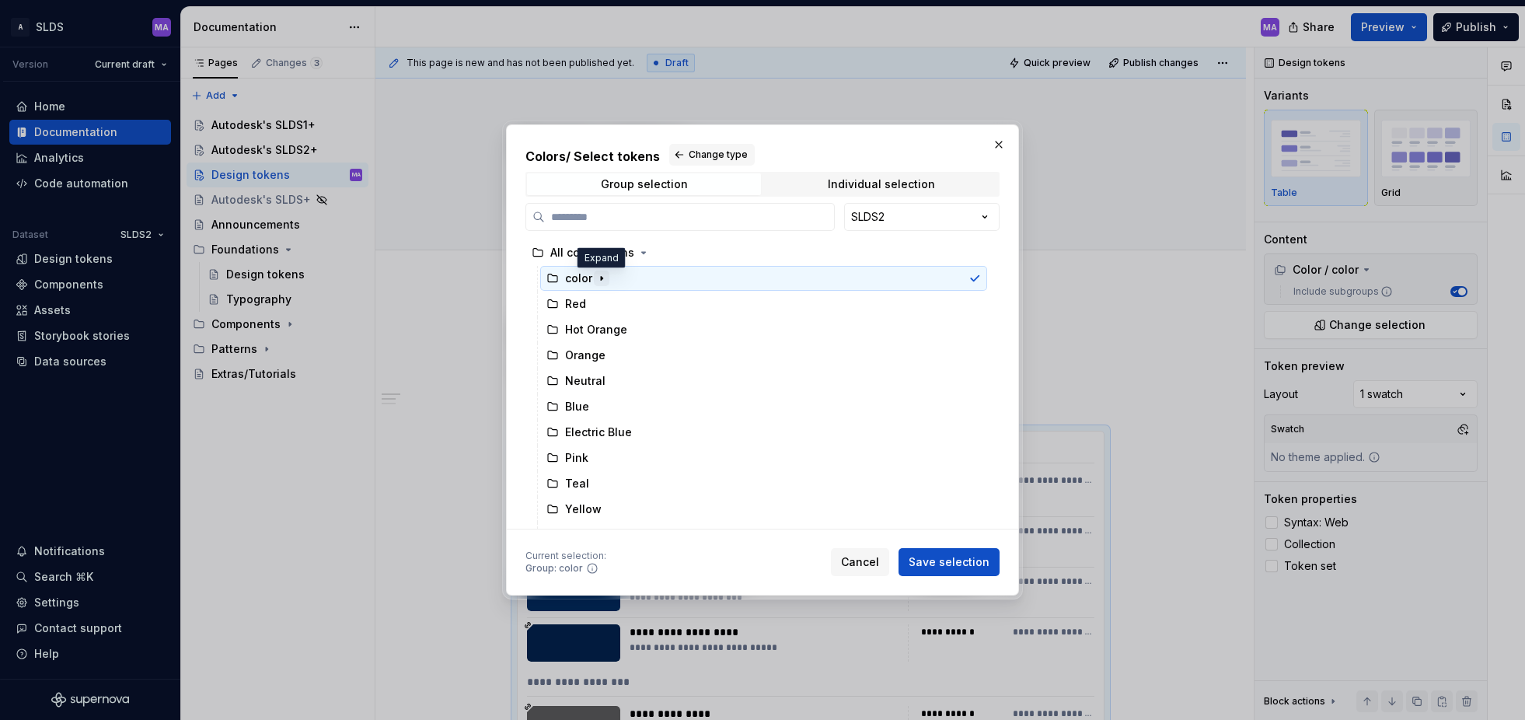
click at [601, 278] on icon "button" at bounding box center [602, 279] width 2 height 4
click at [984, 212] on div "Colors / Select tokens Change type Group selection Individual selection SLDS2 A…" at bounding box center [762, 360] width 1525 height 720
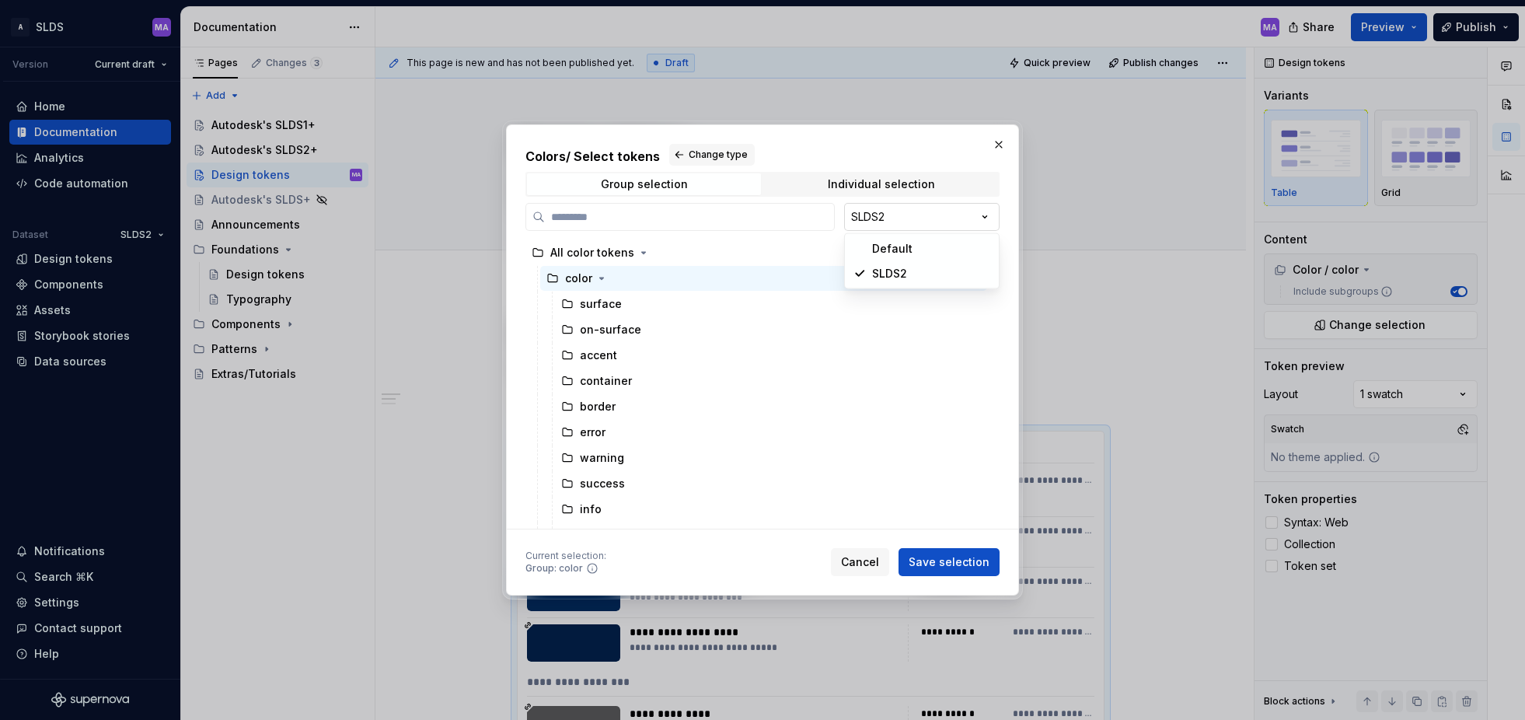
click at [984, 212] on div "Colors / Select tokens Change type Group selection Individual selection SLDS2 A…" at bounding box center [762, 360] width 1525 height 720
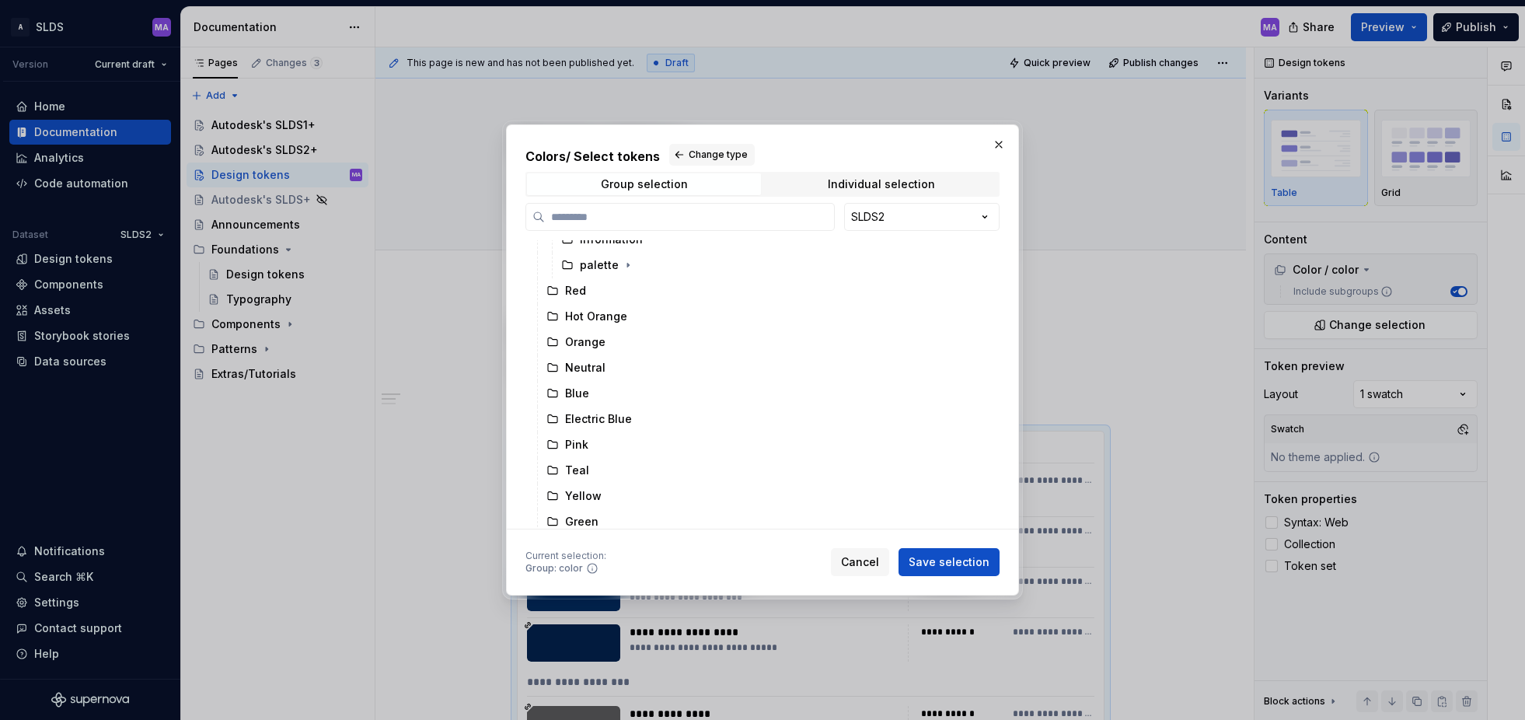
scroll to position [584, 0]
click at [868, 561] on span "Cancel" at bounding box center [860, 562] width 38 height 16
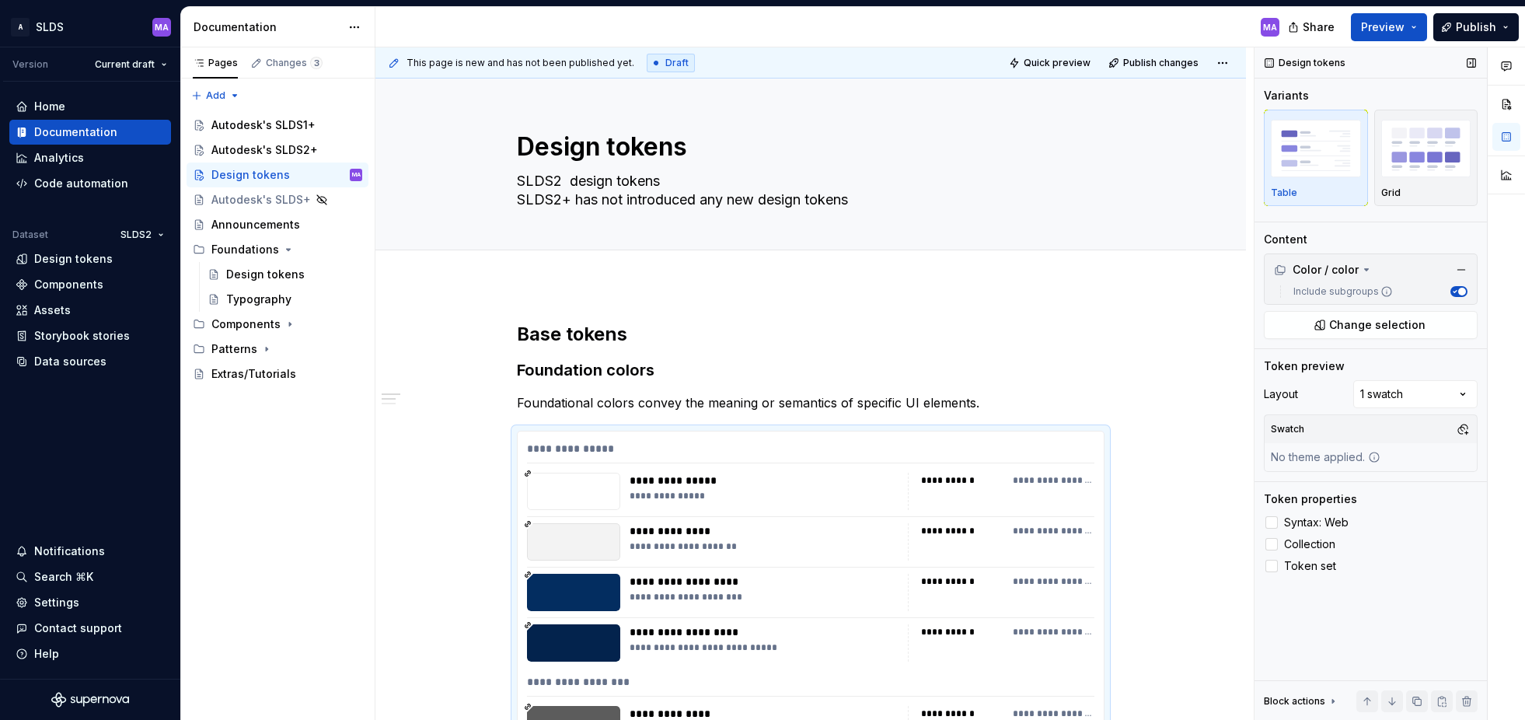
click at [1456, 287] on button "Include subgroups" at bounding box center [1459, 291] width 17 height 11
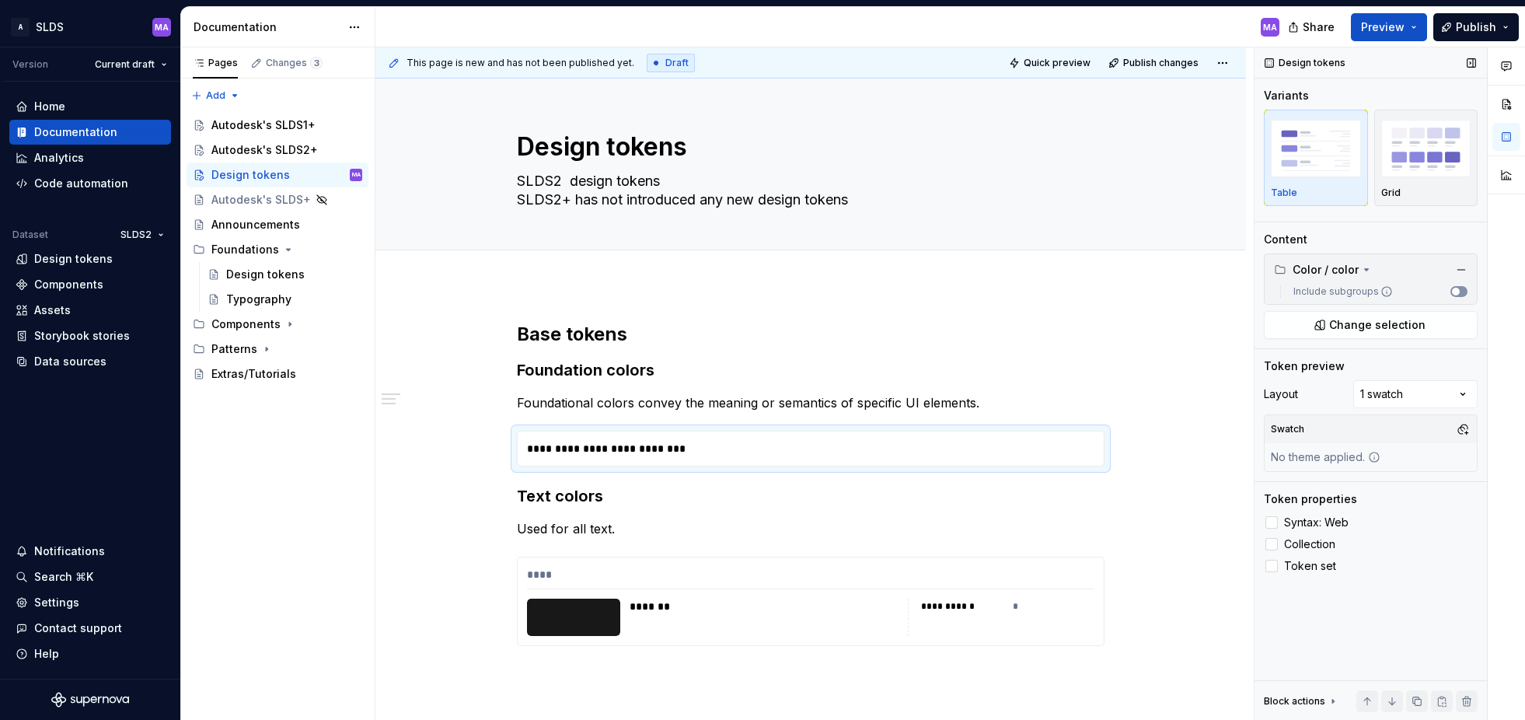
click at [1462, 292] on button "Include subgroups" at bounding box center [1459, 291] width 17 height 11
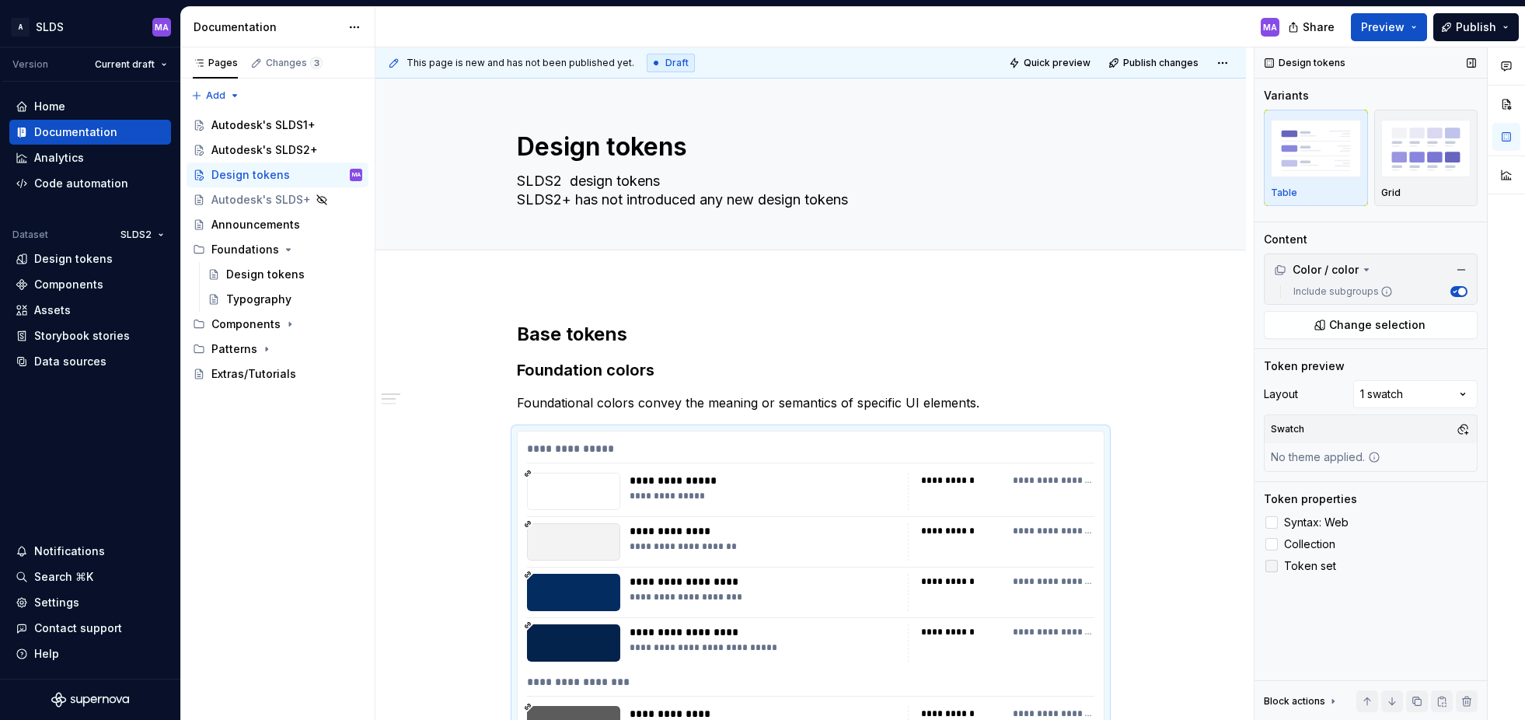
drag, startPoint x: 1300, startPoint y: 564, endPoint x: 1309, endPoint y: 569, distance: 9.7
click at [1300, 564] on span "Token set" at bounding box center [1310, 566] width 52 height 12
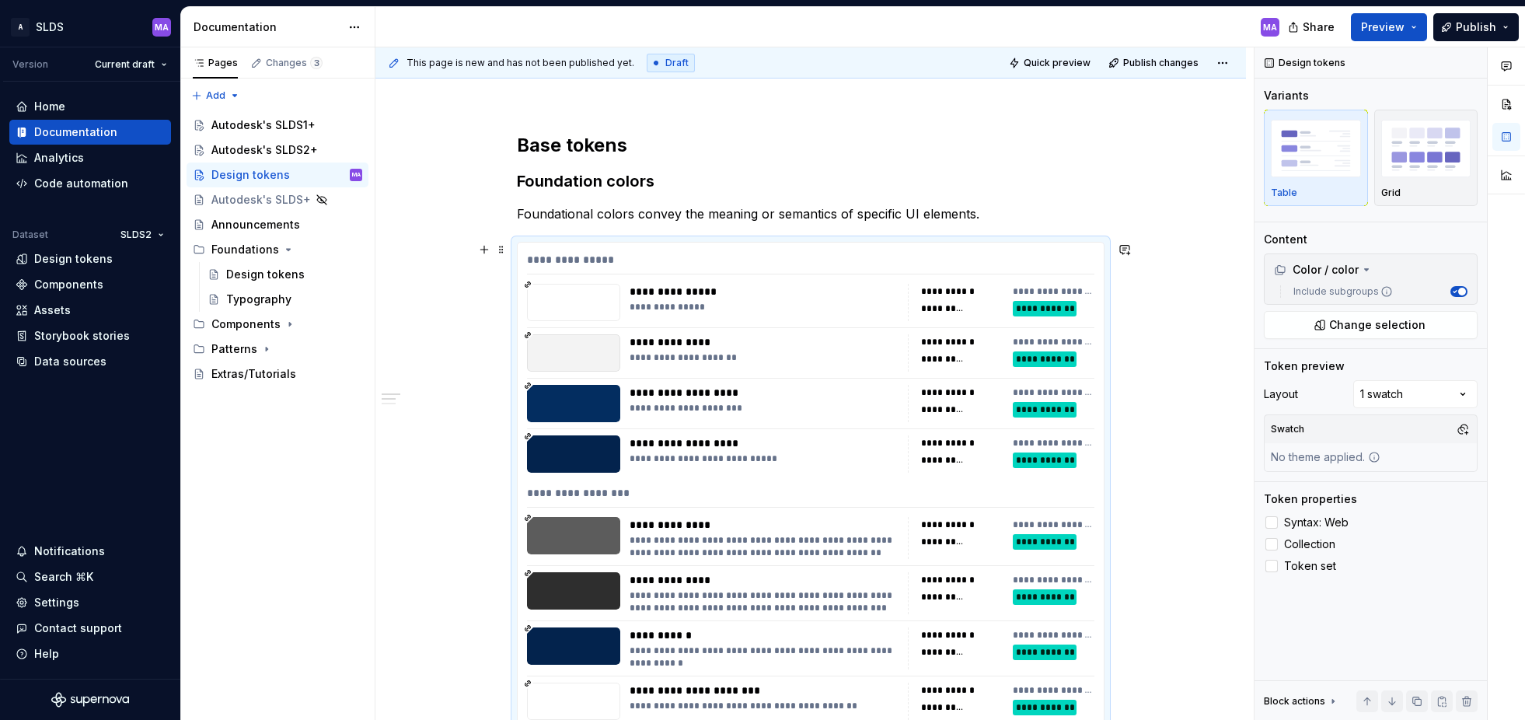
scroll to position [0, 0]
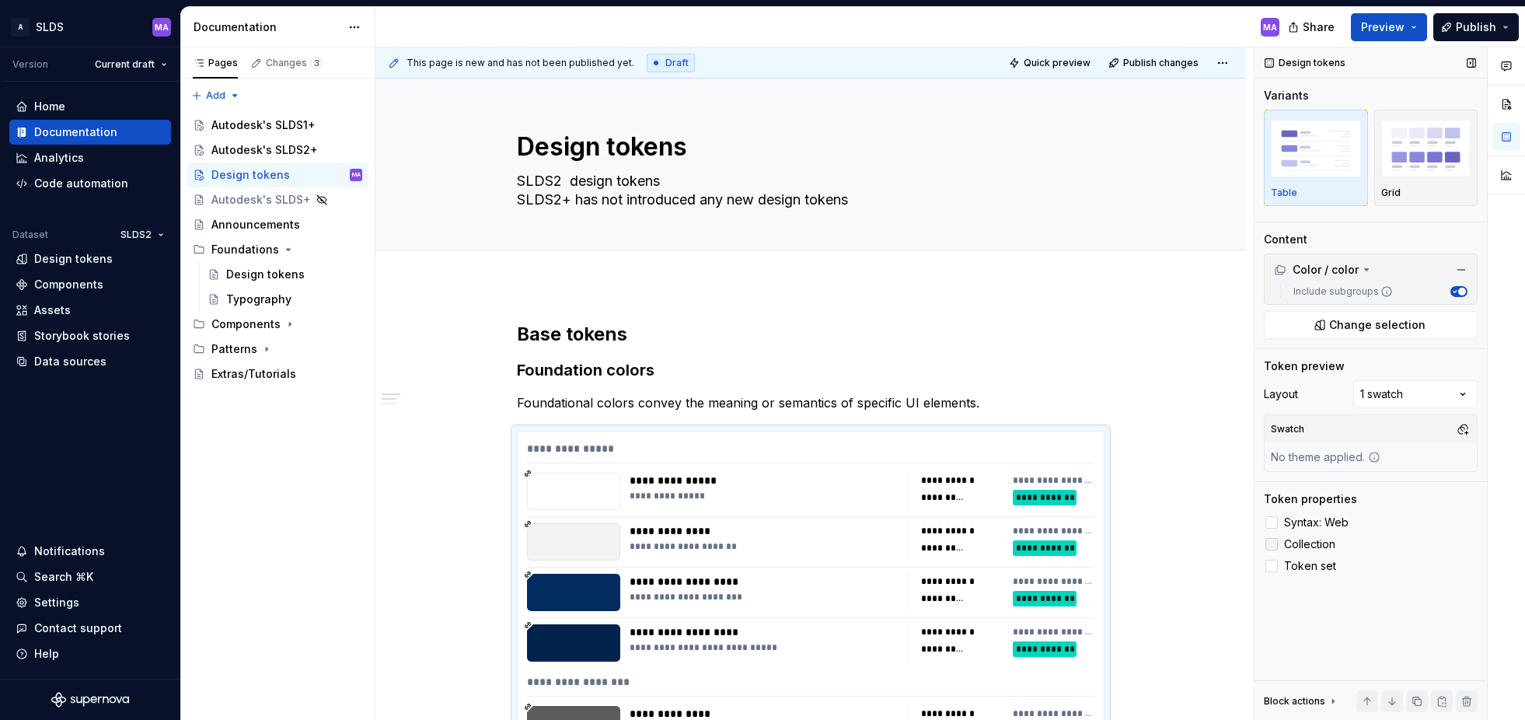
click at [1277, 546] on div at bounding box center [1272, 544] width 12 height 12
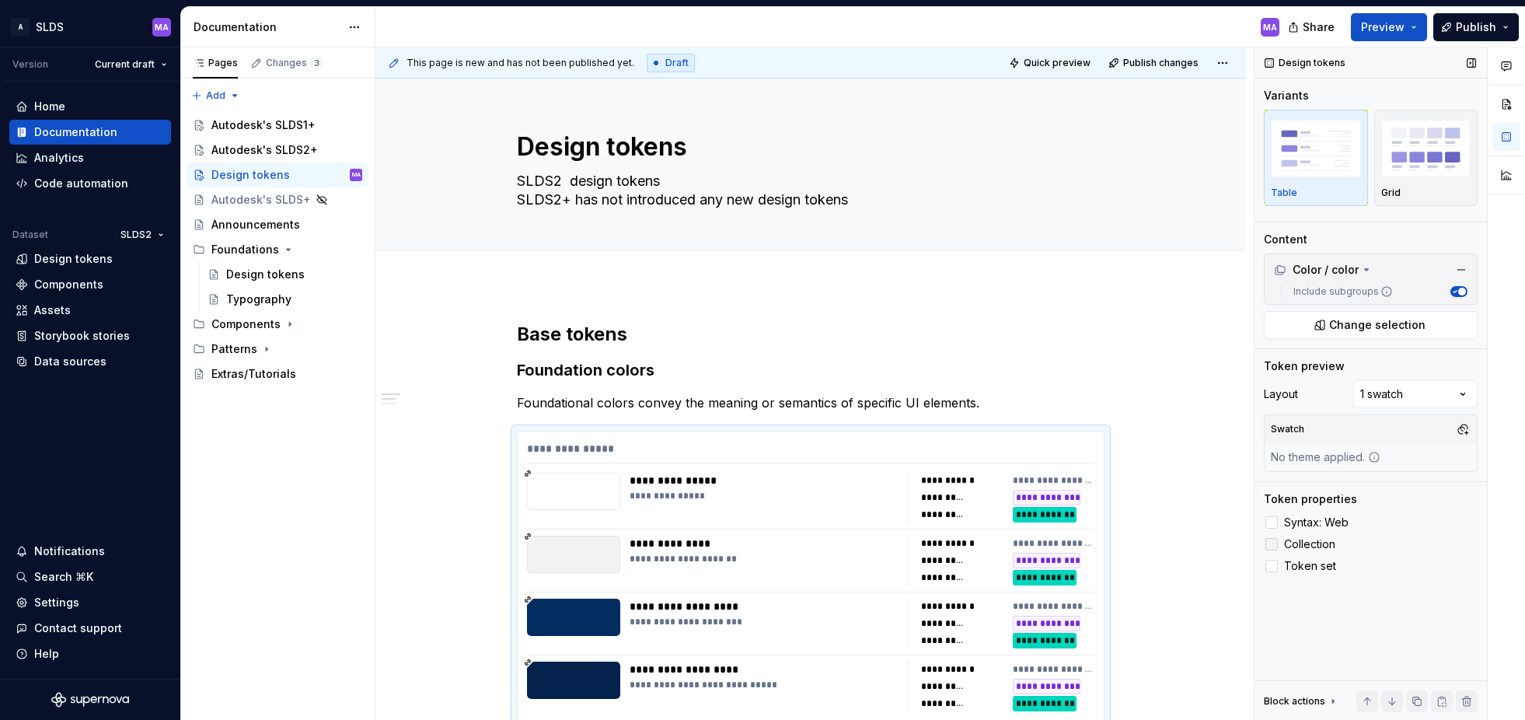
click at [1272, 544] on polyline at bounding box center [1272, 544] width 0 height 0
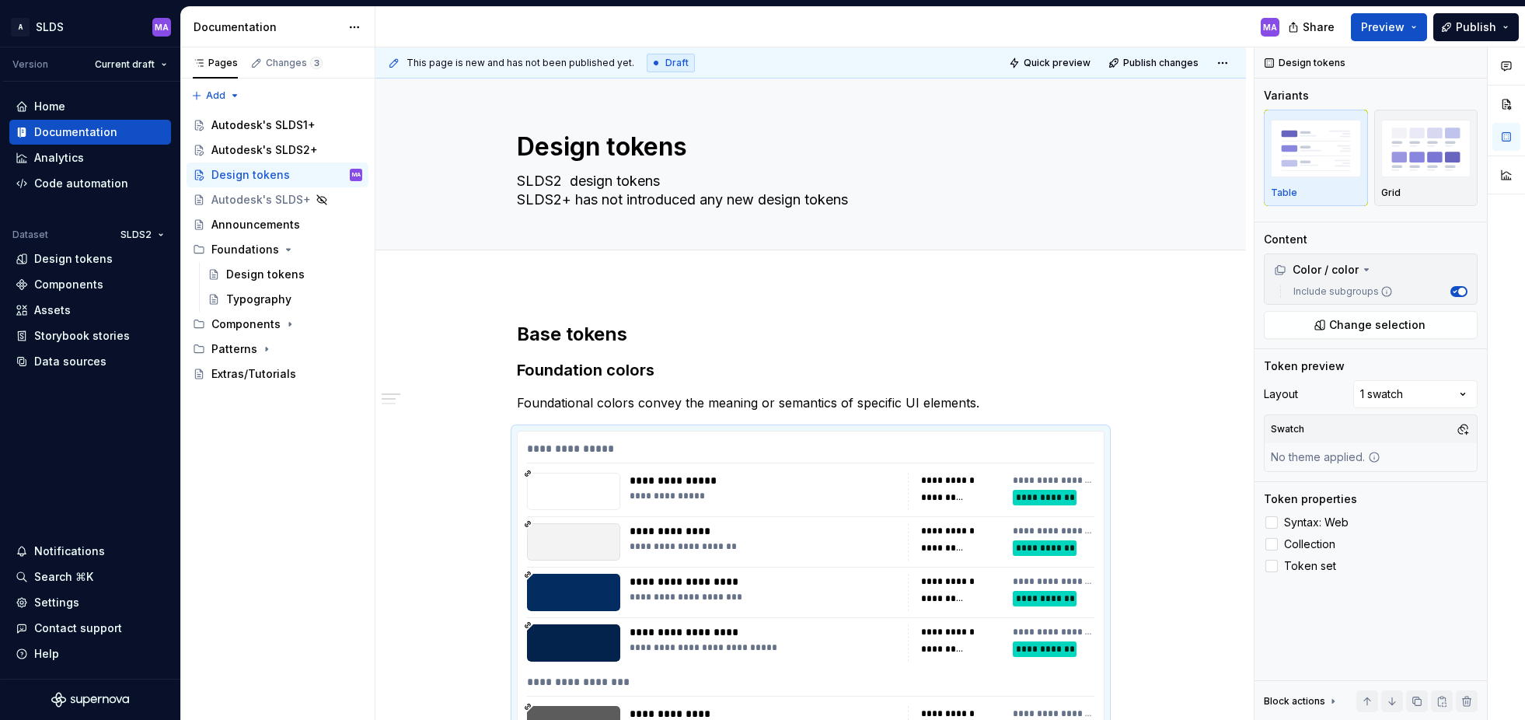
type textarea "*"
